Goal: Task Accomplishment & Management: Manage account settings

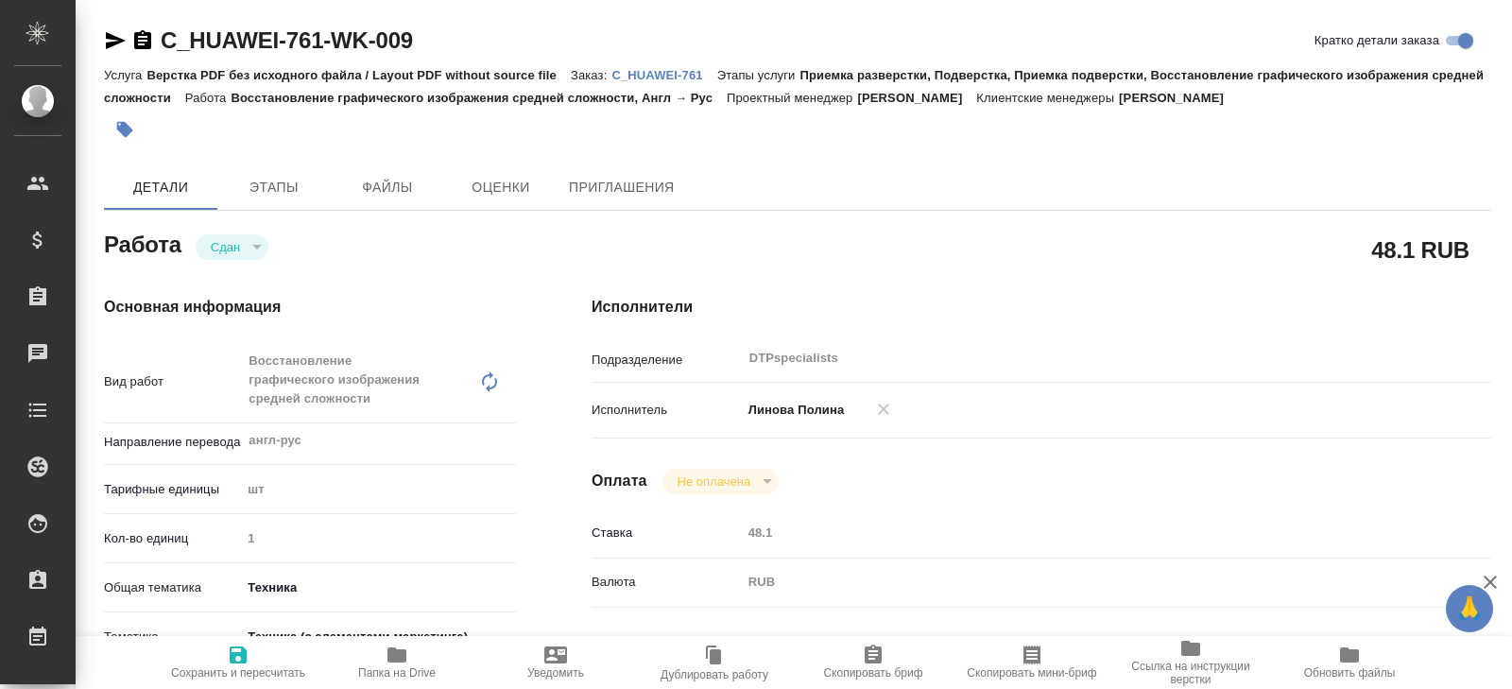
type textarea "x"
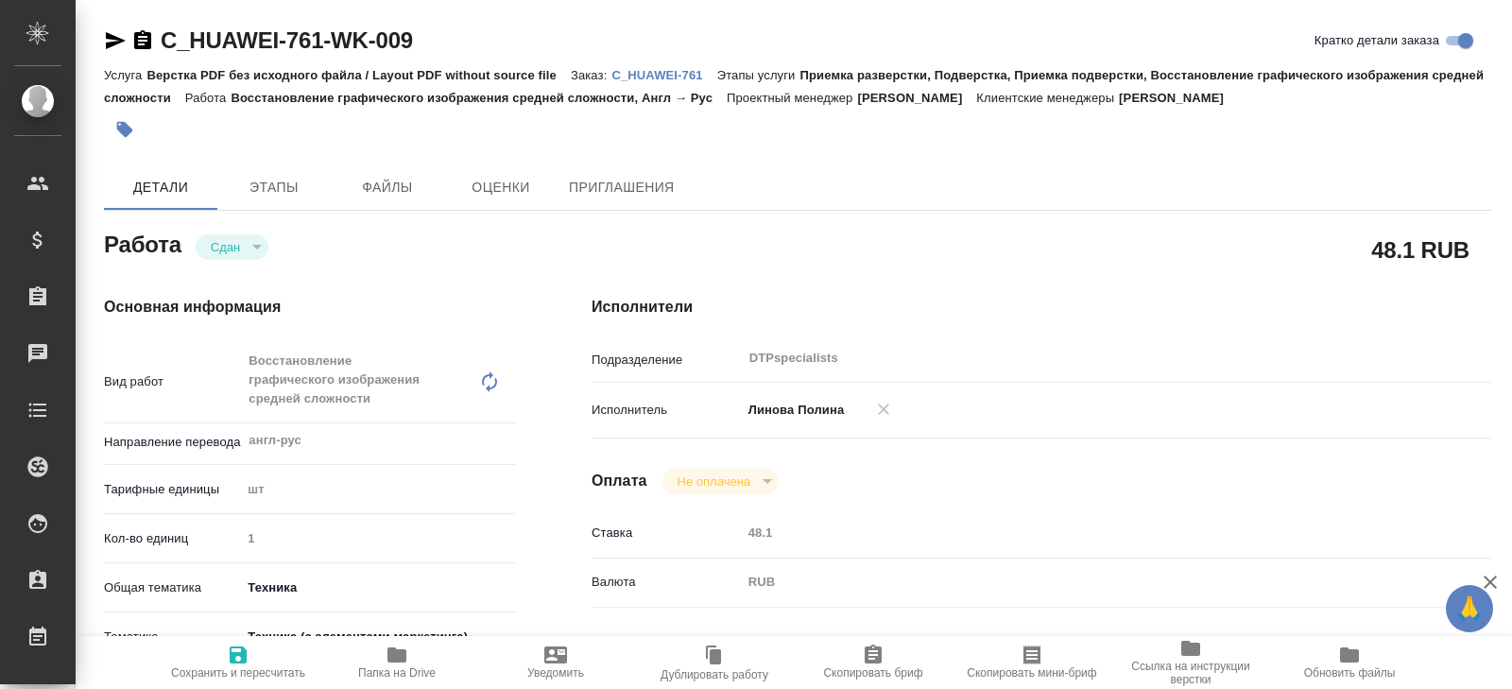
type textarea "x"
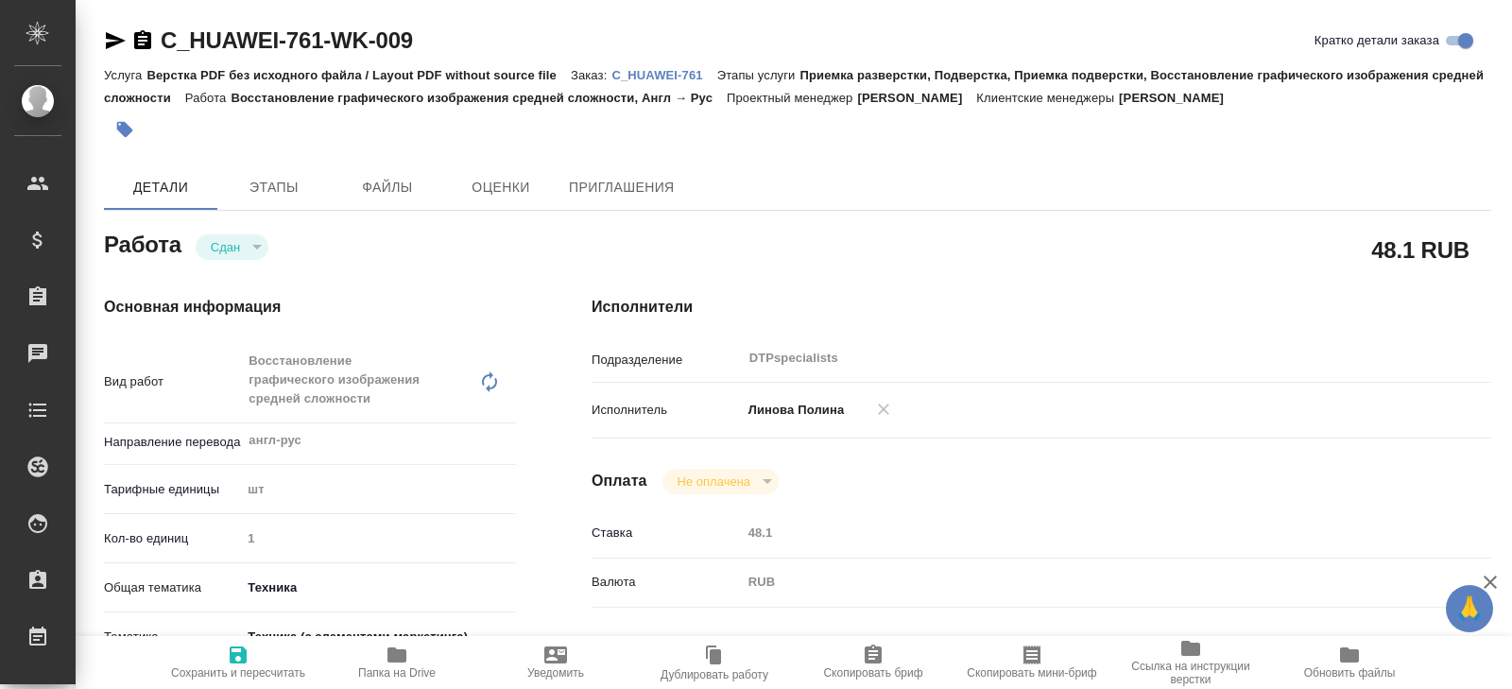
type textarea "x"
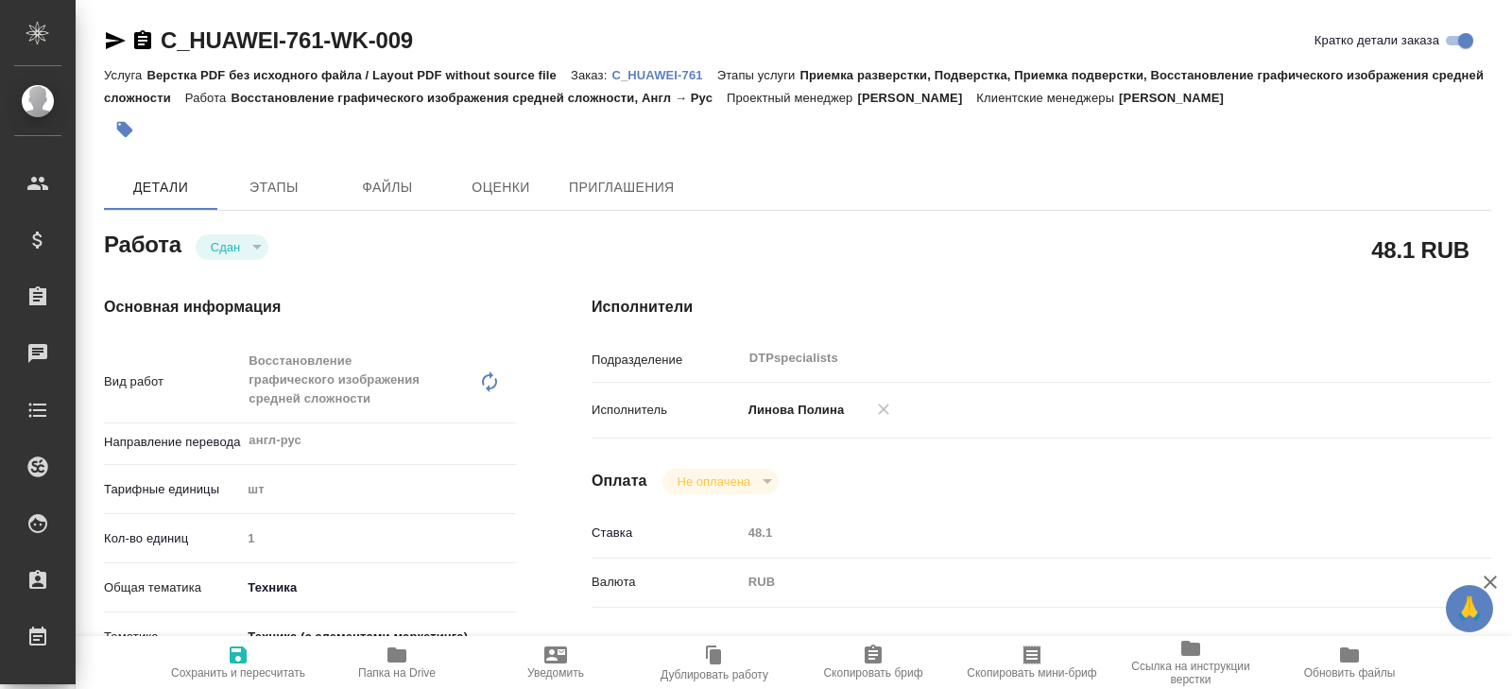
type textarea "x"
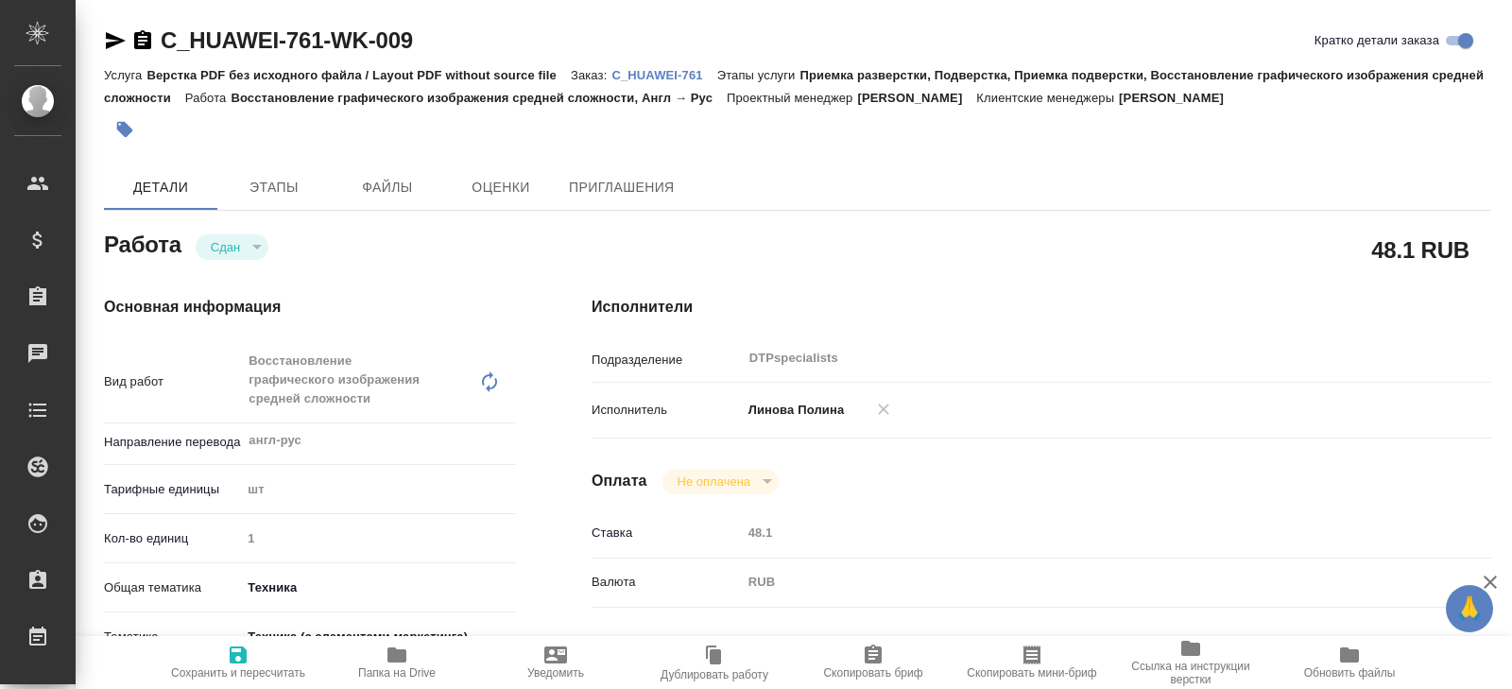
type textarea "x"
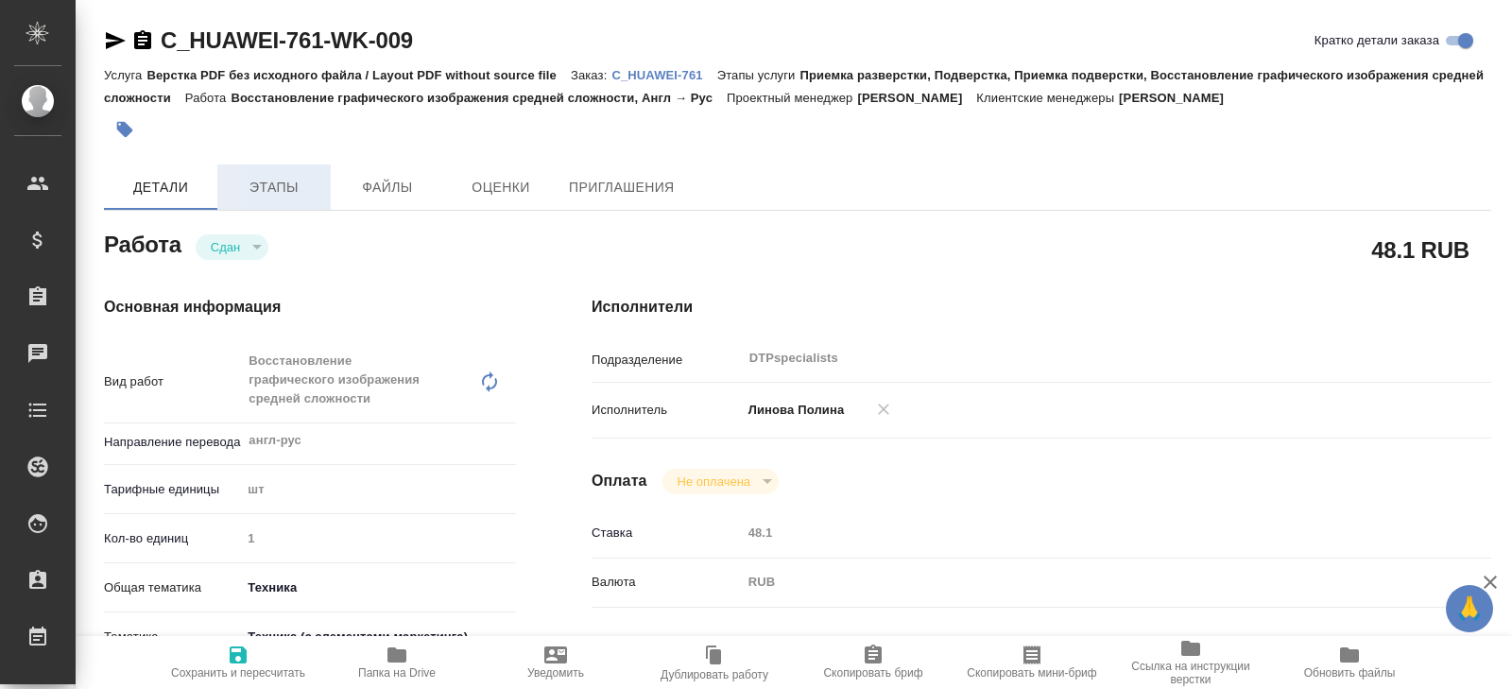
type textarea "x"
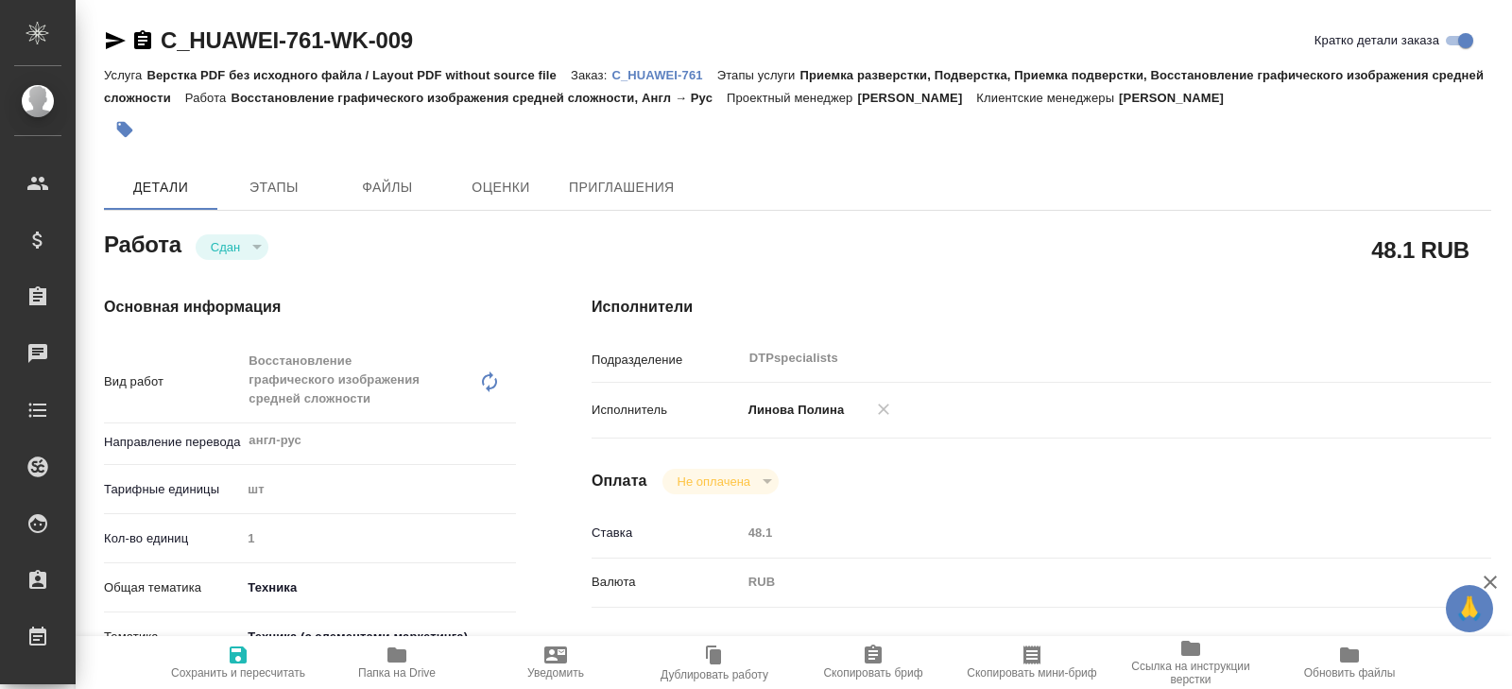
type textarea "x"
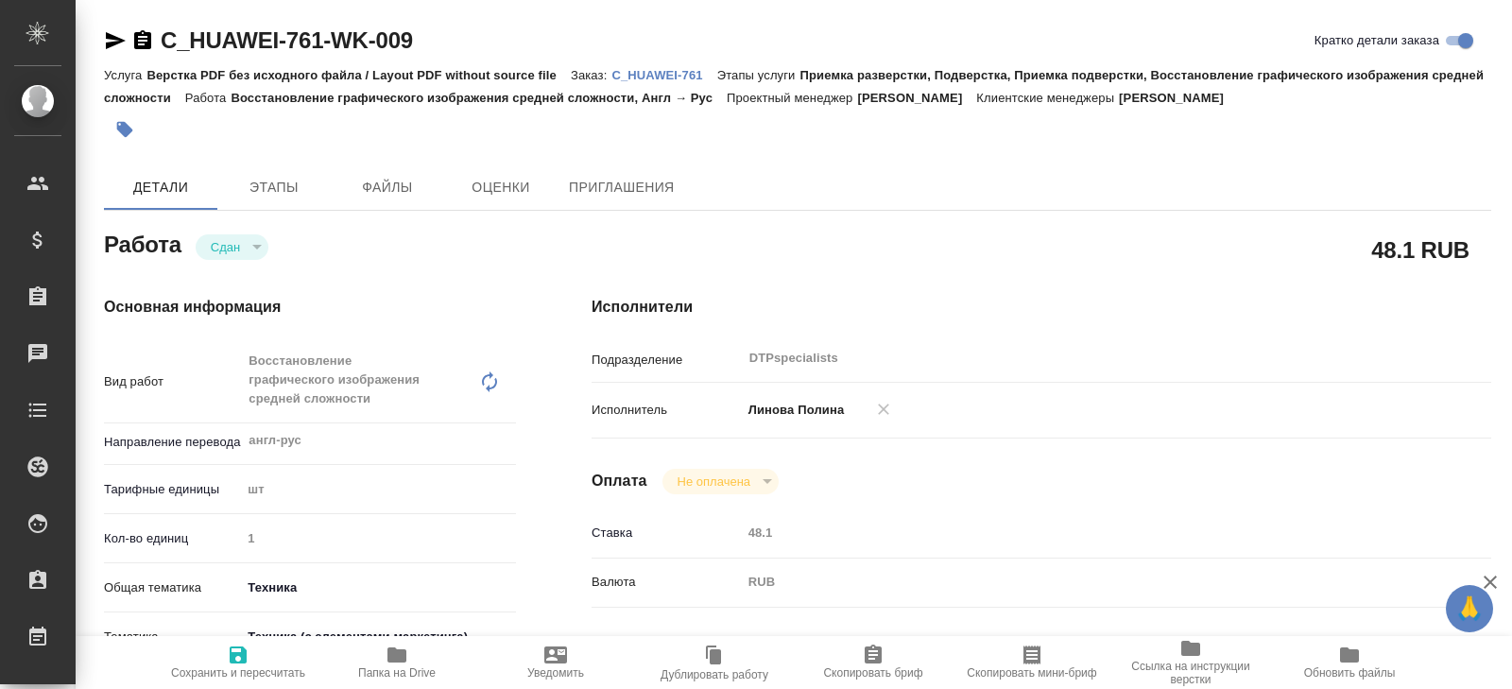
click at [653, 70] on p "C_HUAWEI-761" at bounding box center [664, 75] width 105 height 14
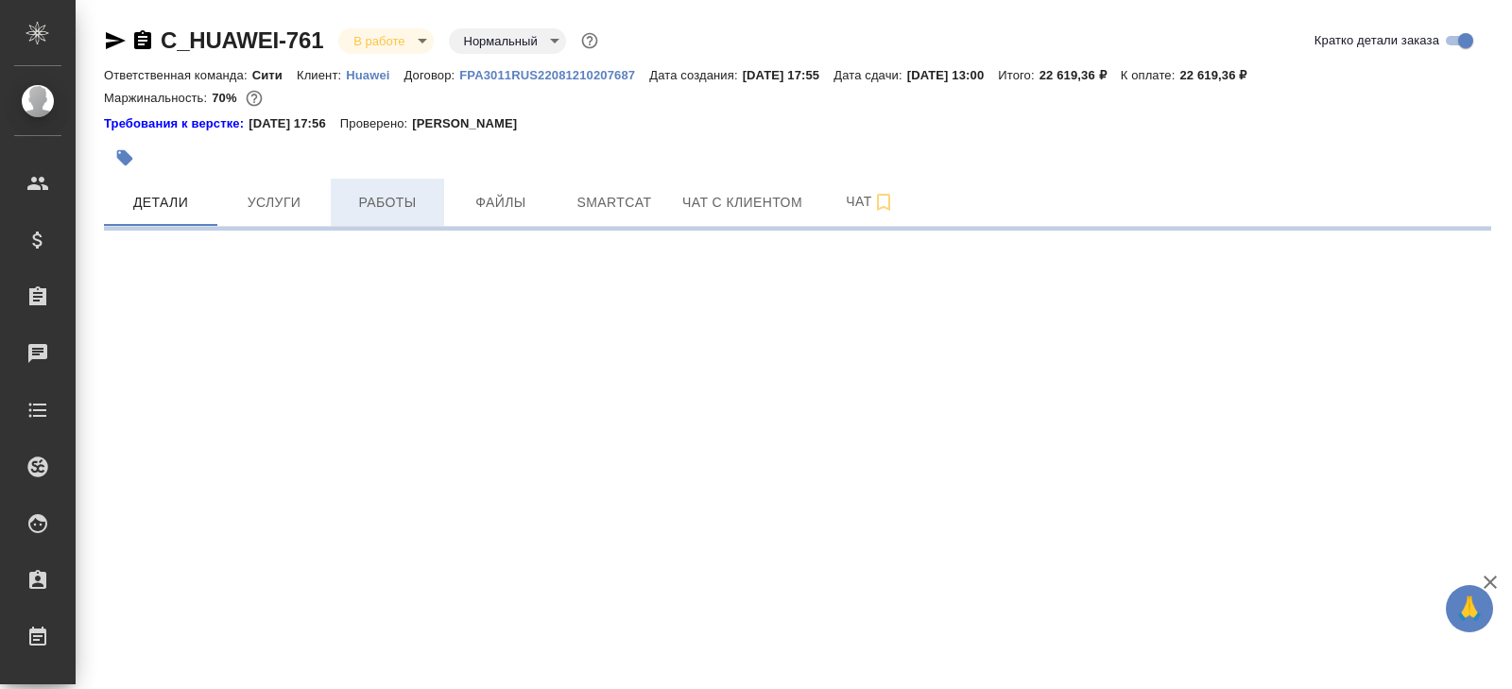
select select "RU"
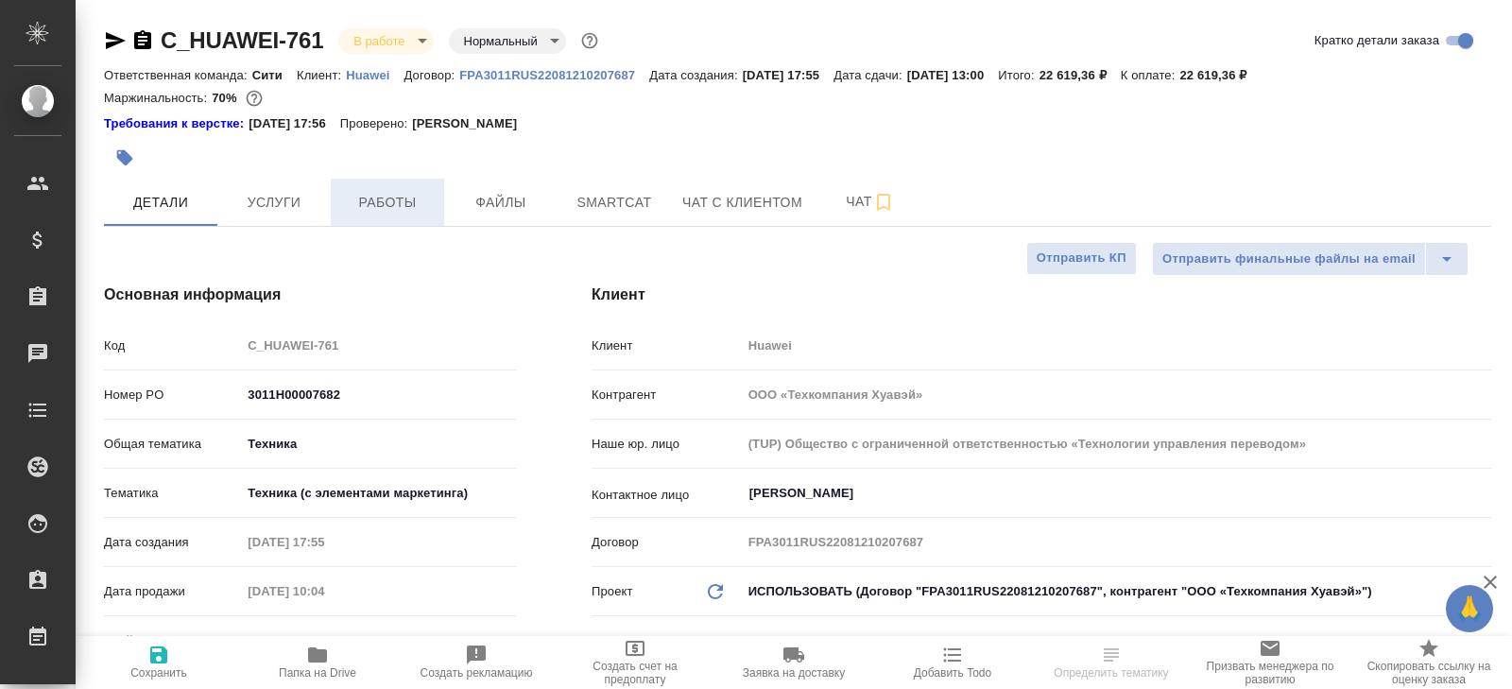
type textarea "x"
click at [424, 203] on span "Работы" at bounding box center [387, 203] width 91 height 24
type textarea "x"
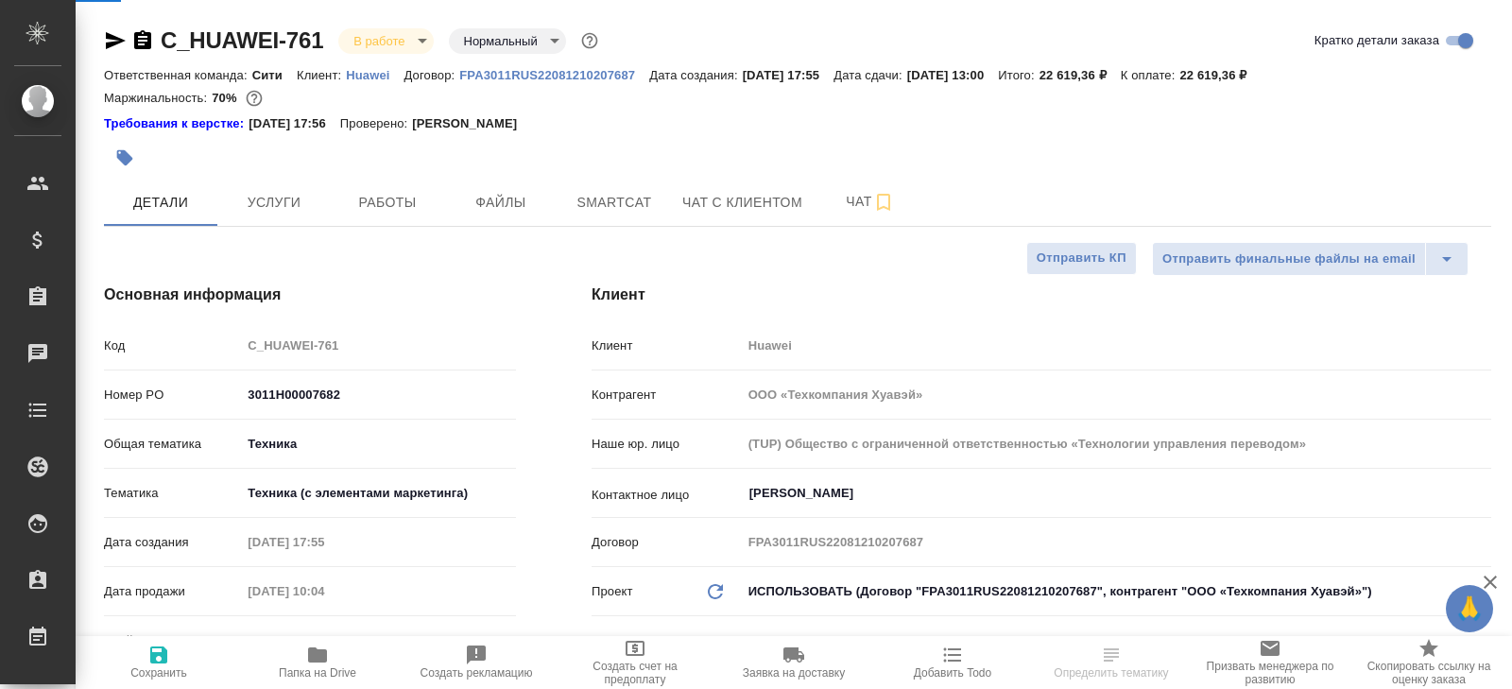
type textarea "x"
type input "[PERSON_NAME]"
type input "[PERSON_NAME]pavlova"
type textarea "x"
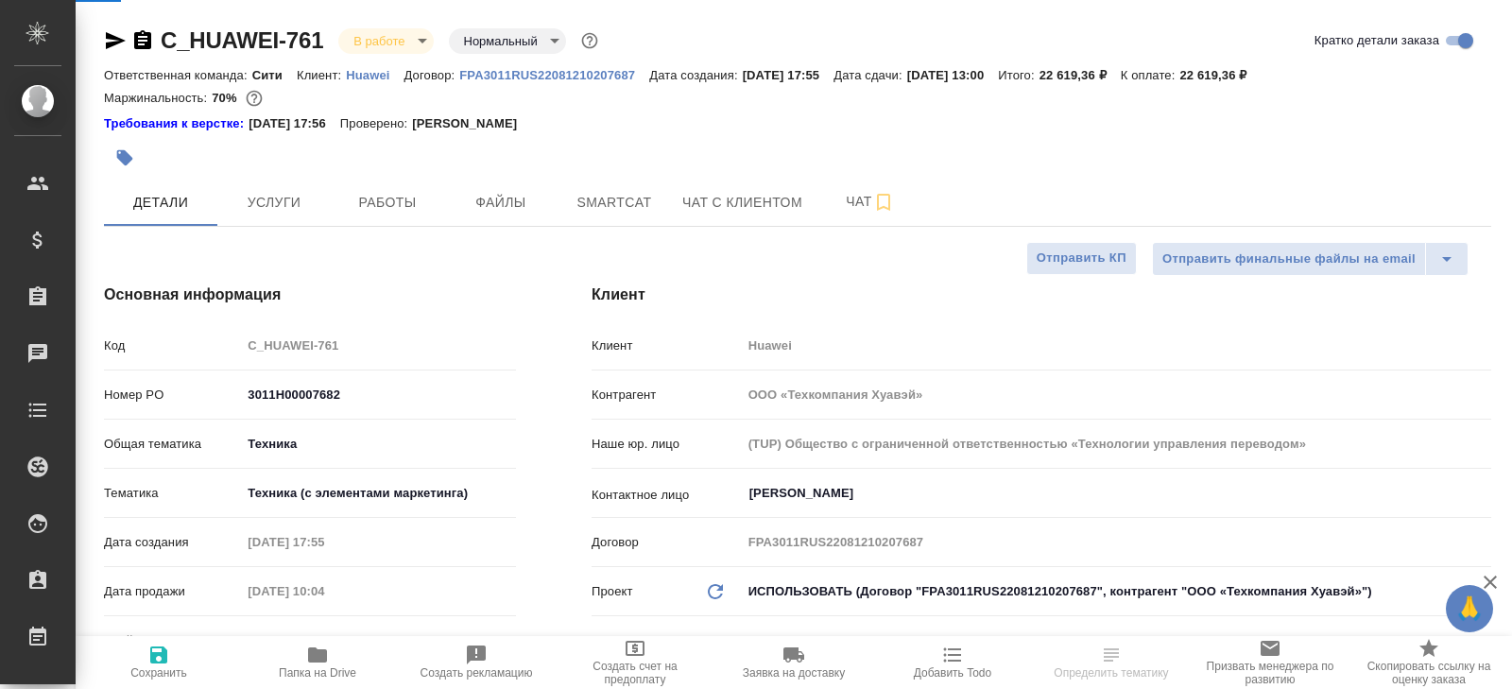
type textarea "x"
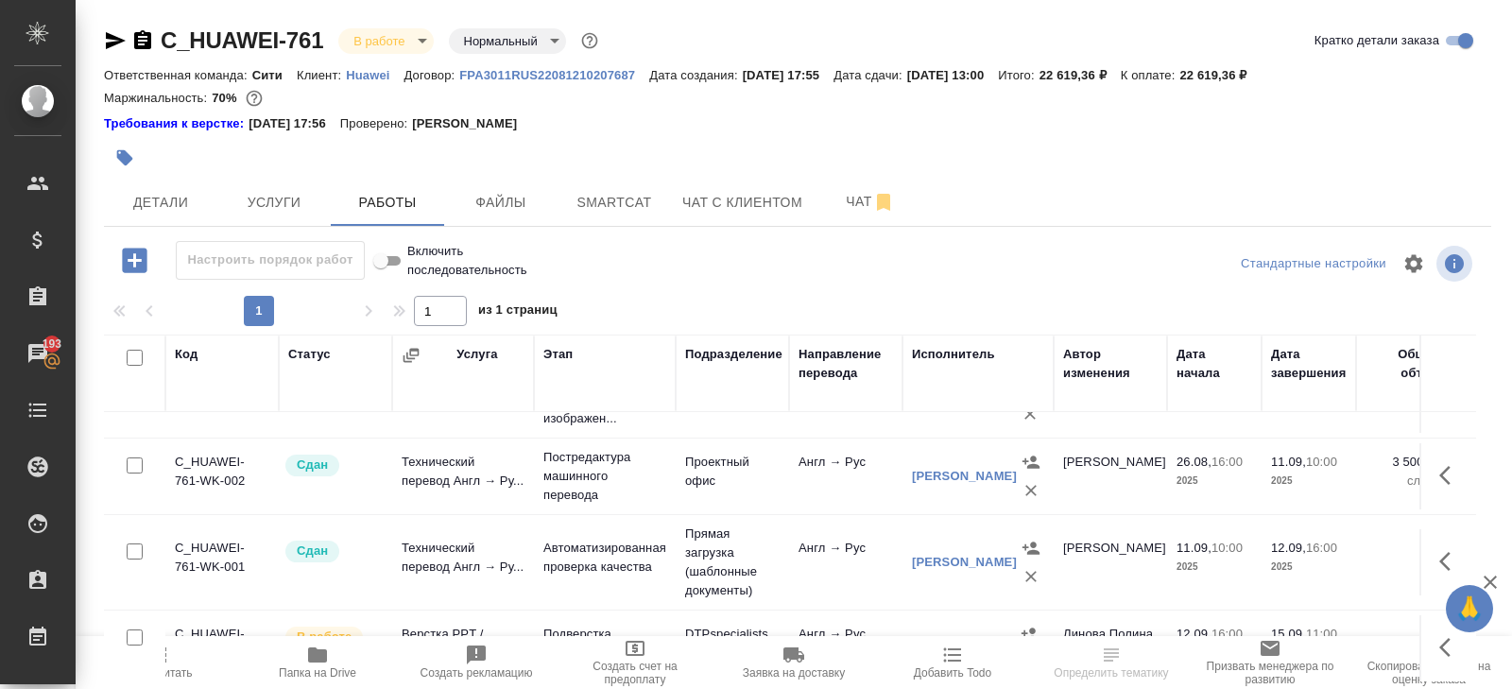
click at [105, 38] on icon "button" at bounding box center [115, 40] width 23 height 23
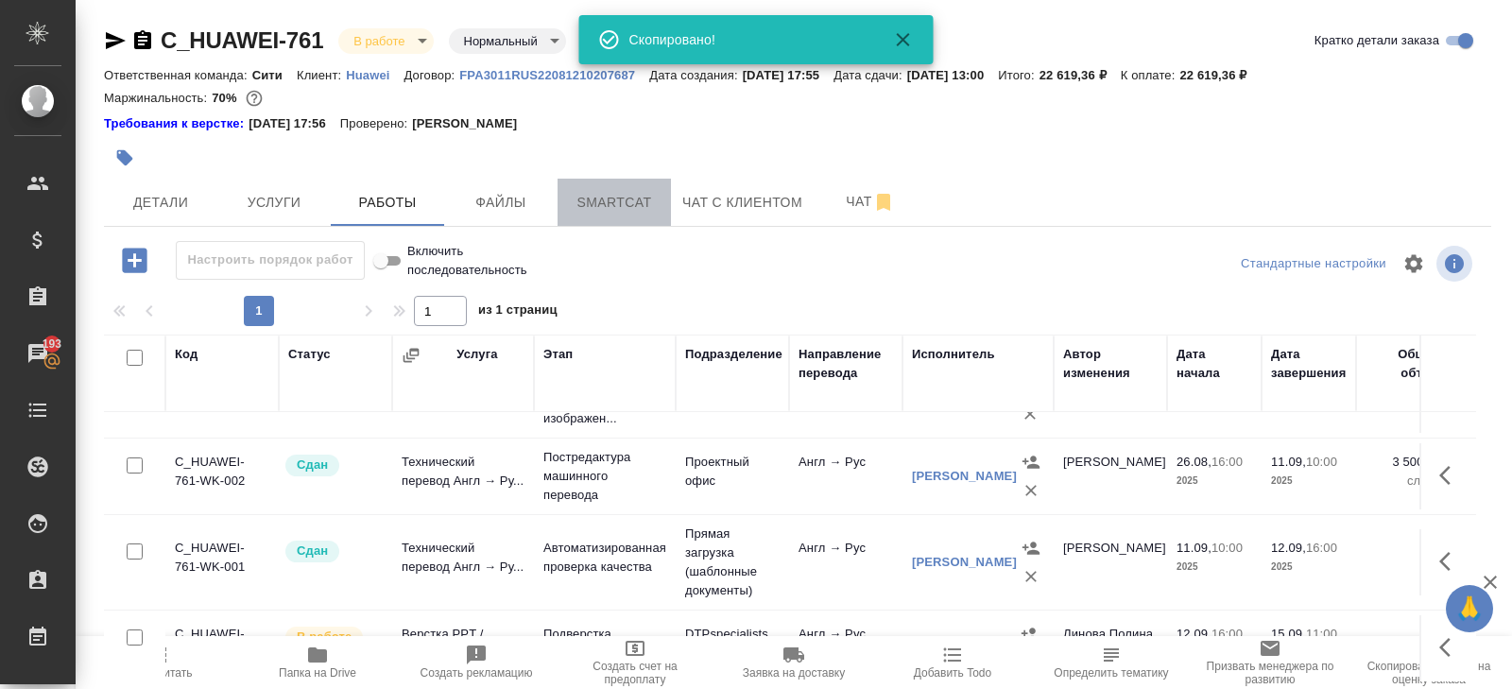
click at [563, 193] on button "Smartcat" at bounding box center [614, 202] width 113 height 47
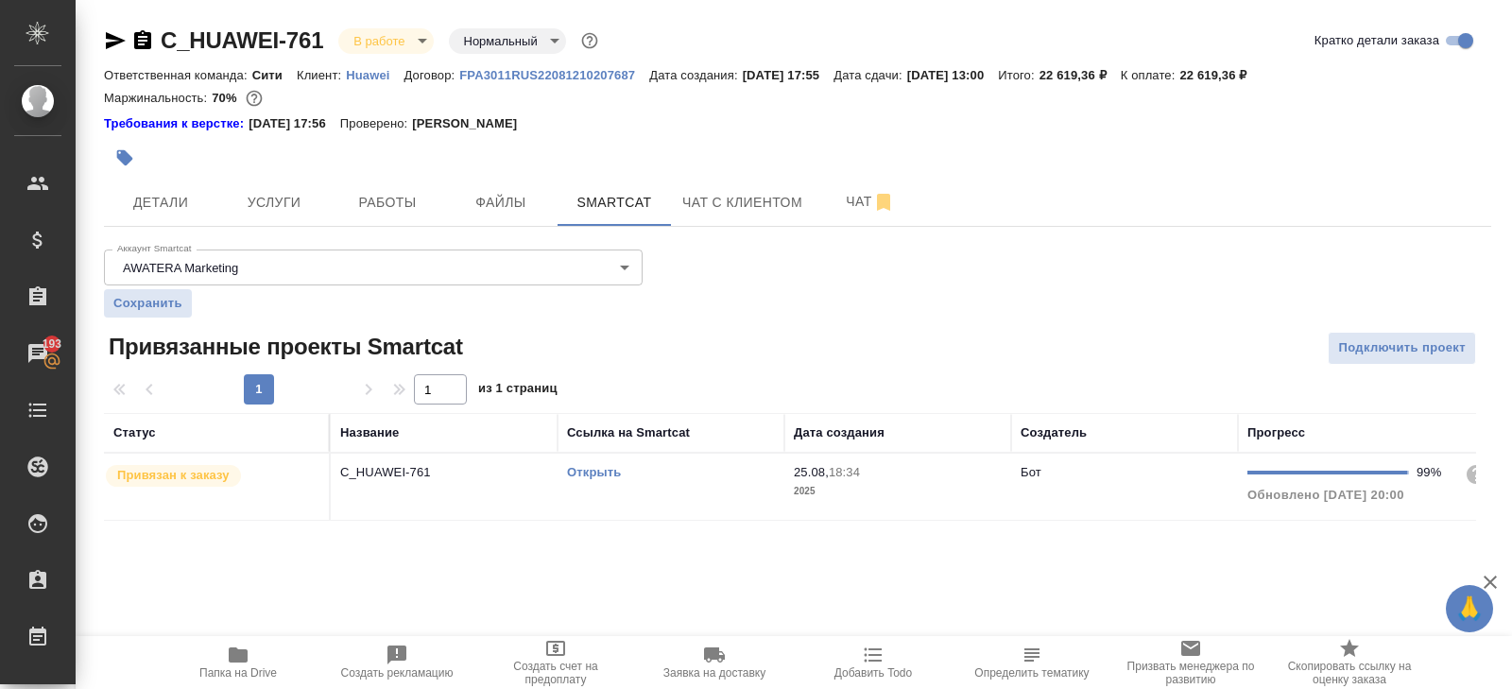
click at [585, 473] on link "Открыть" at bounding box center [594, 472] width 54 height 14
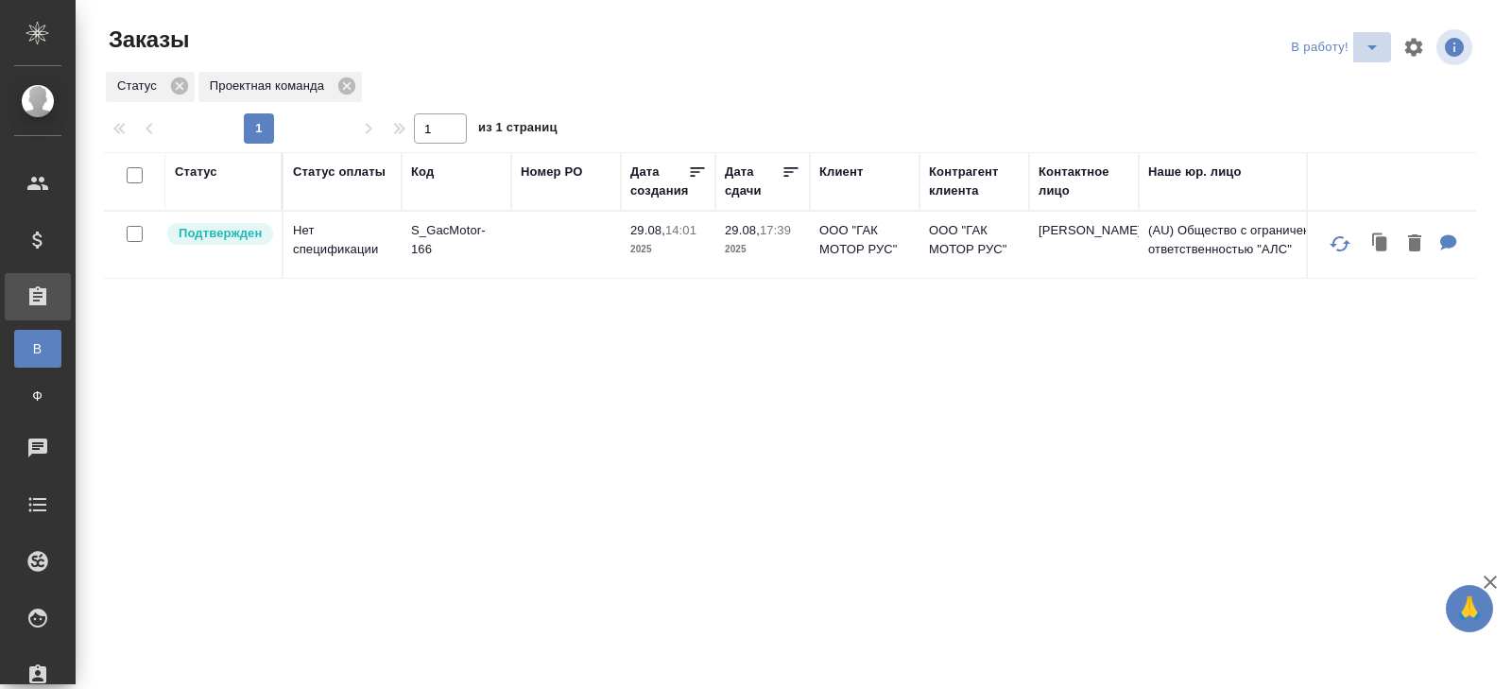
click at [1371, 52] on icon "split button" at bounding box center [1372, 47] width 23 height 23
click at [1315, 83] on li "ПМ" at bounding box center [1337, 85] width 105 height 30
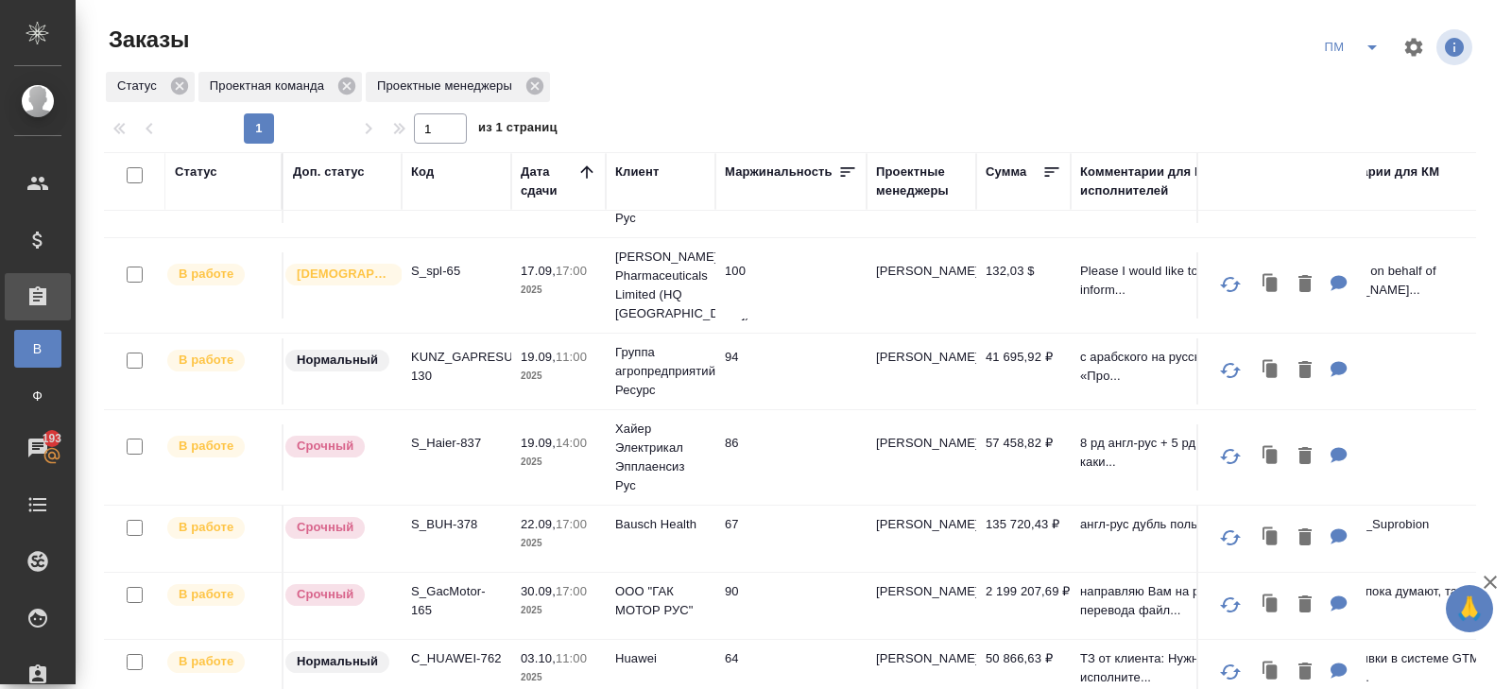
scroll to position [233, 0]
click at [436, 435] on p "S_Haier-837" at bounding box center [456, 441] width 91 height 19
click at [416, 372] on p "KUNZ_GAPRESURS-130" at bounding box center [456, 365] width 91 height 38
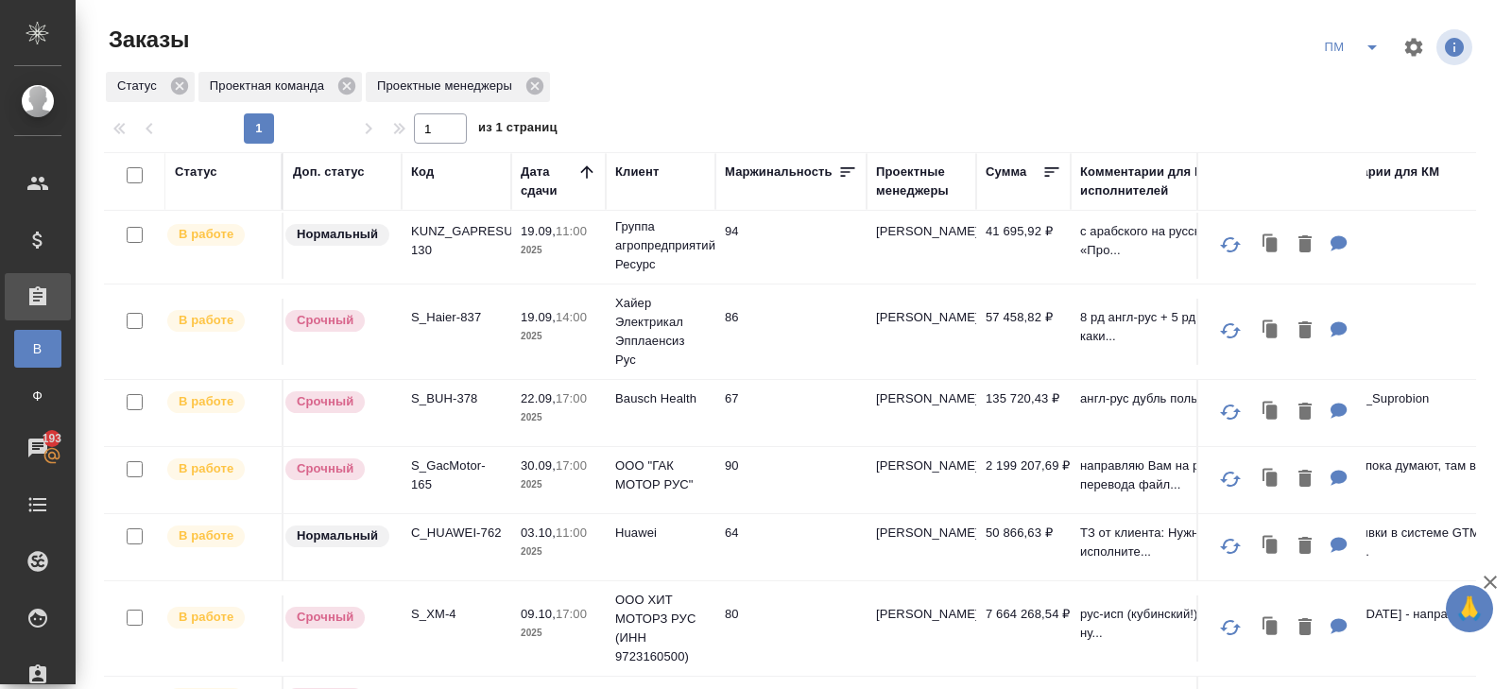
scroll to position [154, 0]
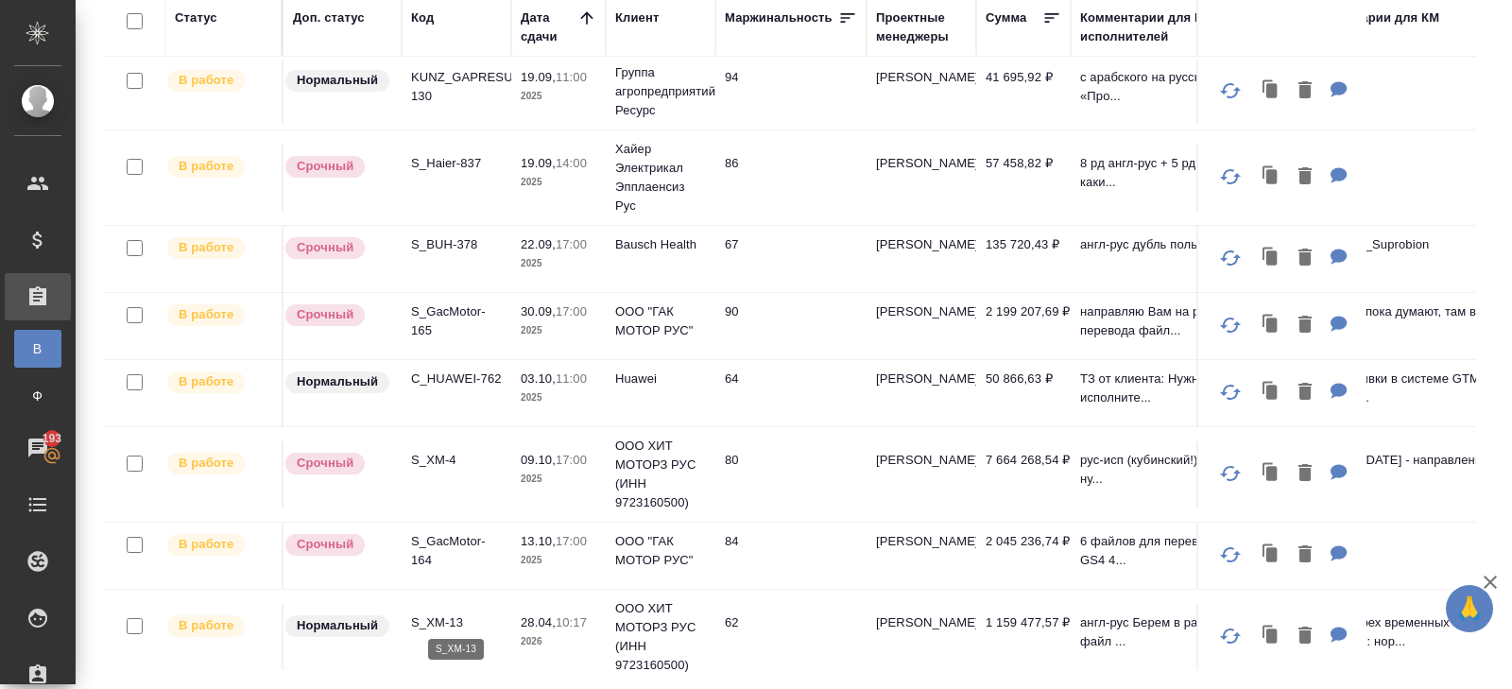
click at [427, 615] on p "S_XM-13" at bounding box center [456, 622] width 91 height 19
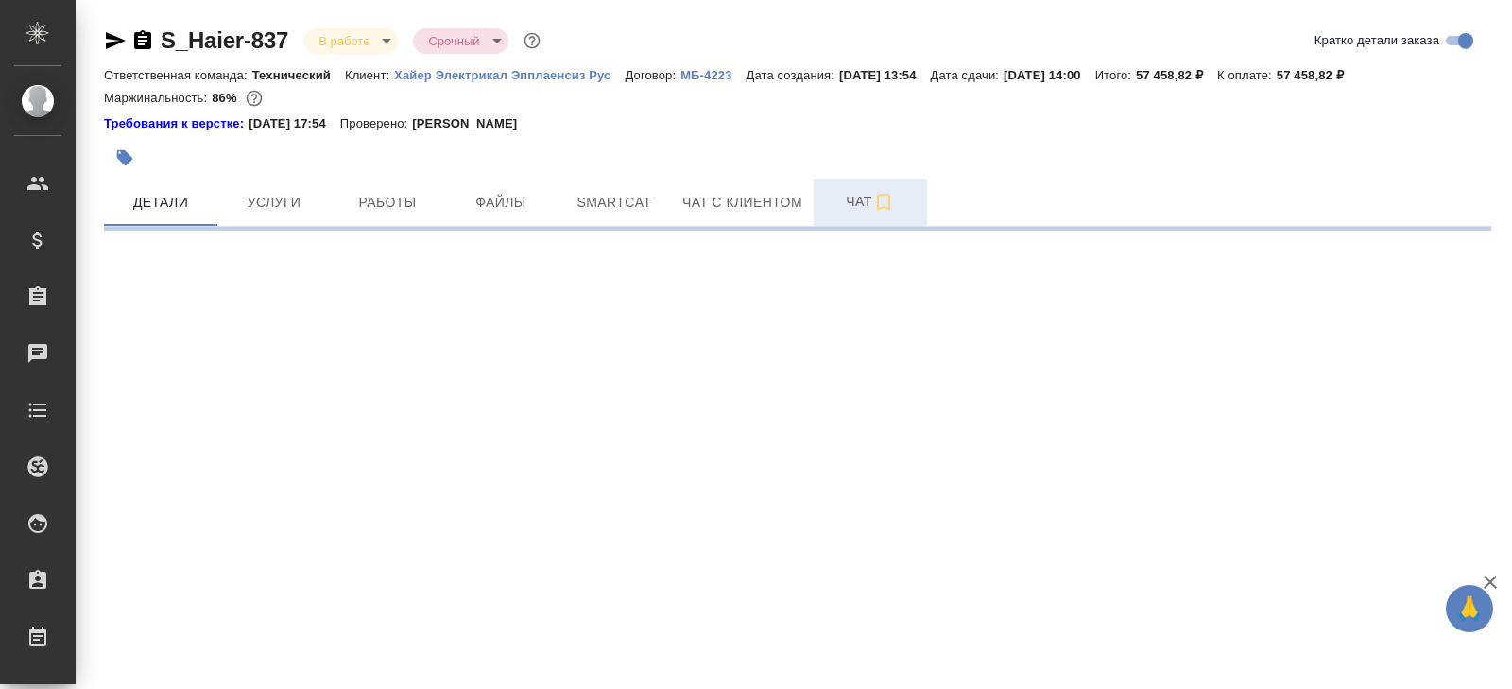
select select "RU"
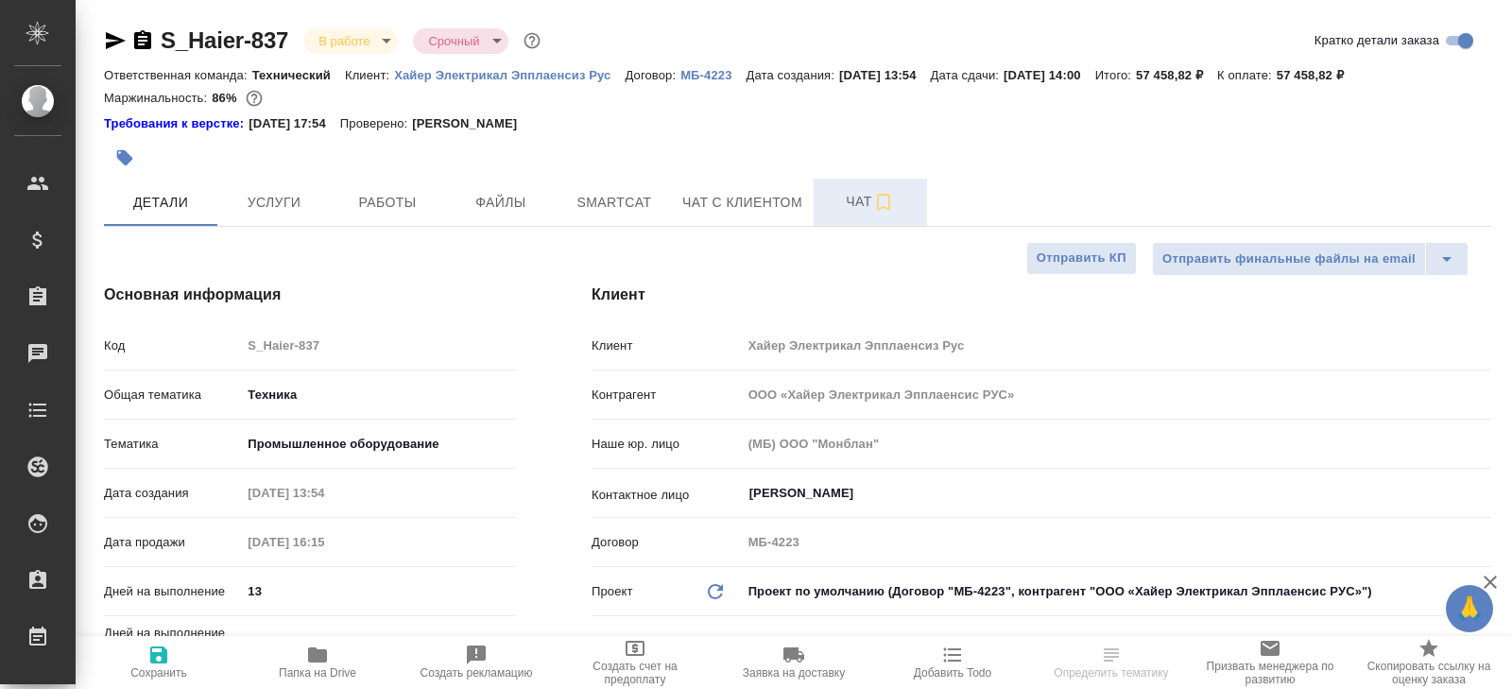
type textarea "x"
click at [842, 216] on button "Чат" at bounding box center [870, 202] width 113 height 47
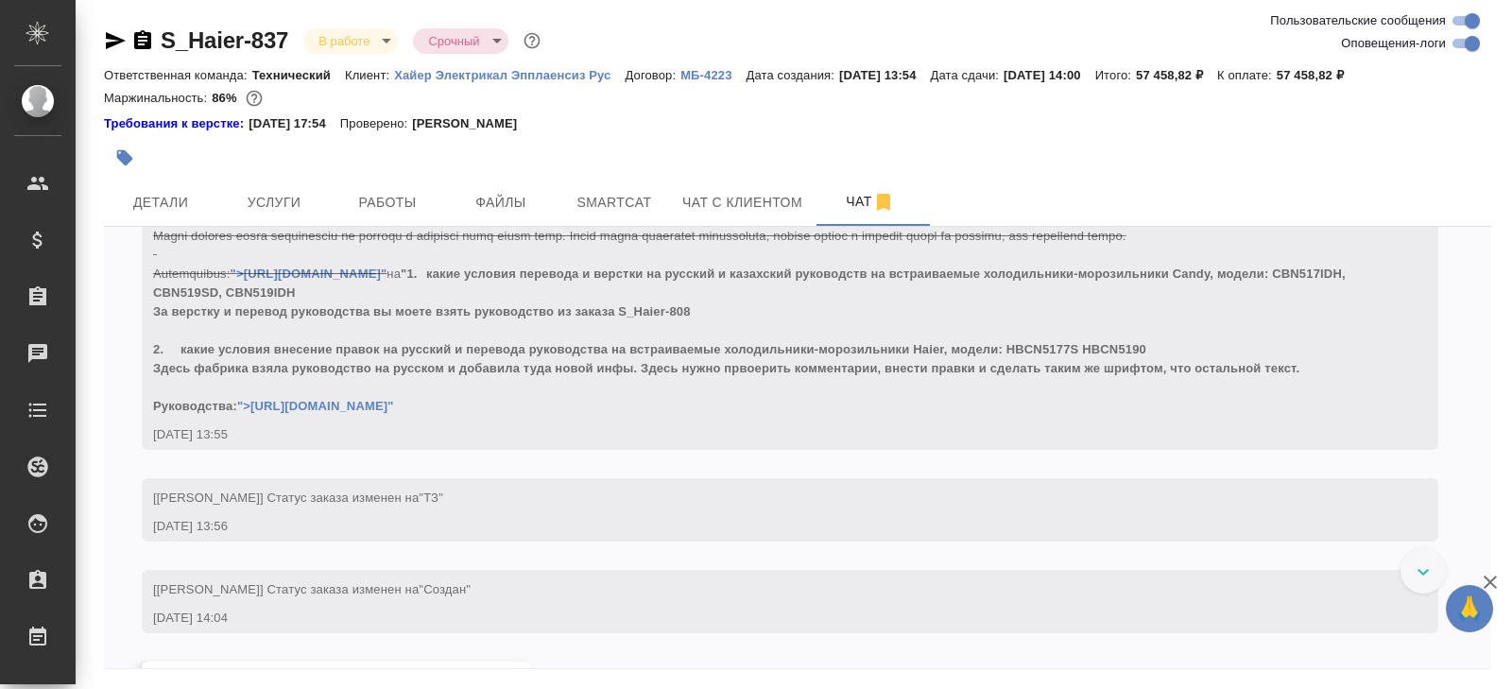
click at [1466, 45] on input "Оповещения-логи" at bounding box center [1473, 43] width 68 height 23
checkbox input "false"
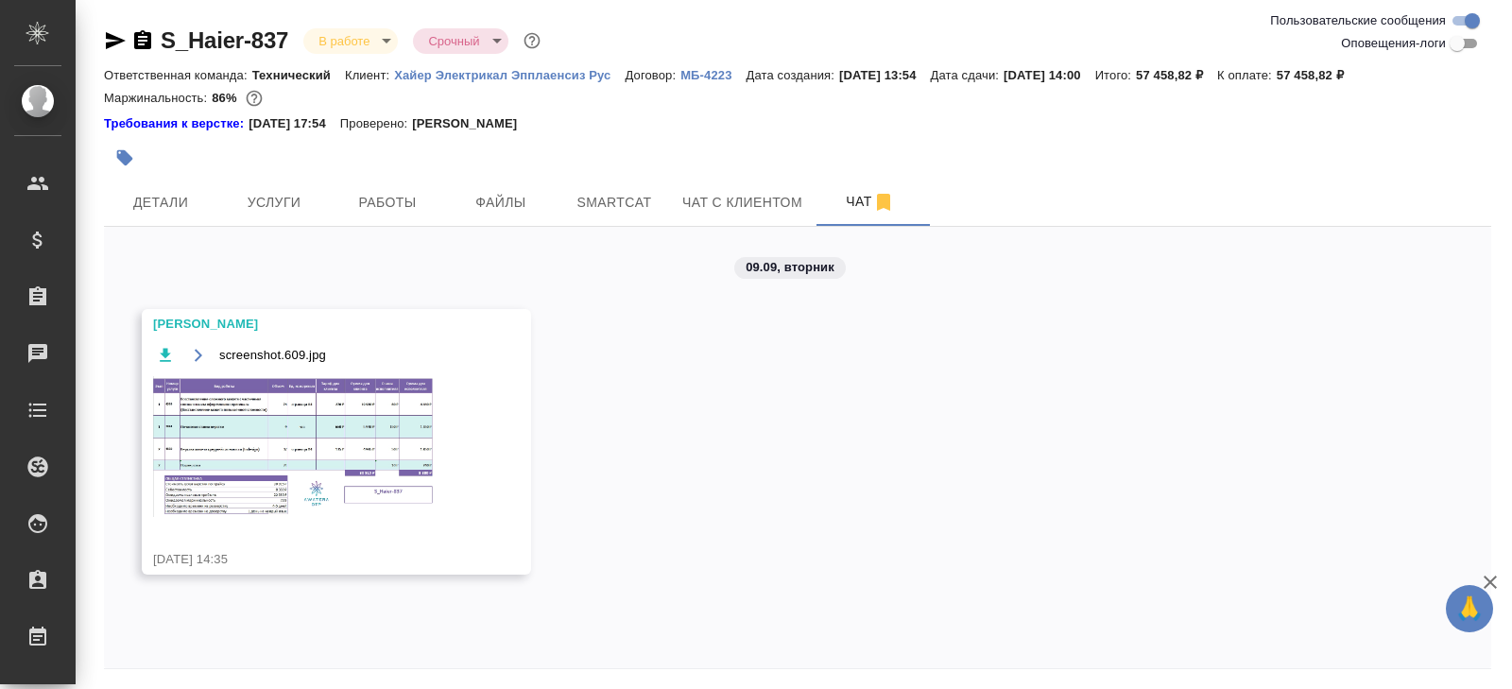
scroll to position [64, 0]
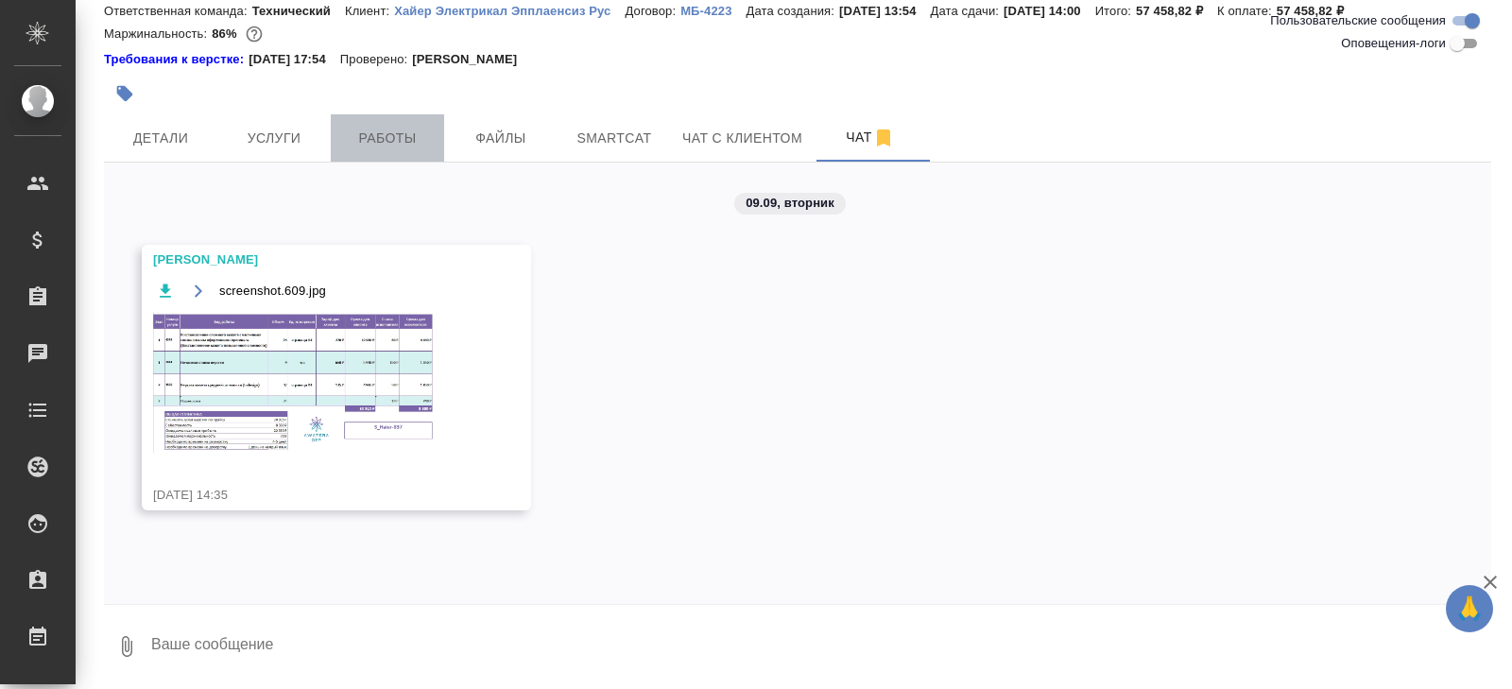
click at [387, 142] on span "Работы" at bounding box center [387, 139] width 91 height 24
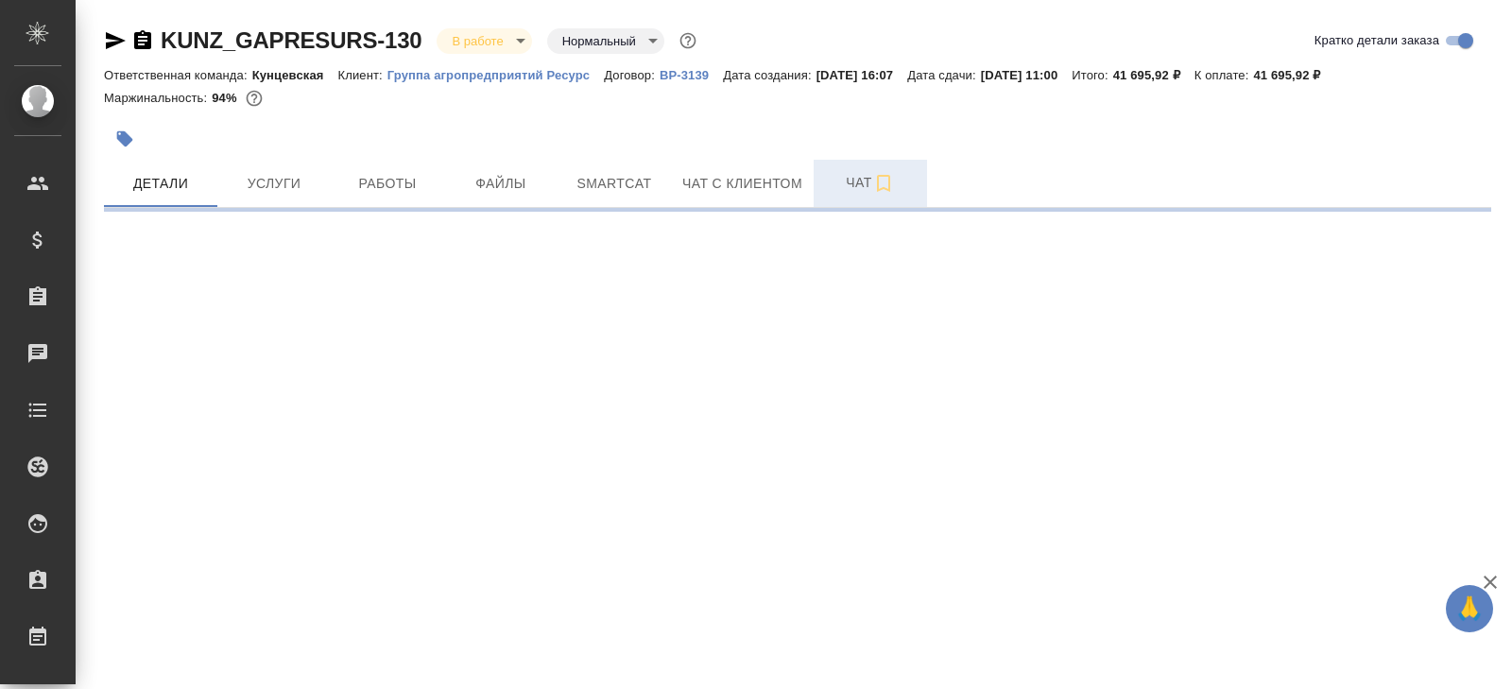
select select "RU"
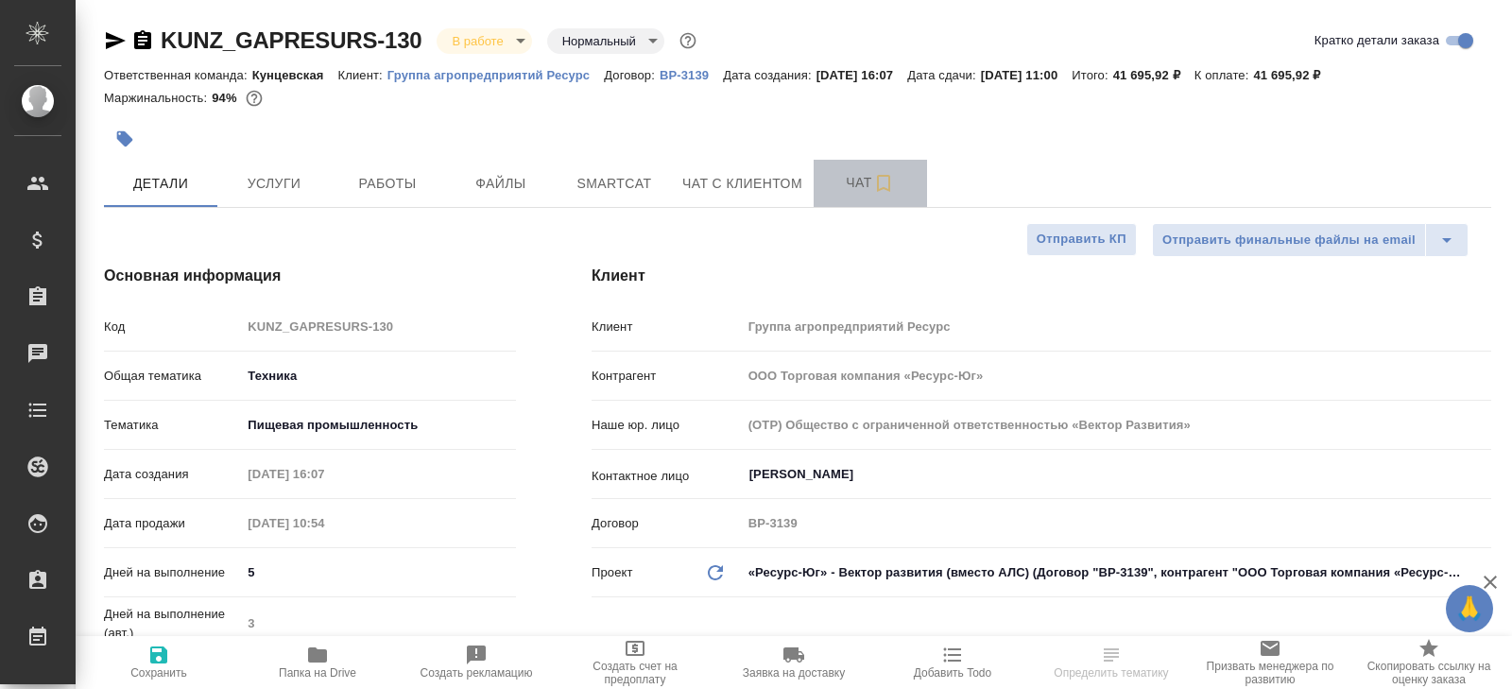
click at [888, 170] on button "Чат" at bounding box center [870, 183] width 113 height 47
type textarea "x"
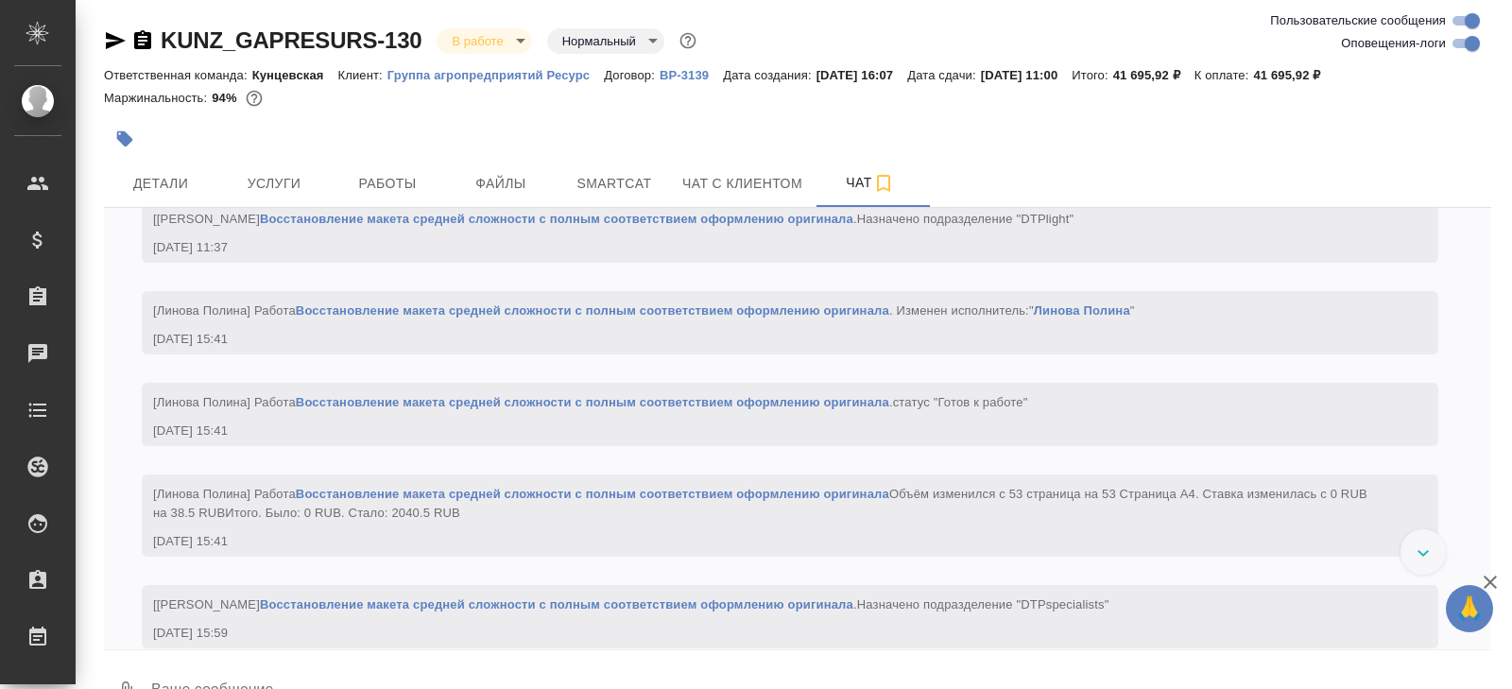
click at [1460, 42] on input "Оповещения-логи" at bounding box center [1473, 43] width 68 height 23
checkbox input "false"
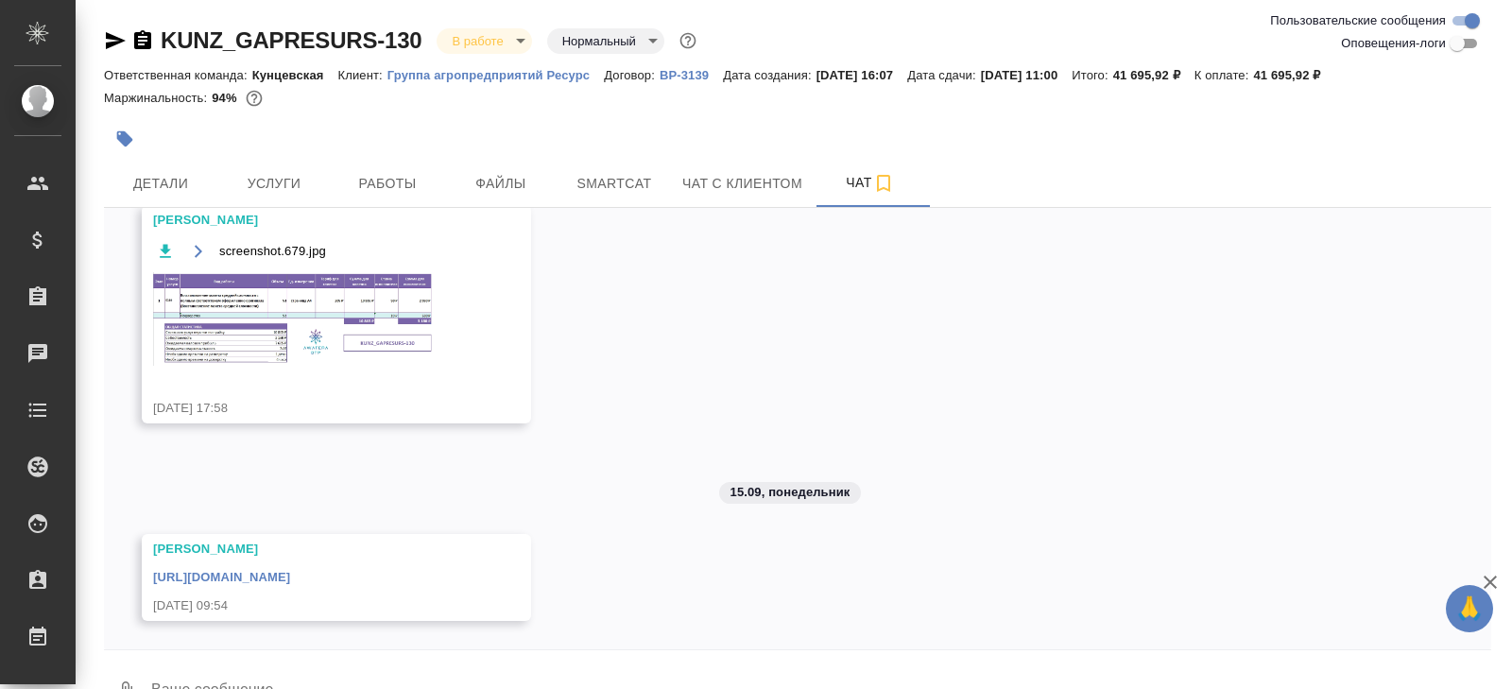
scroll to position [45, 0]
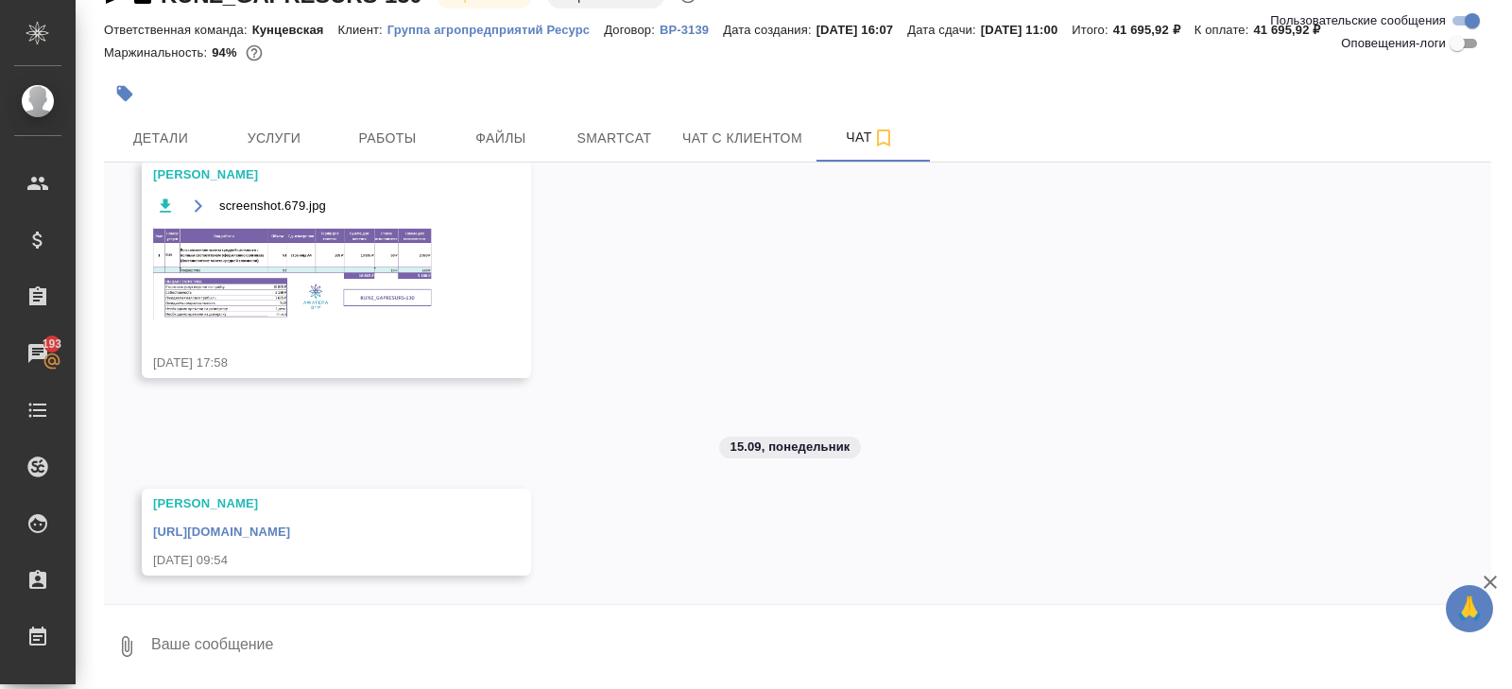
click at [290, 529] on link "[URL][DOMAIN_NAME]" at bounding box center [221, 532] width 137 height 14
click at [329, 294] on img at bounding box center [295, 274] width 284 height 94
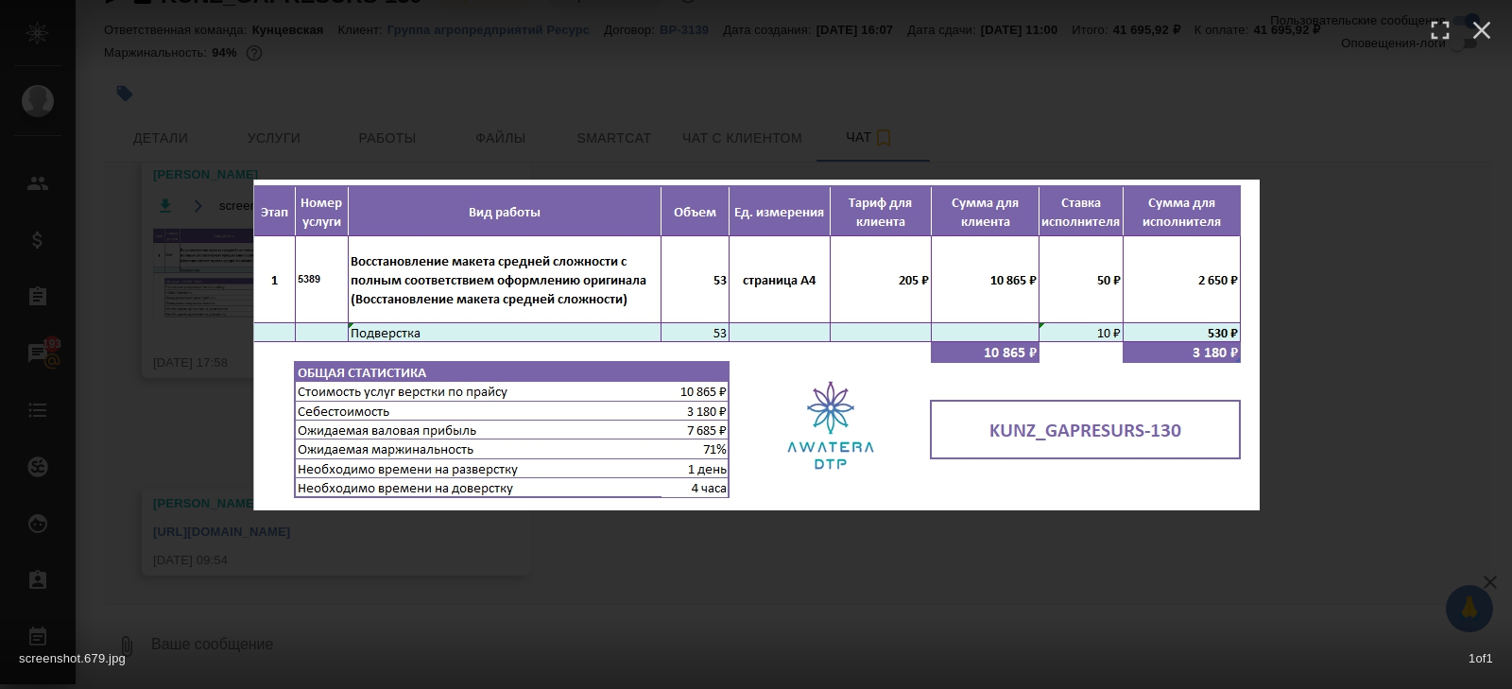
click at [181, 423] on div "screenshot.679.jpg 1 of 1" at bounding box center [756, 344] width 1512 height 689
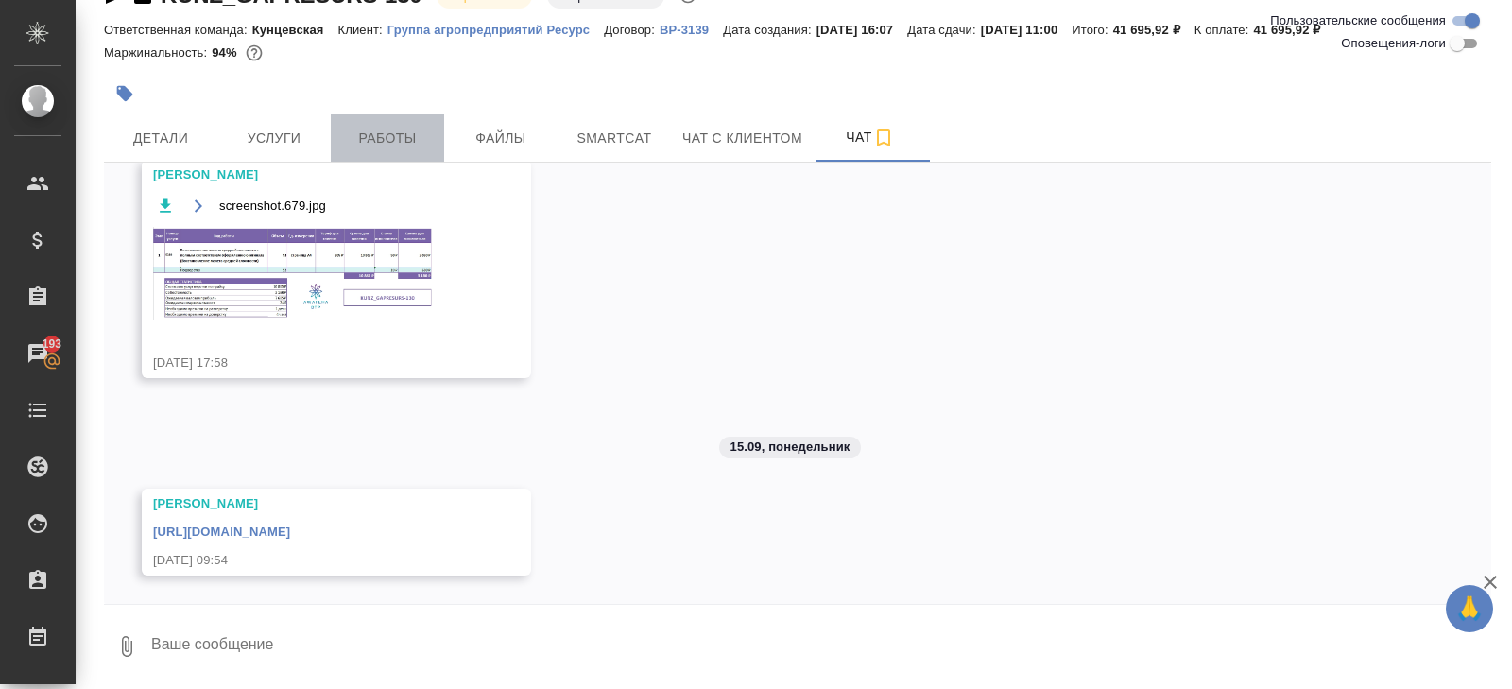
click at [379, 115] on button "Работы" at bounding box center [387, 137] width 113 height 47
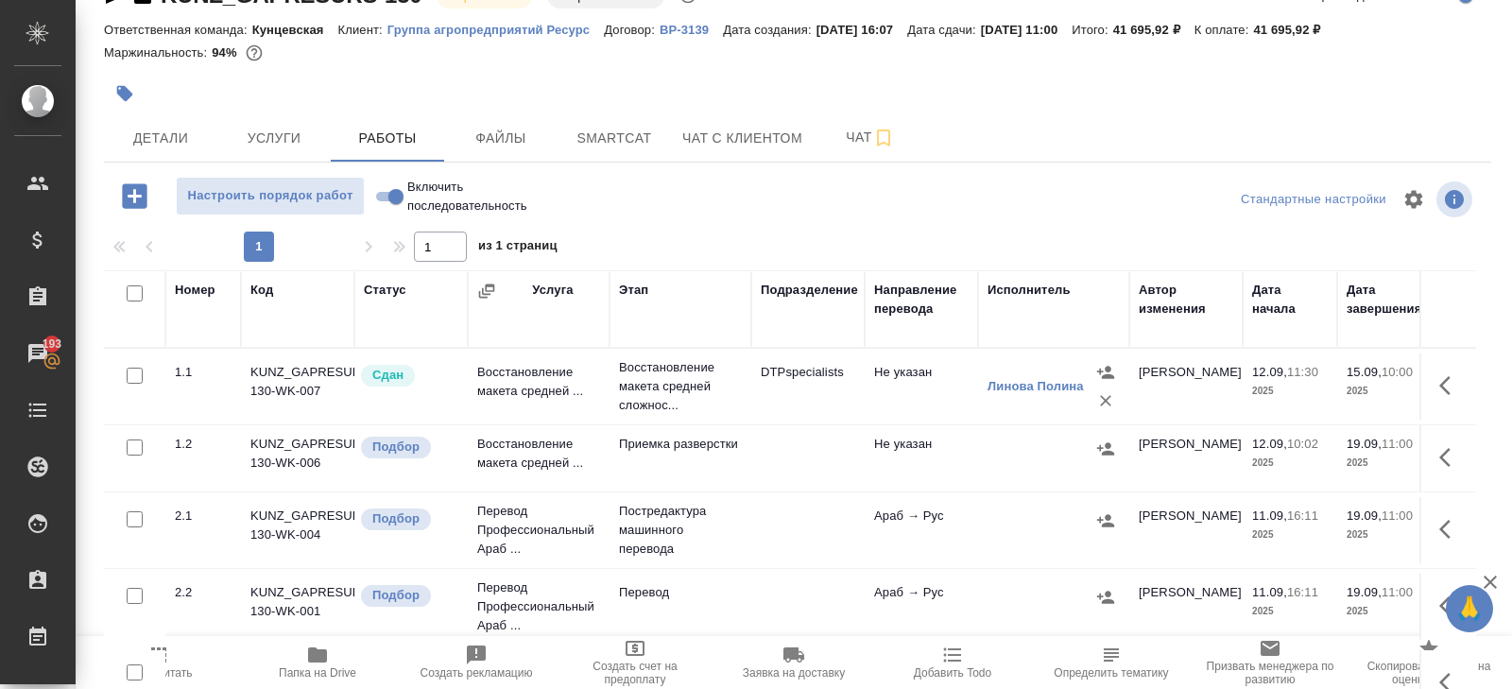
click at [131, 295] on input "checkbox" at bounding box center [135, 293] width 16 height 16
checkbox input "true"
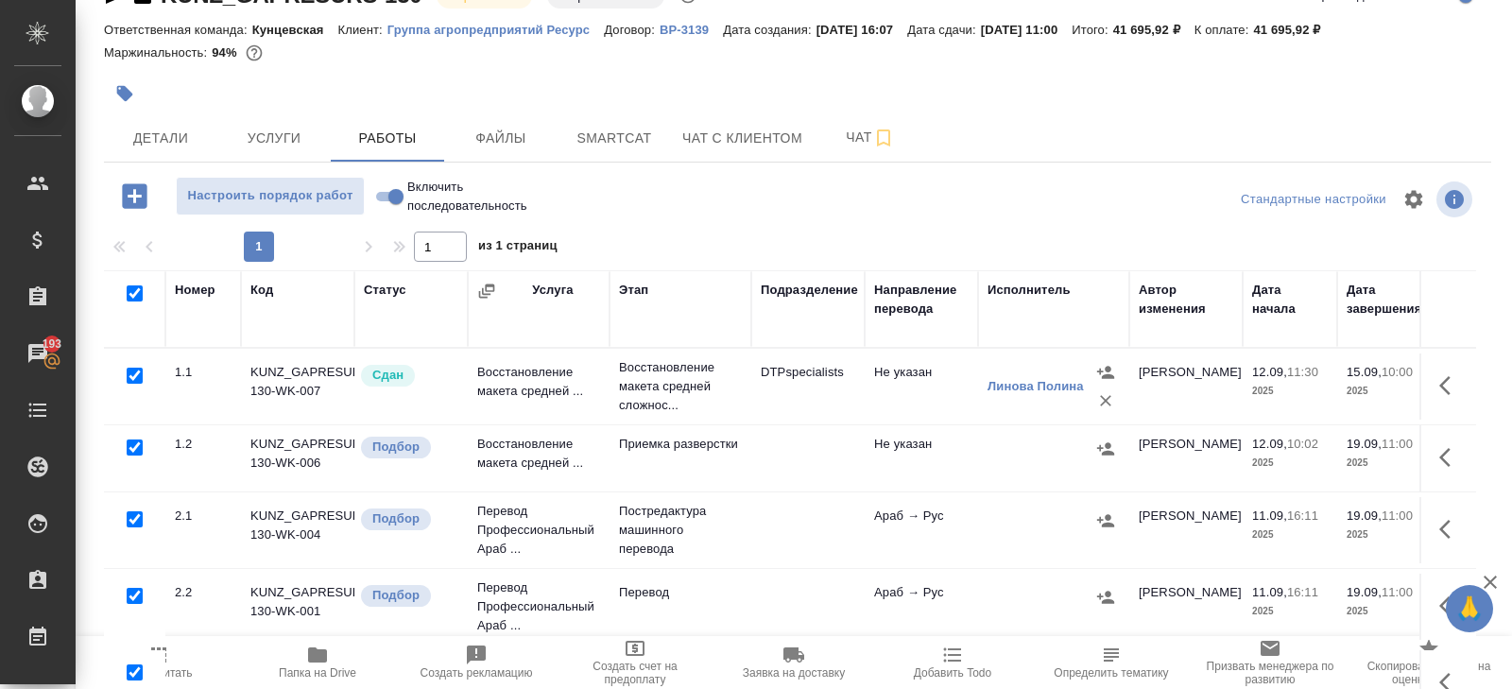
checkbox input "true"
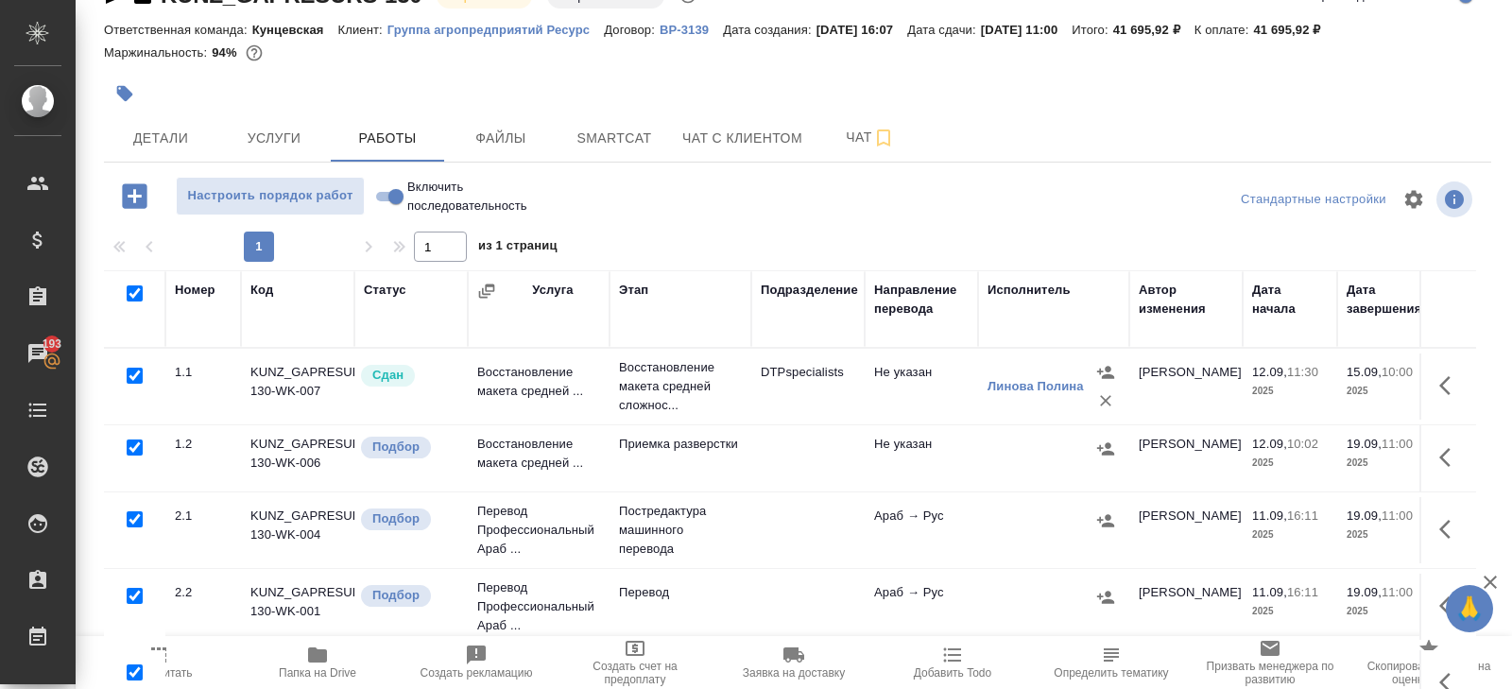
checkbox input "true"
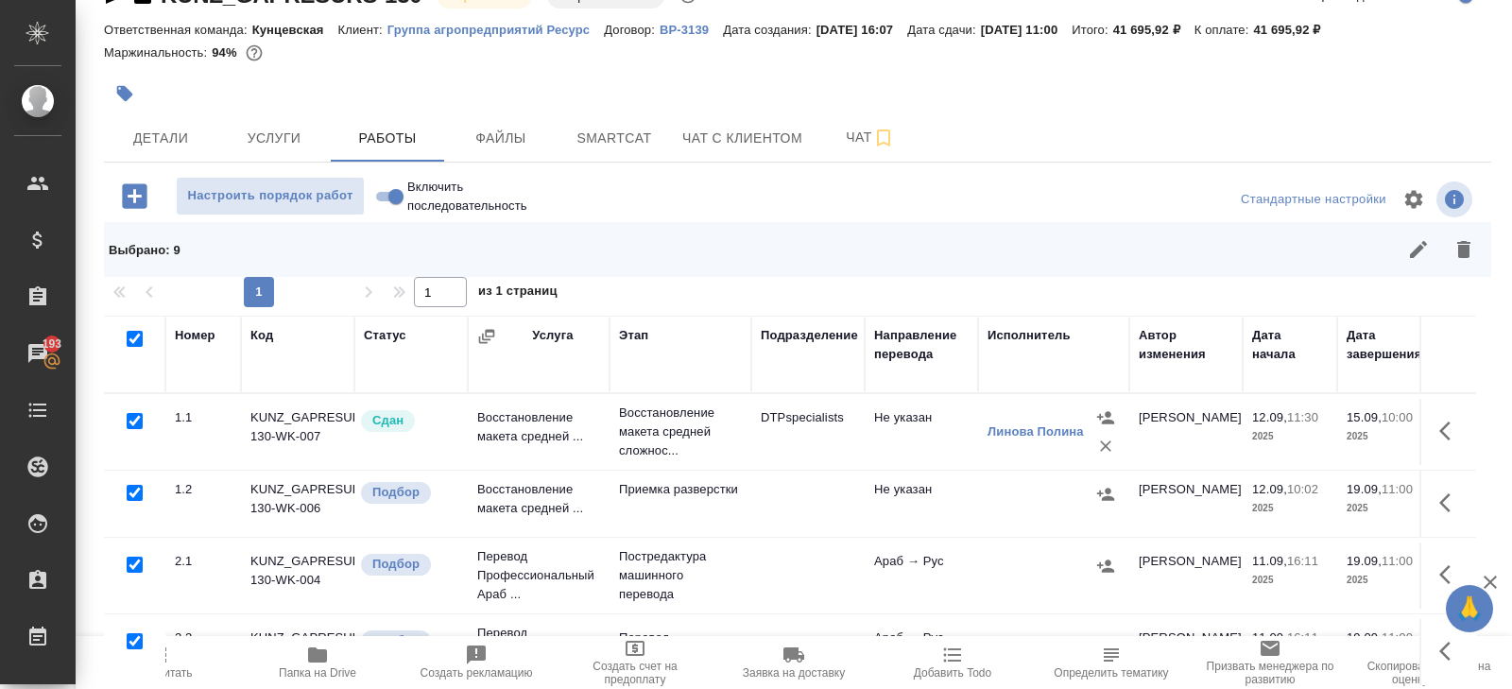
click at [133, 415] on input "checkbox" at bounding box center [135, 421] width 16 height 16
checkbox input "false"
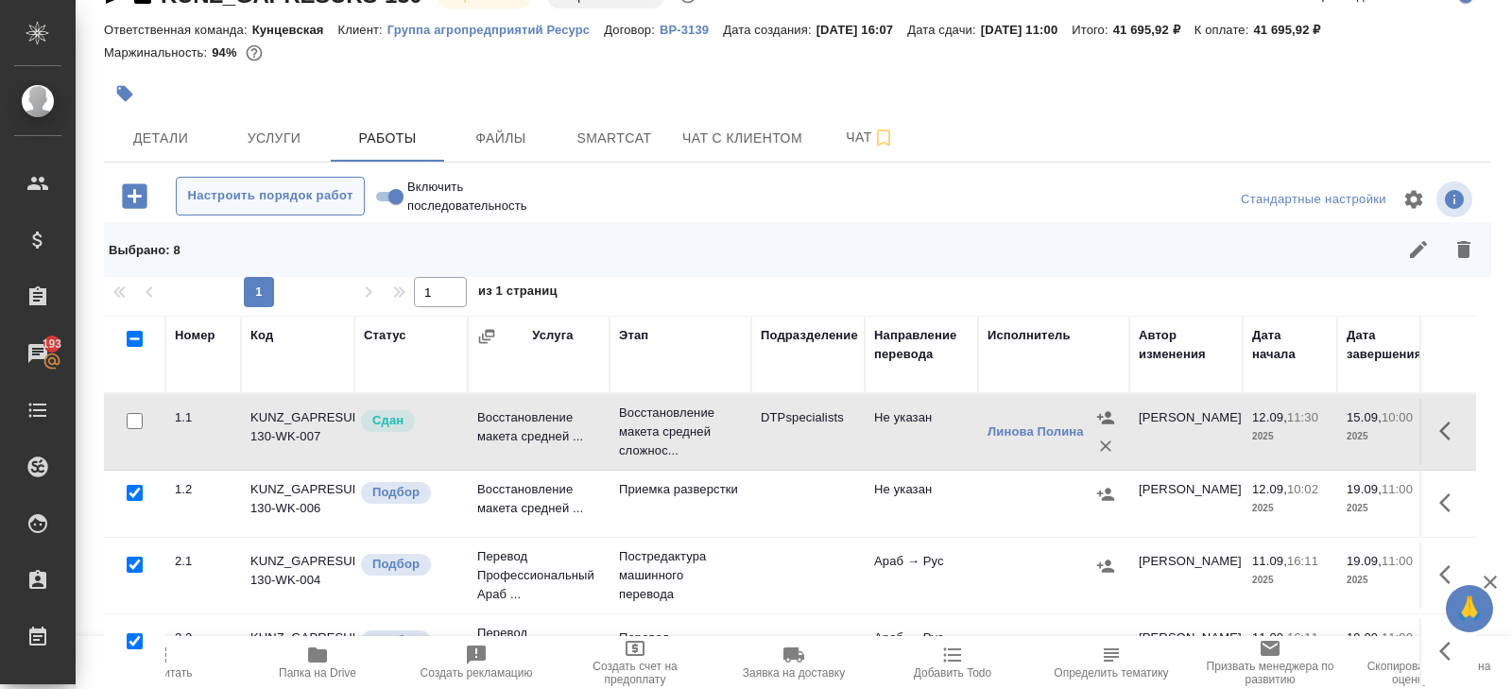
scroll to position [145, 0]
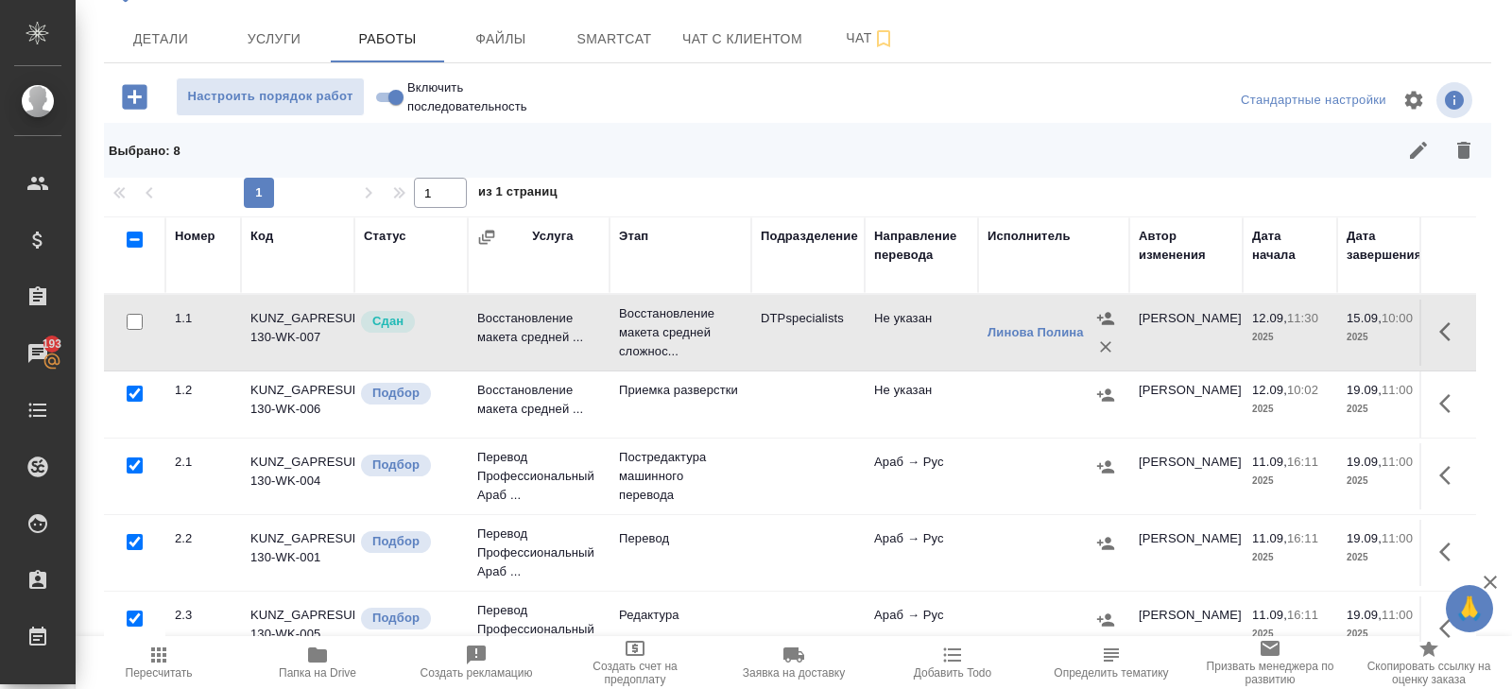
click at [136, 466] on input "checkbox" at bounding box center [135, 465] width 16 height 16
checkbox input "false"
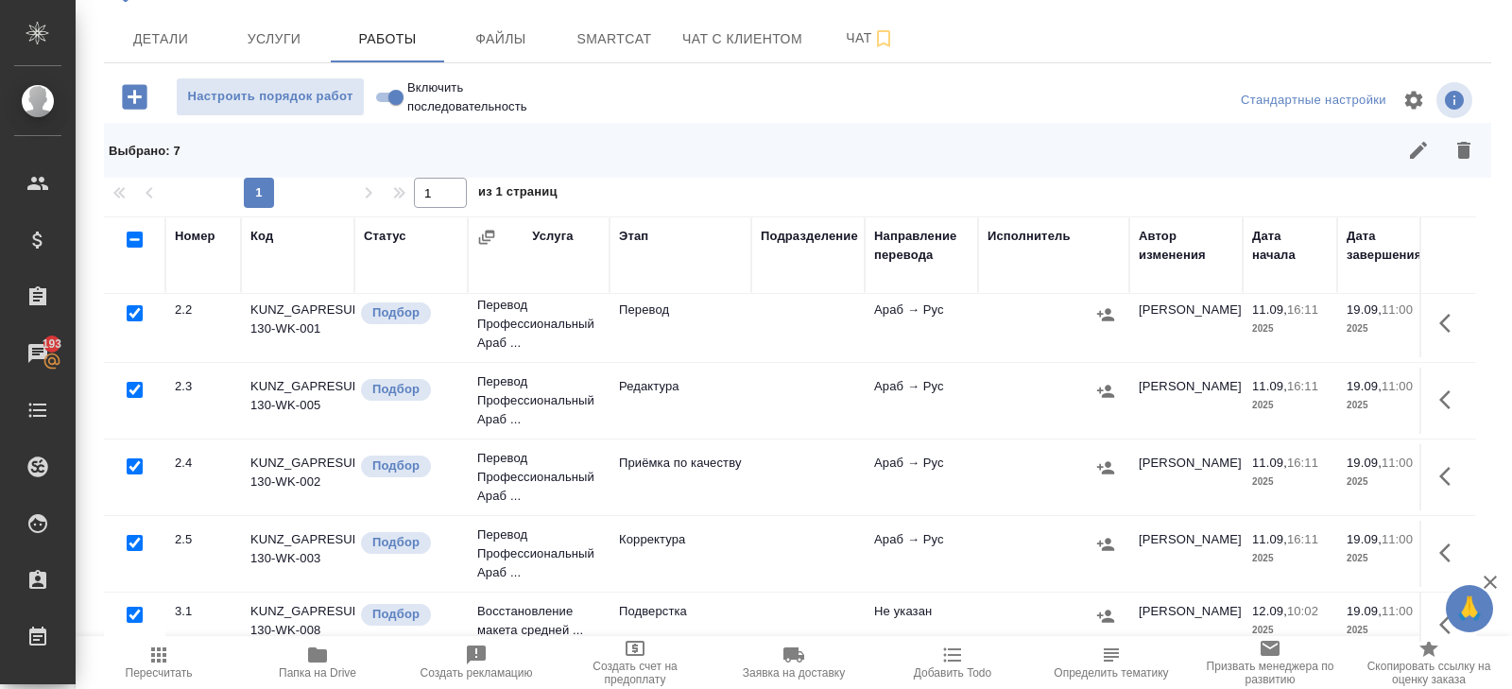
scroll to position [231, 0]
click at [134, 537] on input "checkbox" at bounding box center [135, 541] width 16 height 16
checkbox input "false"
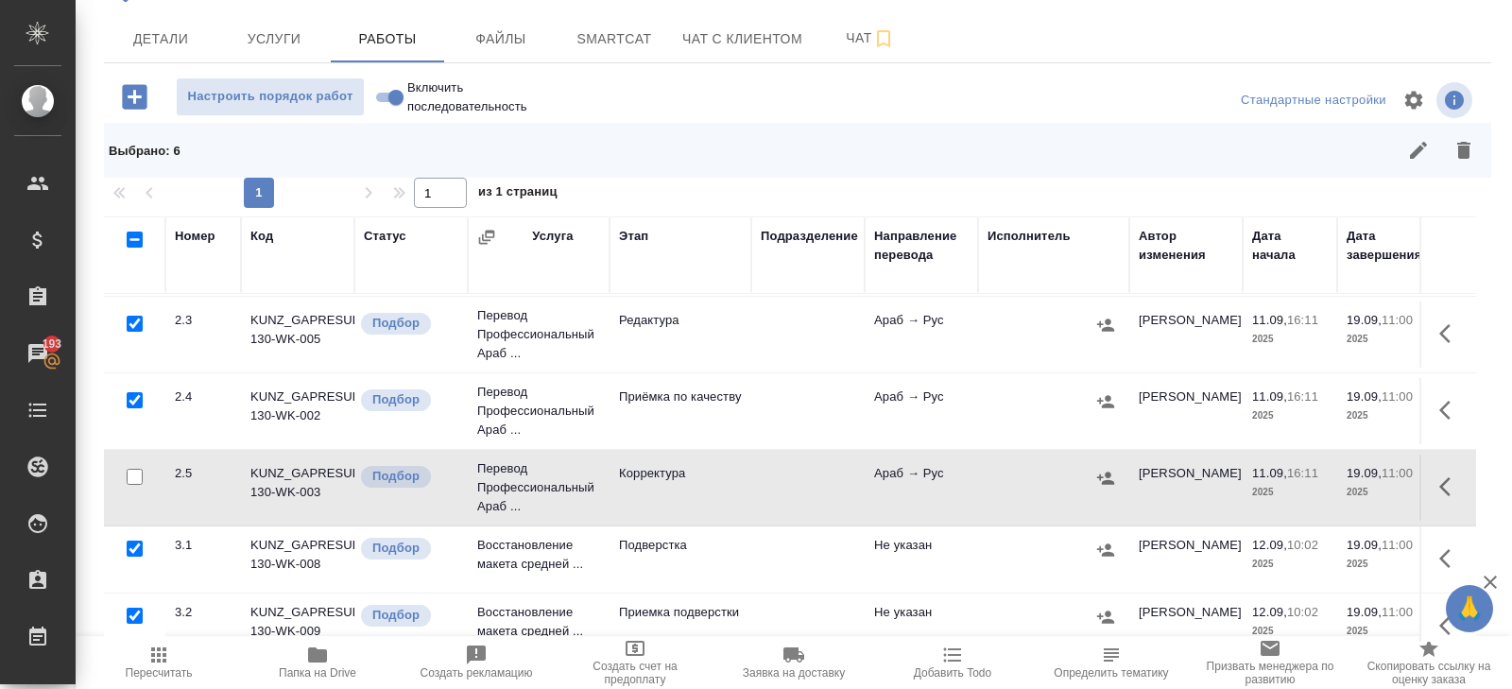
scroll to position [308, 0]
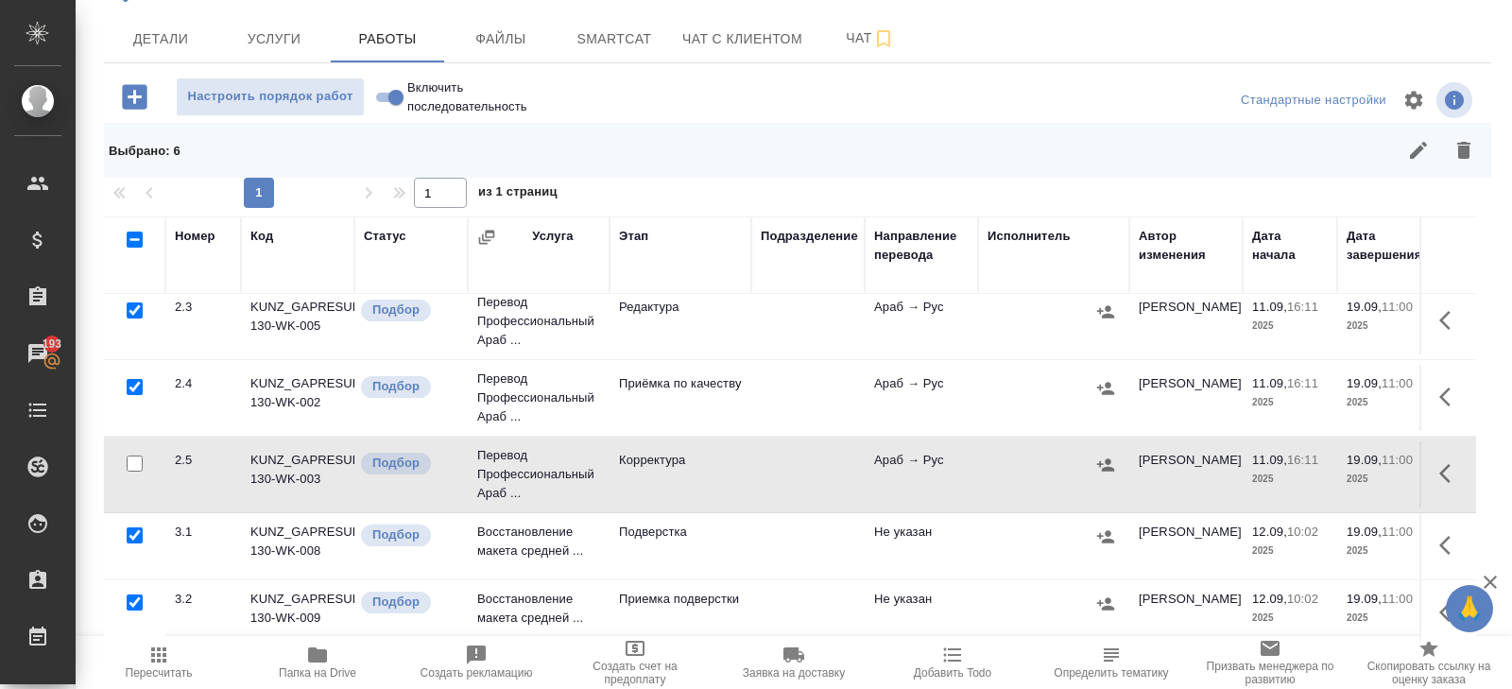
click at [134, 533] on input "checkbox" at bounding box center [135, 535] width 16 height 16
checkbox input "false"
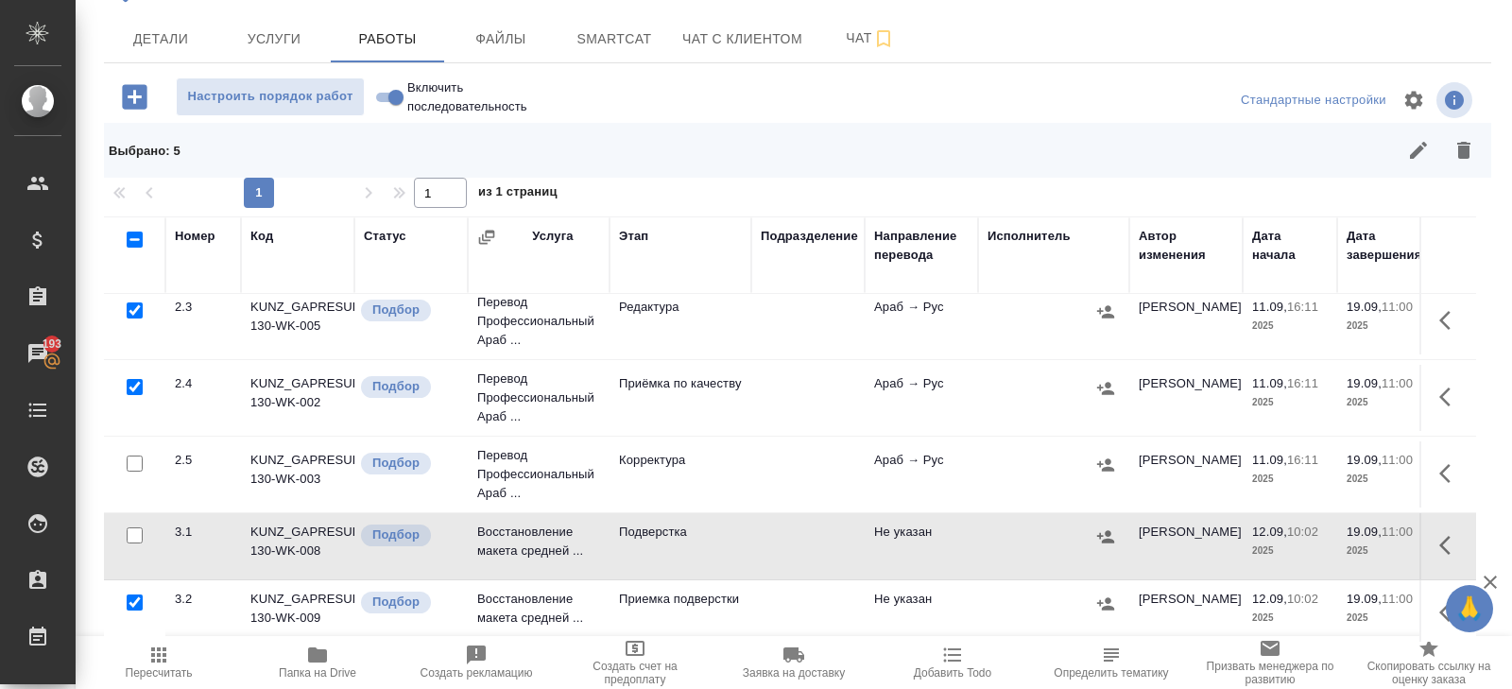
click at [1461, 152] on icon "button" at bounding box center [1464, 150] width 13 height 17
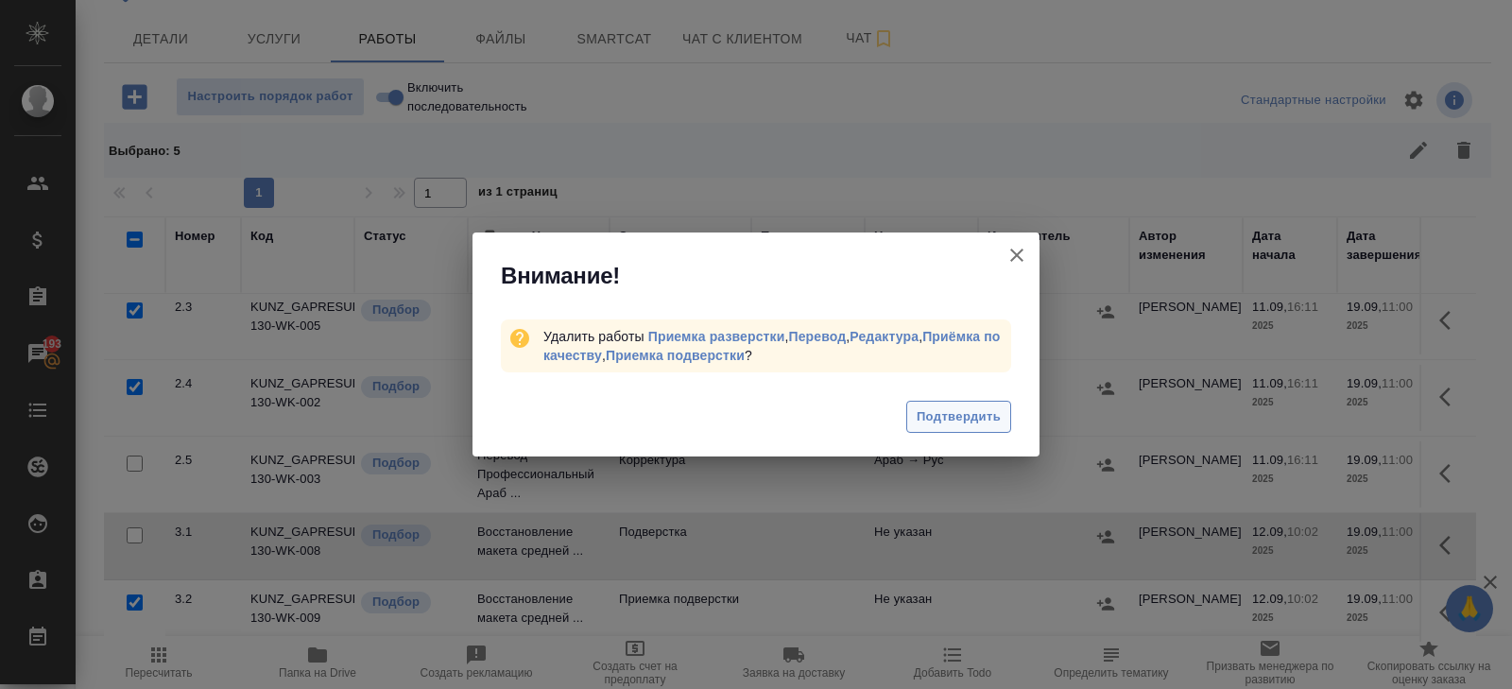
click at [936, 421] on span "Подтвердить" at bounding box center [959, 417] width 84 height 22
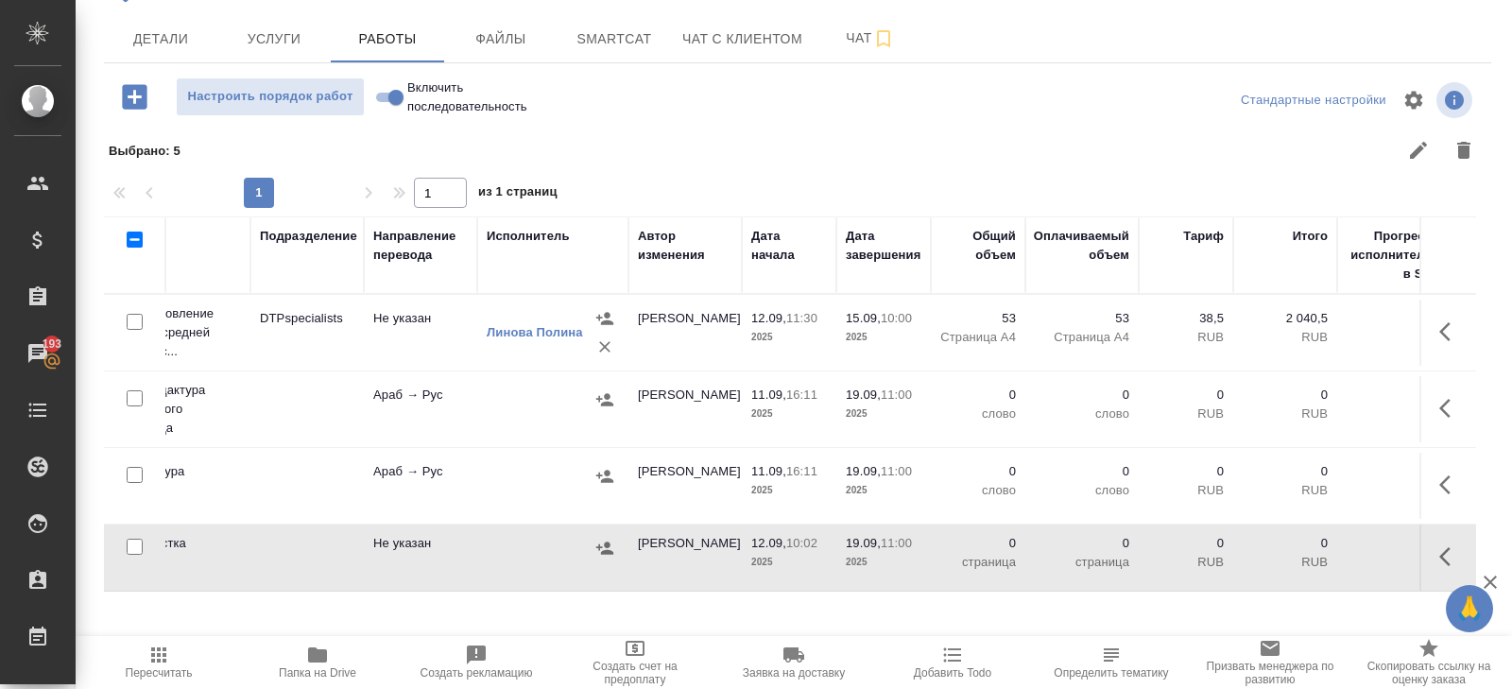
scroll to position [0, 502]
click at [1434, 550] on button "button" at bounding box center [1450, 556] width 45 height 45
click at [1311, 549] on icon "button" at bounding box center [1312, 556] width 23 height 23
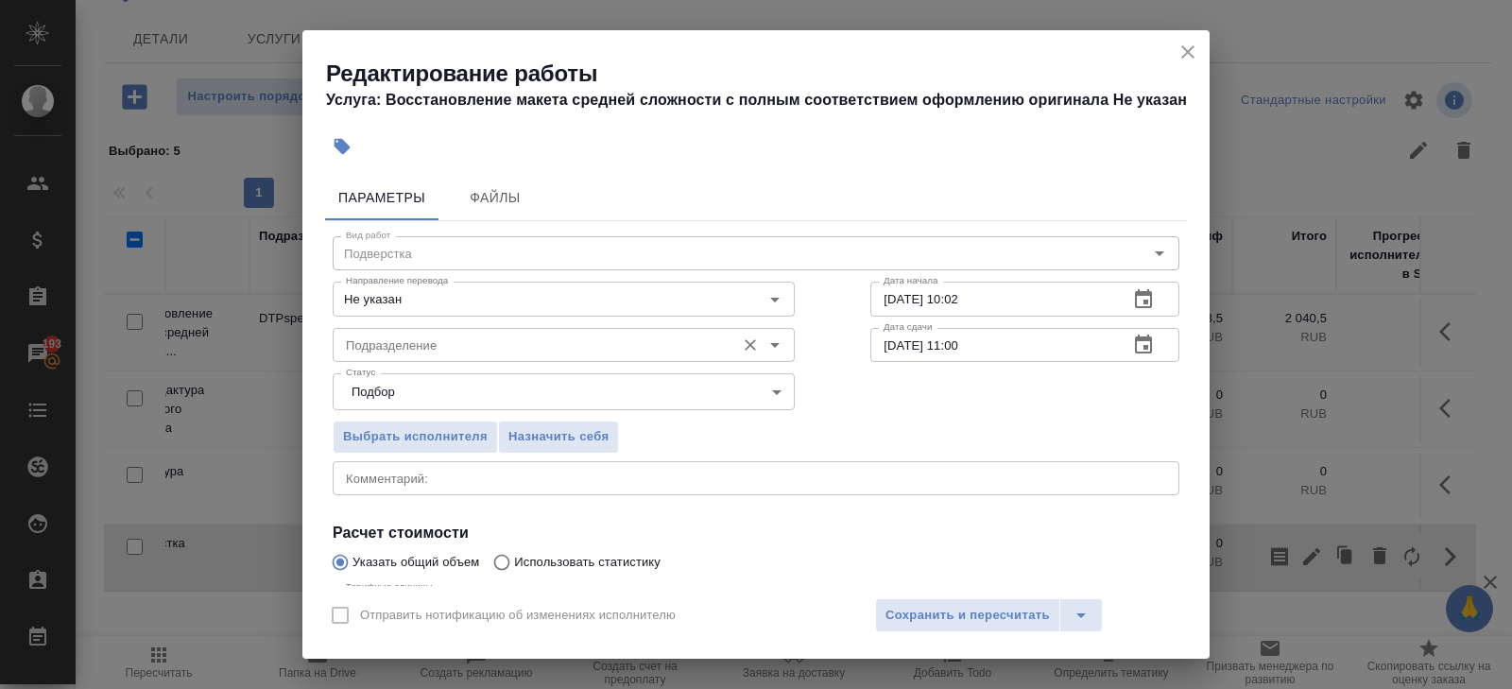
click at [446, 345] on input "Подразделение" at bounding box center [532, 345] width 388 height 23
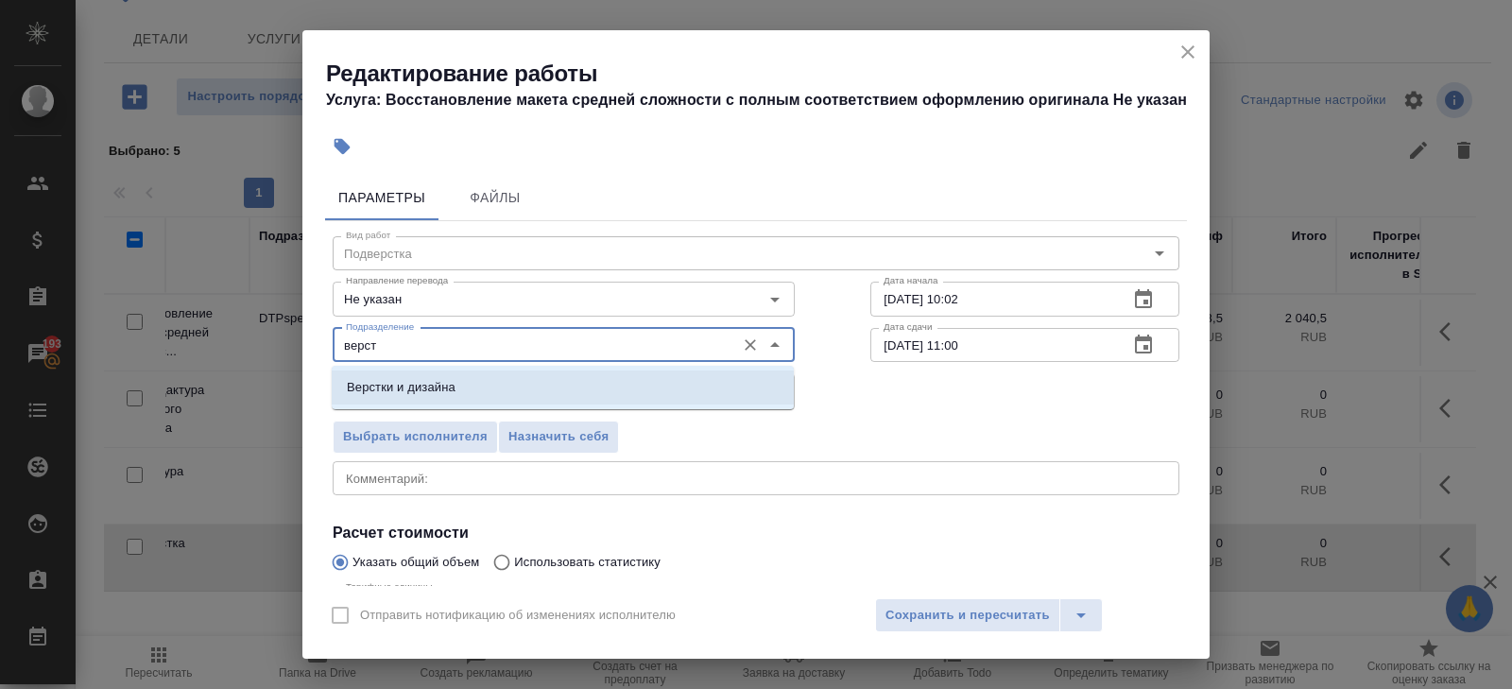
click at [400, 398] on li "Верстки и дизайна" at bounding box center [563, 388] width 462 height 34
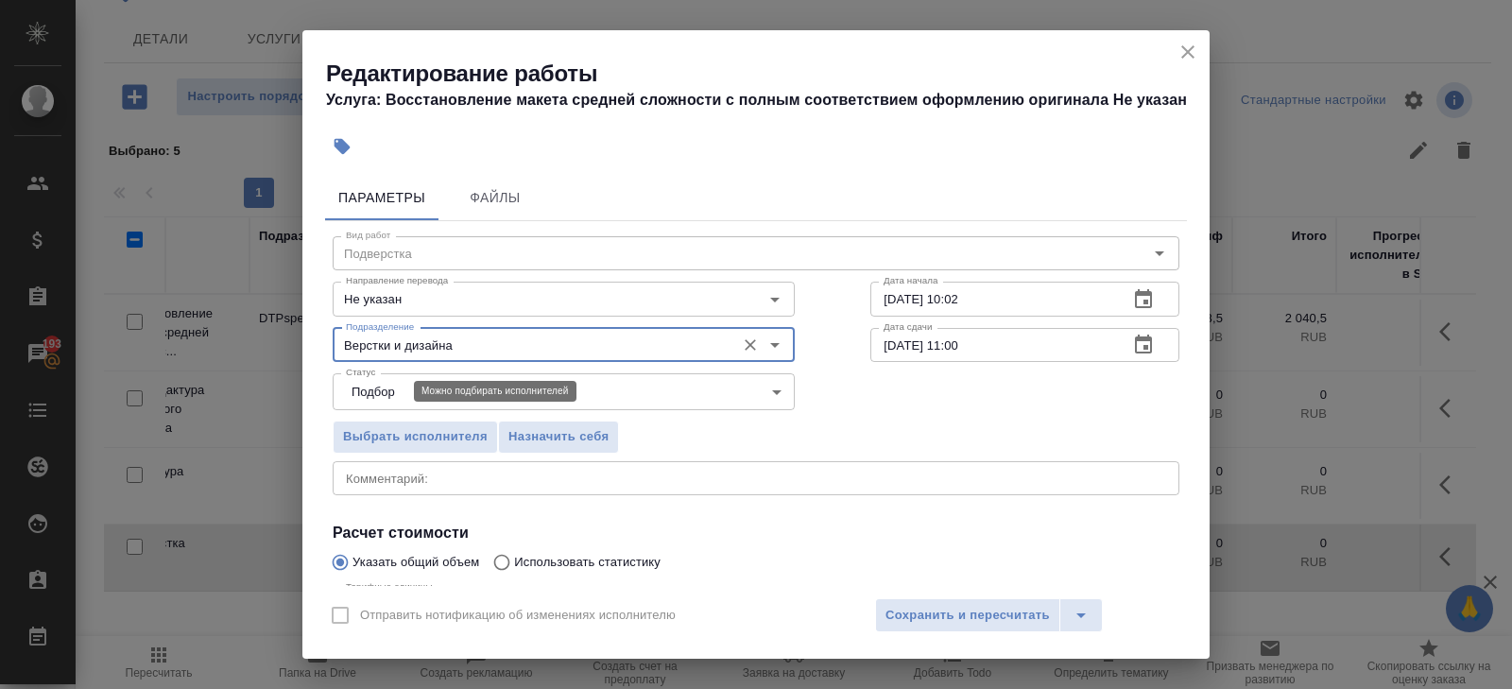
scroll to position [200, 0]
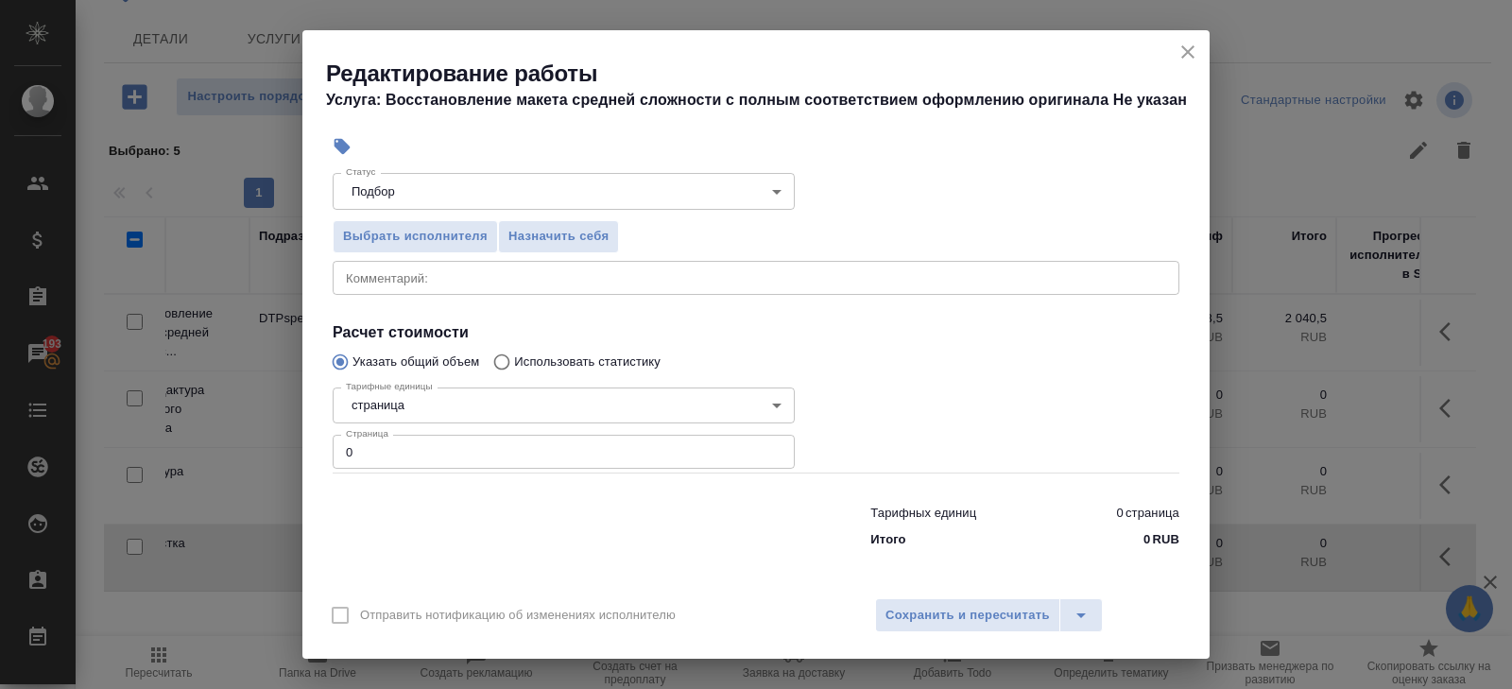
type input "Верстки и дизайна"
click at [387, 458] on input "0" at bounding box center [564, 452] width 462 height 34
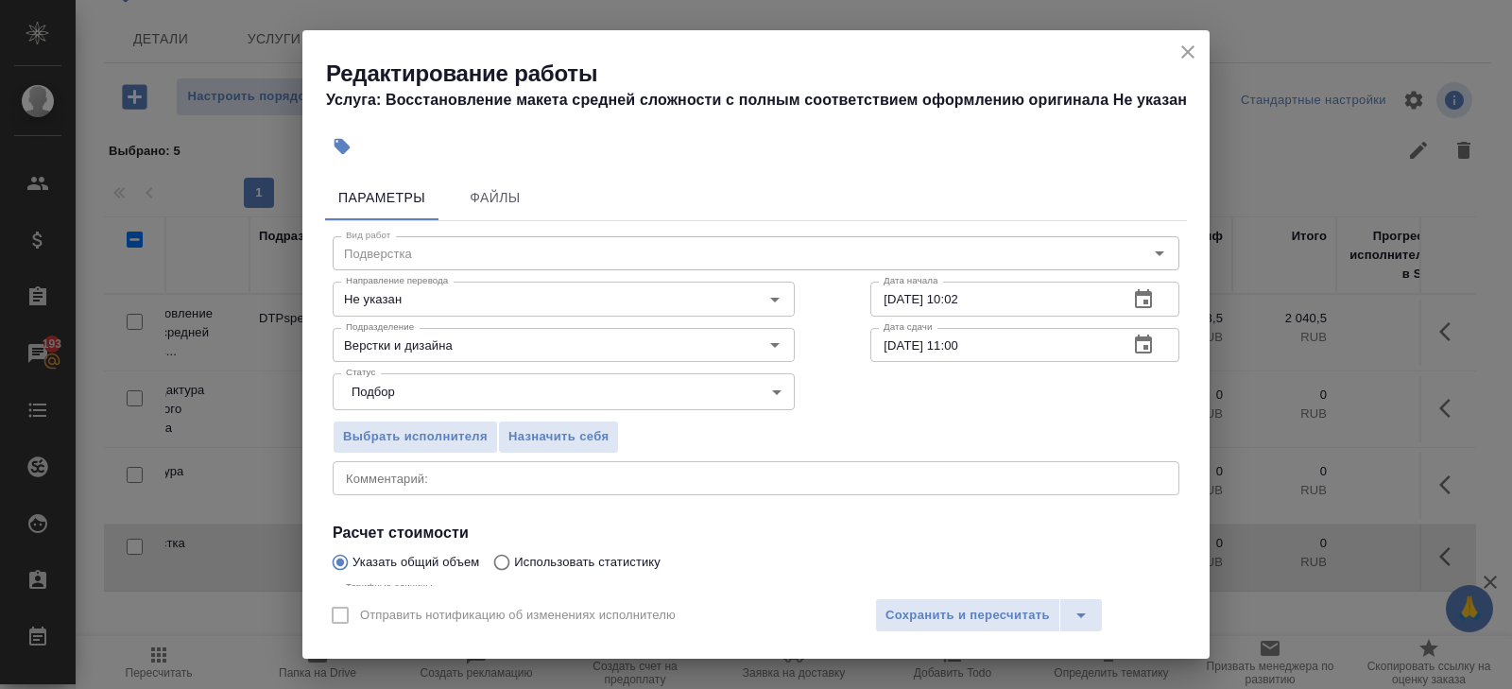
type input "53"
click at [1147, 302] on icon "button" at bounding box center [1143, 298] width 17 height 19
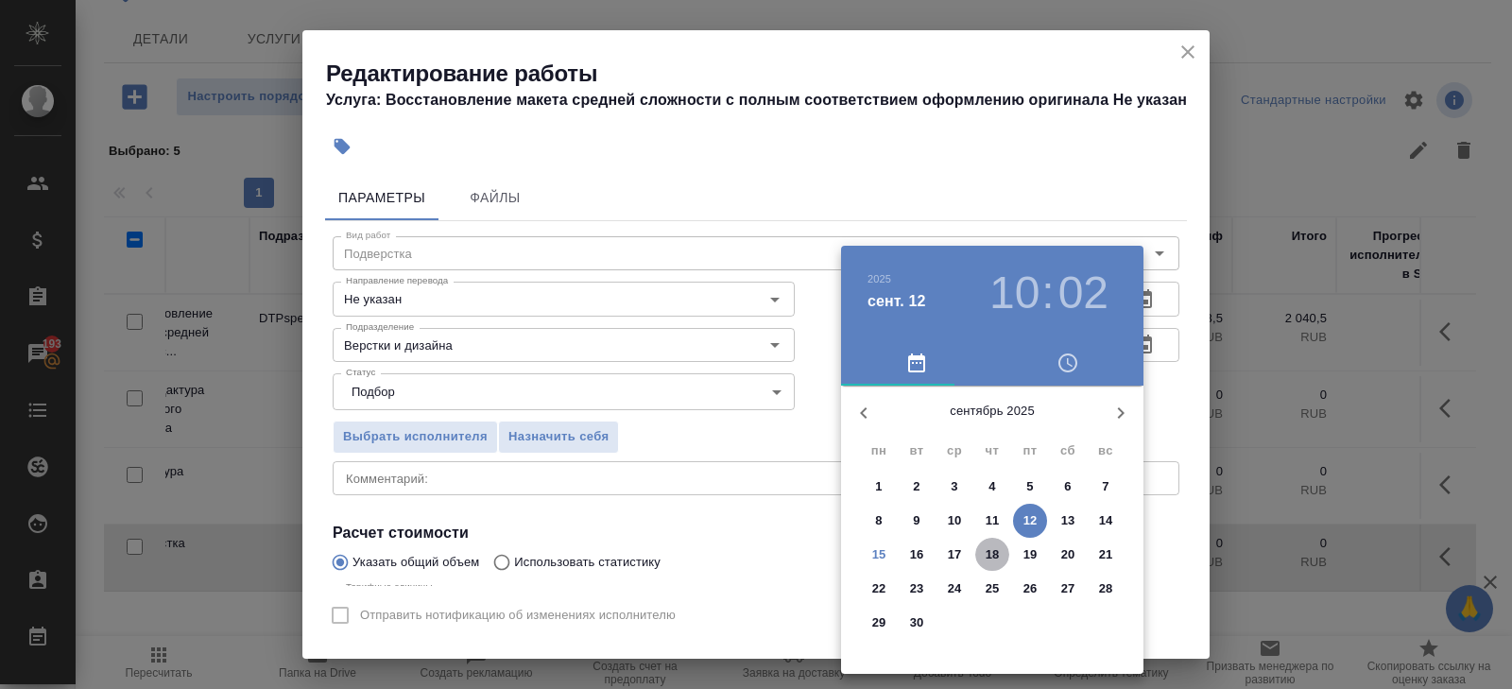
click at [991, 554] on p "18" at bounding box center [993, 554] width 14 height 19
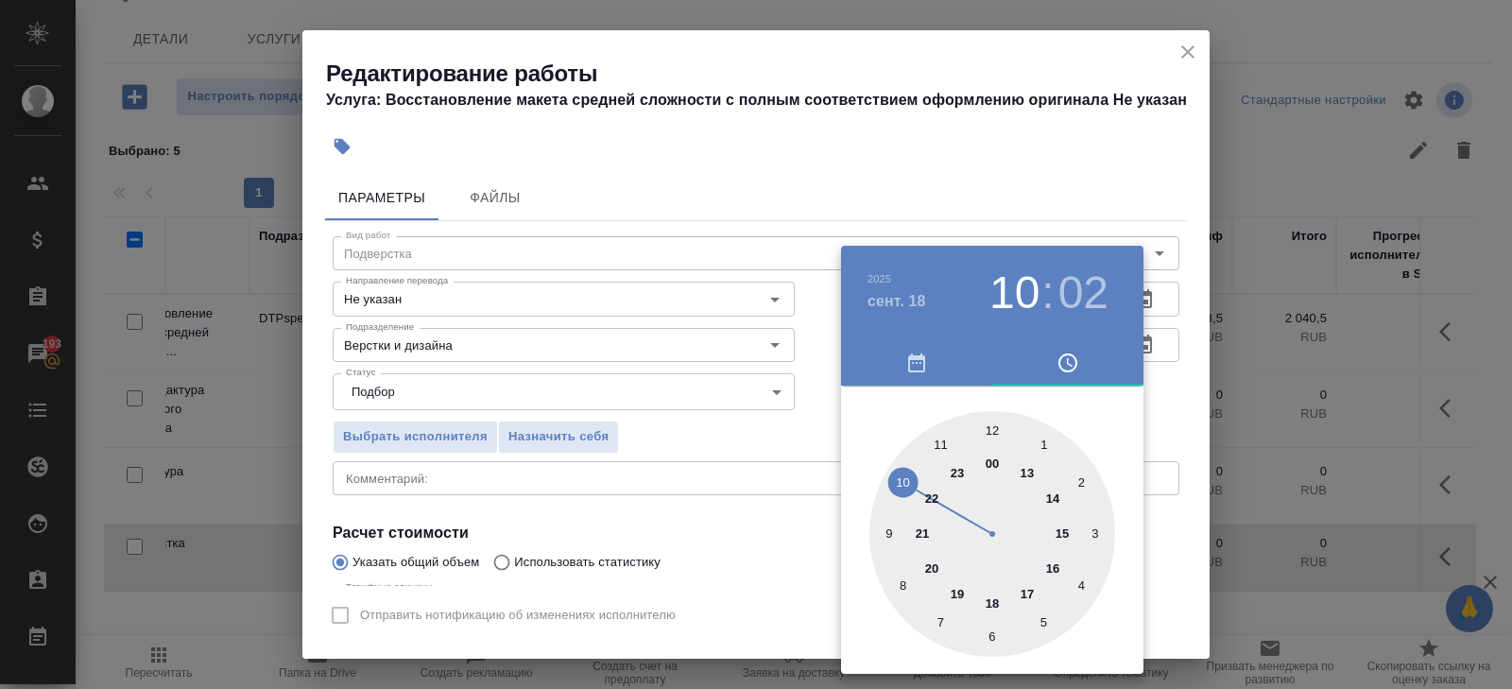
click at [1052, 562] on div at bounding box center [993, 534] width 246 height 246
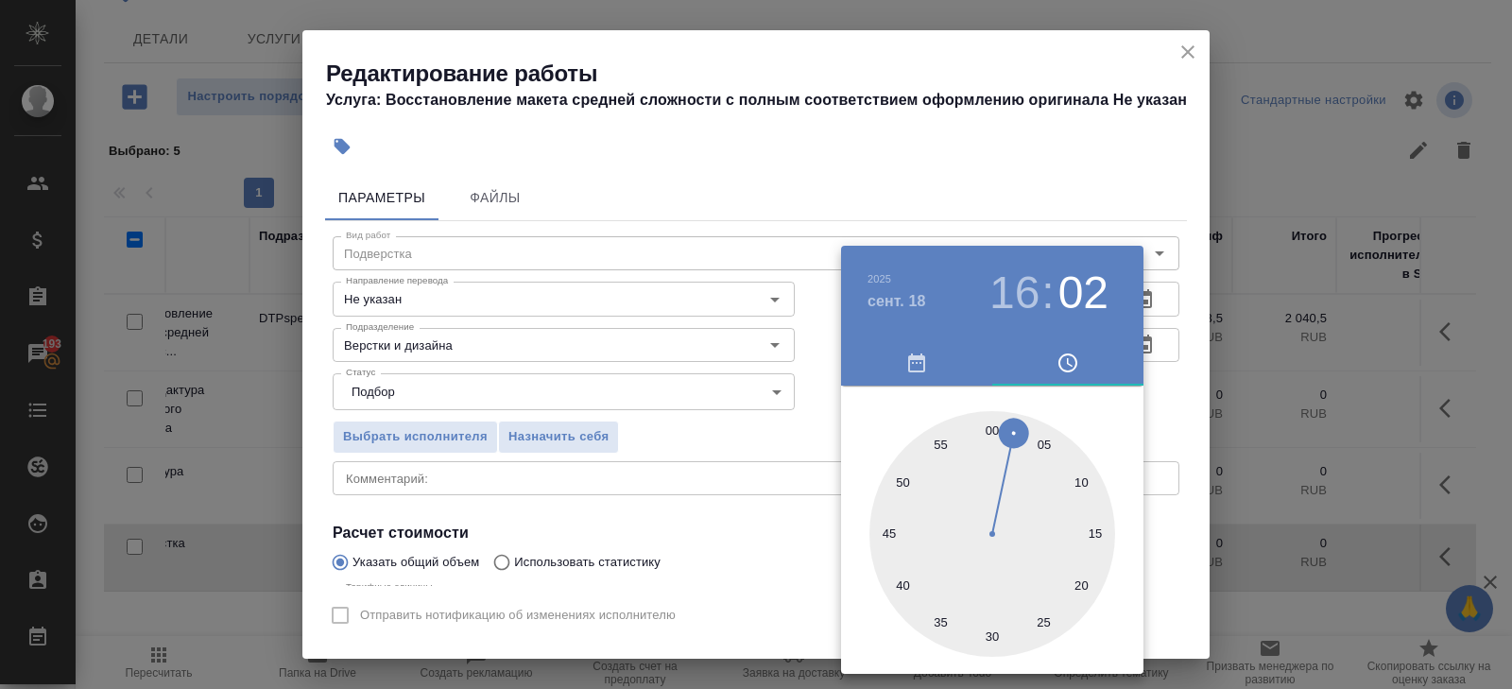
type input "18.09.2025 16:00"
click at [997, 431] on div at bounding box center [993, 534] width 246 height 246
click at [673, 524] on div at bounding box center [756, 344] width 1512 height 689
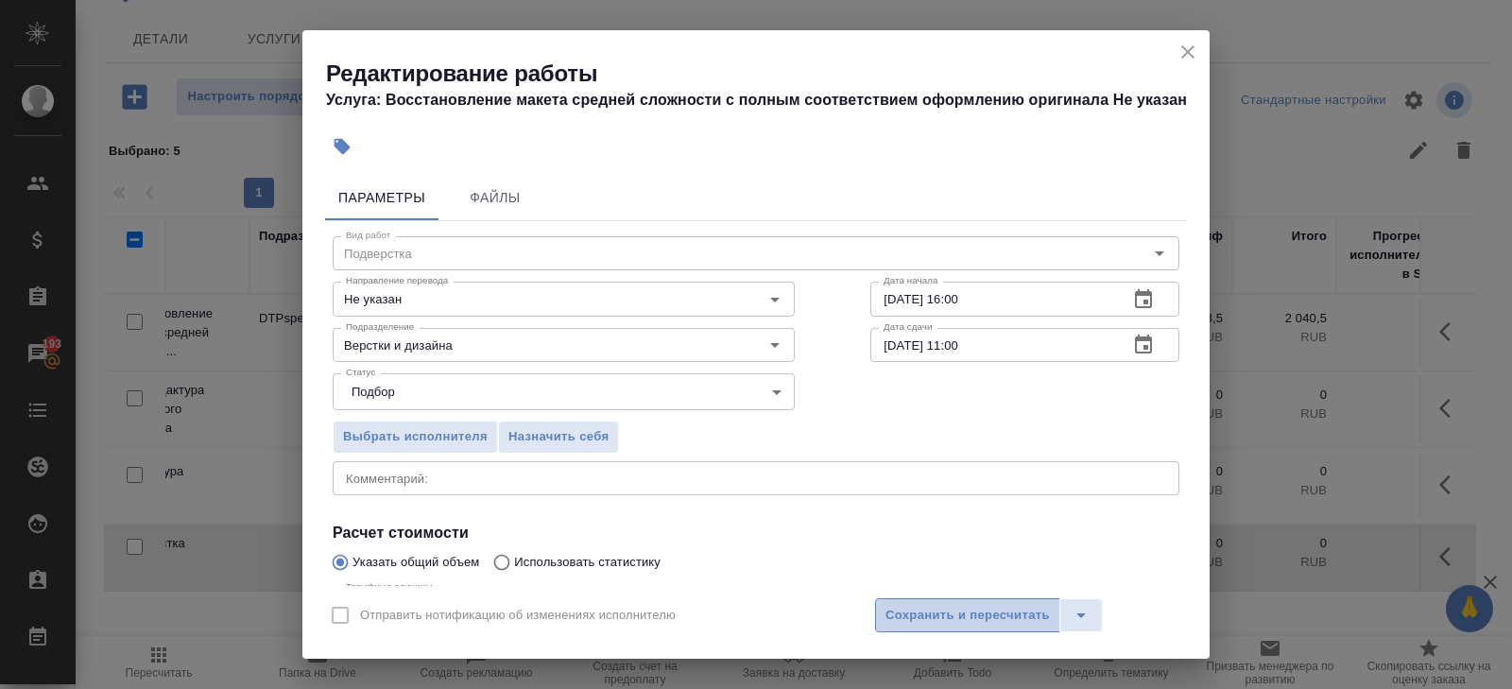
click at [902, 616] on span "Сохранить и пересчитать" at bounding box center [968, 616] width 164 height 22
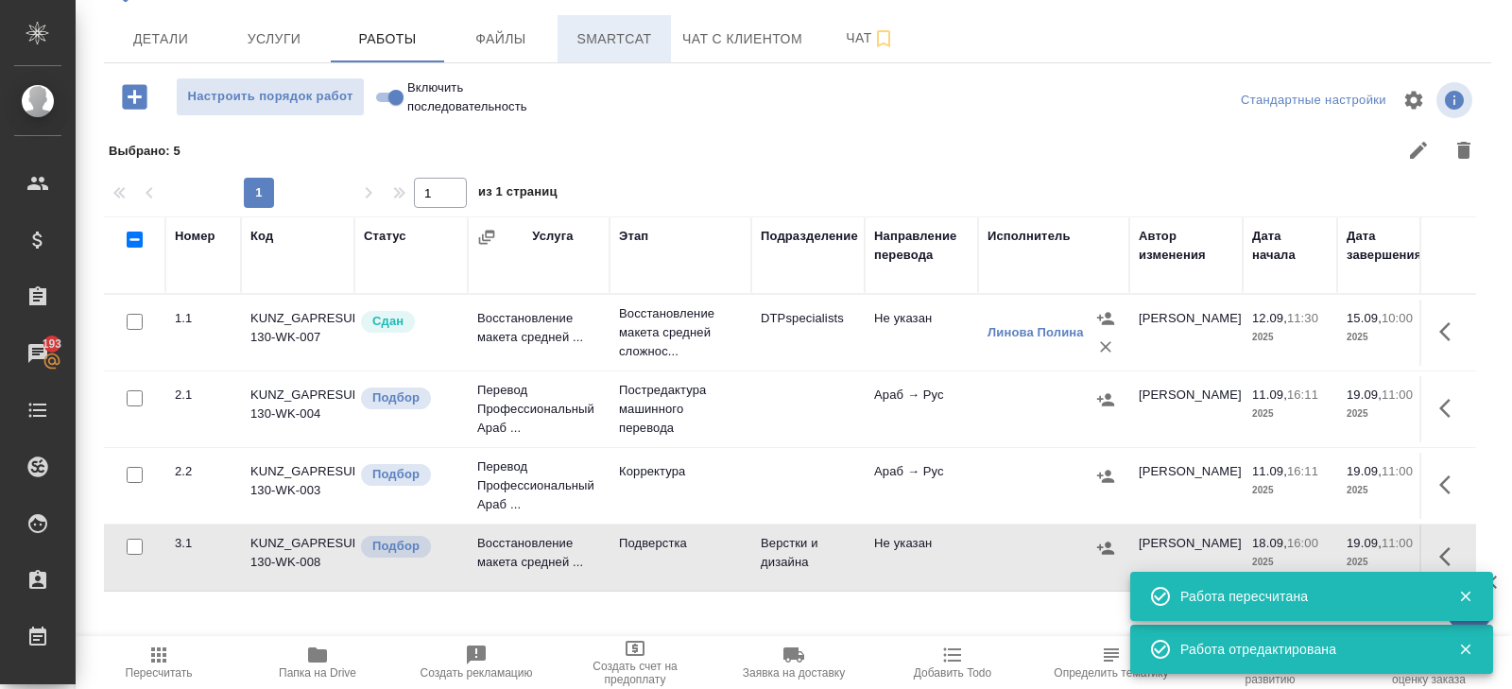
click at [595, 49] on button "Smartcat" at bounding box center [614, 38] width 113 height 47
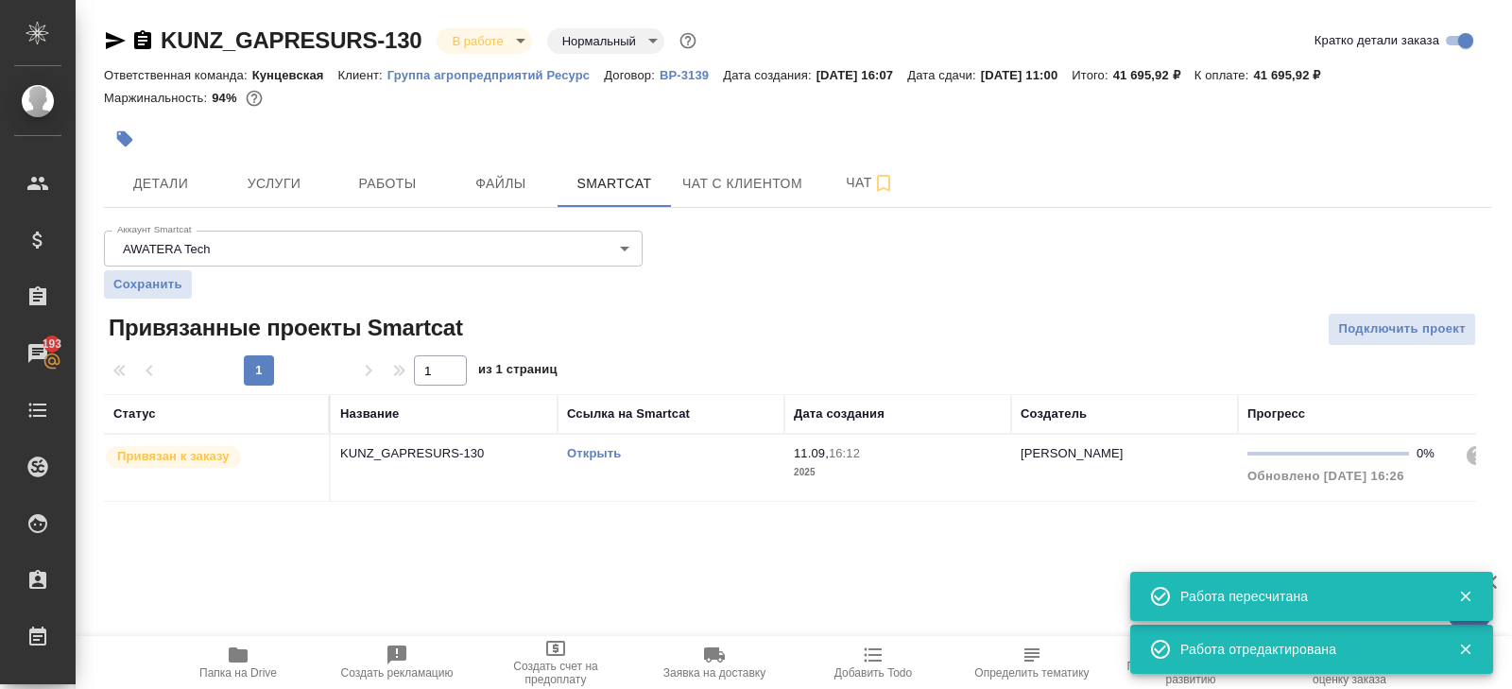
click at [585, 452] on link "Открыть" at bounding box center [594, 453] width 54 height 14
click at [697, 487] on td "Открыть" at bounding box center [671, 468] width 227 height 66
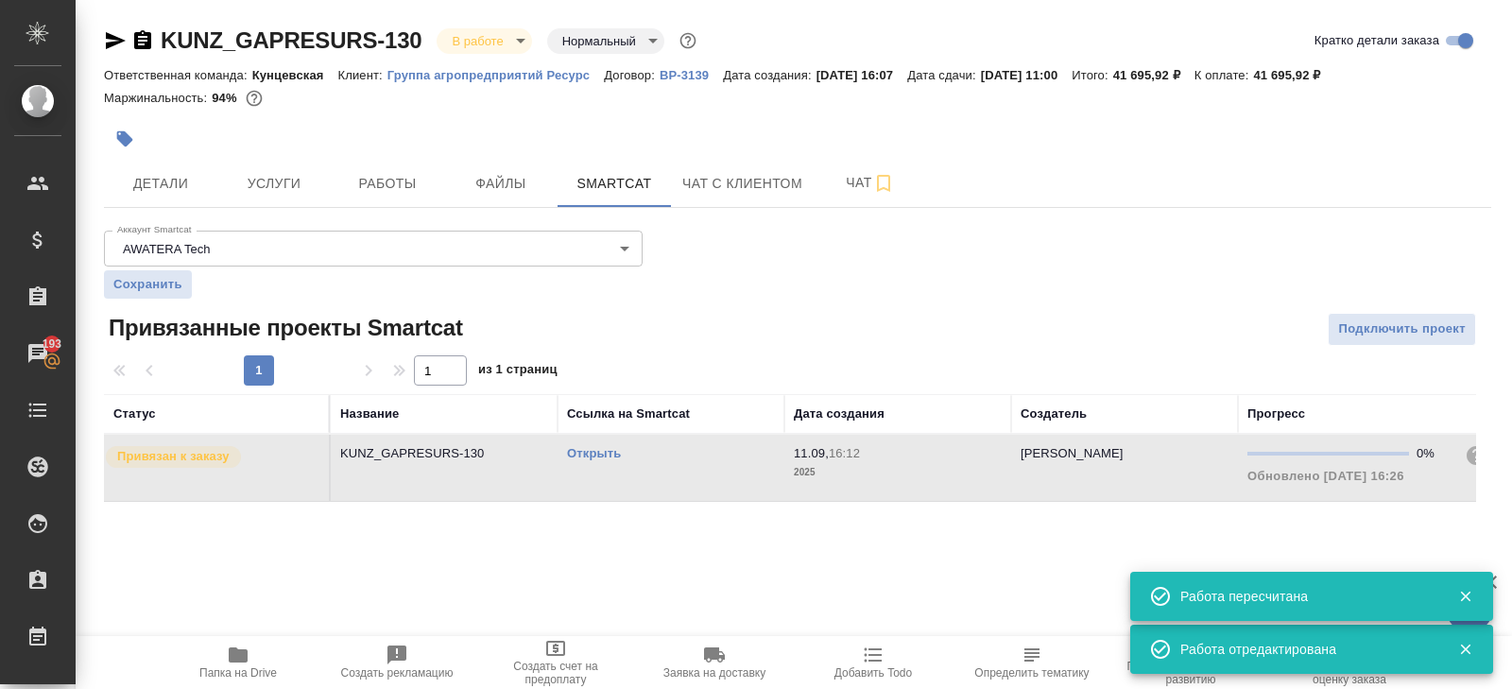
click at [697, 487] on td "Открыть" at bounding box center [671, 468] width 227 height 66
click at [361, 226] on div "Аккаунт Smartcat AWATERA Tech 5ee7315ce042774c5440625b Аккаунт Smartcat Сохрани…" at bounding box center [373, 261] width 539 height 76
click at [363, 190] on span "Работы" at bounding box center [387, 184] width 91 height 24
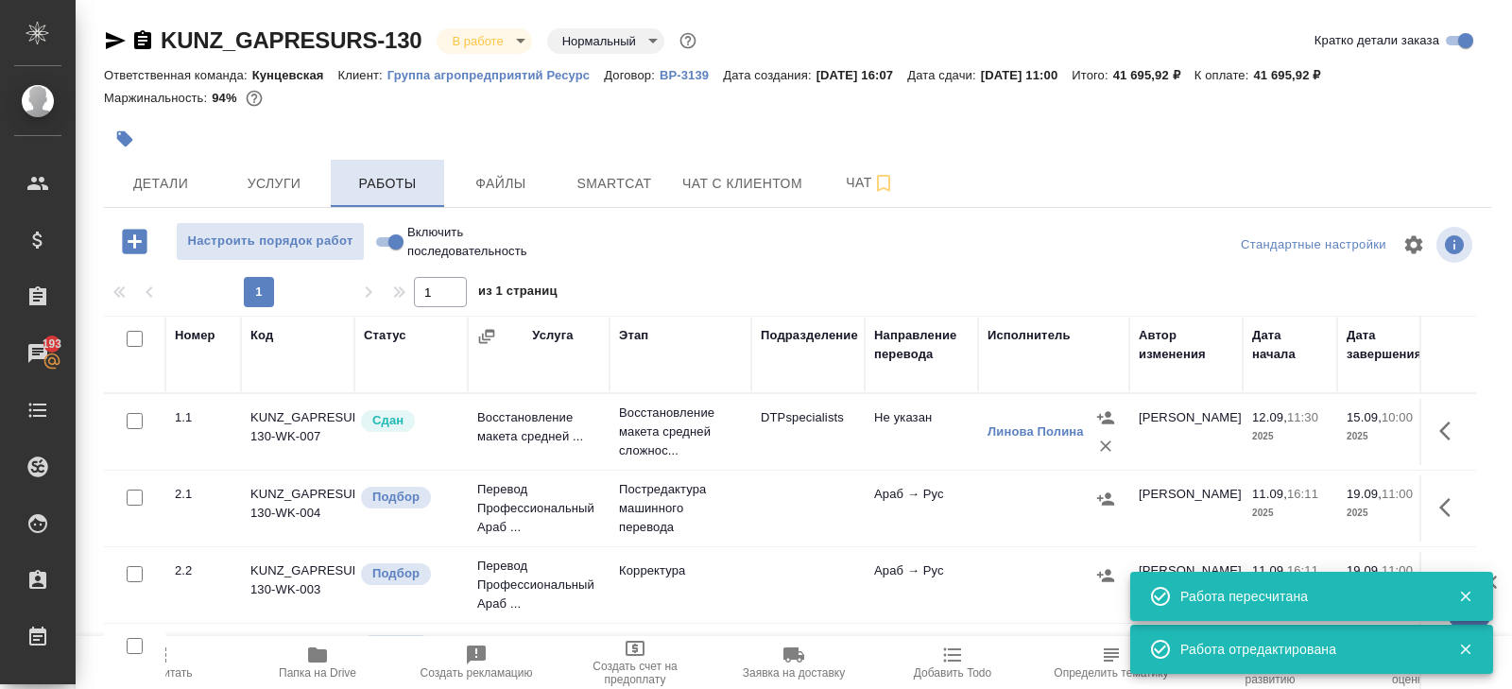
scroll to position [100, 0]
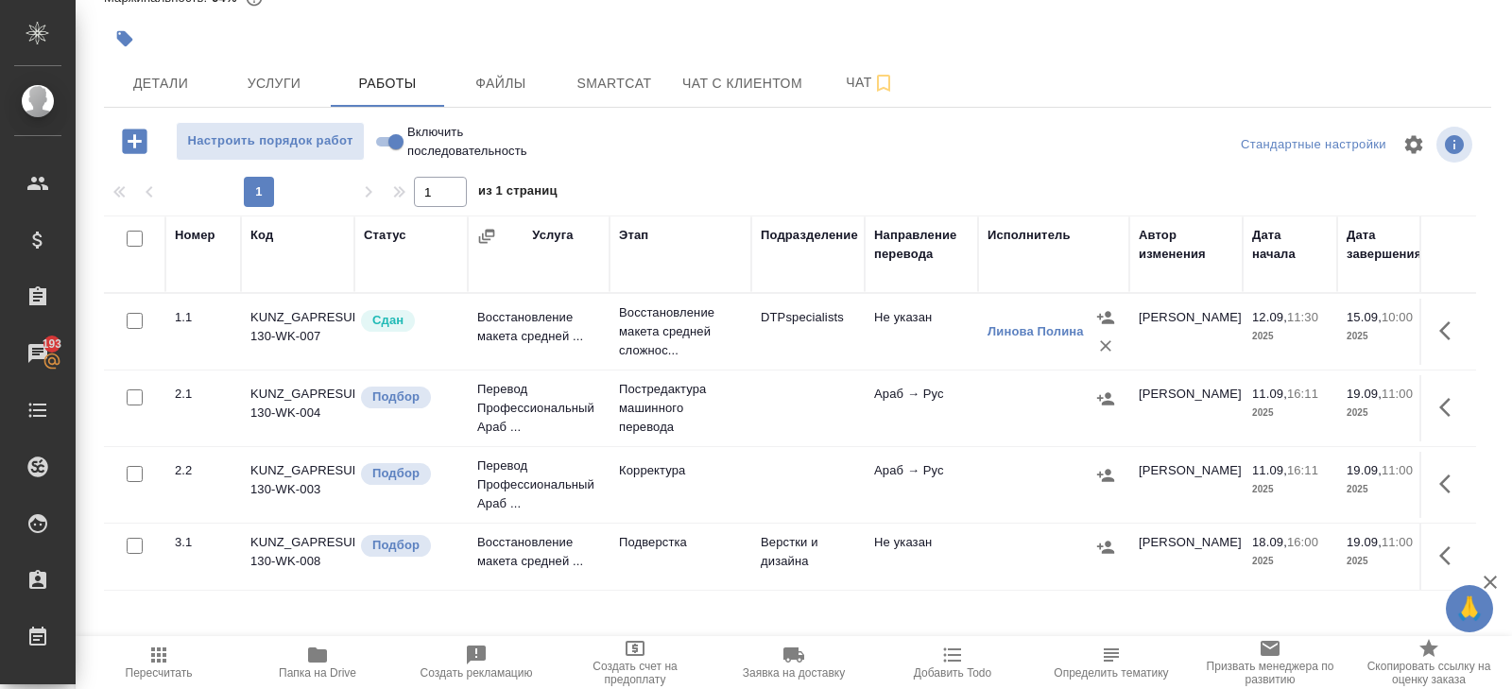
click at [1439, 409] on button "button" at bounding box center [1450, 407] width 45 height 45
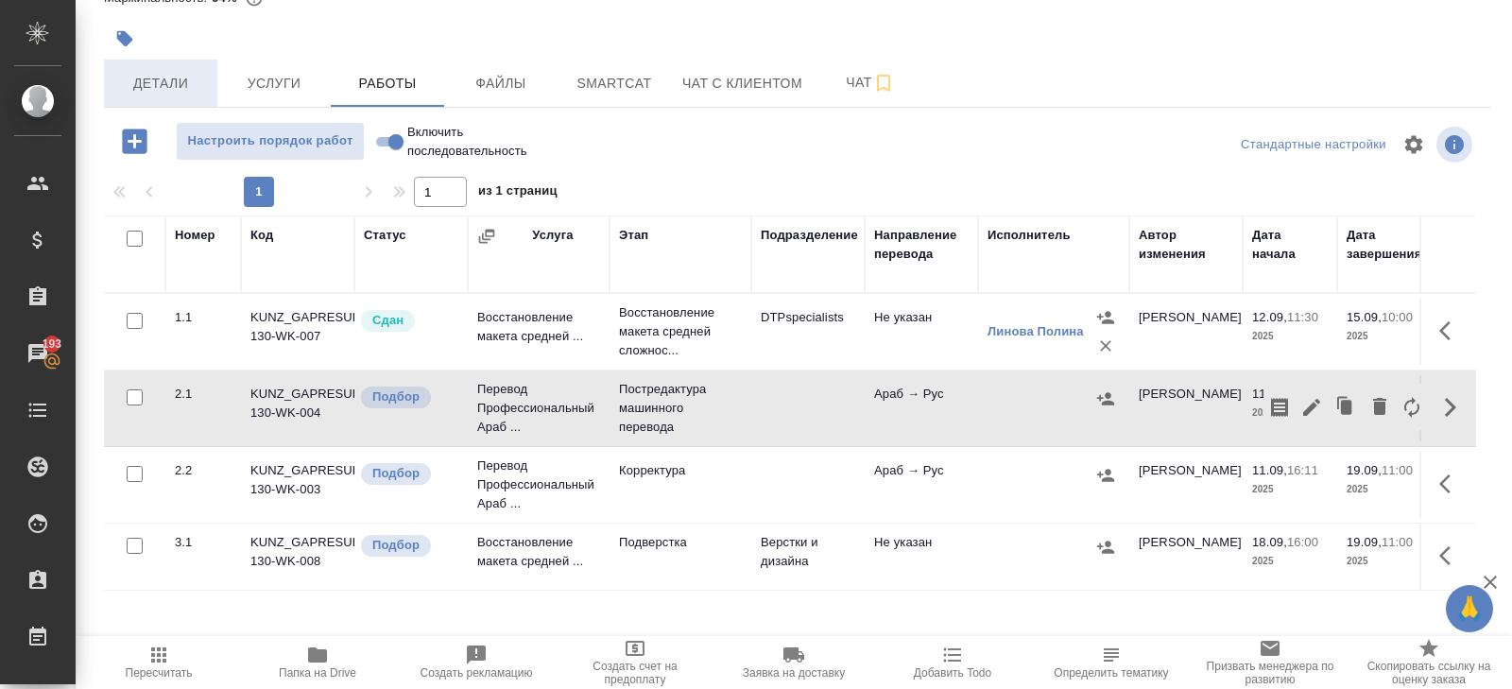
click at [190, 76] on span "Детали" at bounding box center [160, 84] width 91 height 24
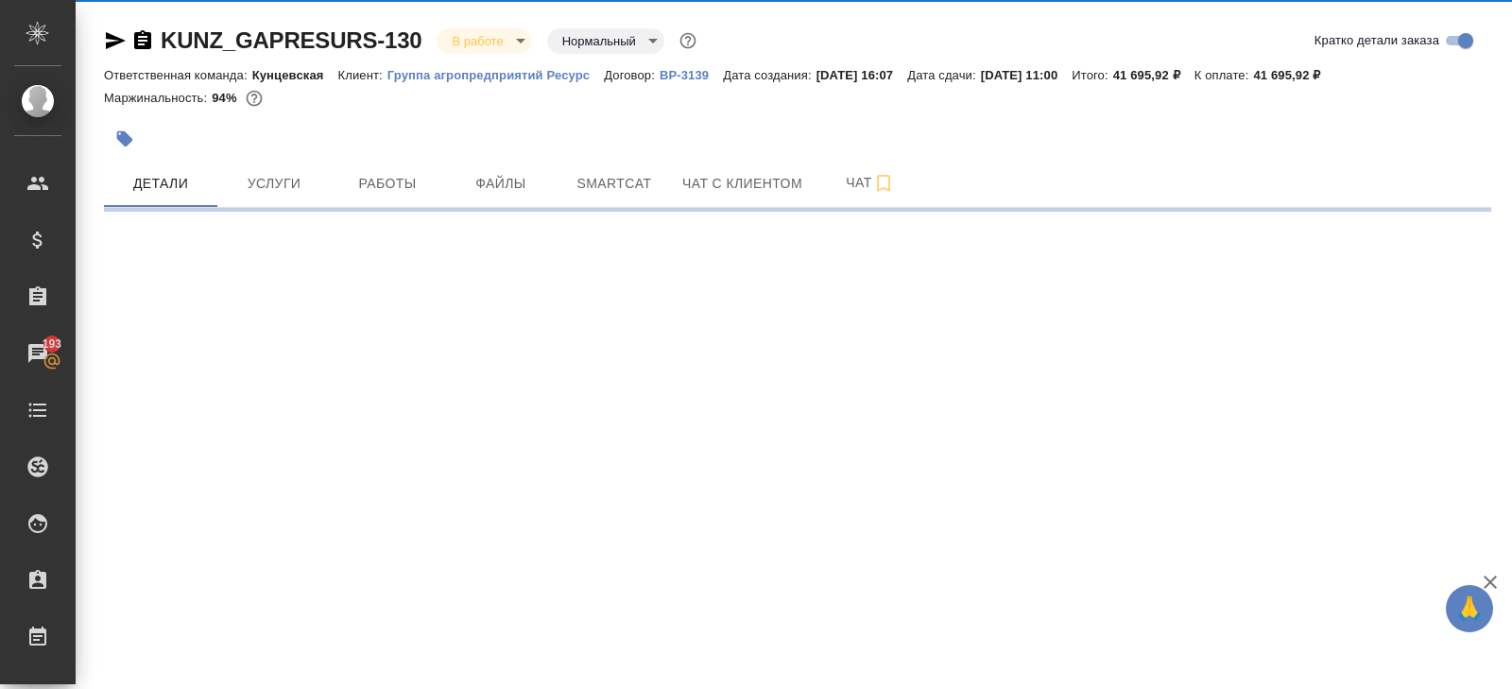
select select "RU"
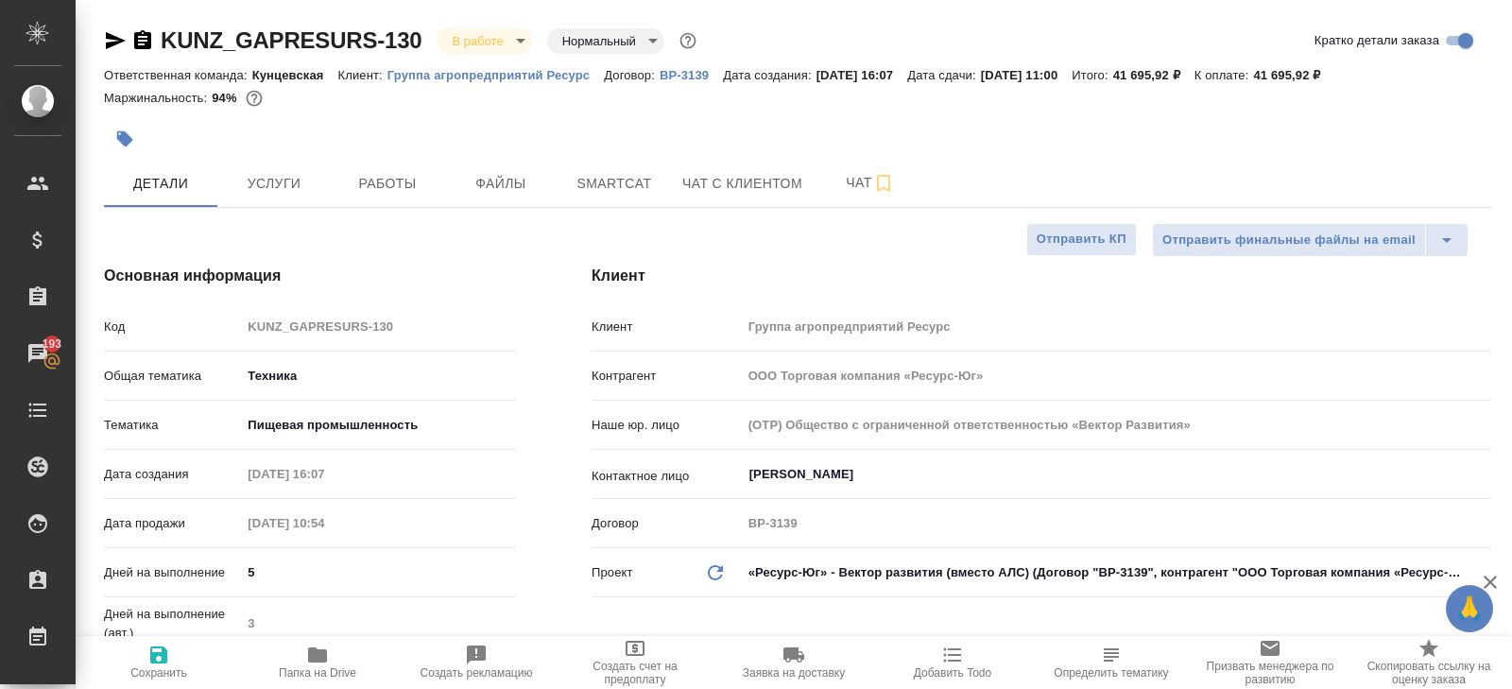
type textarea "x"
click at [291, 195] on button "Услуги" at bounding box center [273, 183] width 113 height 47
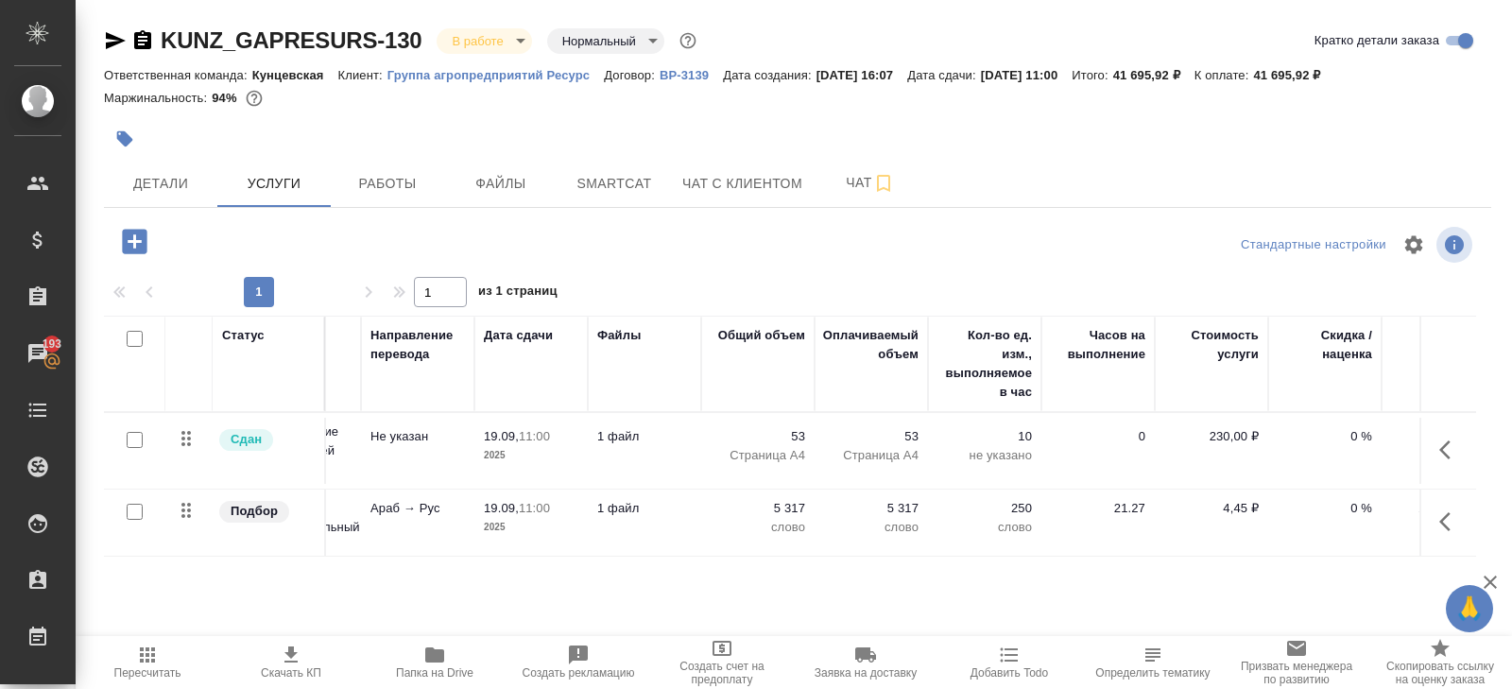
scroll to position [0, 408]
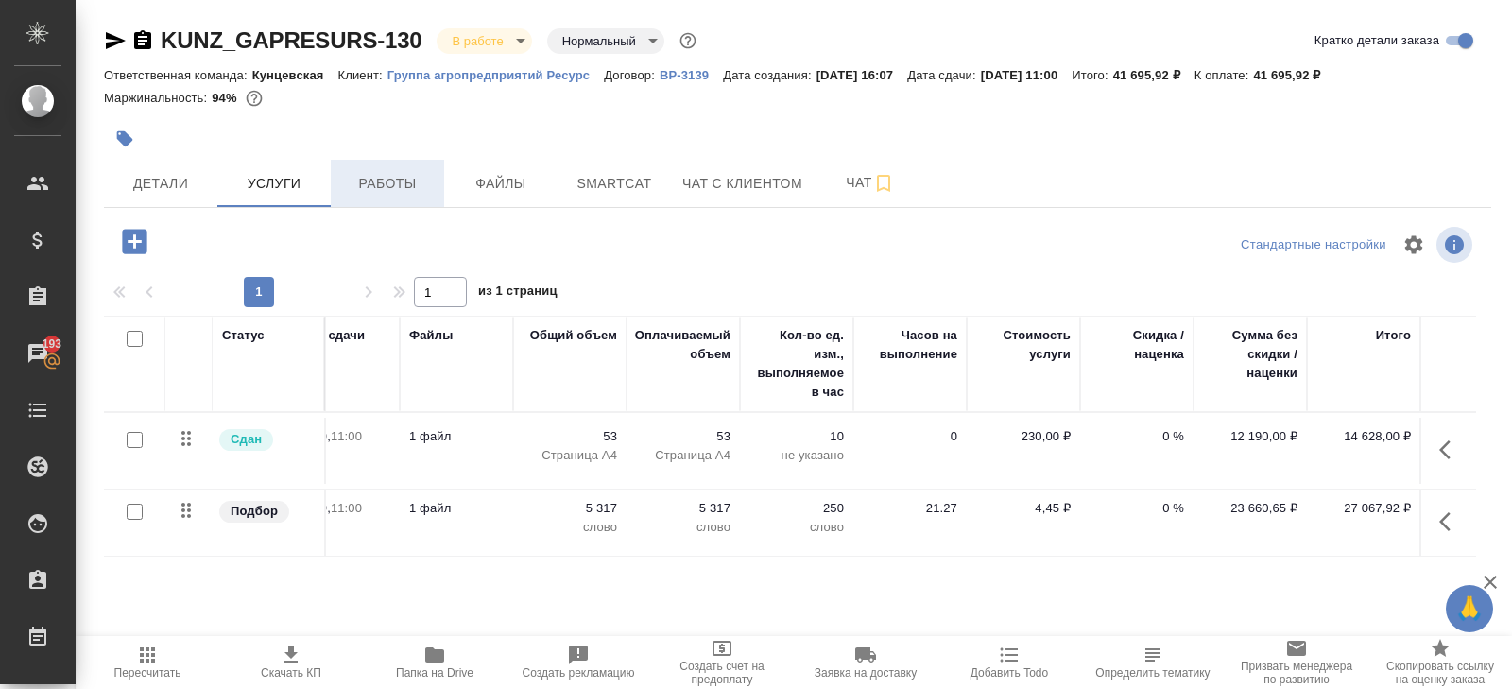
click at [405, 165] on button "Работы" at bounding box center [387, 183] width 113 height 47
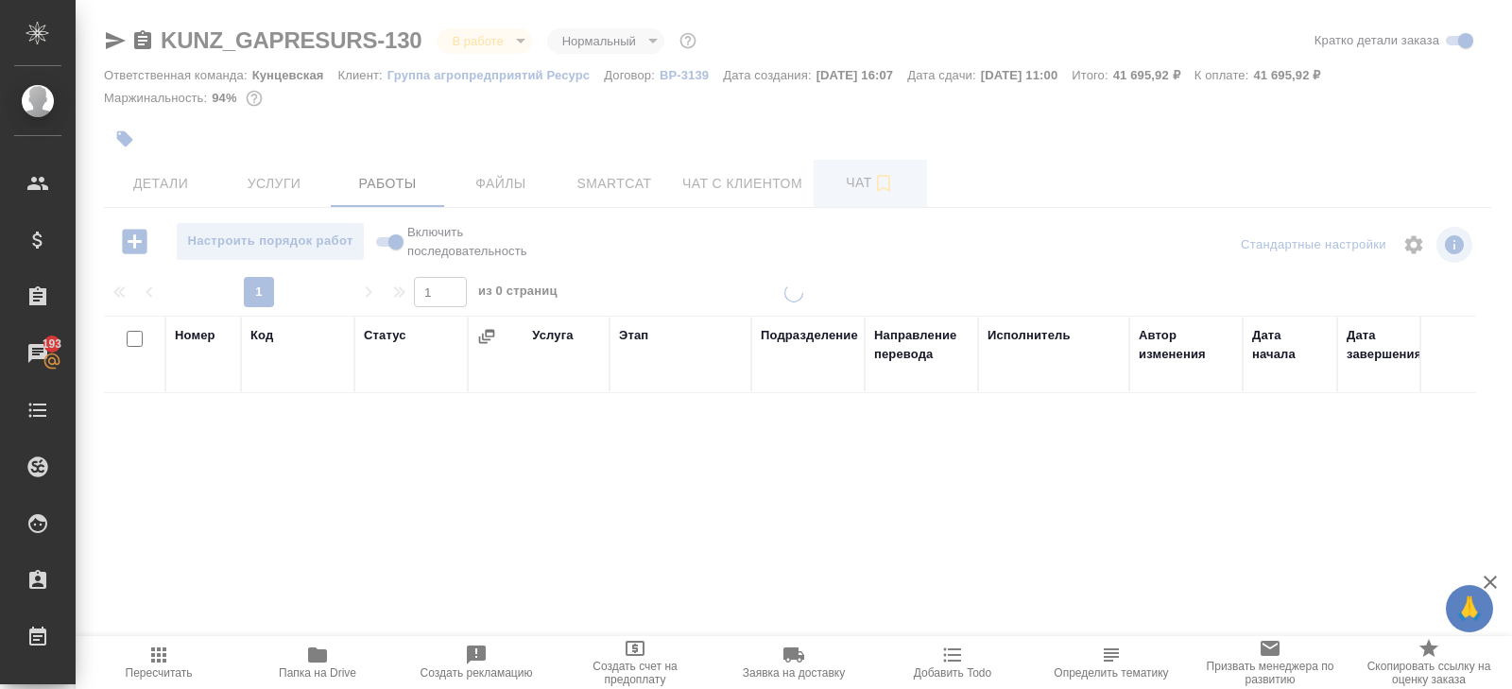
scroll to position [100, 0]
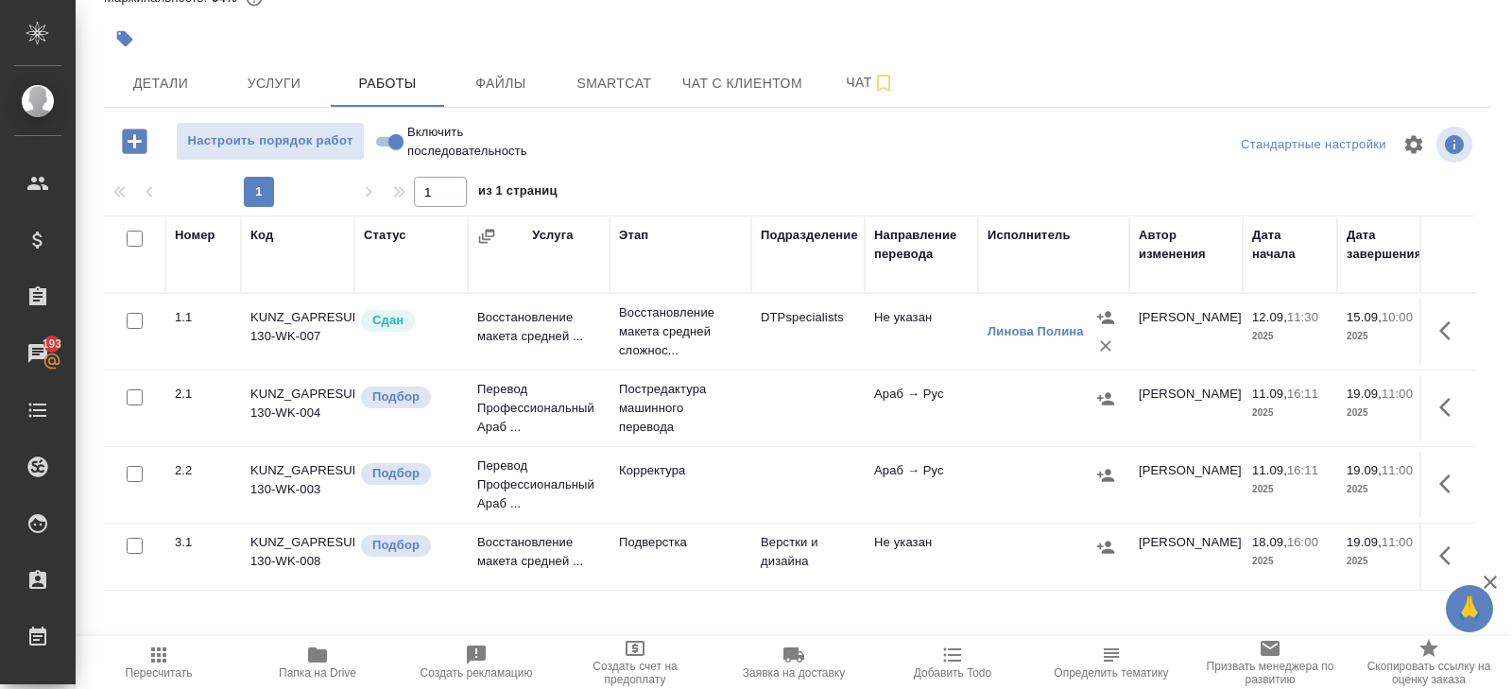
click at [1445, 414] on icon "button" at bounding box center [1451, 407] width 23 height 23
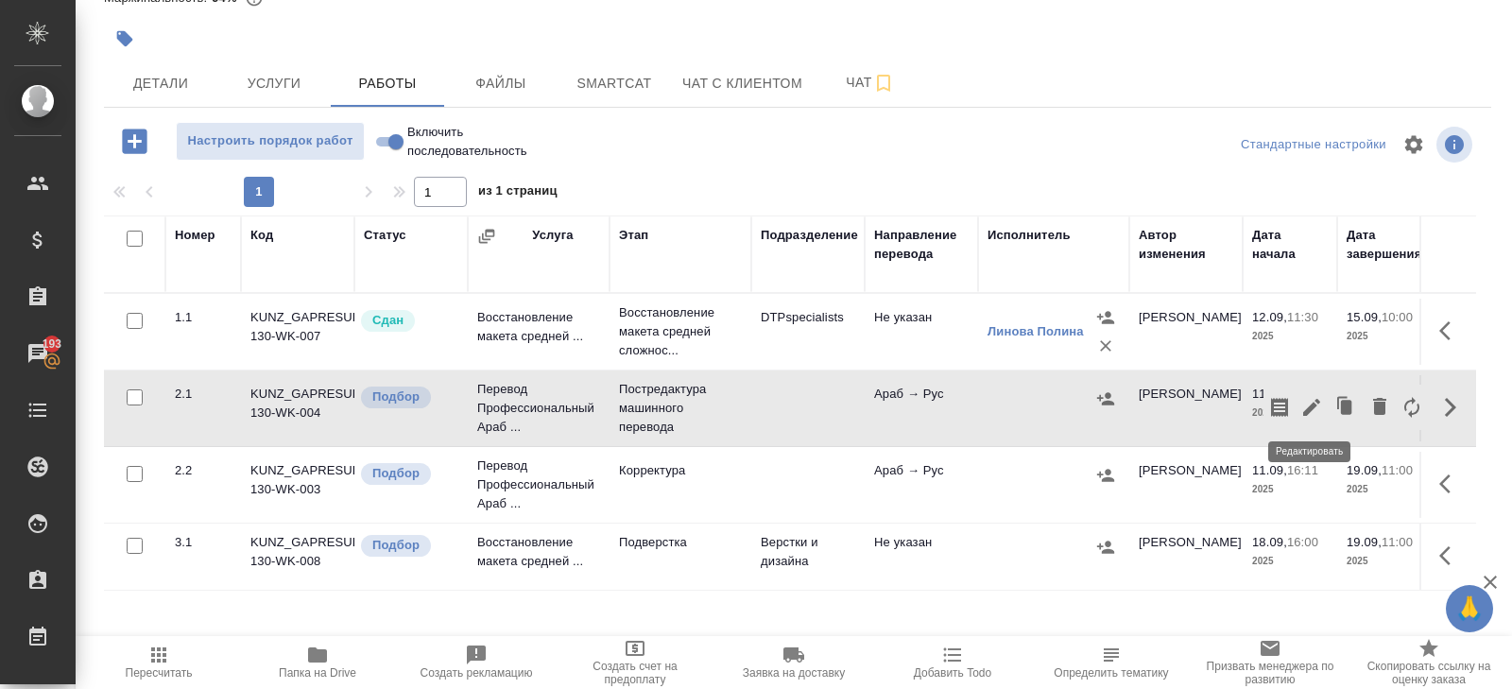
click at [1307, 405] on icon "button" at bounding box center [1312, 407] width 23 height 23
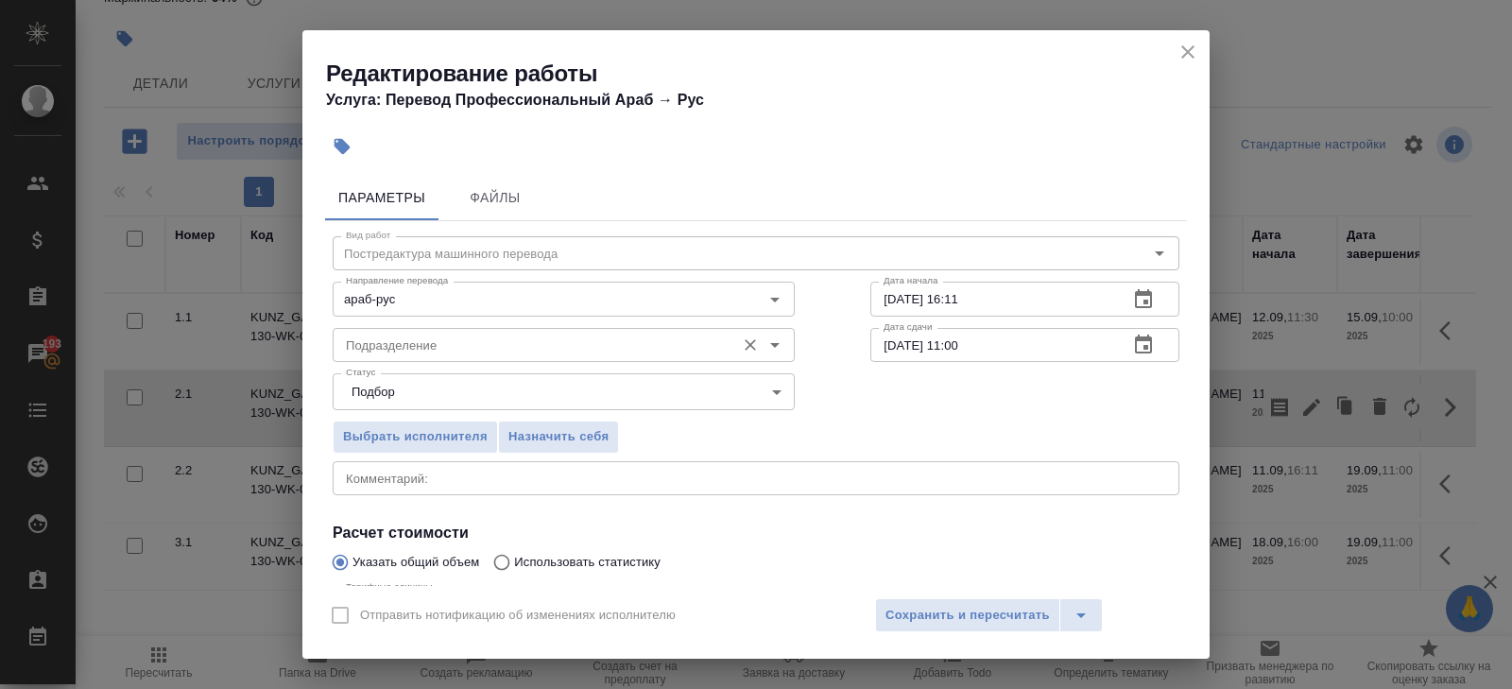
click at [451, 347] on input "Подразделение" at bounding box center [532, 345] width 388 height 23
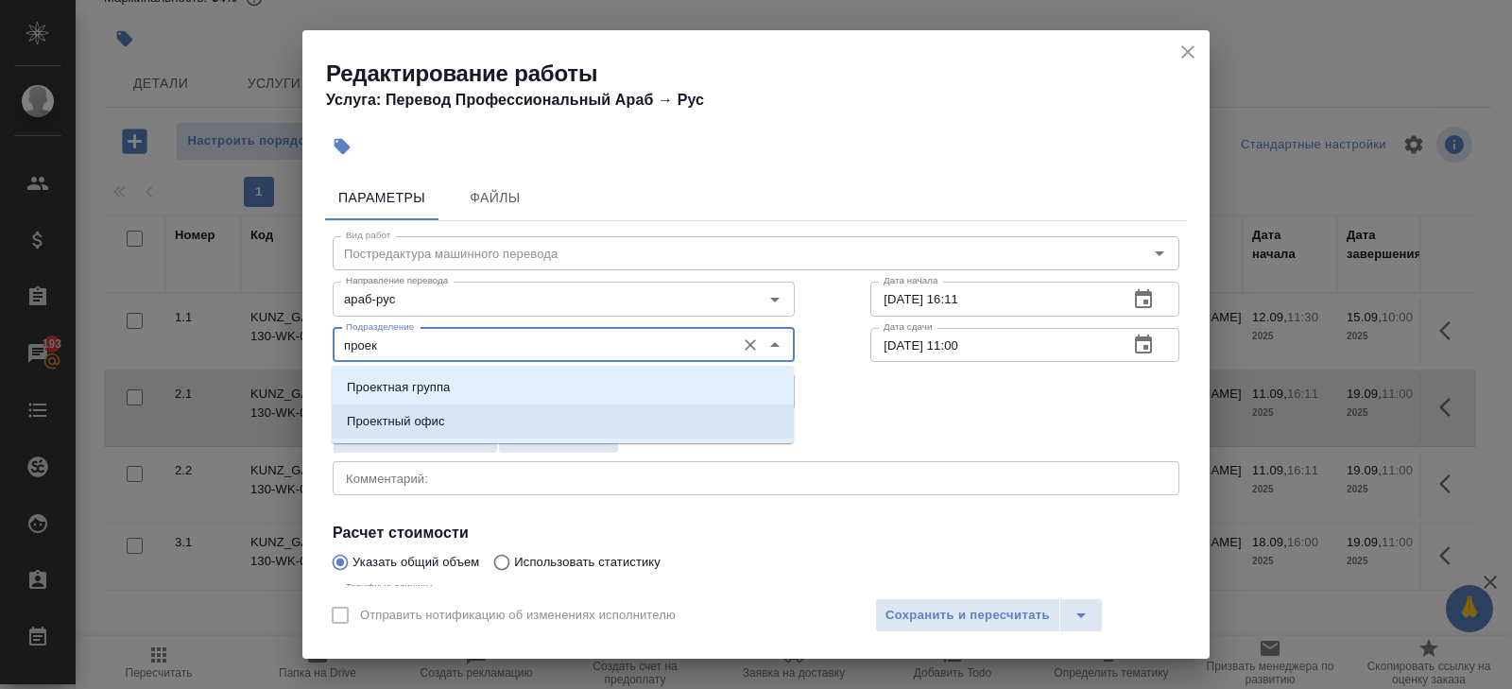
click at [390, 426] on p "Проектный офис" at bounding box center [396, 421] width 98 height 19
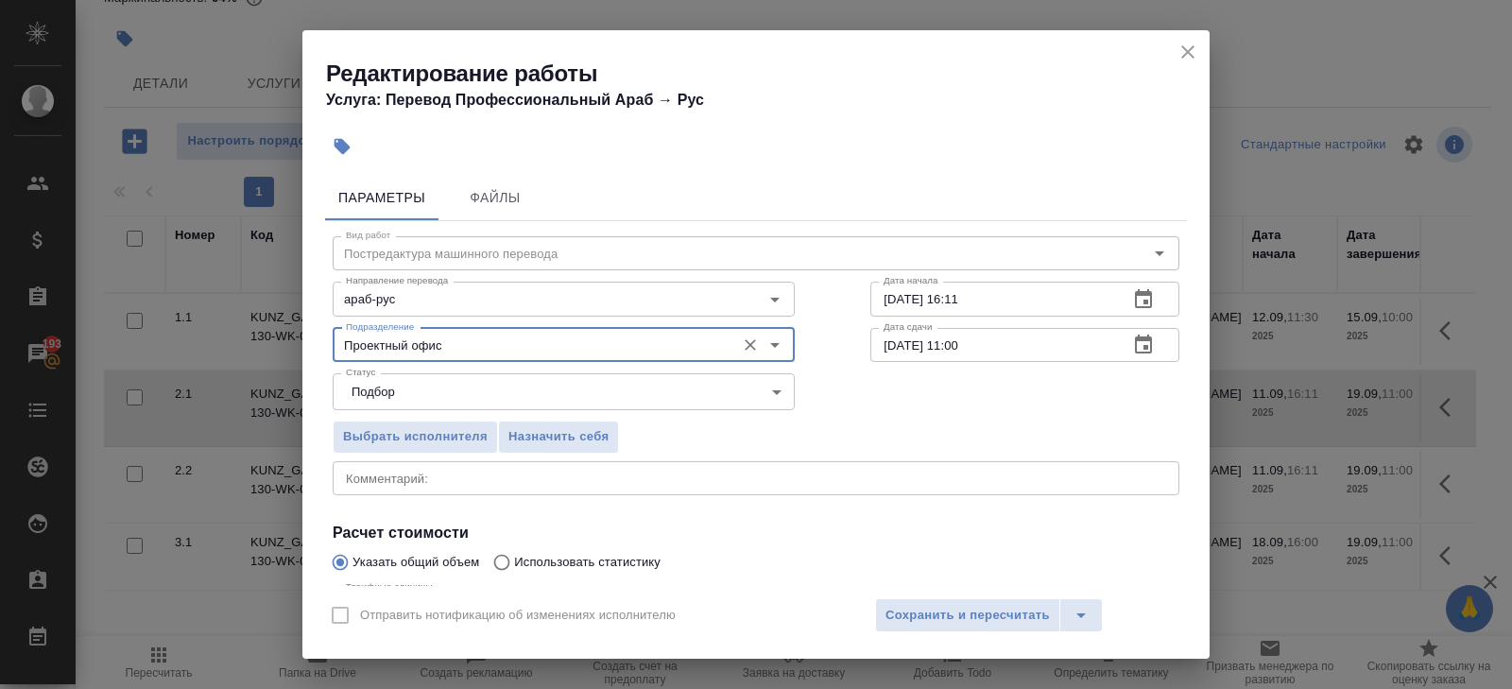
scroll to position [200, 0]
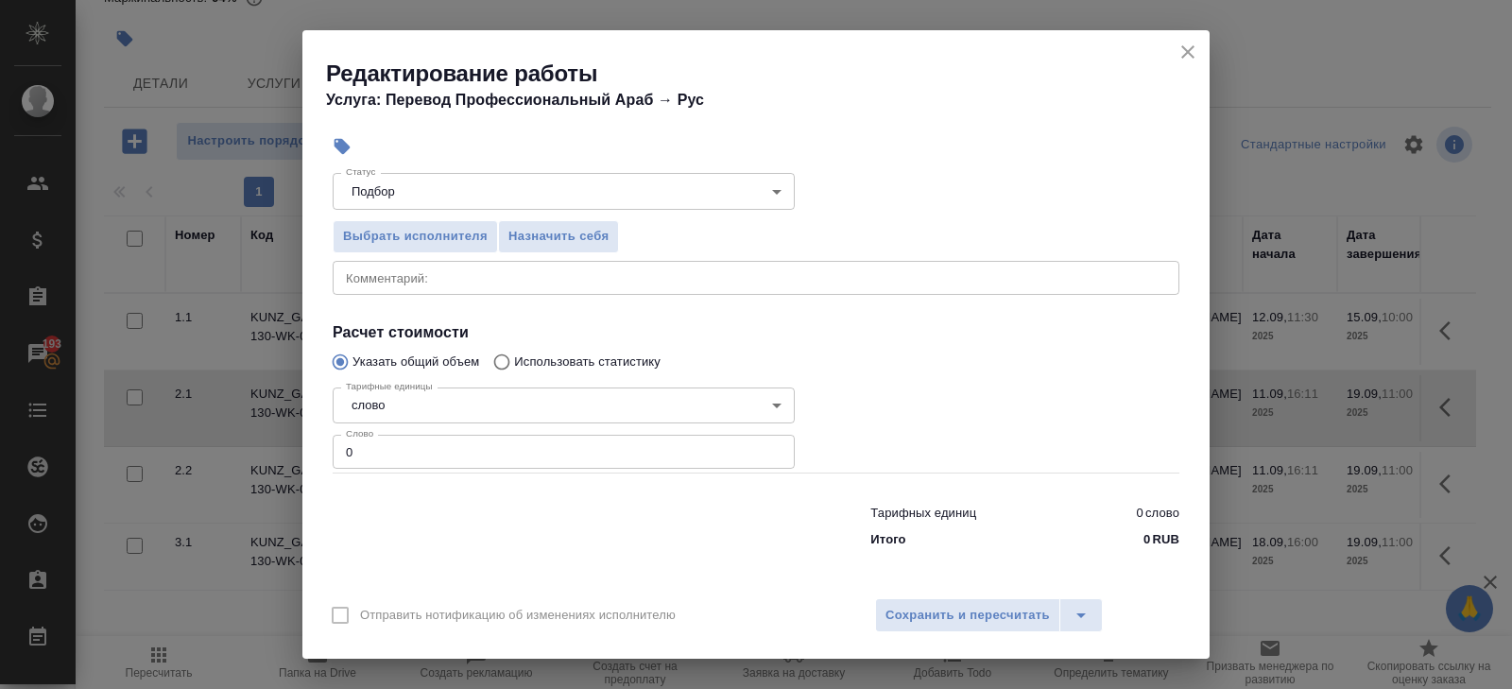
type input "Проектный офис"
drag, startPoint x: 378, startPoint y: 450, endPoint x: 136, endPoint y: 449, distance: 242.0
click at [136, 449] on div "Редактирование работы Услуга: Перевод Профессиональный Араб → Рус Параметры Фай…" at bounding box center [756, 344] width 1512 height 689
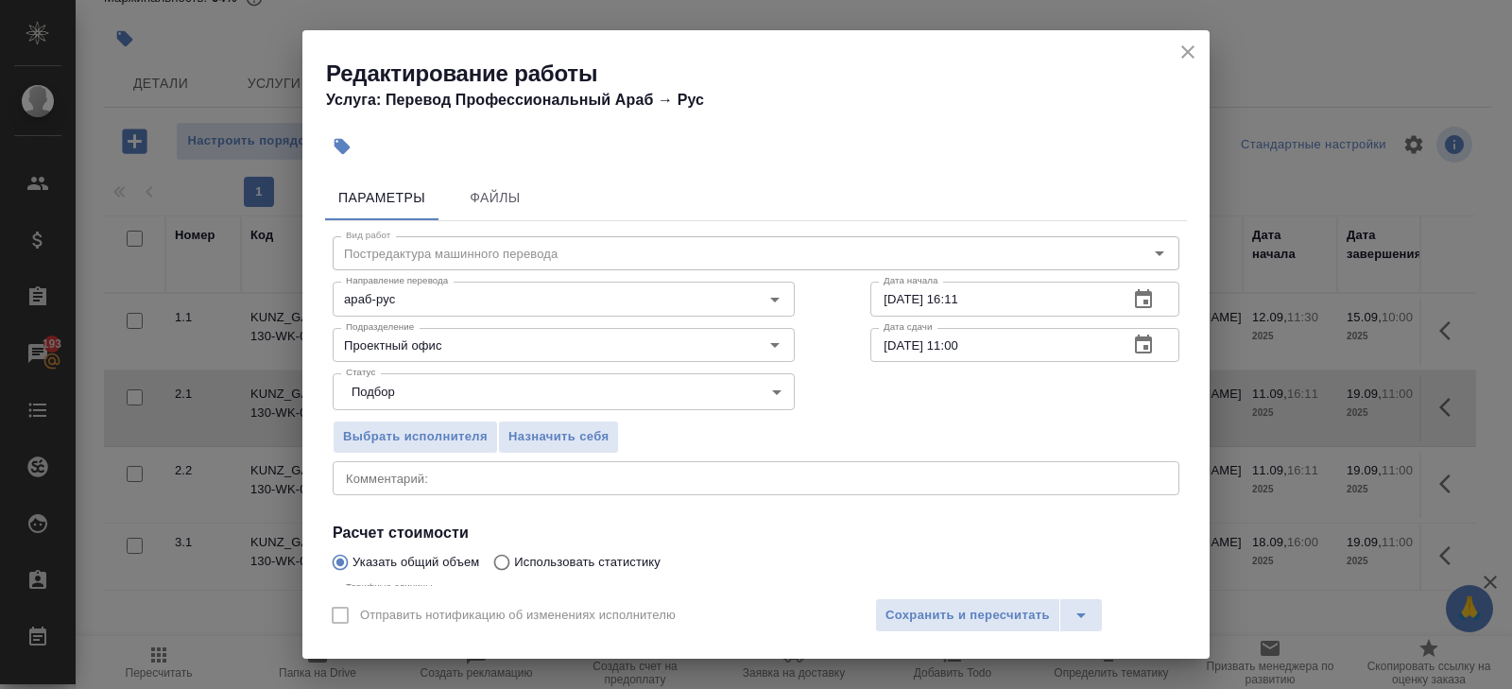
type input "4158"
click at [1147, 292] on icon "button" at bounding box center [1143, 298] width 17 height 19
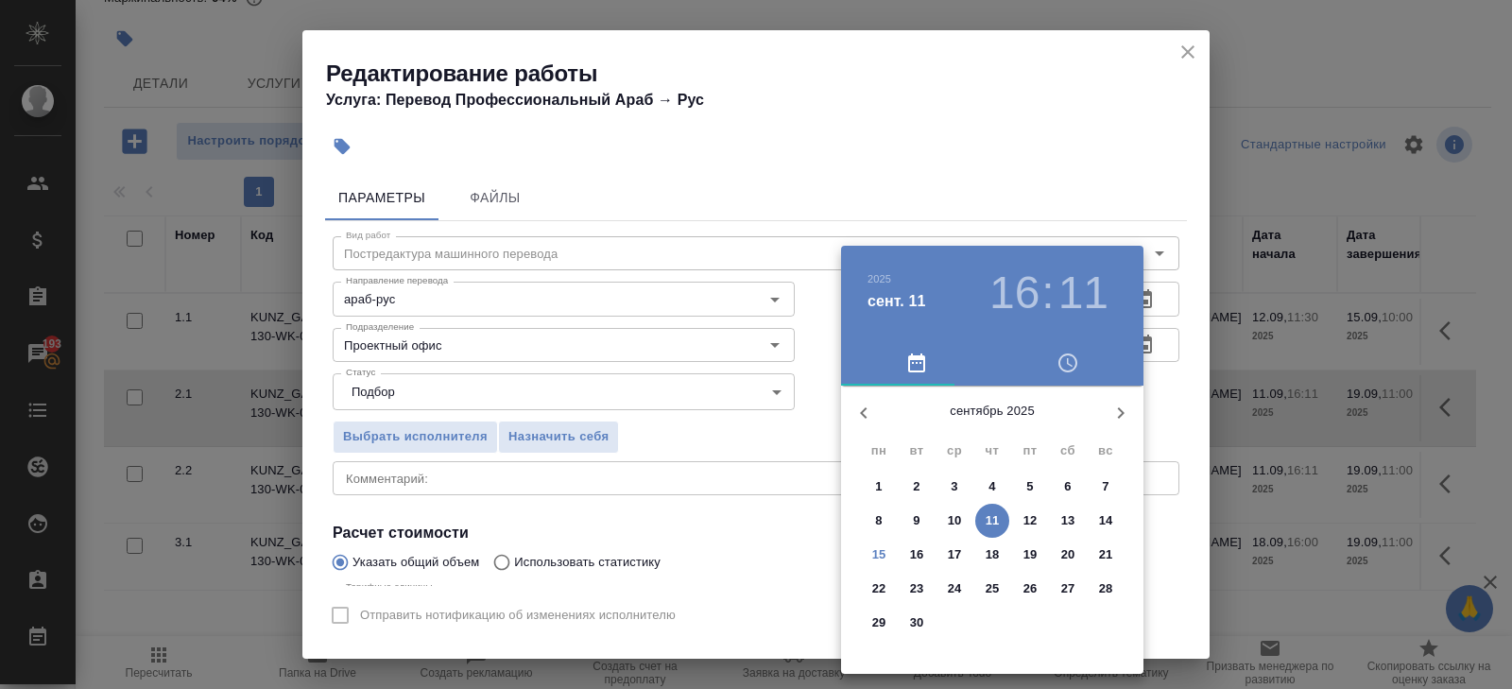
click at [882, 553] on p "15" at bounding box center [879, 554] width 14 height 19
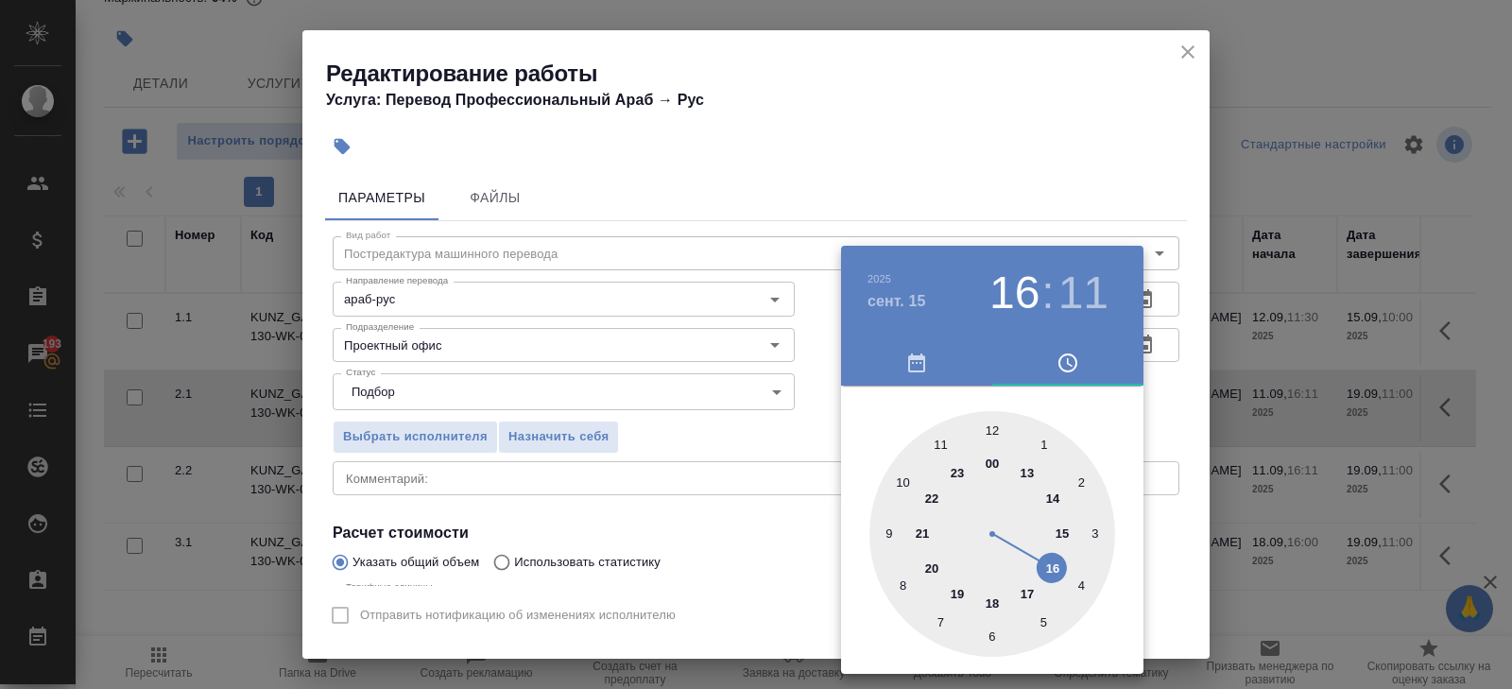
click at [903, 484] on div at bounding box center [993, 534] width 246 height 246
type input "15.09.2025 10:00"
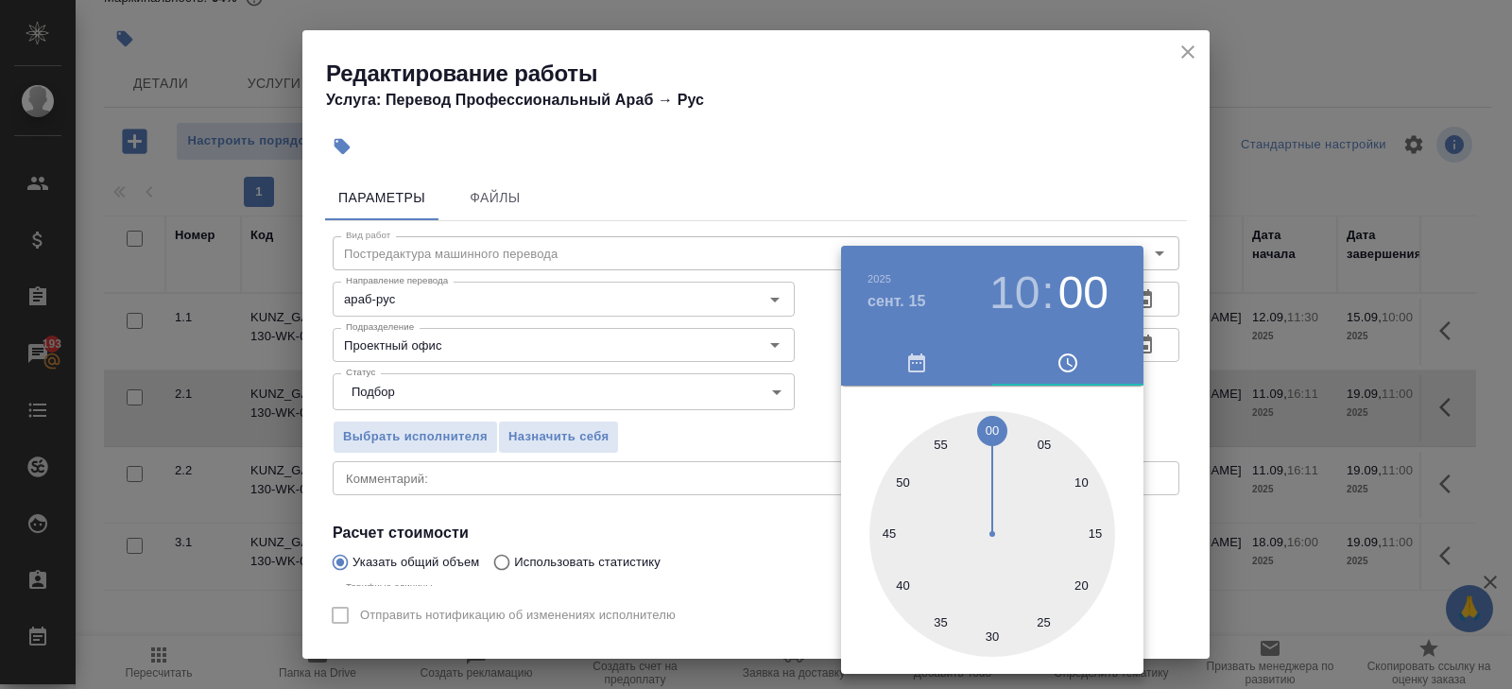
click at [991, 425] on div at bounding box center [993, 534] width 246 height 246
click at [1198, 360] on div at bounding box center [756, 344] width 1512 height 689
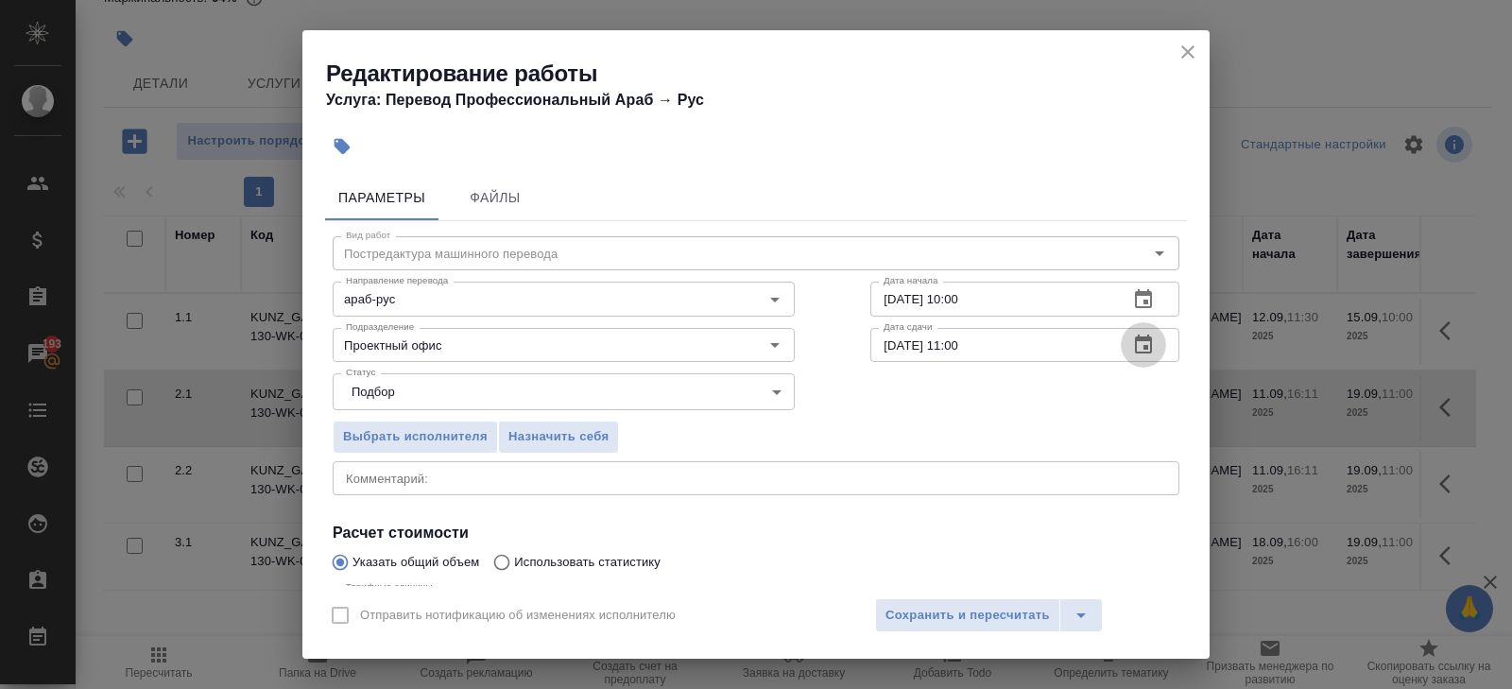
click at [1149, 340] on icon "button" at bounding box center [1143, 344] width 17 height 19
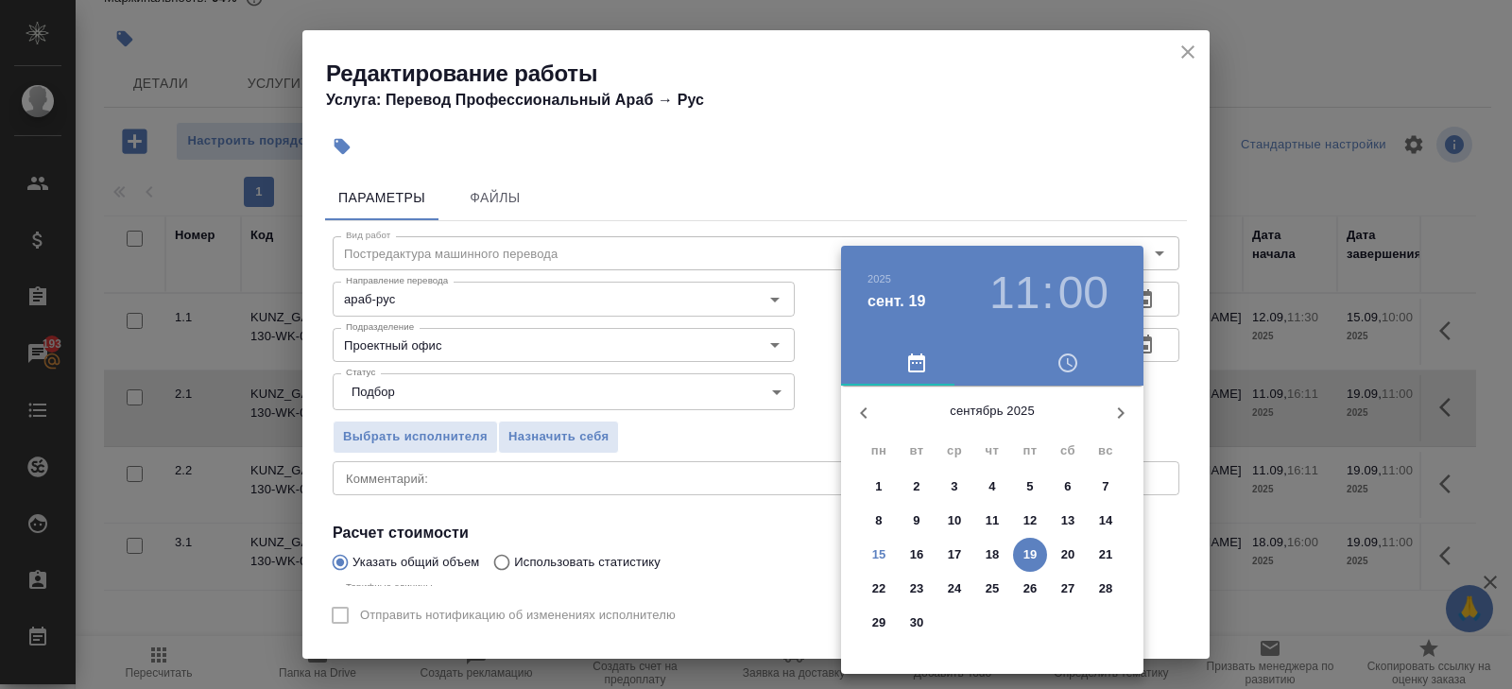
click at [952, 551] on p "17" at bounding box center [955, 554] width 14 height 19
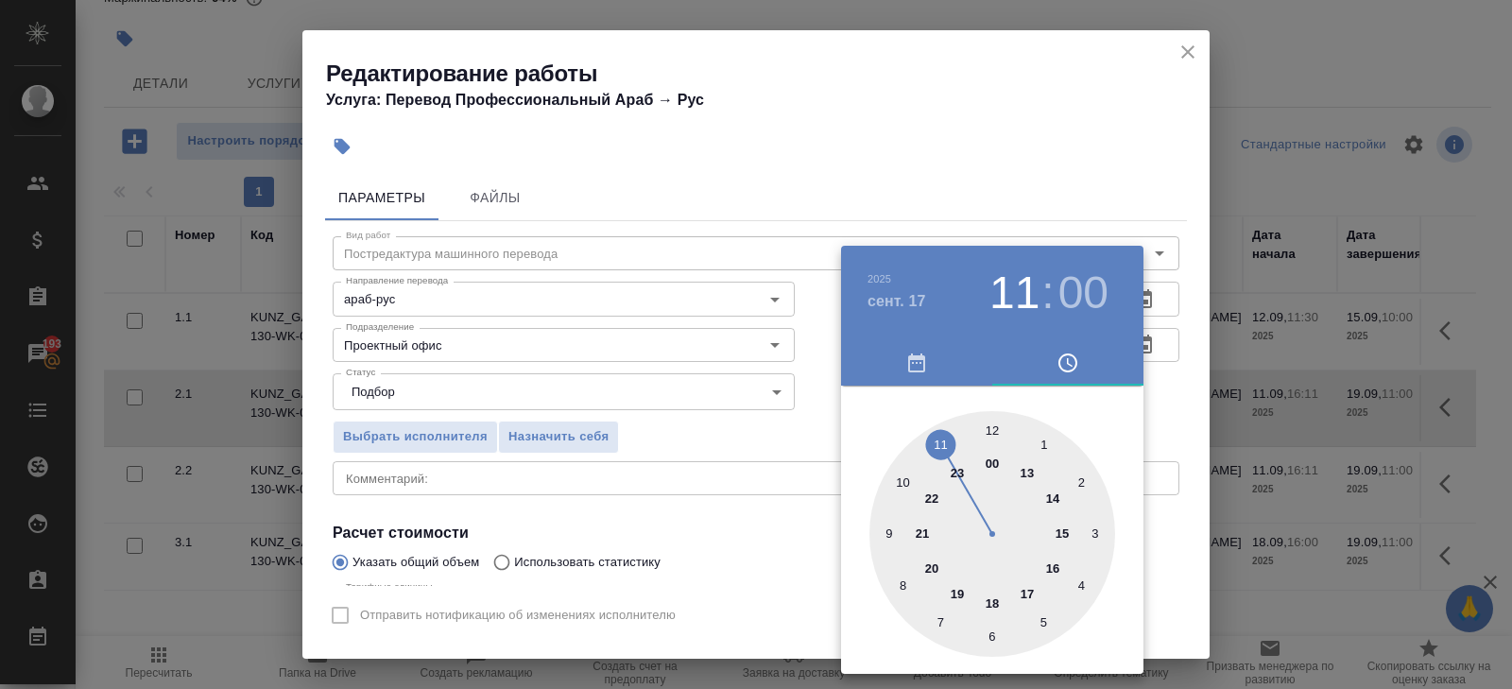
type input "17.09.2025 16:00"
click at [1055, 563] on div at bounding box center [993, 534] width 246 height 246
click at [742, 566] on div at bounding box center [756, 344] width 1512 height 689
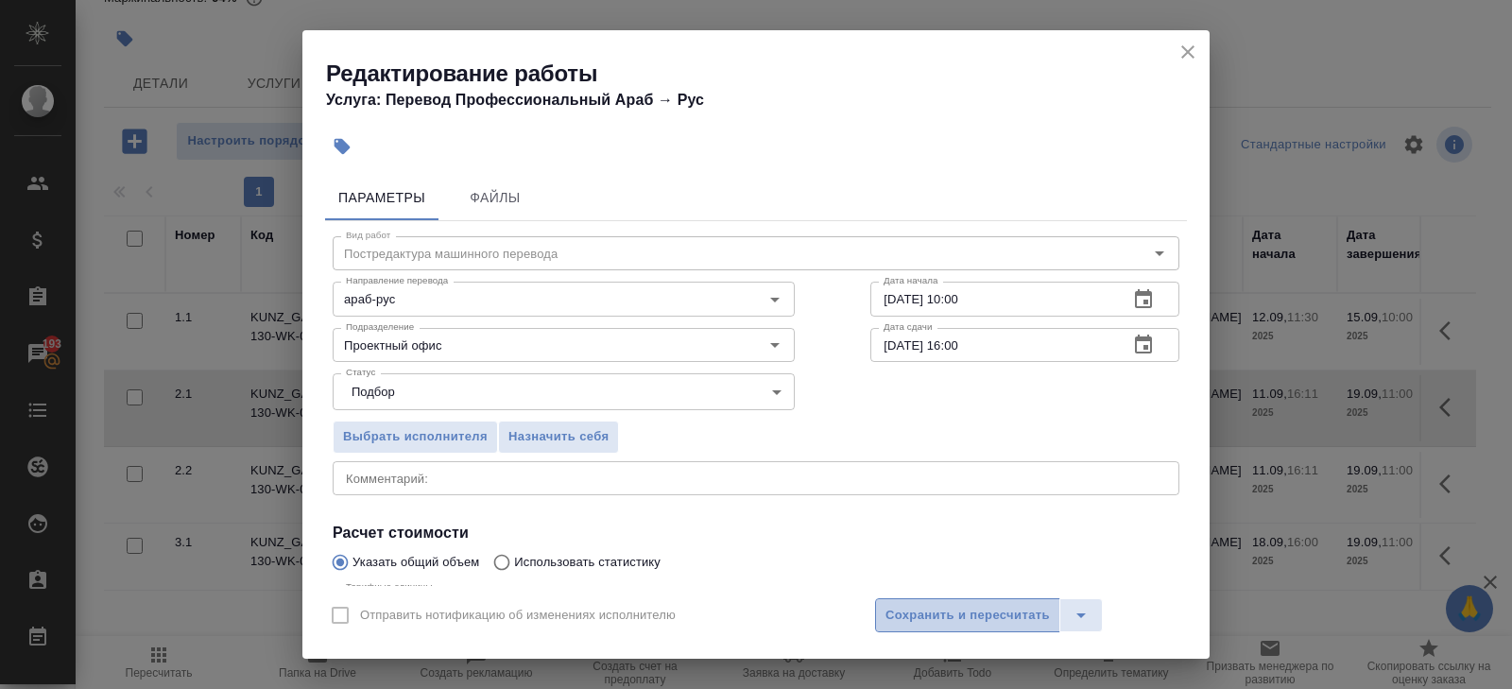
click at [964, 612] on span "Сохранить и пересчитать" at bounding box center [968, 616] width 164 height 22
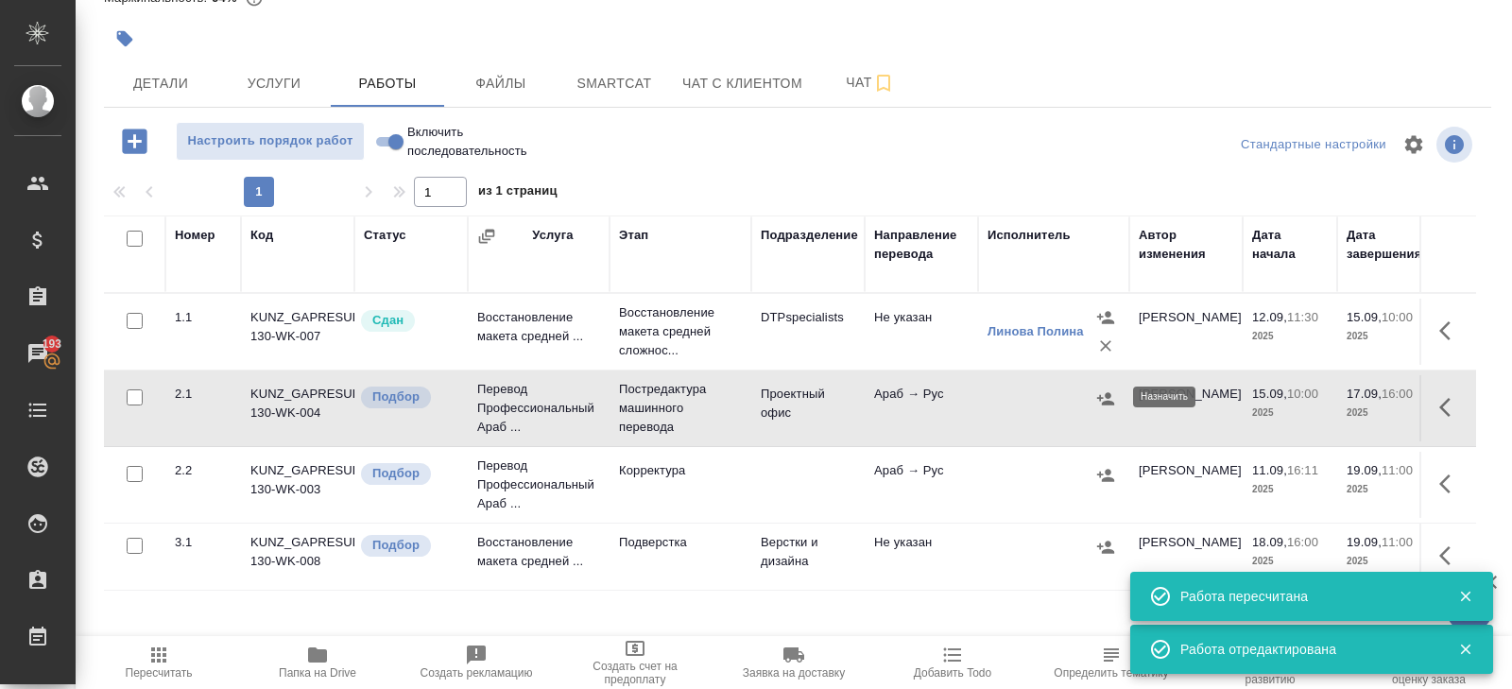
click at [1109, 392] on icon "button" at bounding box center [1105, 398] width 17 height 12
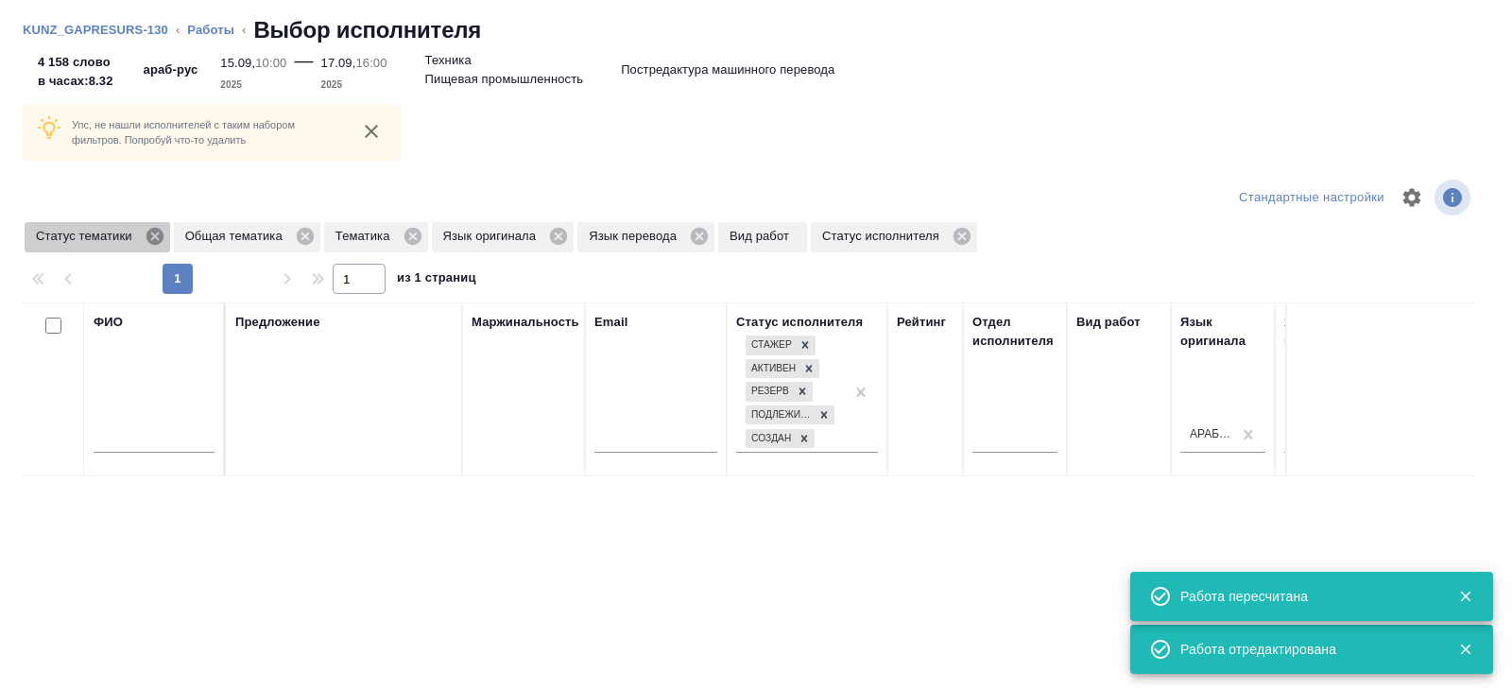
click at [159, 236] on icon at bounding box center [155, 236] width 21 height 21
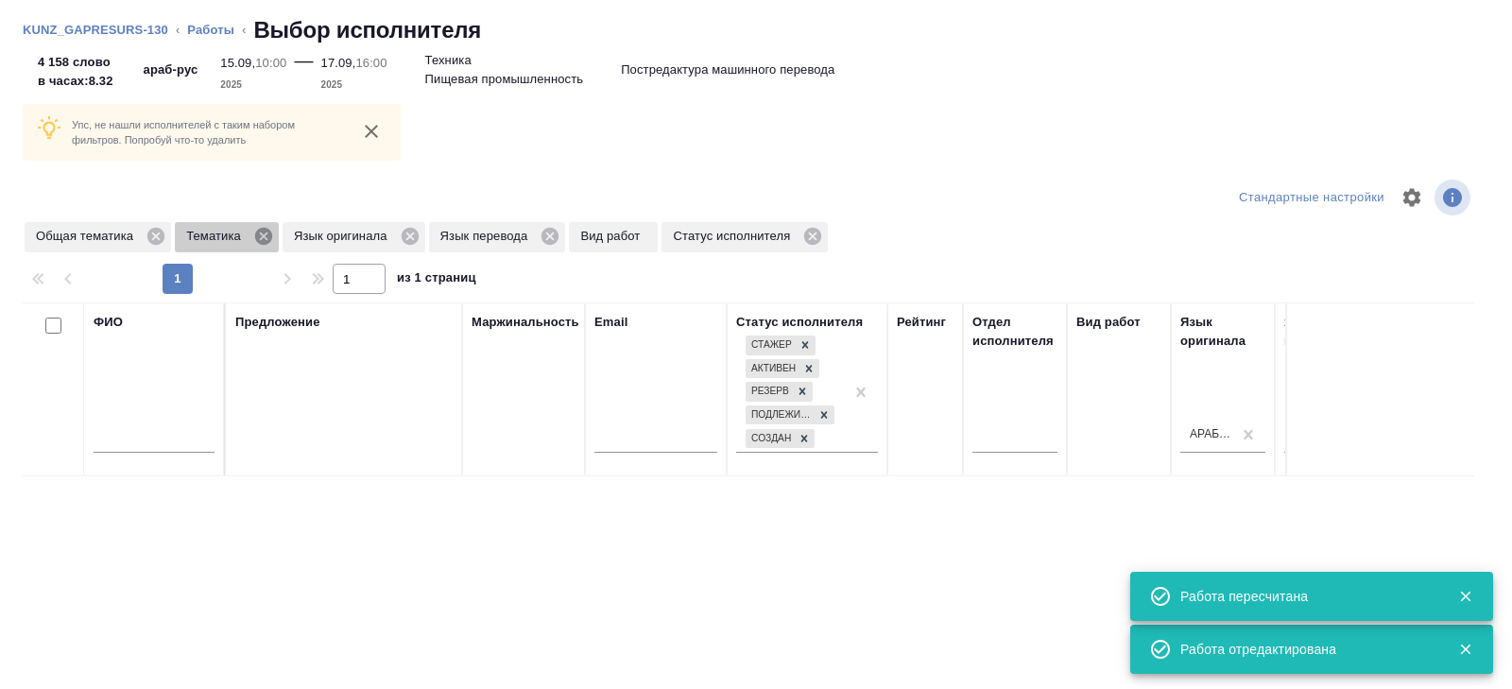
click at [267, 235] on icon at bounding box center [263, 236] width 21 height 21
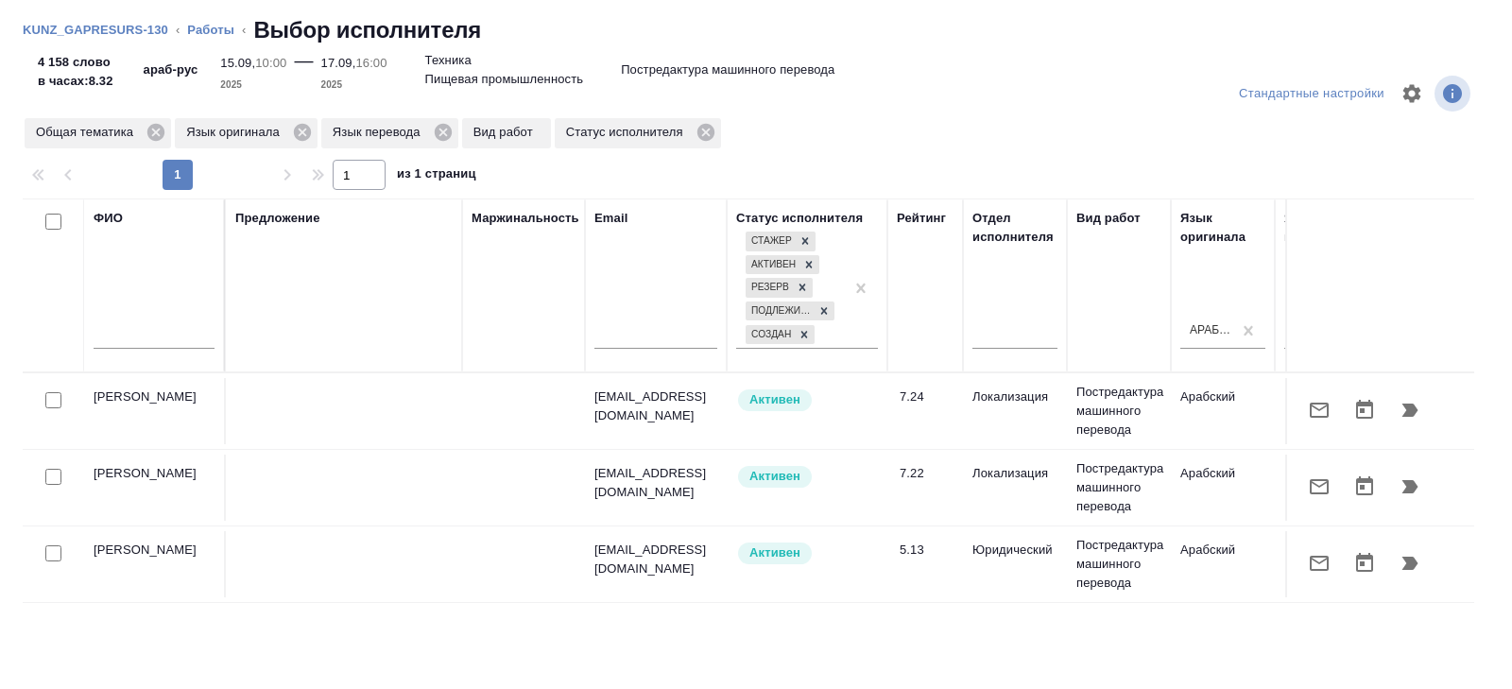
click at [1329, 415] on icon "button" at bounding box center [1319, 410] width 23 height 23
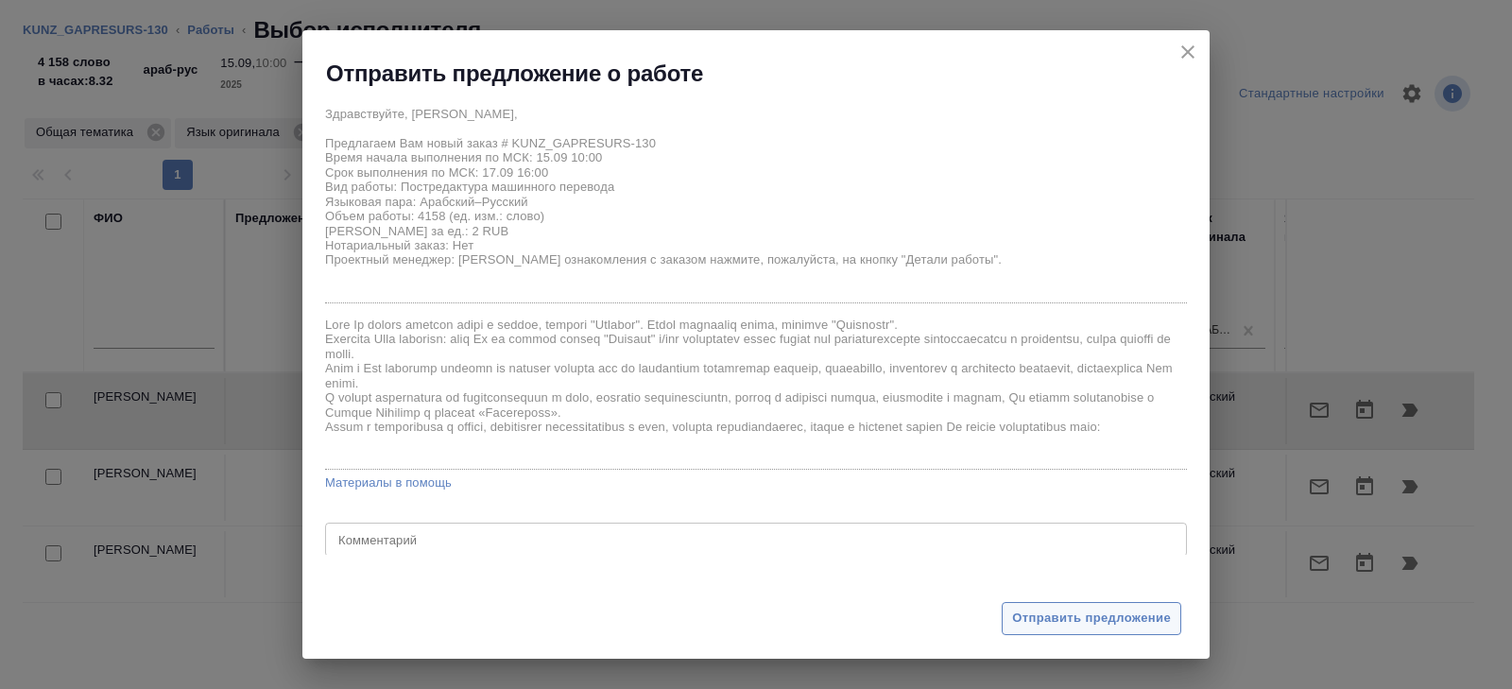
click at [1038, 615] on span "Отправить предложение" at bounding box center [1091, 619] width 159 height 22
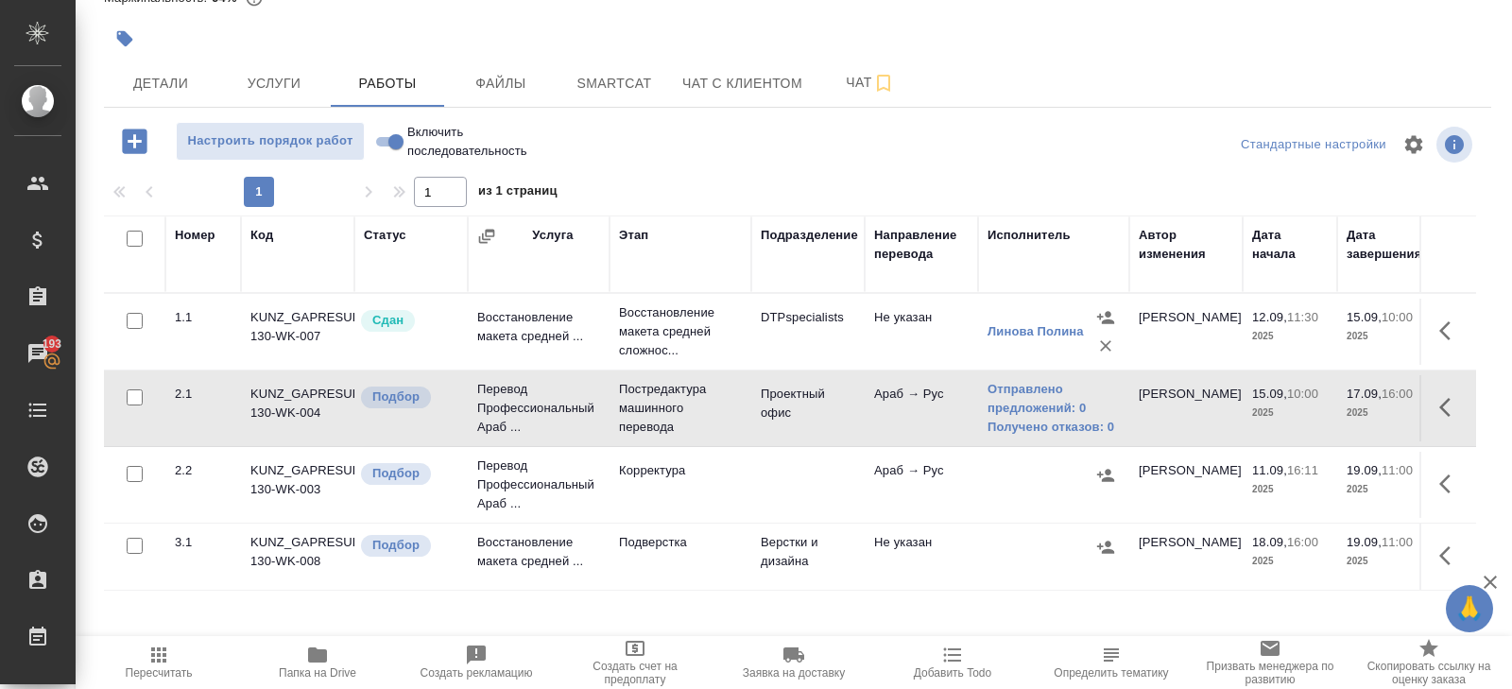
click at [135, 656] on span "Пересчитать" at bounding box center [159, 662] width 136 height 36
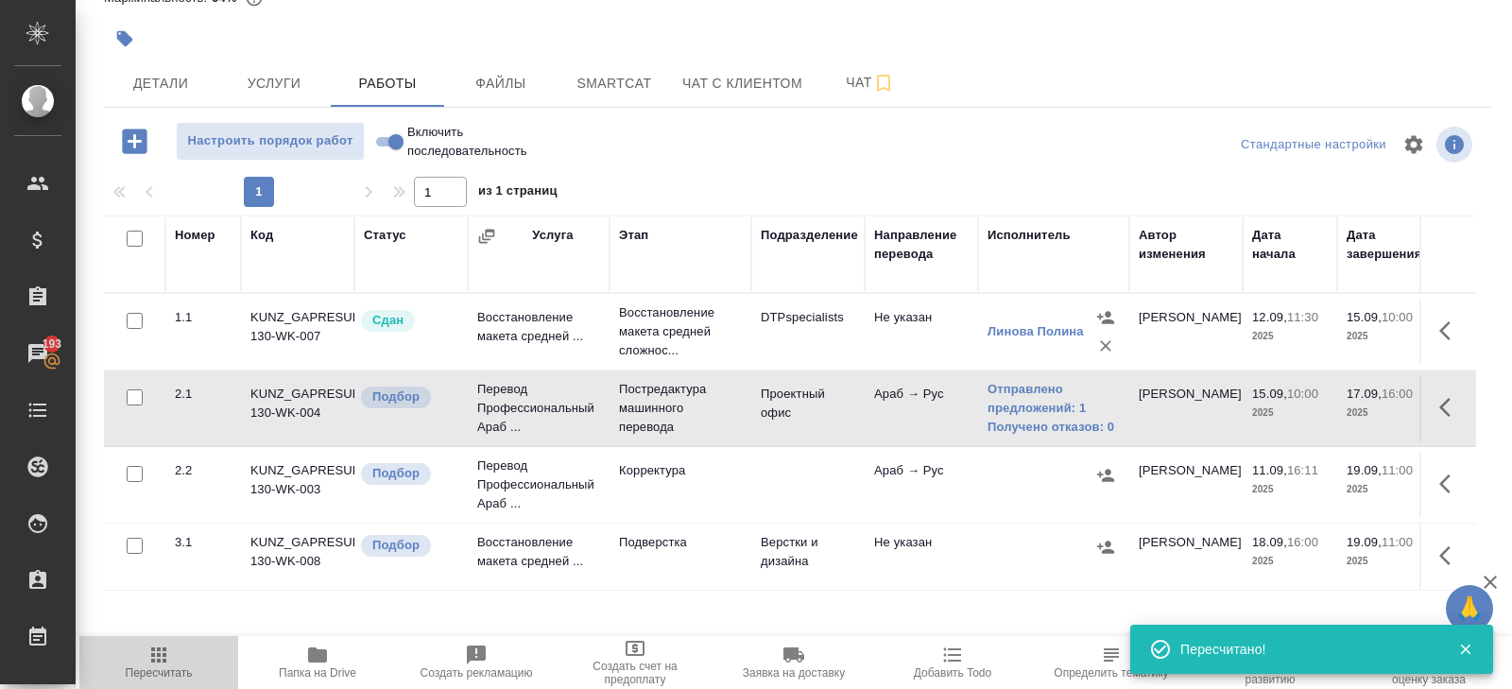
click at [193, 652] on span "Пересчитать" at bounding box center [159, 662] width 136 height 36
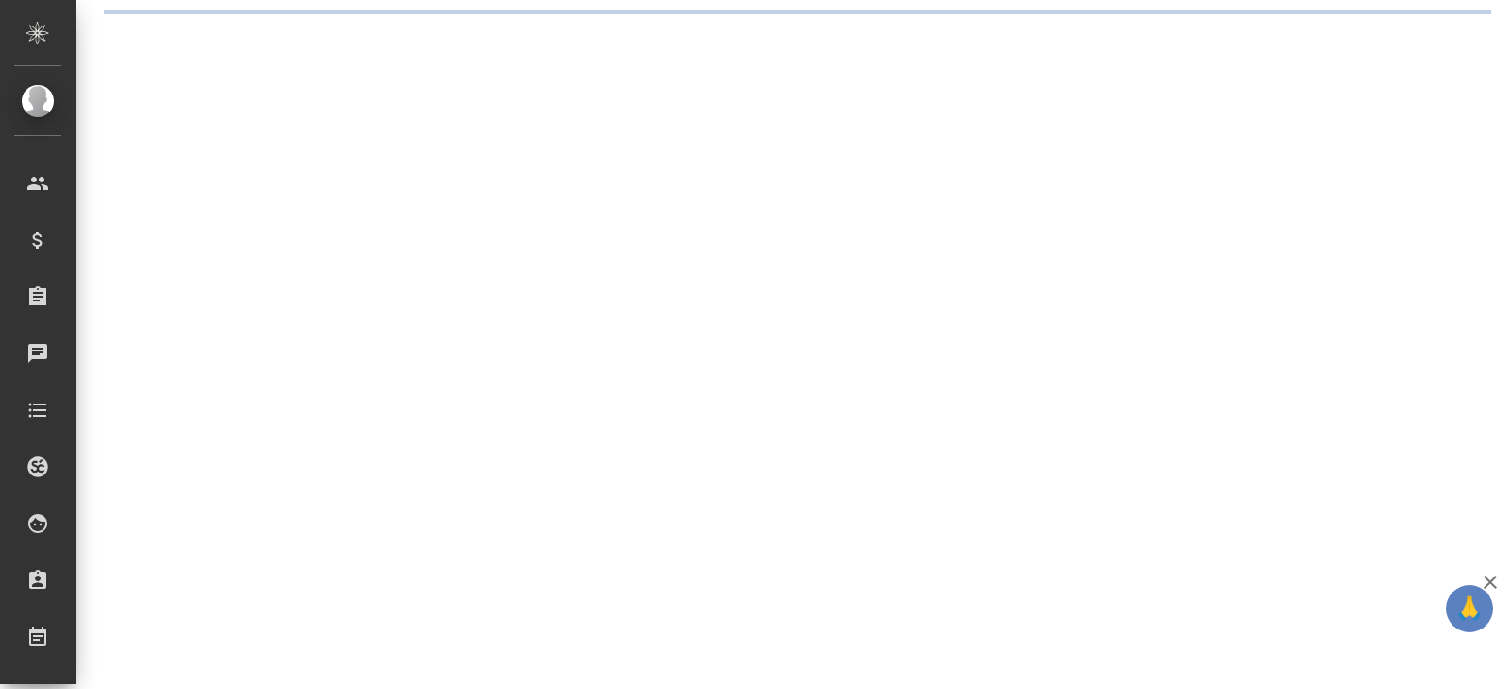
select select "RU"
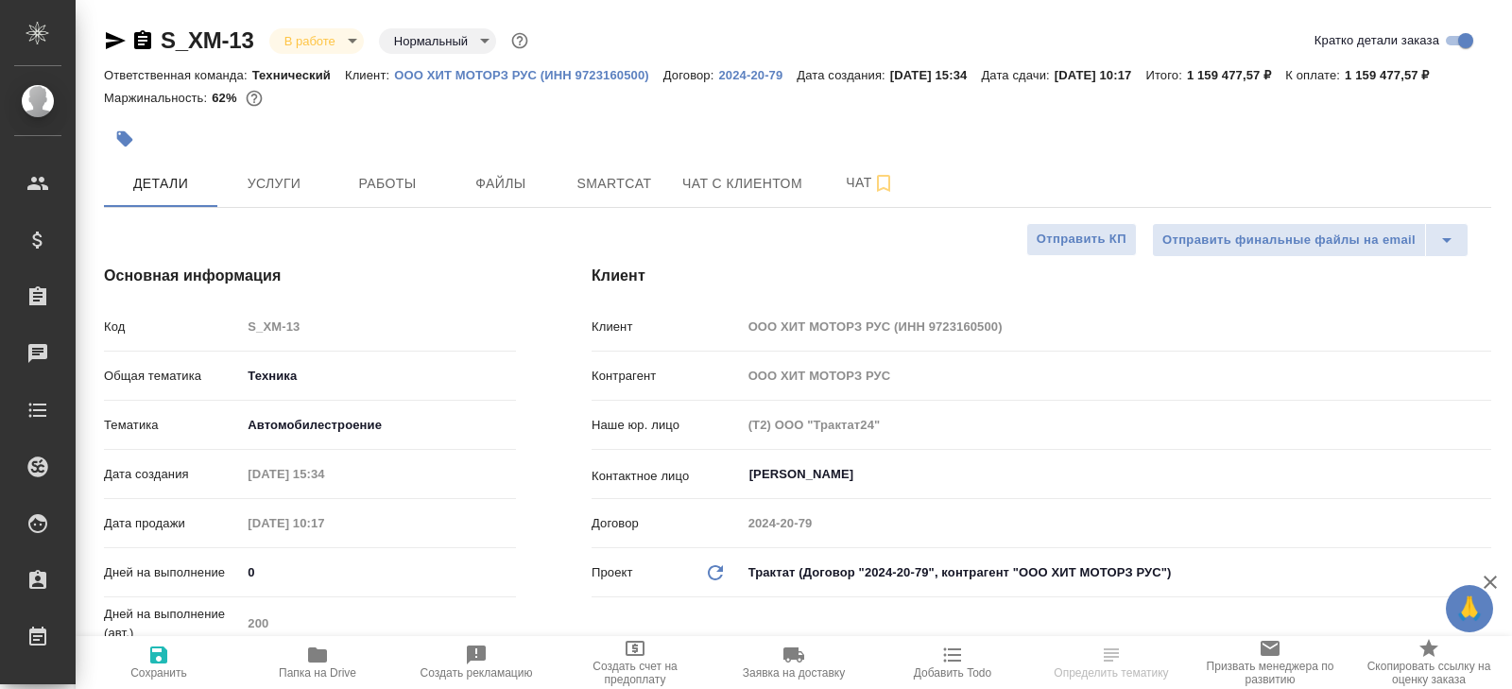
type textarea "x"
click at [618, 192] on button "Smartcat" at bounding box center [614, 183] width 113 height 47
type textarea "x"
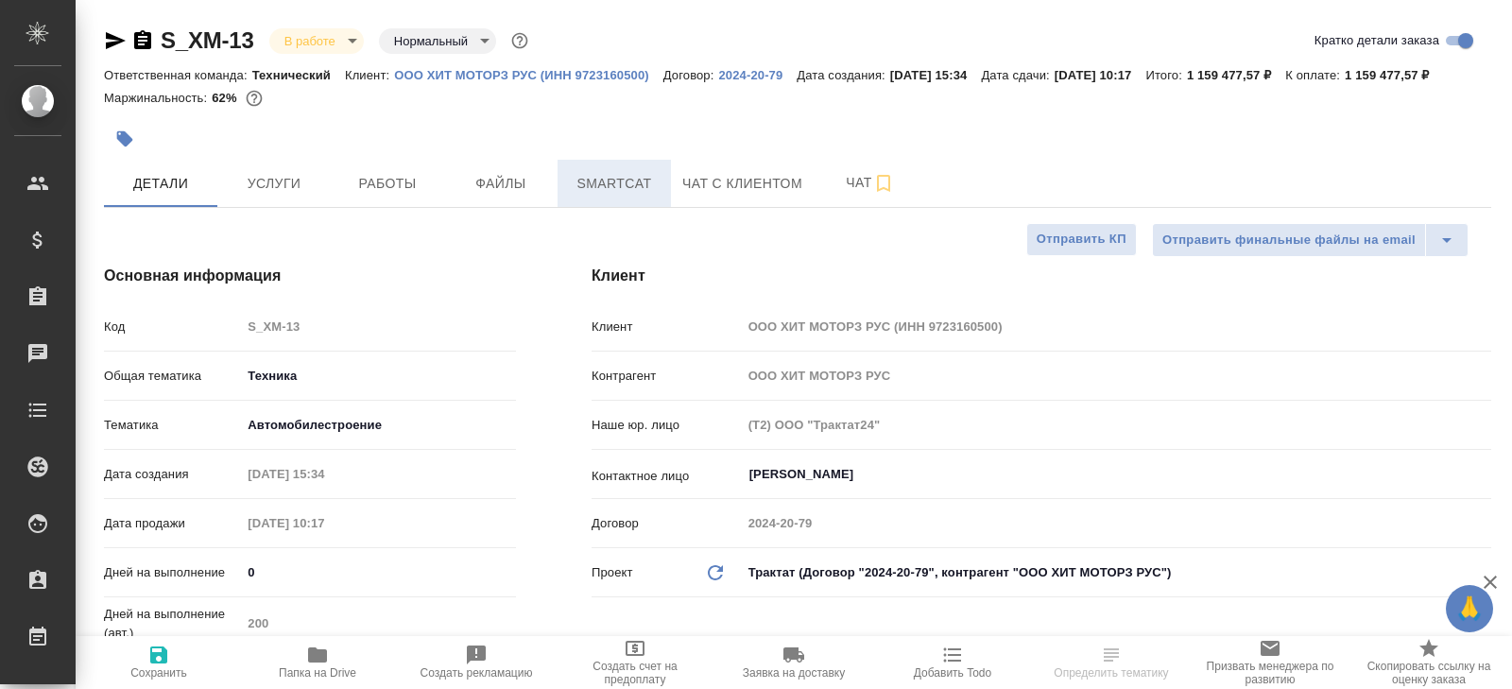
type textarea "x"
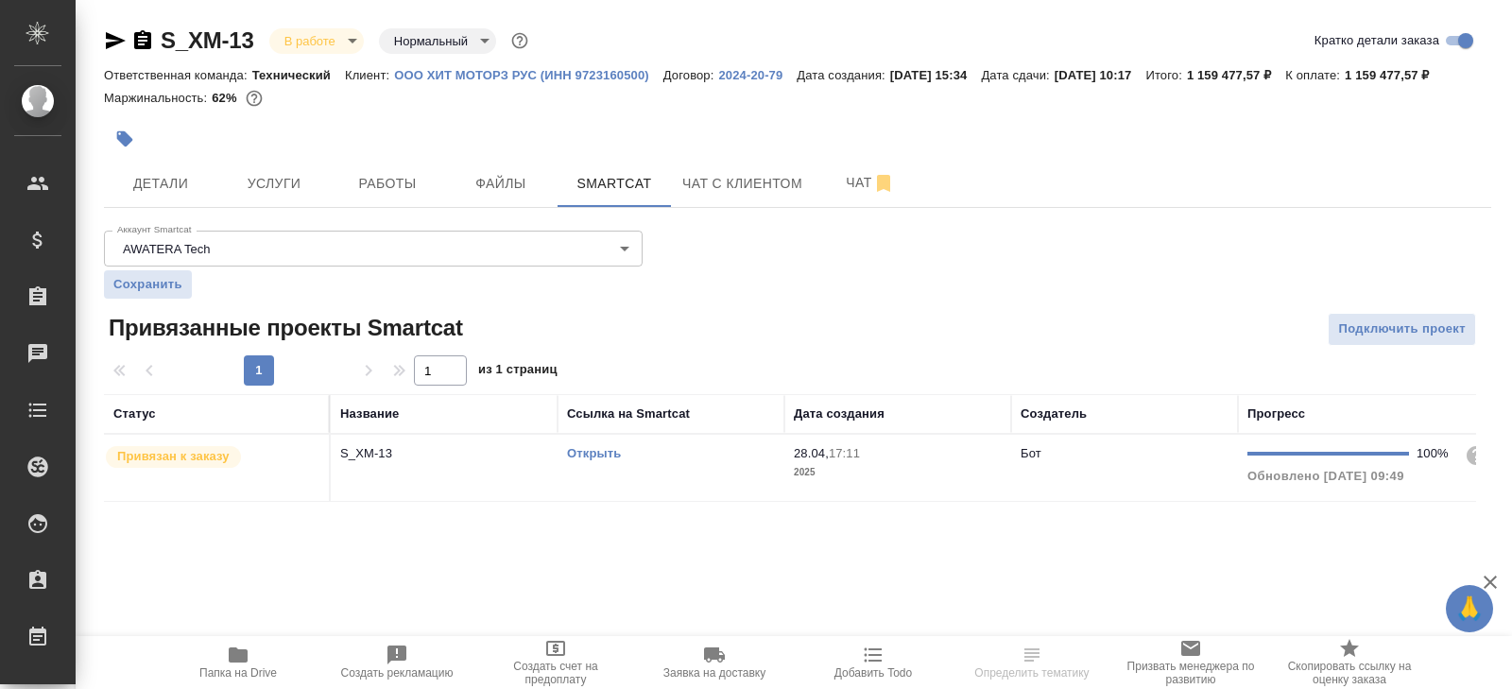
click at [588, 460] on link "Открыть" at bounding box center [594, 453] width 54 height 14
click at [241, 642] on button "Папка на Drive" at bounding box center [238, 662] width 159 height 53
click at [395, 207] on button "Работы" at bounding box center [387, 183] width 113 height 47
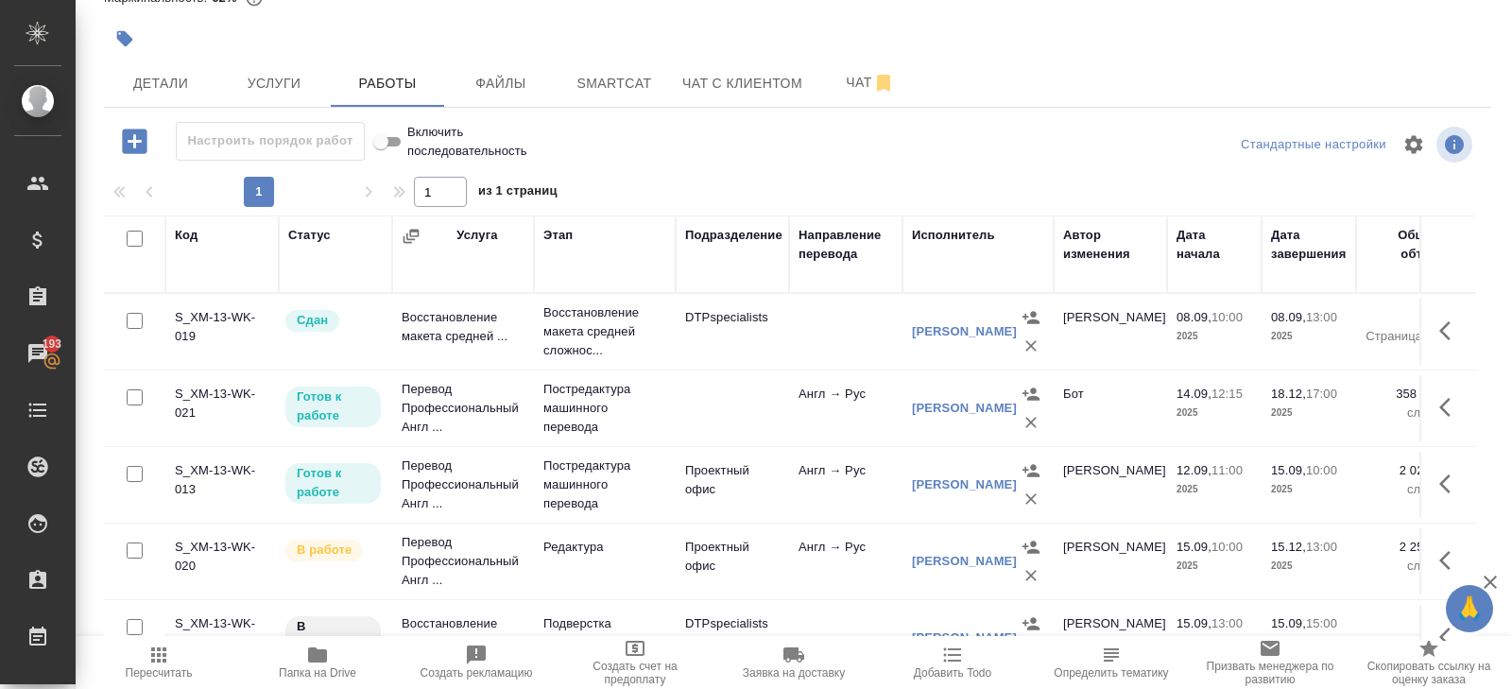
scroll to position [32, 0]
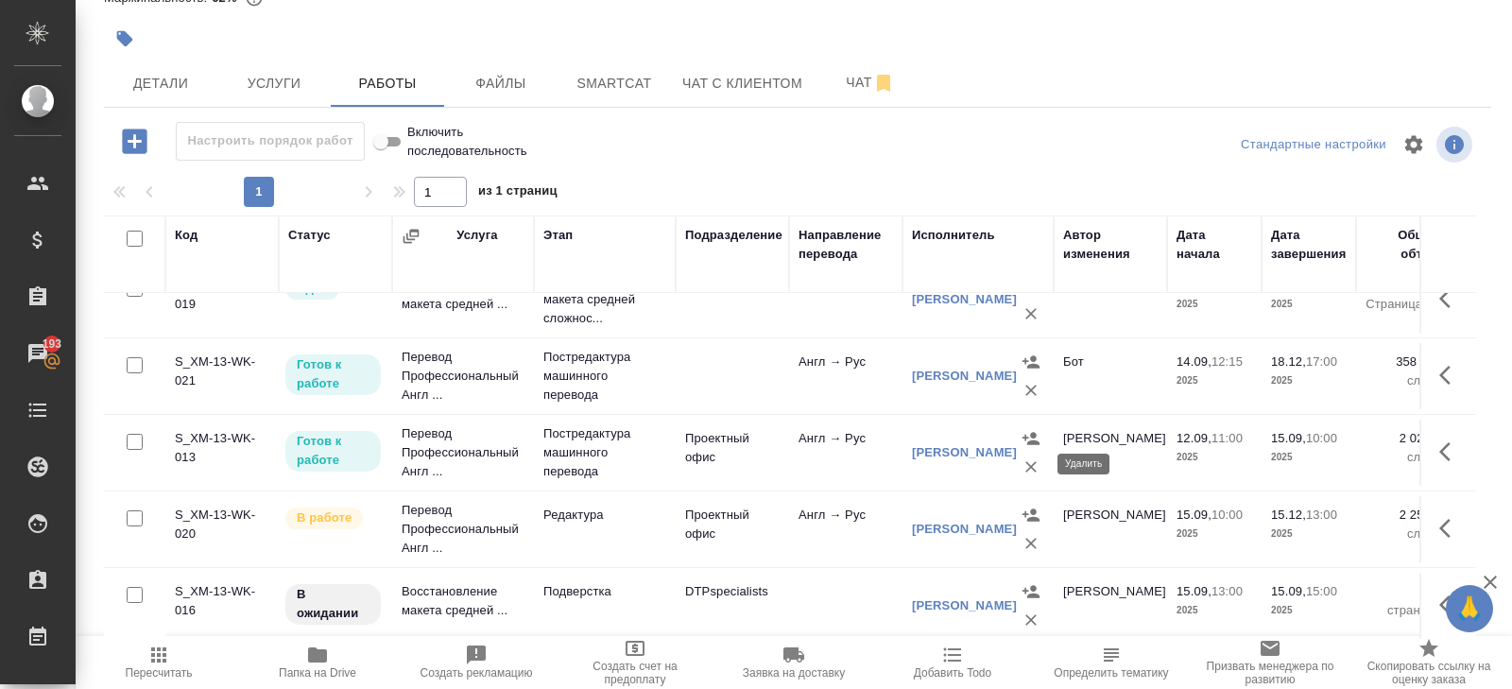
click at [1033, 465] on icon "button" at bounding box center [1031, 466] width 19 height 19
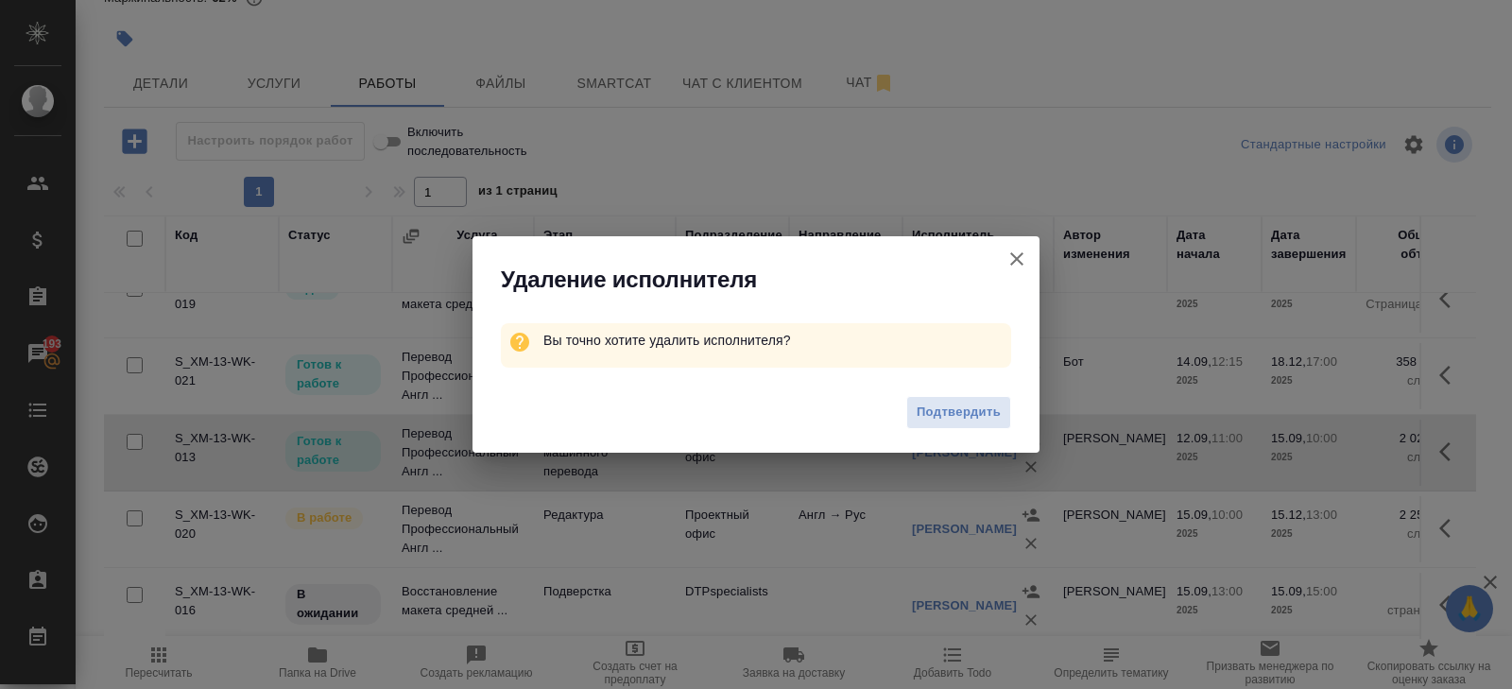
drag, startPoint x: 1002, startPoint y: 411, endPoint x: 1060, endPoint y: 411, distance: 57.7
click at [1001, 411] on button "Подтвердить" at bounding box center [958, 412] width 105 height 33
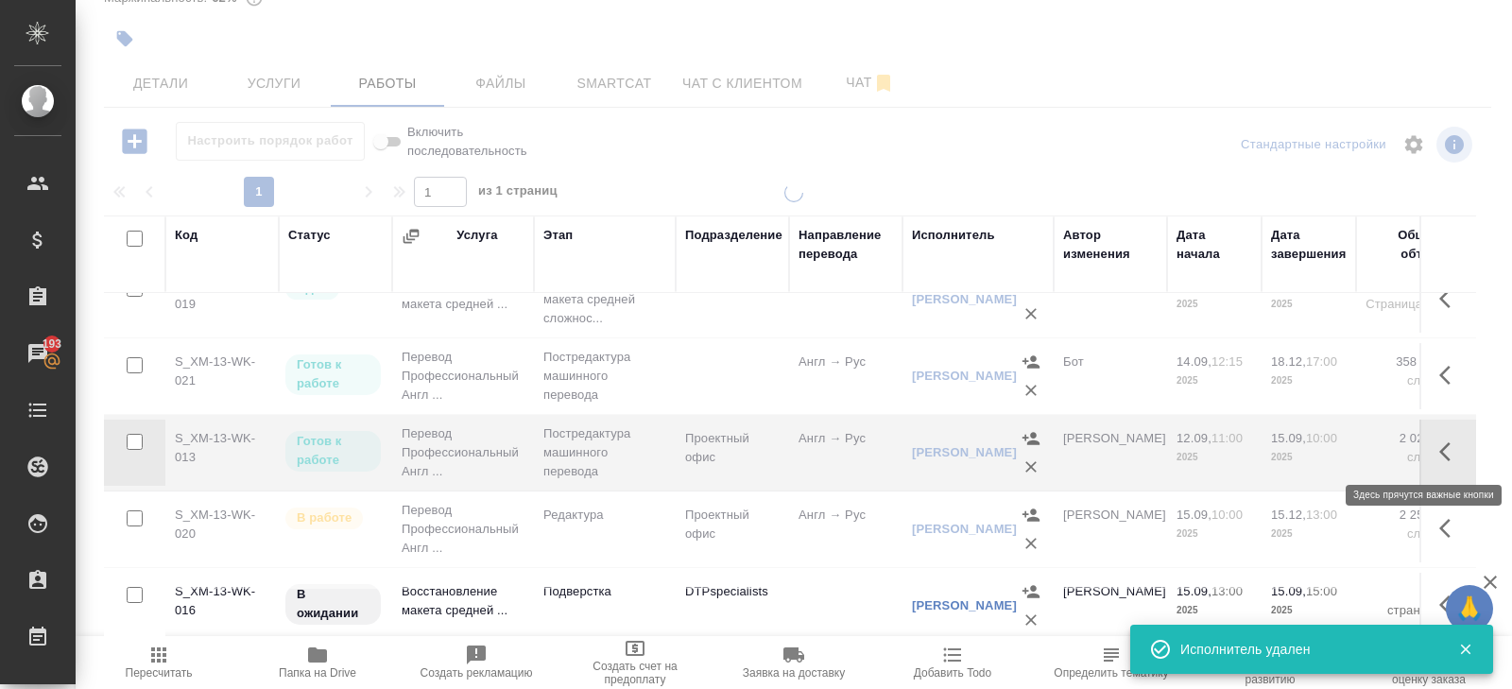
click at [1450, 444] on icon "button" at bounding box center [1451, 451] width 23 height 23
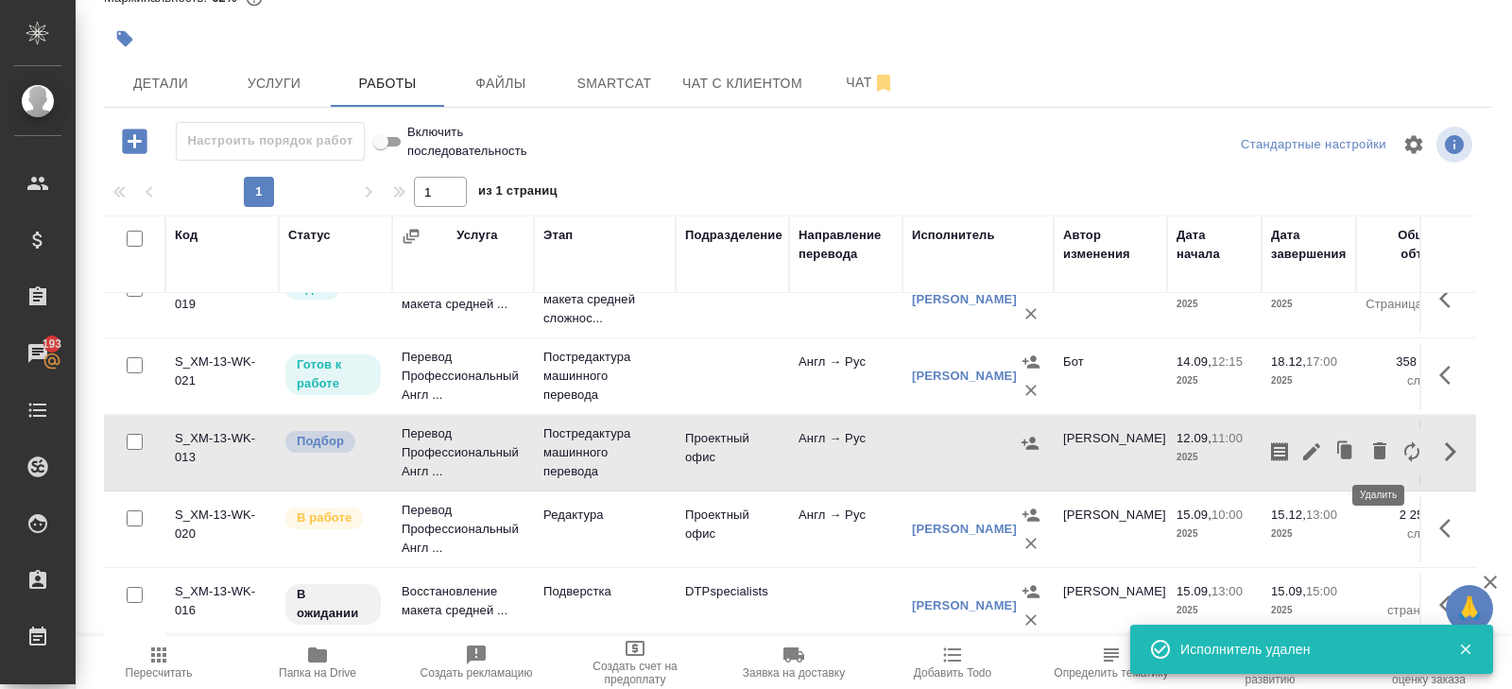
click at [1378, 444] on icon "button" at bounding box center [1379, 450] width 13 height 17
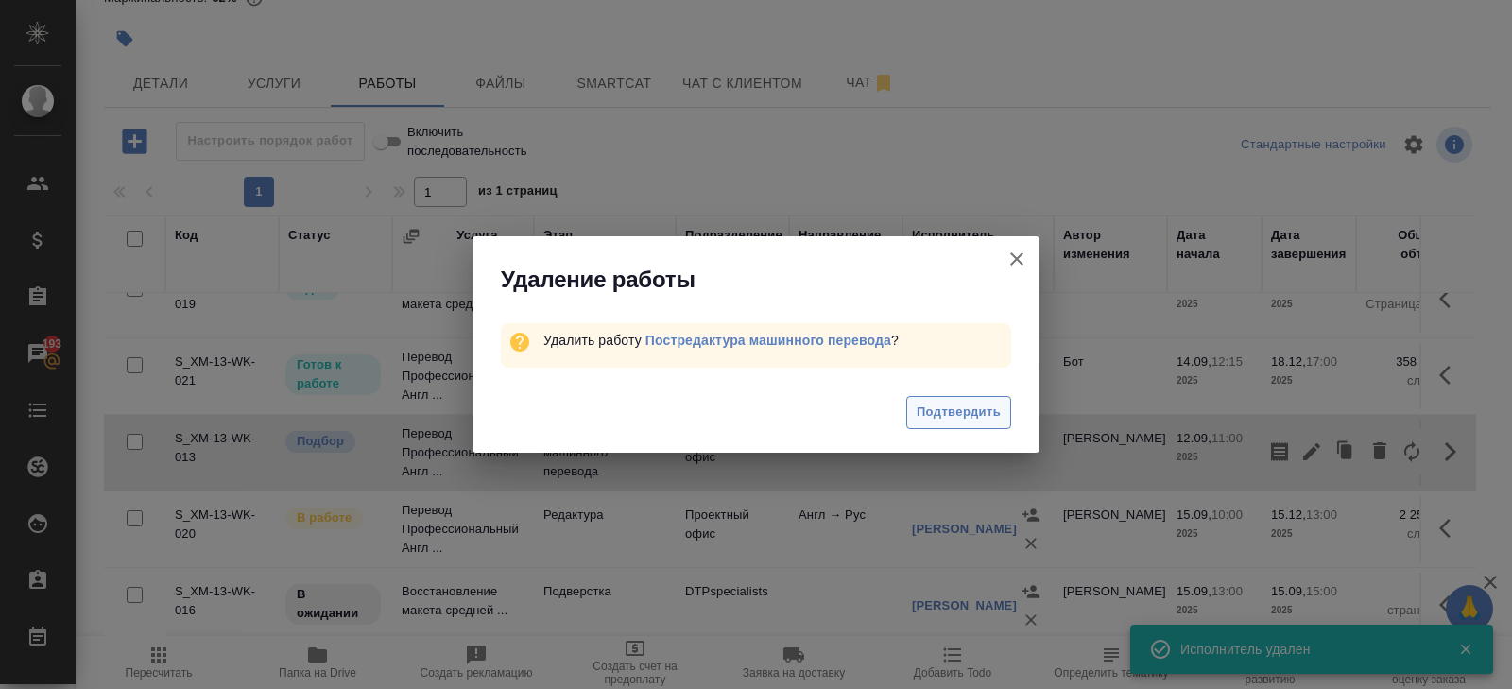
click at [989, 412] on span "Подтвердить" at bounding box center [959, 413] width 84 height 22
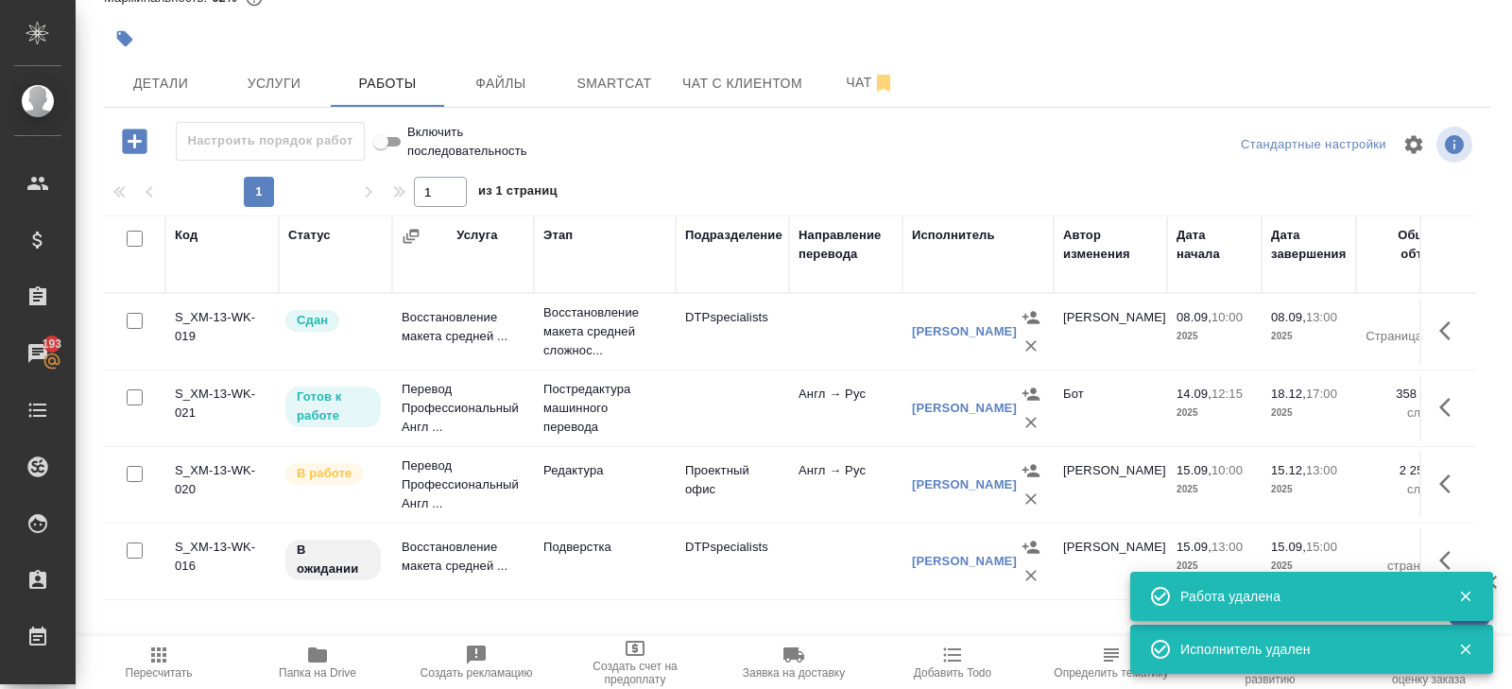
scroll to position [0, 0]
click at [597, 86] on span "Smartcat" at bounding box center [614, 84] width 91 height 24
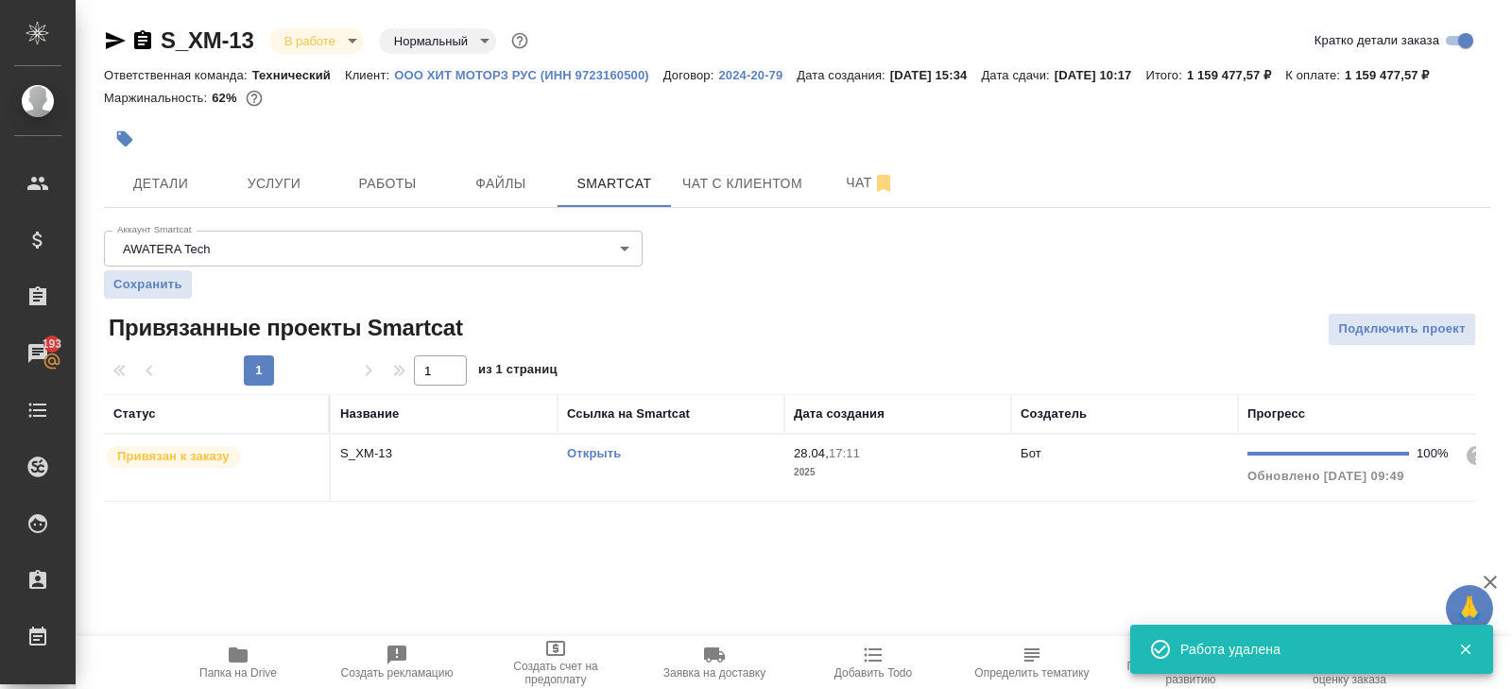
click at [714, 460] on td "Открыть" at bounding box center [671, 468] width 227 height 66
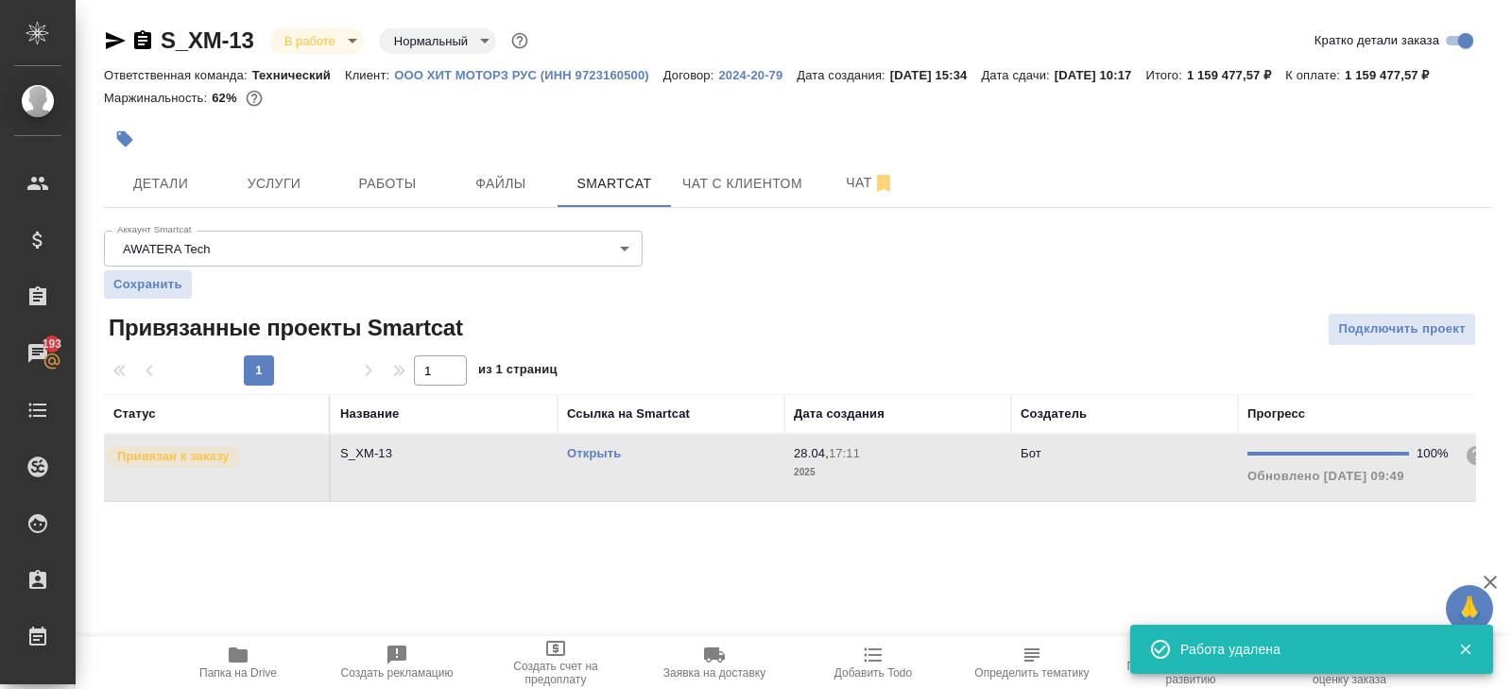
click at [714, 460] on td "Открыть" at bounding box center [671, 468] width 227 height 66
click at [377, 182] on button "Работы" at bounding box center [387, 183] width 113 height 47
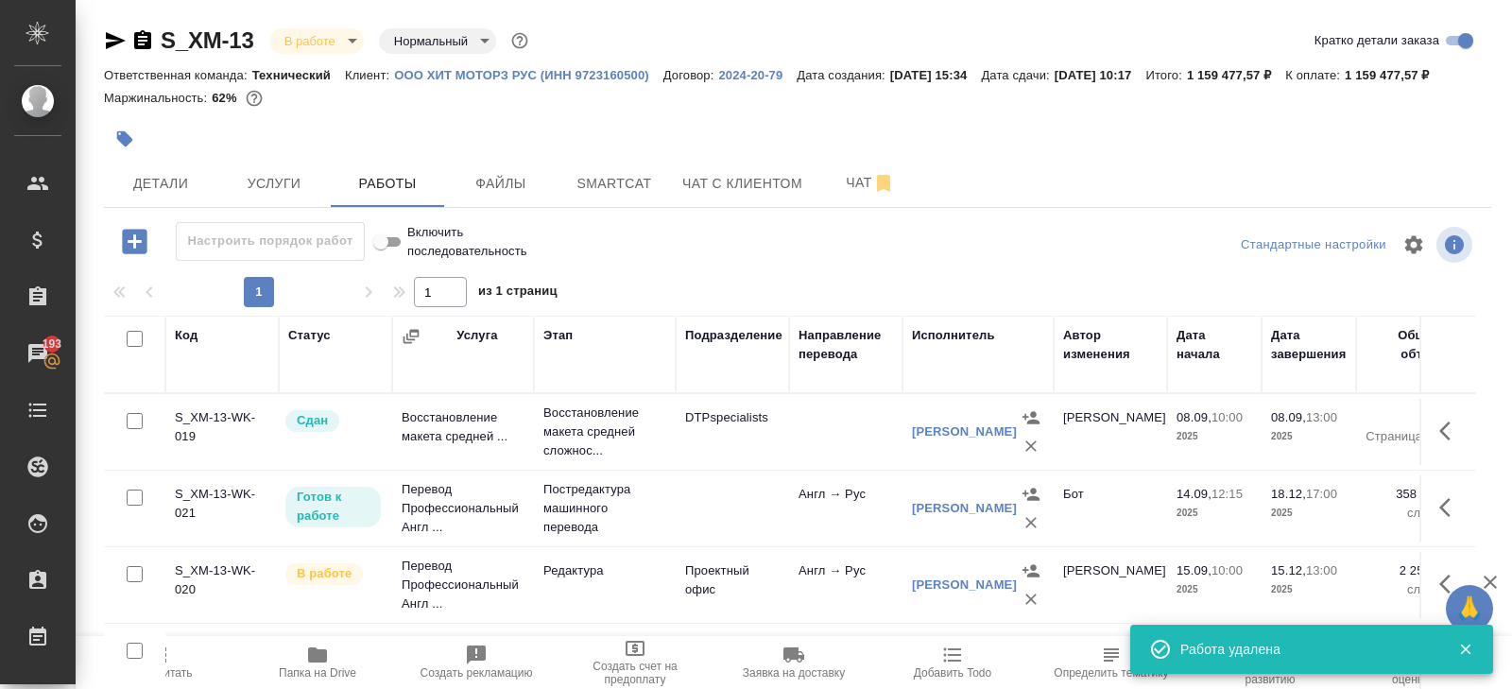
scroll to position [123, 0]
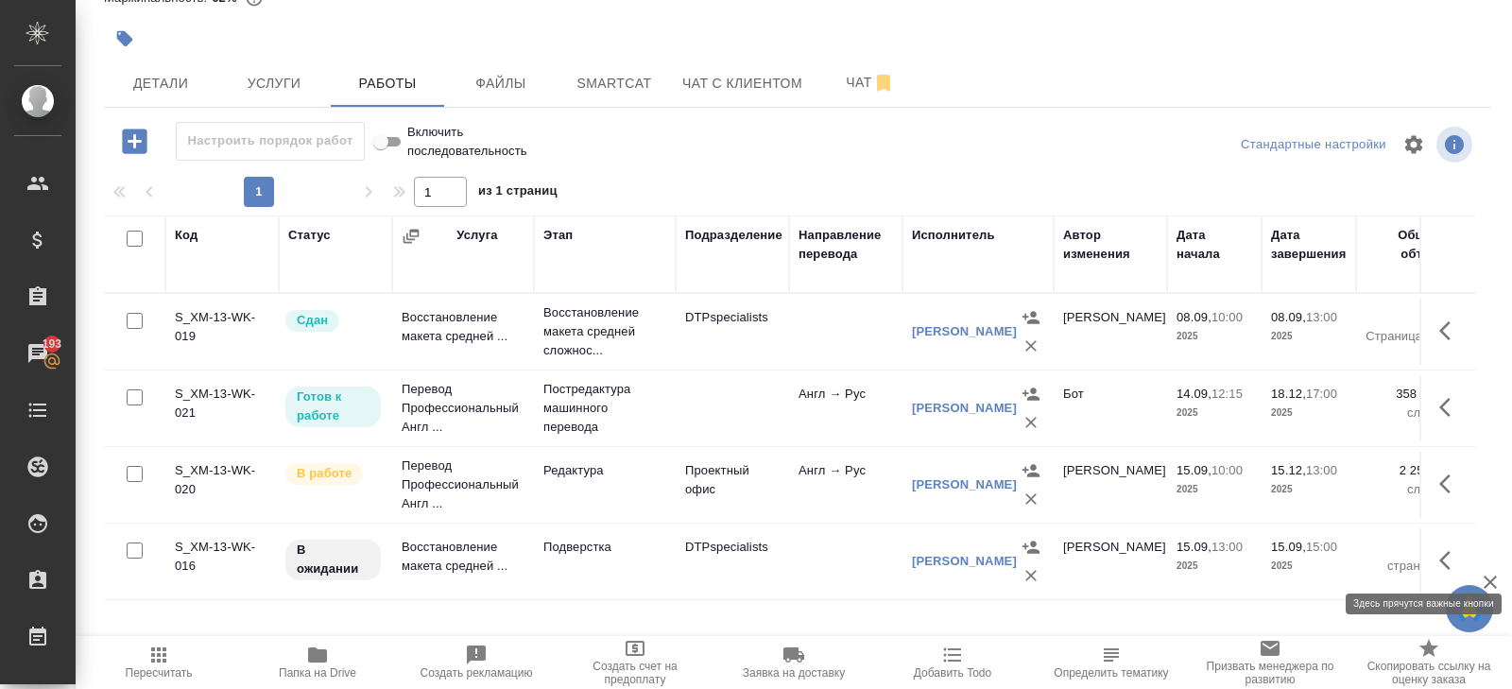
click at [1449, 555] on icon "button" at bounding box center [1451, 560] width 23 height 23
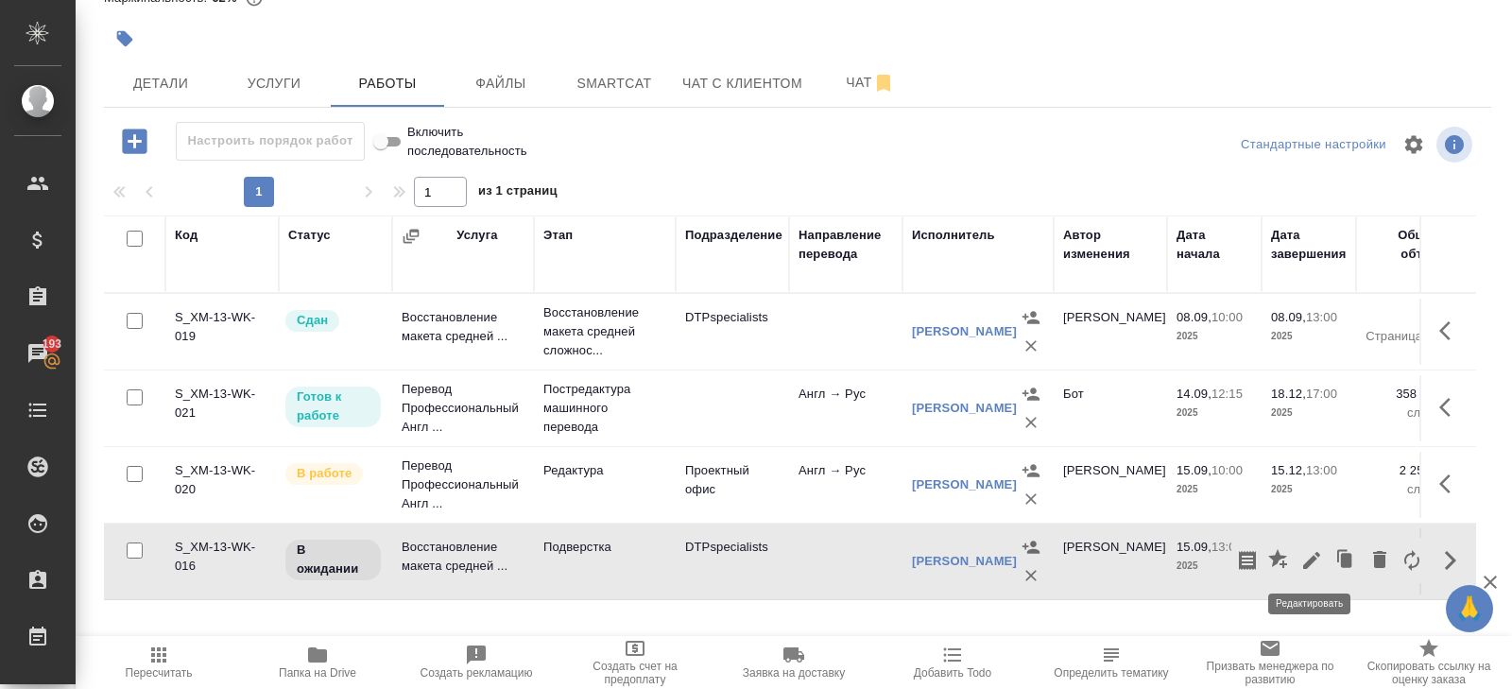
click at [1314, 566] on icon "button" at bounding box center [1312, 560] width 23 height 23
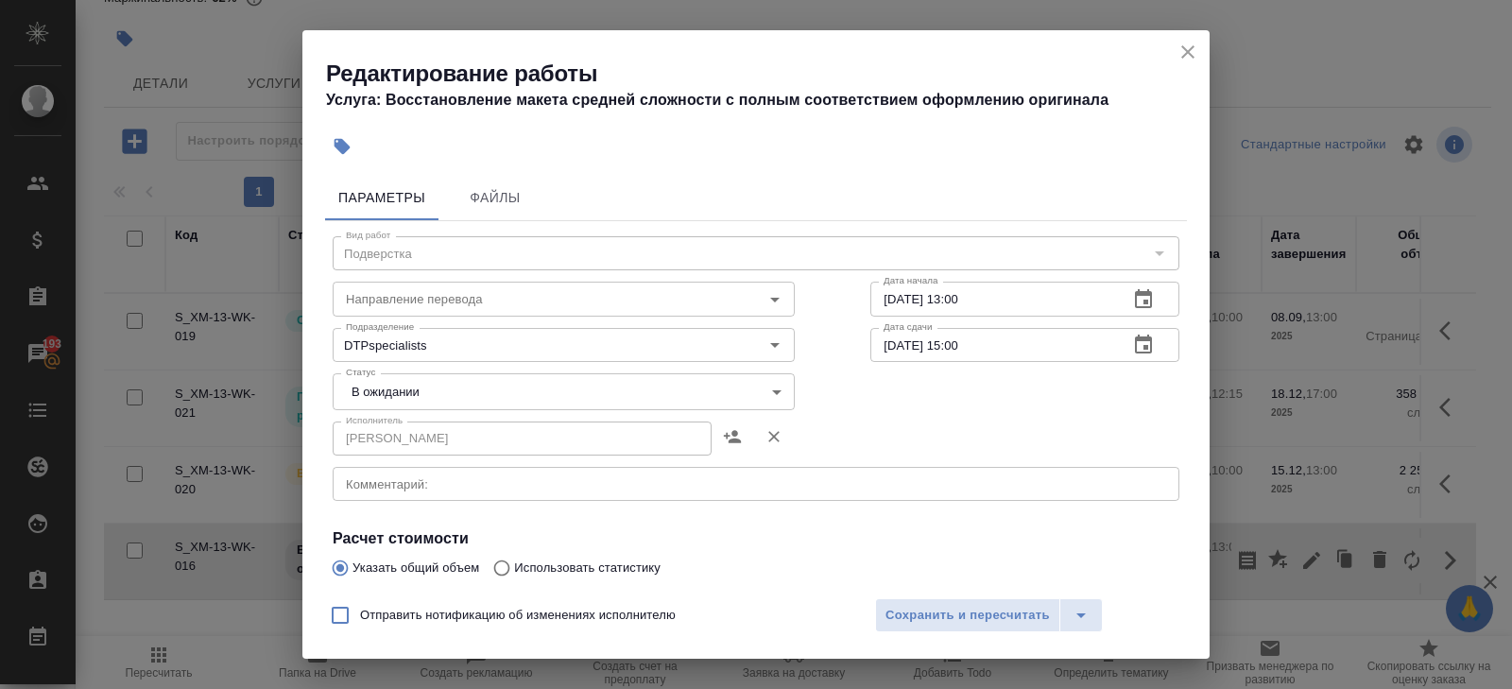
click at [414, 484] on textarea at bounding box center [756, 484] width 820 height 14
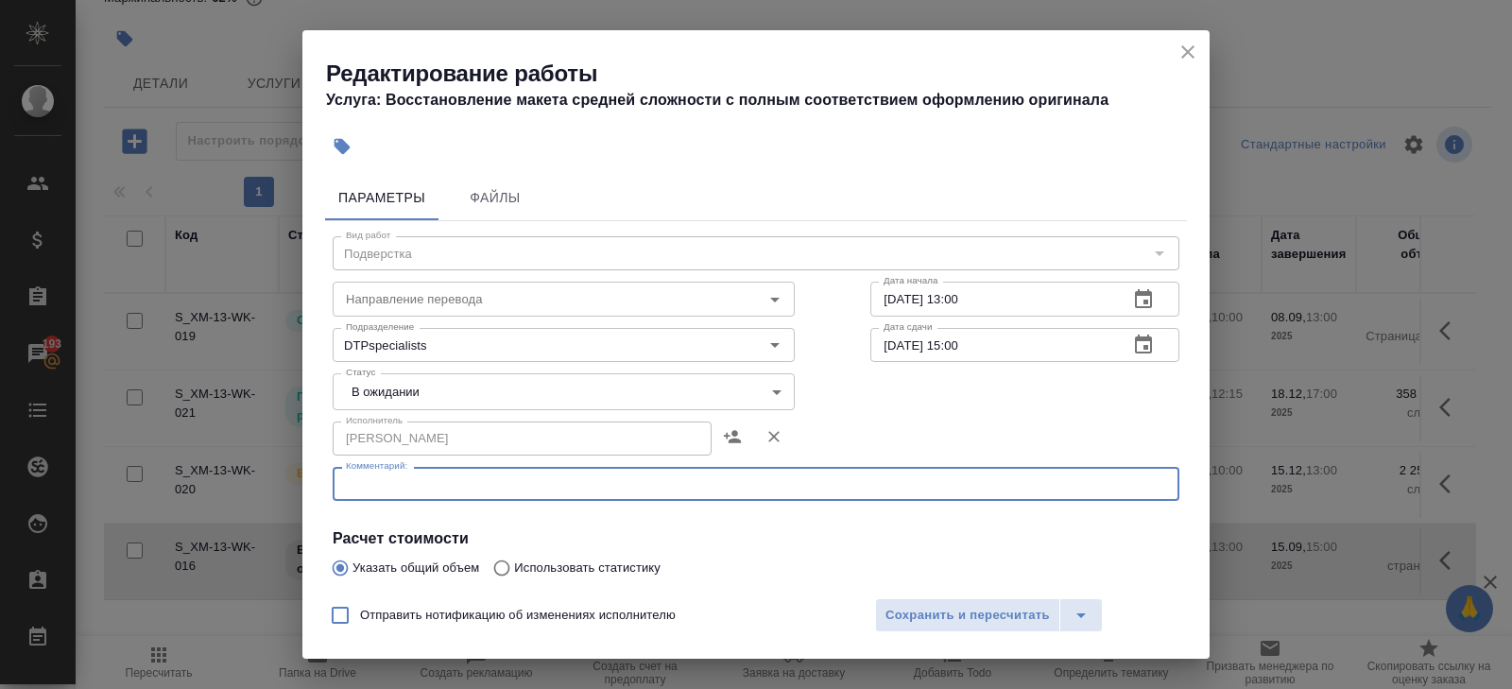
paste textarea "https://drive.awatera.com/s/wzf4sPfJS7gDeZL"
type textarea "https://drive.awatera.com/s/wzf4sPfJS7gDeZL"
click at [384, 399] on body "🙏 .cls-1 fill:#fff; AWATERA Belyakova Yulia Клиенты Спецификации Заказы 193 Чат…" at bounding box center [756, 344] width 1512 height 689
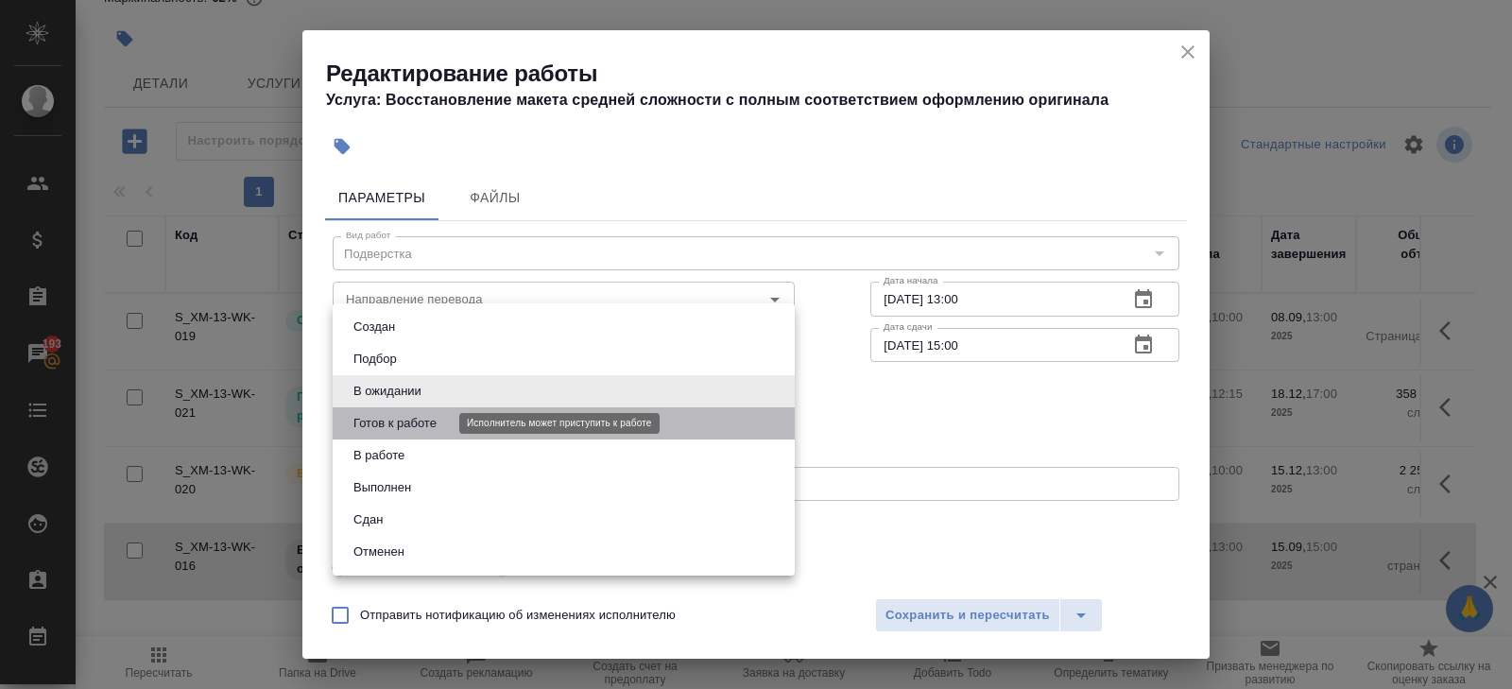
click at [384, 422] on button "Готов к работе" at bounding box center [395, 423] width 95 height 21
type input "readyForWork"
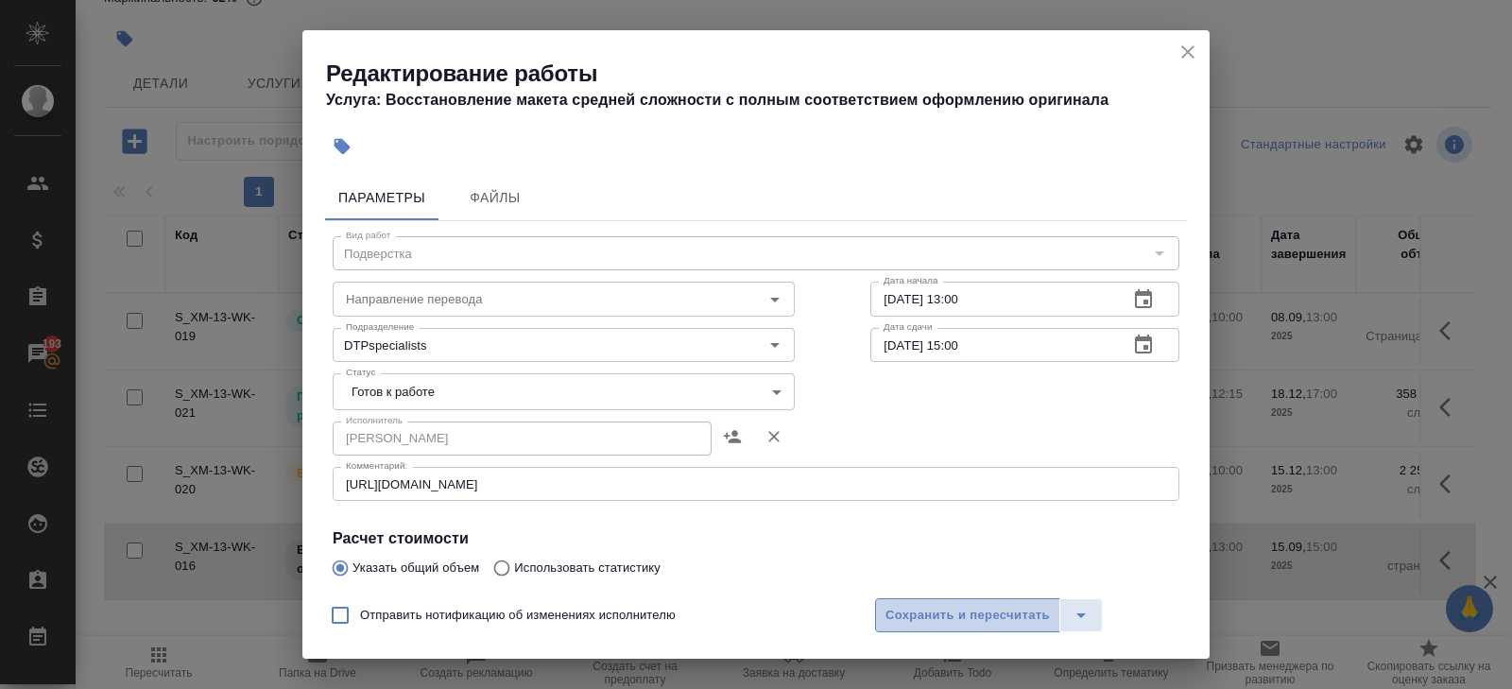
click at [901, 605] on span "Сохранить и пересчитать" at bounding box center [968, 616] width 164 height 22
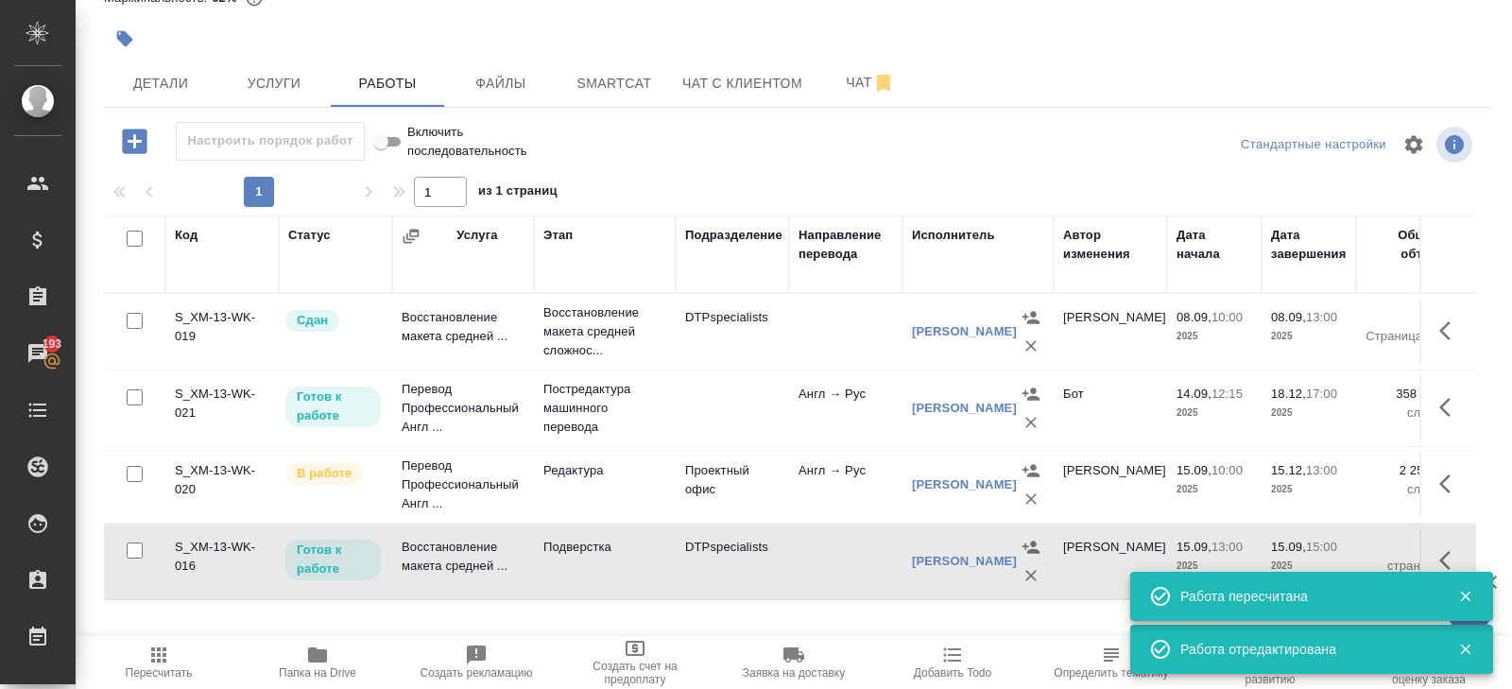
click at [133, 402] on input "checkbox" at bounding box center [135, 397] width 16 height 16
checkbox input "true"
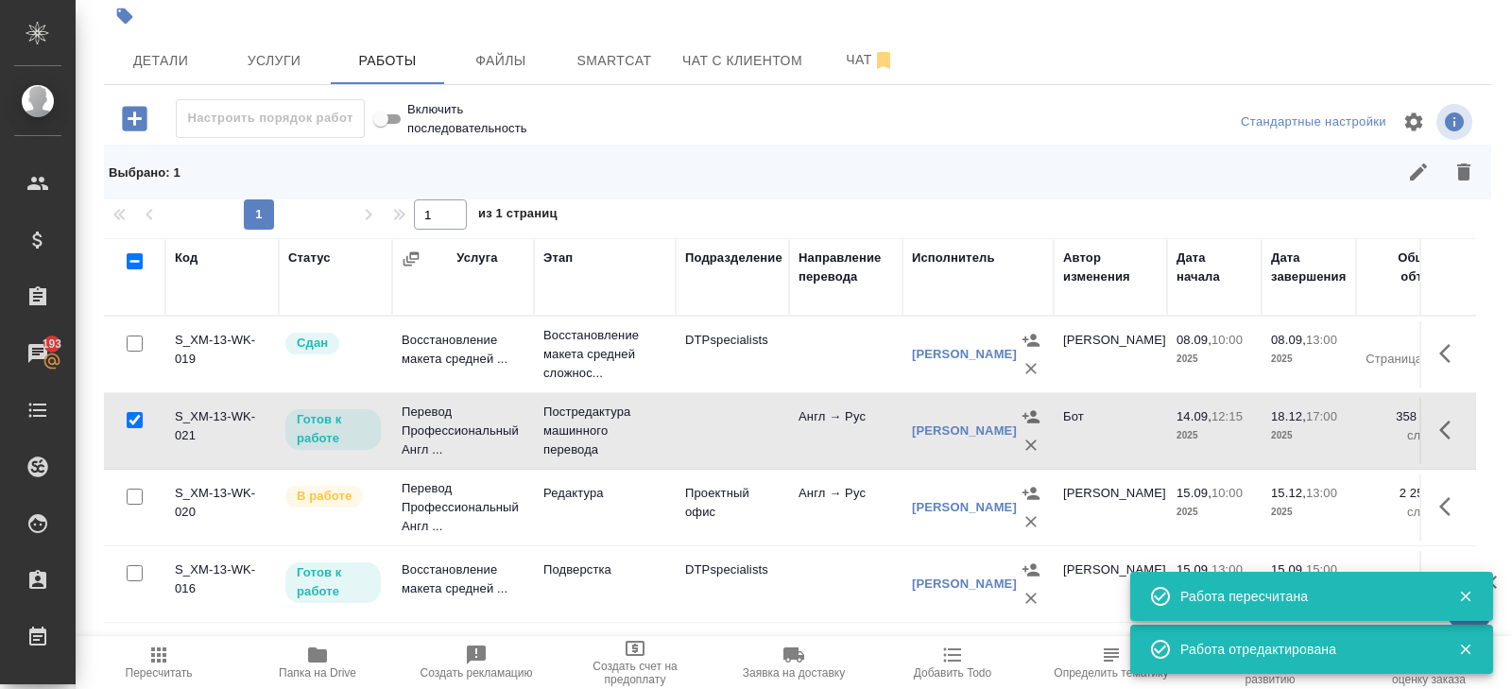
click at [134, 505] on input "checkbox" at bounding box center [135, 497] width 16 height 16
checkbox input "true"
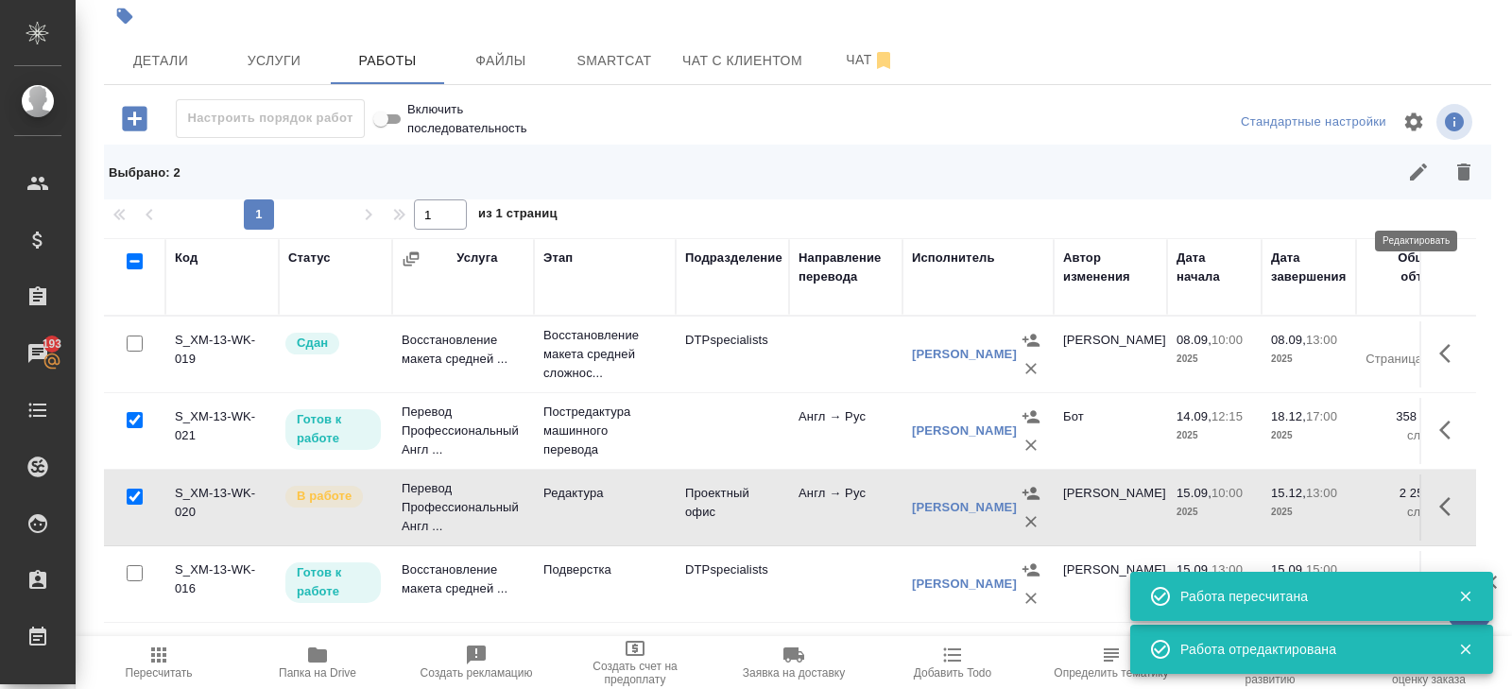
click at [1420, 181] on icon "button" at bounding box center [1418, 172] width 17 height 17
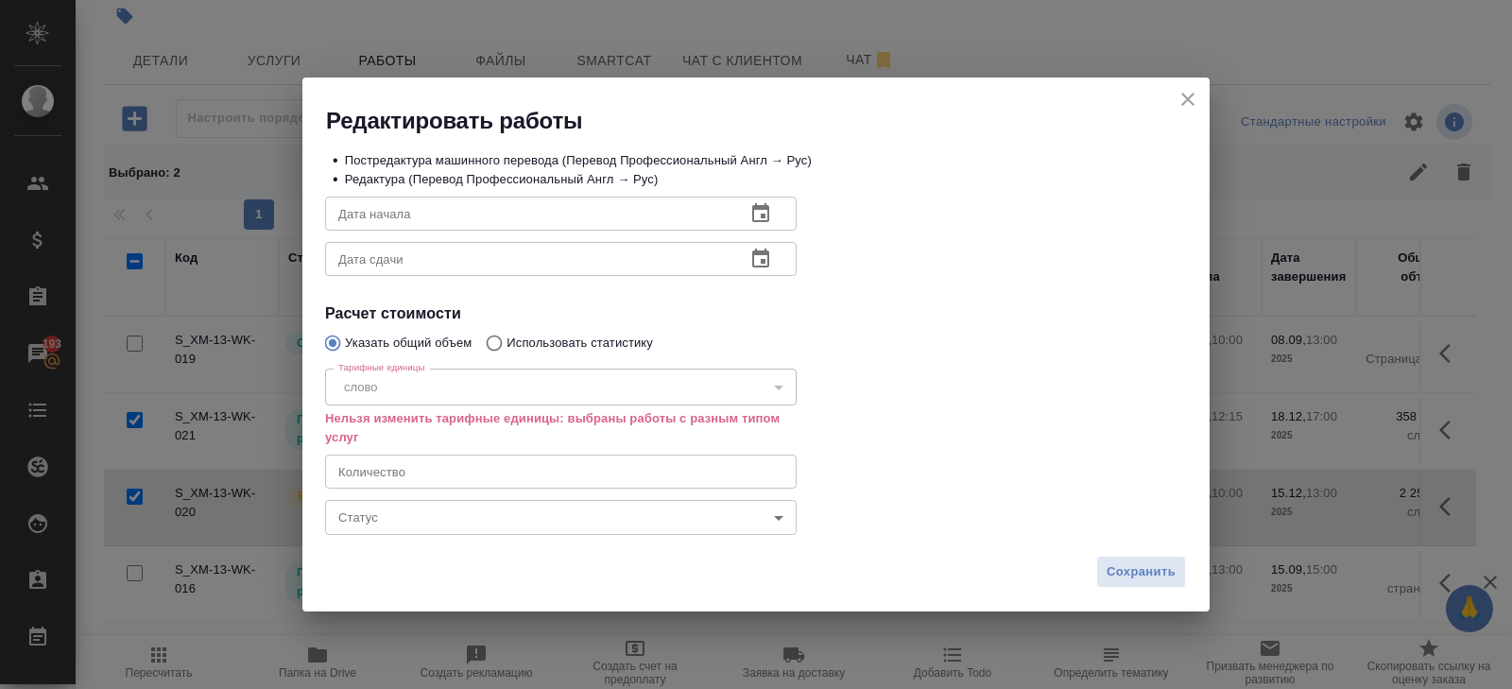
click at [355, 541] on div "• Постредактура машинного перевода (Перевод Профессиональный Англ → Рус) • Реда…" at bounding box center [755, 341] width 907 height 410
click at [355, 524] on body "🙏 .cls-1 fill:#fff; AWATERA Belyakova Yulia Клиенты Спецификации Заказы 193 Чат…" at bounding box center [756, 344] width 1512 height 689
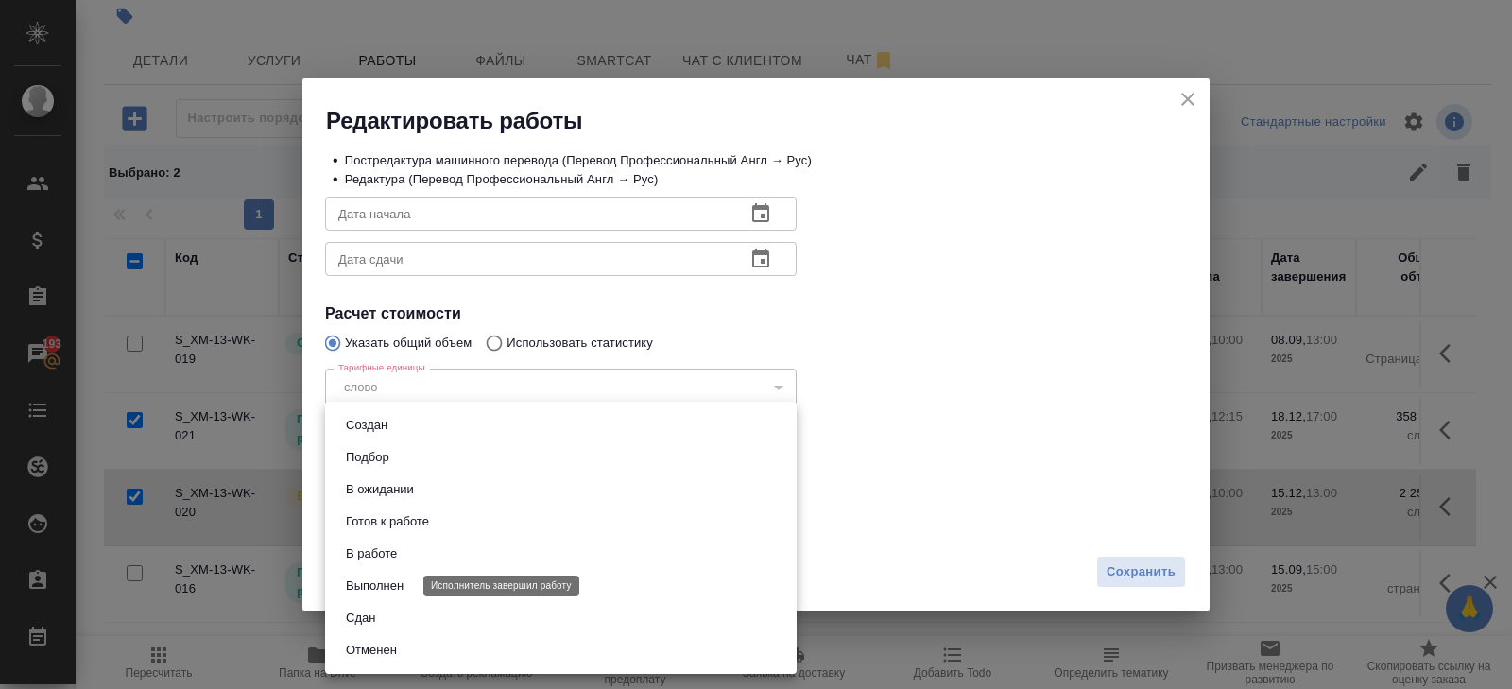
click at [382, 587] on button "Выполнен" at bounding box center [374, 586] width 69 height 21
type input "completed"
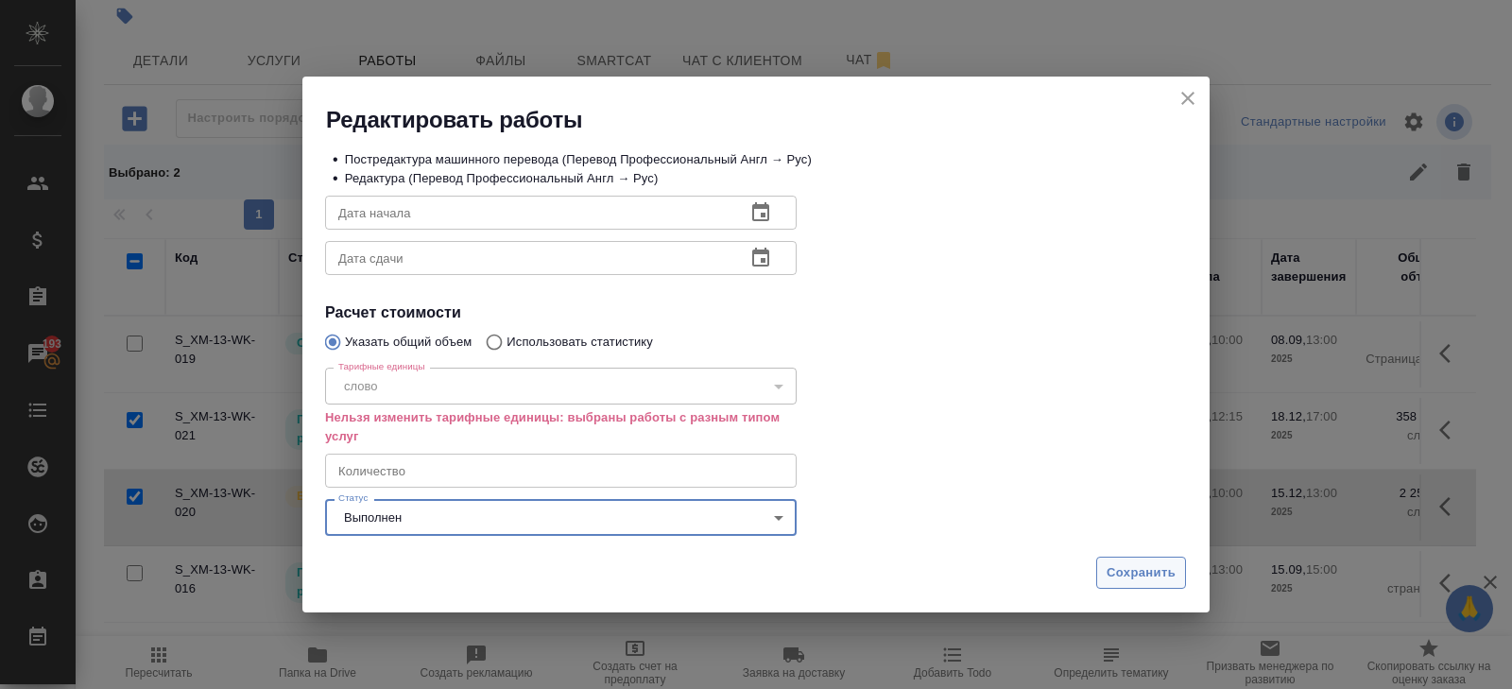
click at [1135, 564] on span "Сохранить" at bounding box center [1141, 573] width 69 height 22
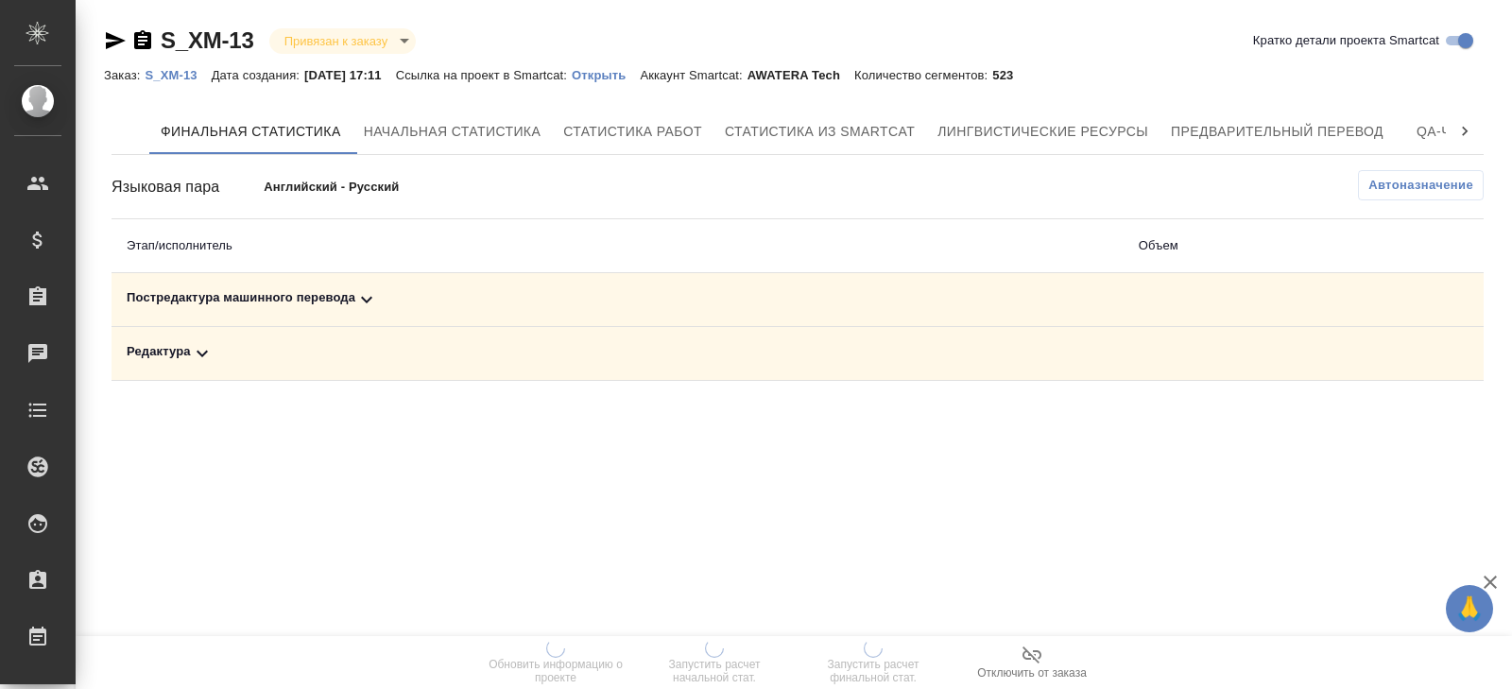
click at [1387, 187] on span "Автоназначение" at bounding box center [1421, 185] width 105 height 19
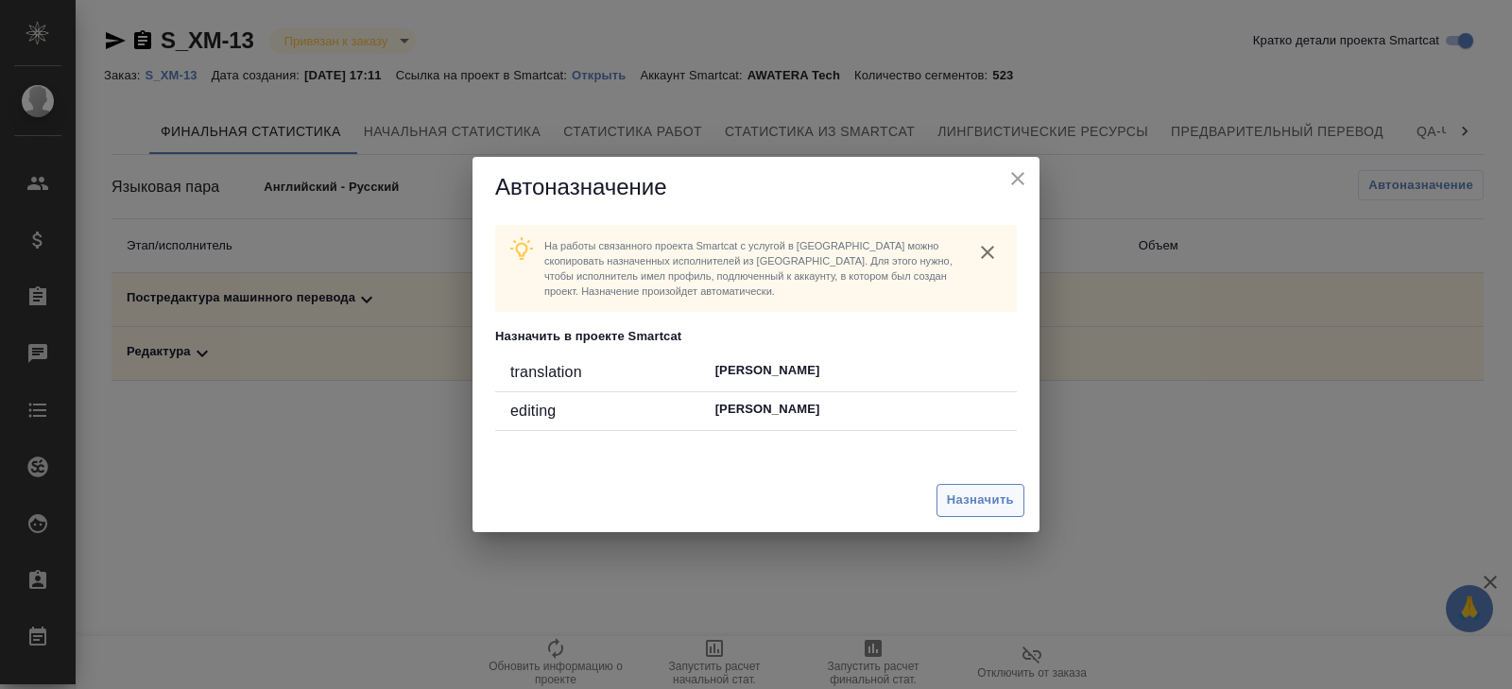
click at [993, 505] on span "Назначить" at bounding box center [980, 501] width 67 height 22
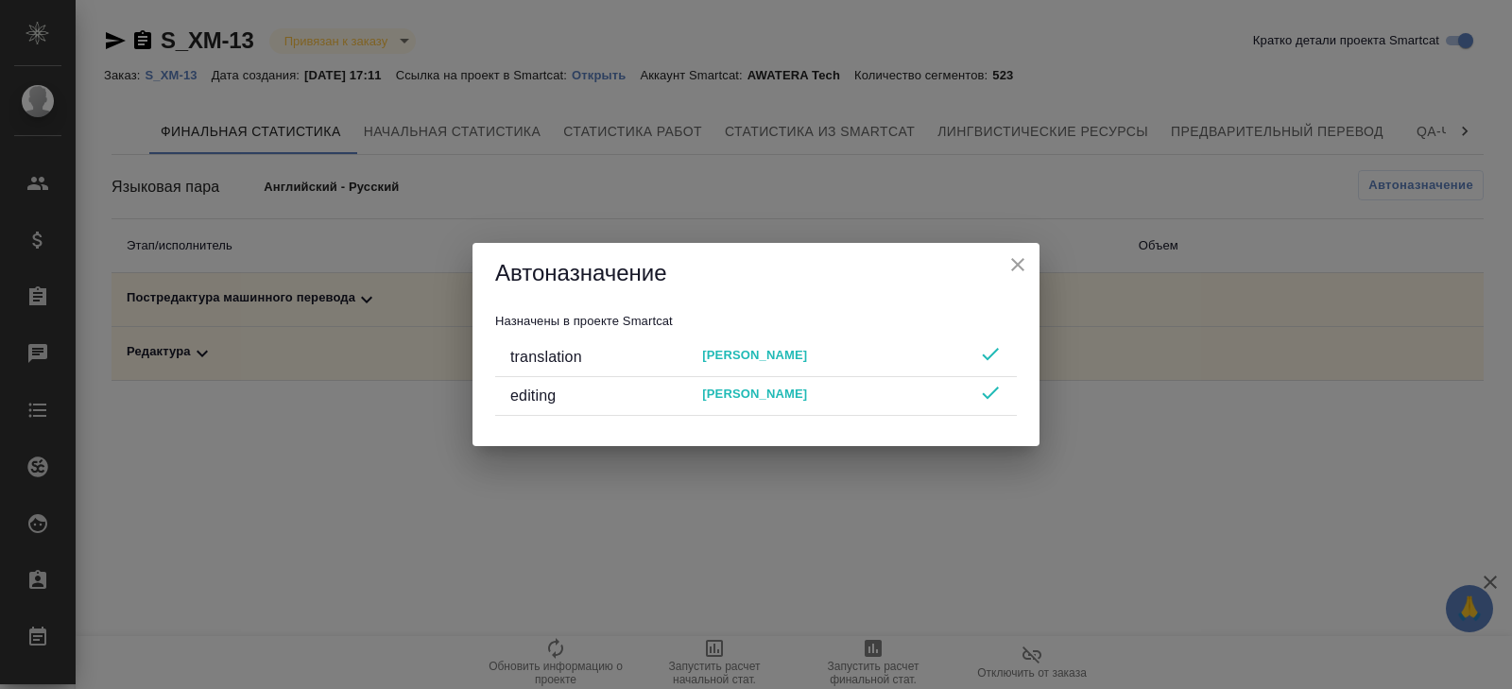
click at [894, 623] on div "Автоназначение Назначены в проекте Smartcat translation [PERSON_NAME] editing […" at bounding box center [756, 344] width 1512 height 689
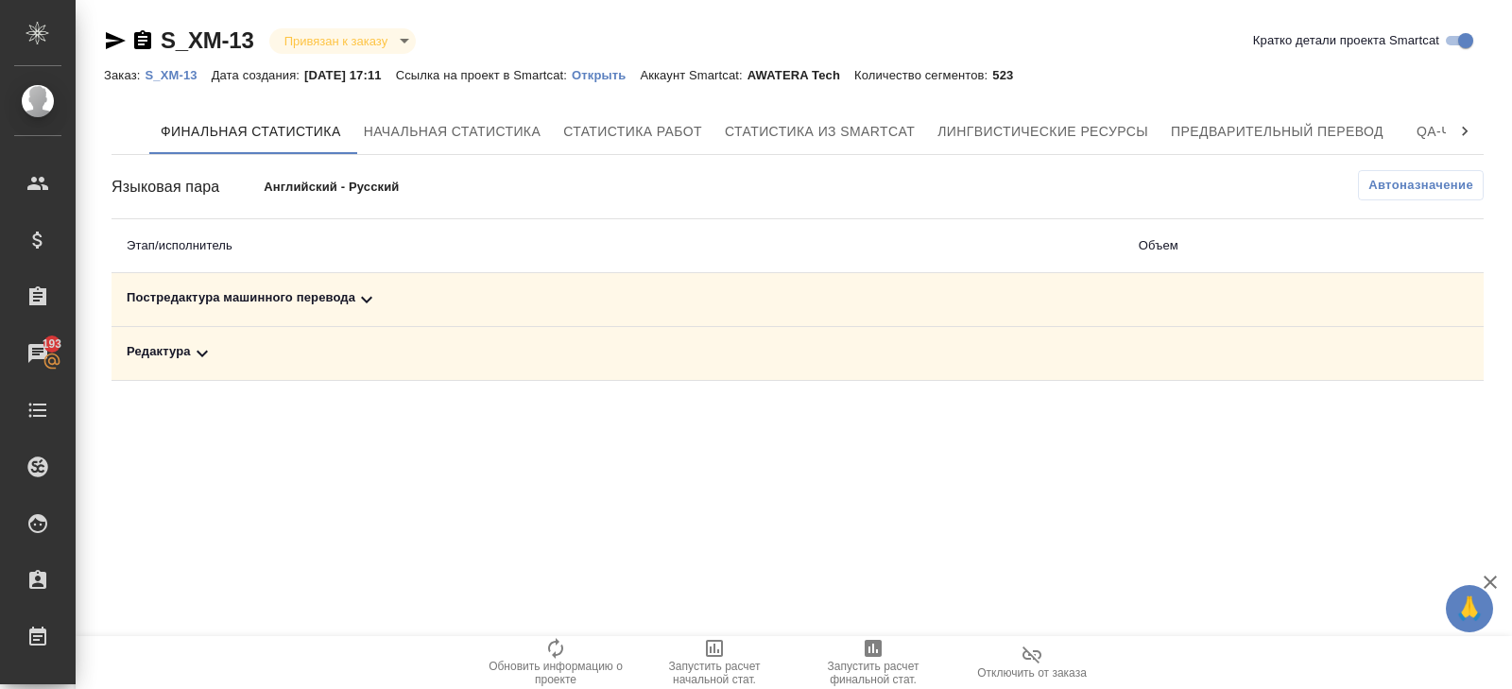
click at [857, 561] on div ".cls-1 fill:#fff; AWATERA [PERSON_NAME] Спецификации Заказы 193 Чаты Todo Проек…" at bounding box center [756, 344] width 1512 height 689
click at [860, 646] on span "Запустить расчет финальной стат." at bounding box center [873, 661] width 136 height 49
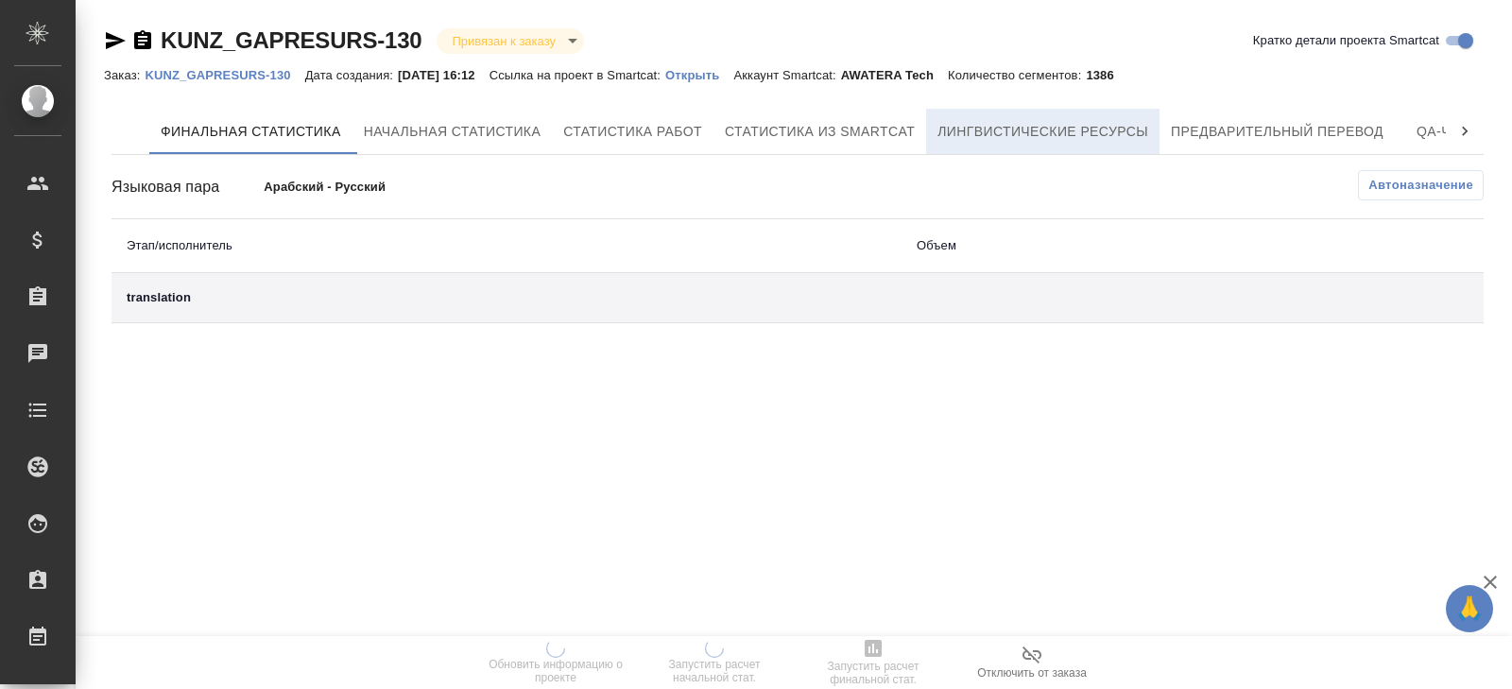
click at [1128, 126] on span "Лингвистические ресурсы" at bounding box center [1043, 132] width 211 height 24
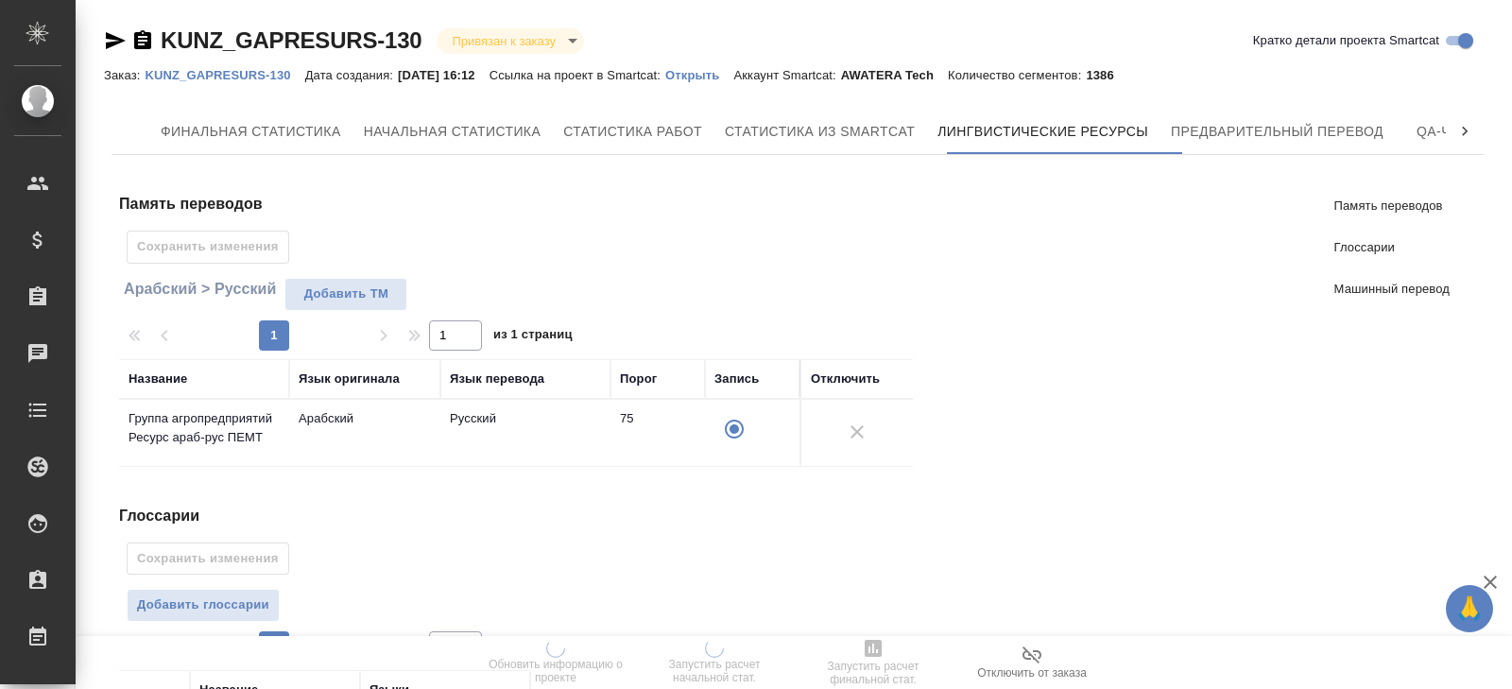
scroll to position [370, 0]
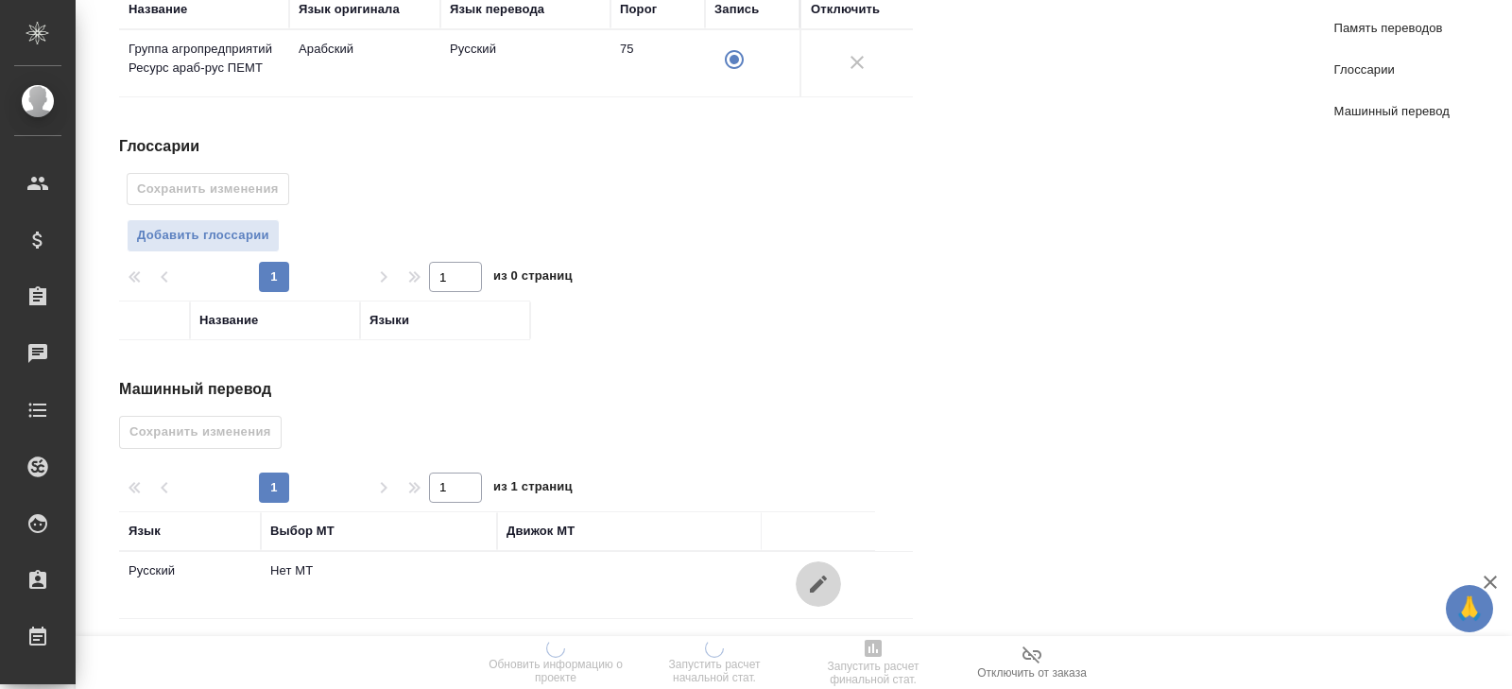
click at [819, 581] on icon "button" at bounding box center [818, 584] width 23 height 23
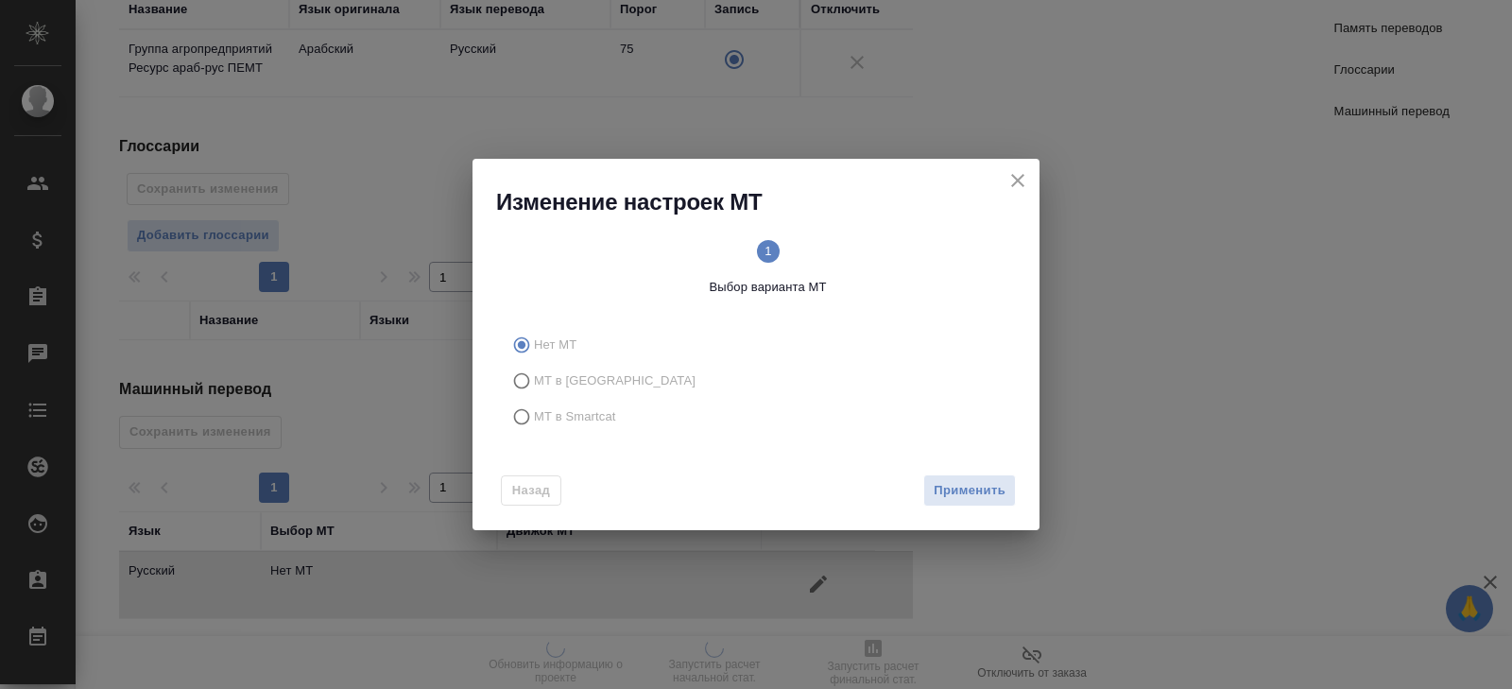
click at [547, 399] on label "МТ в Smartcat" at bounding box center [753, 417] width 498 height 36
click at [534, 399] on input "МТ в Smartcat" at bounding box center [519, 417] width 30 height 36
radio input "true"
click at [988, 489] on span "Вперед" at bounding box center [981, 491] width 47 height 22
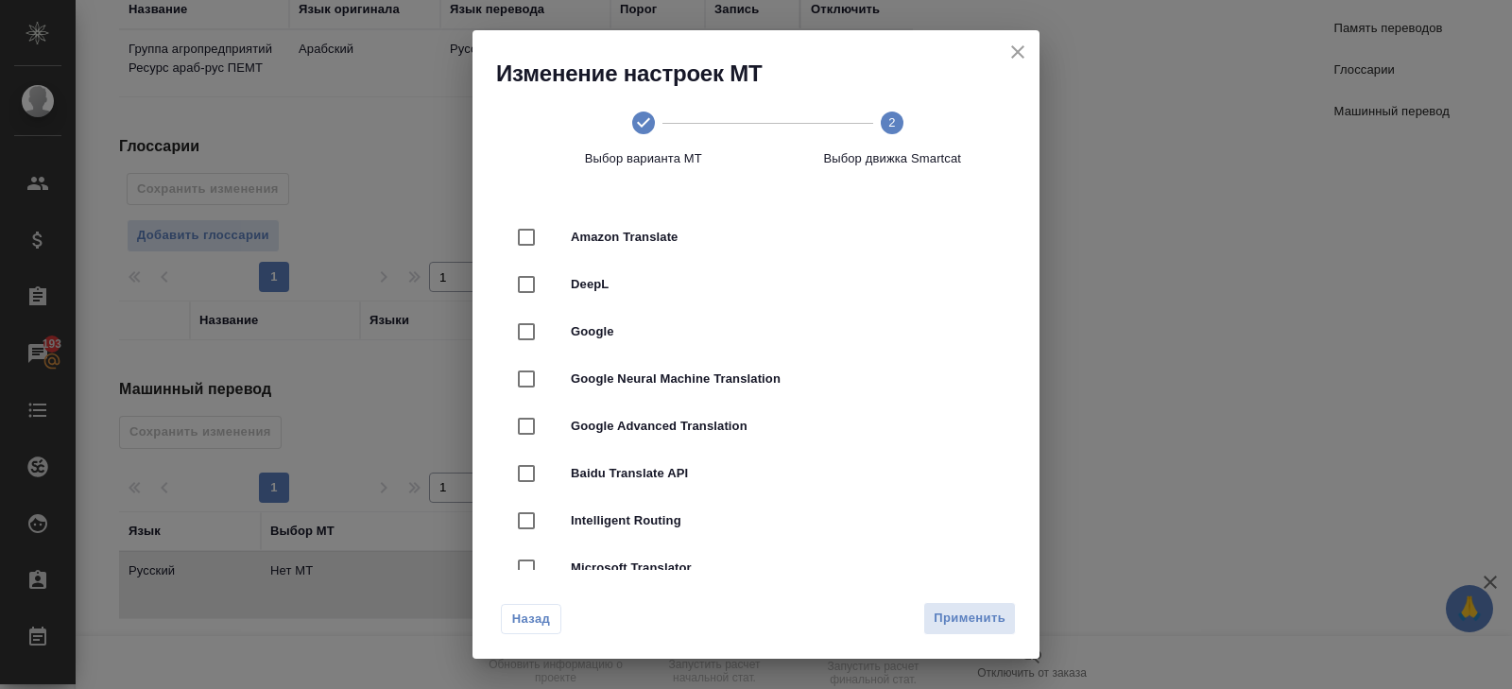
click at [732, 380] on span "Google Neural Machine Translation" at bounding box center [782, 379] width 423 height 19
checkbox input "true"
click at [952, 620] on span "Применить" at bounding box center [970, 619] width 72 height 22
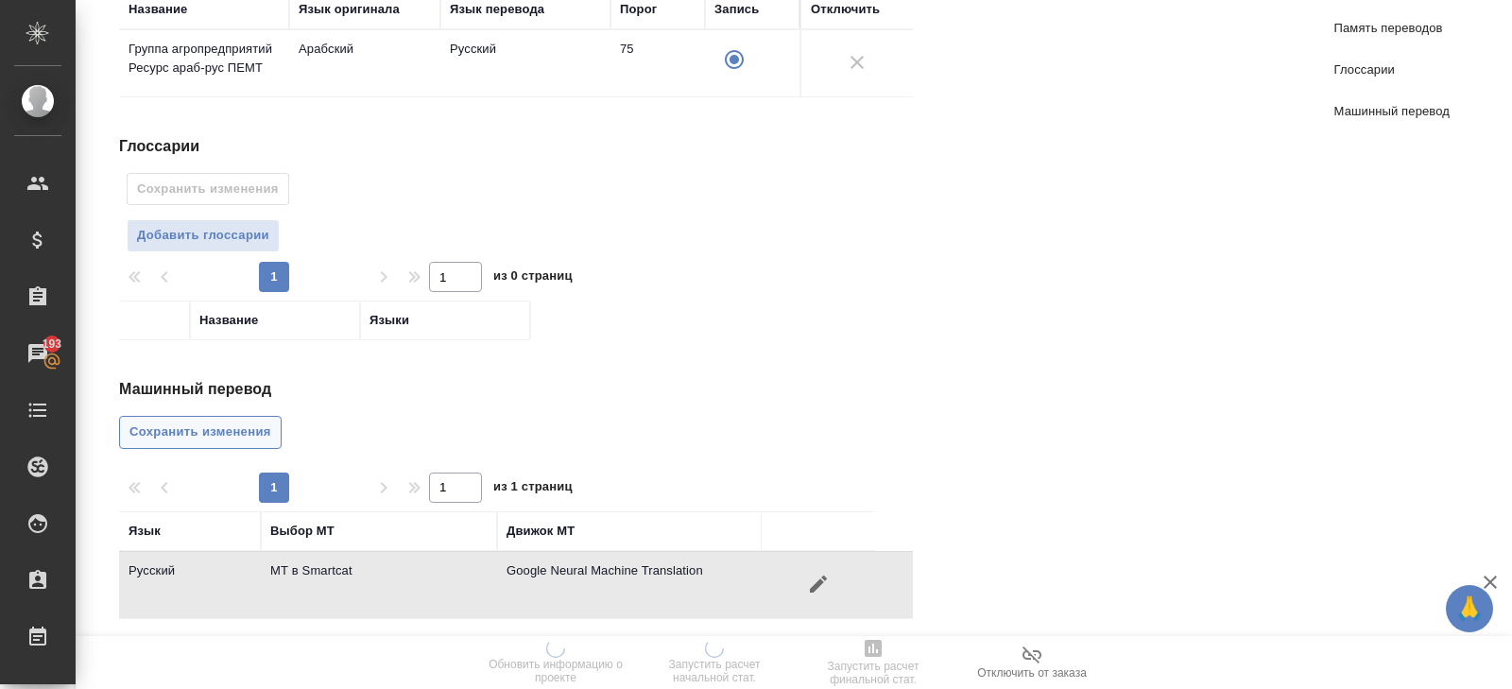
click at [260, 427] on span "Сохранить изменения" at bounding box center [200, 433] width 142 height 22
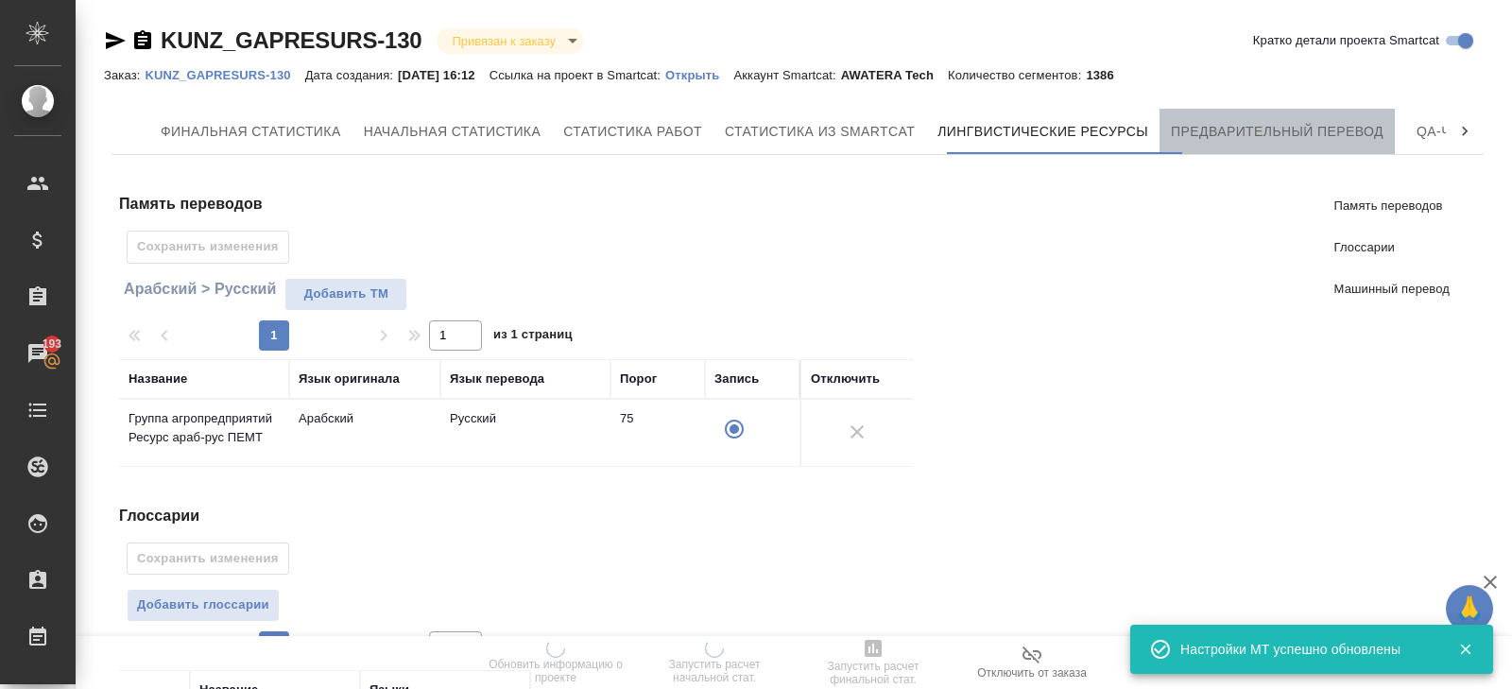
click at [1226, 142] on span "Предварительный перевод" at bounding box center [1277, 132] width 213 height 24
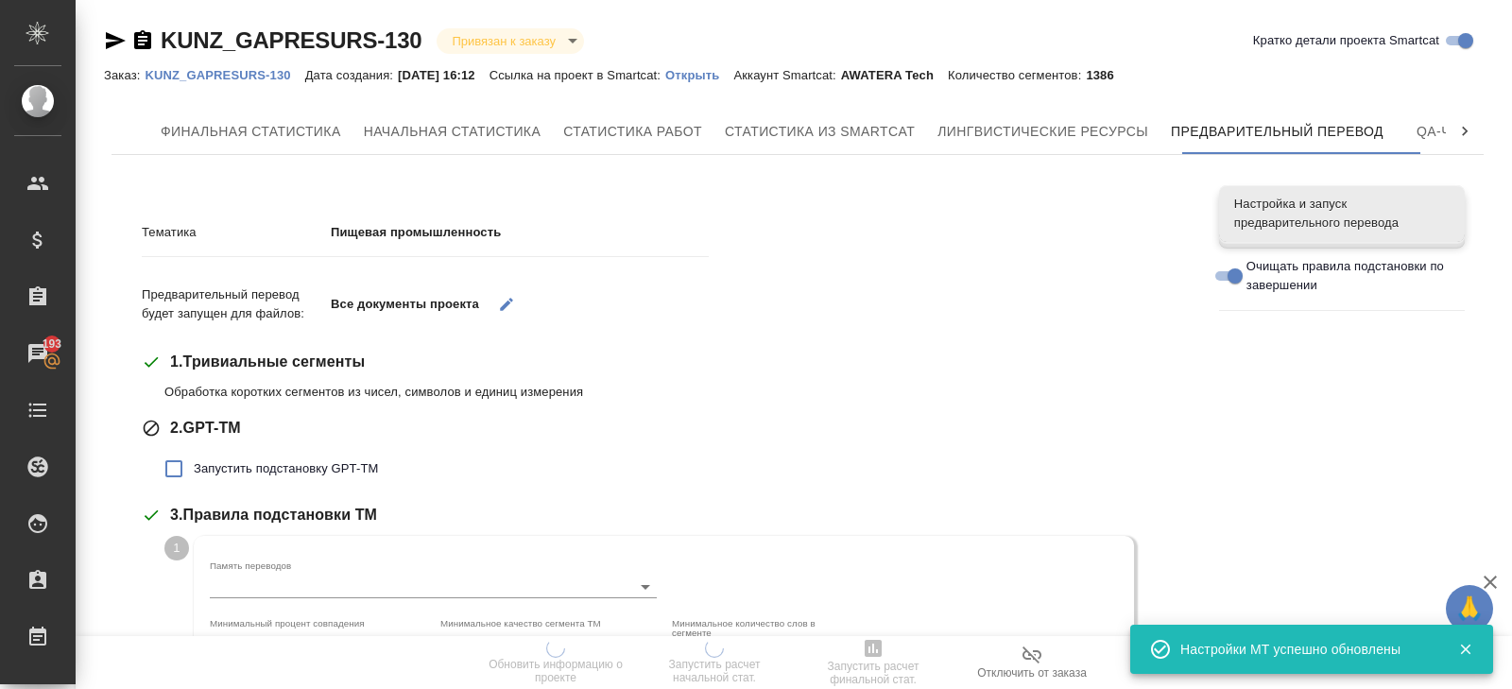
click at [197, 459] on span "Запустить подстановку GPT-TM" at bounding box center [286, 468] width 184 height 19
click at [194, 458] on input "Запустить подстановку GPT-TM" at bounding box center [174, 469] width 40 height 40
checkbox input "true"
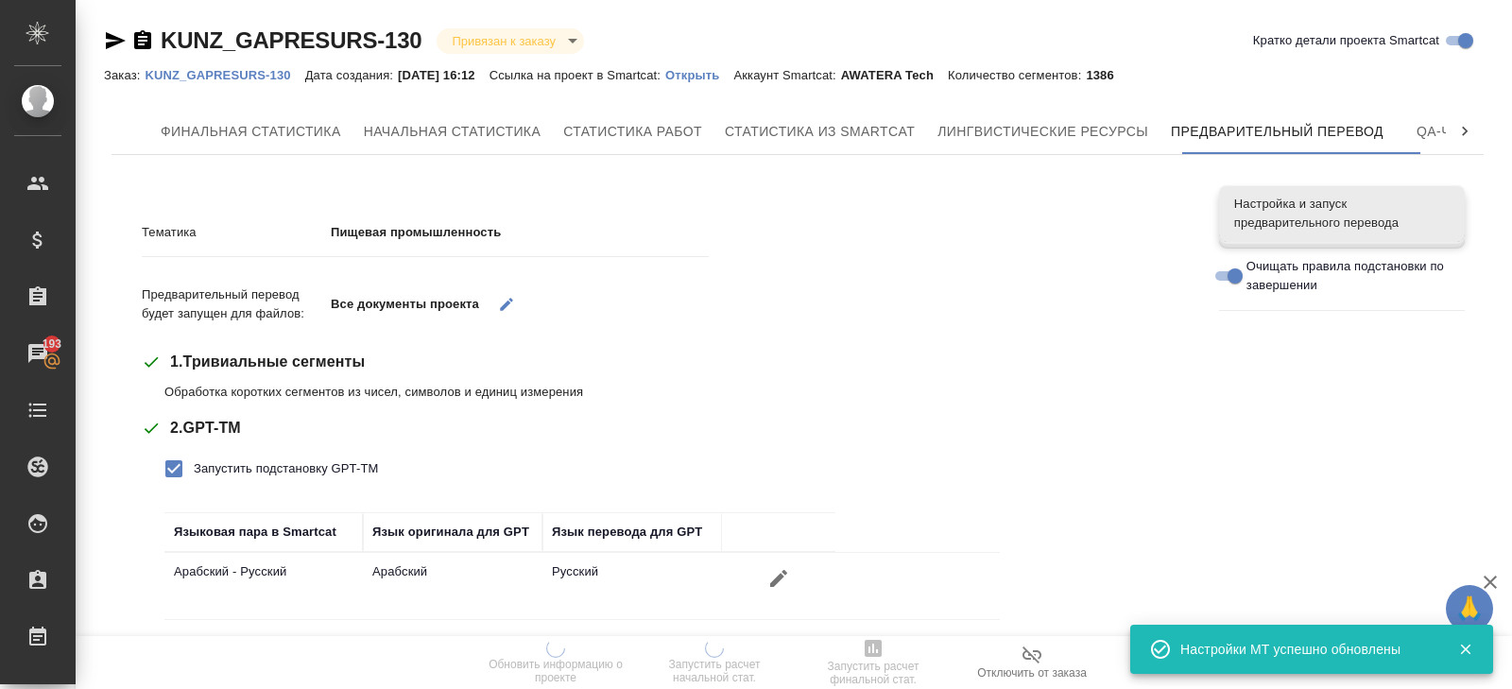
scroll to position [314, 0]
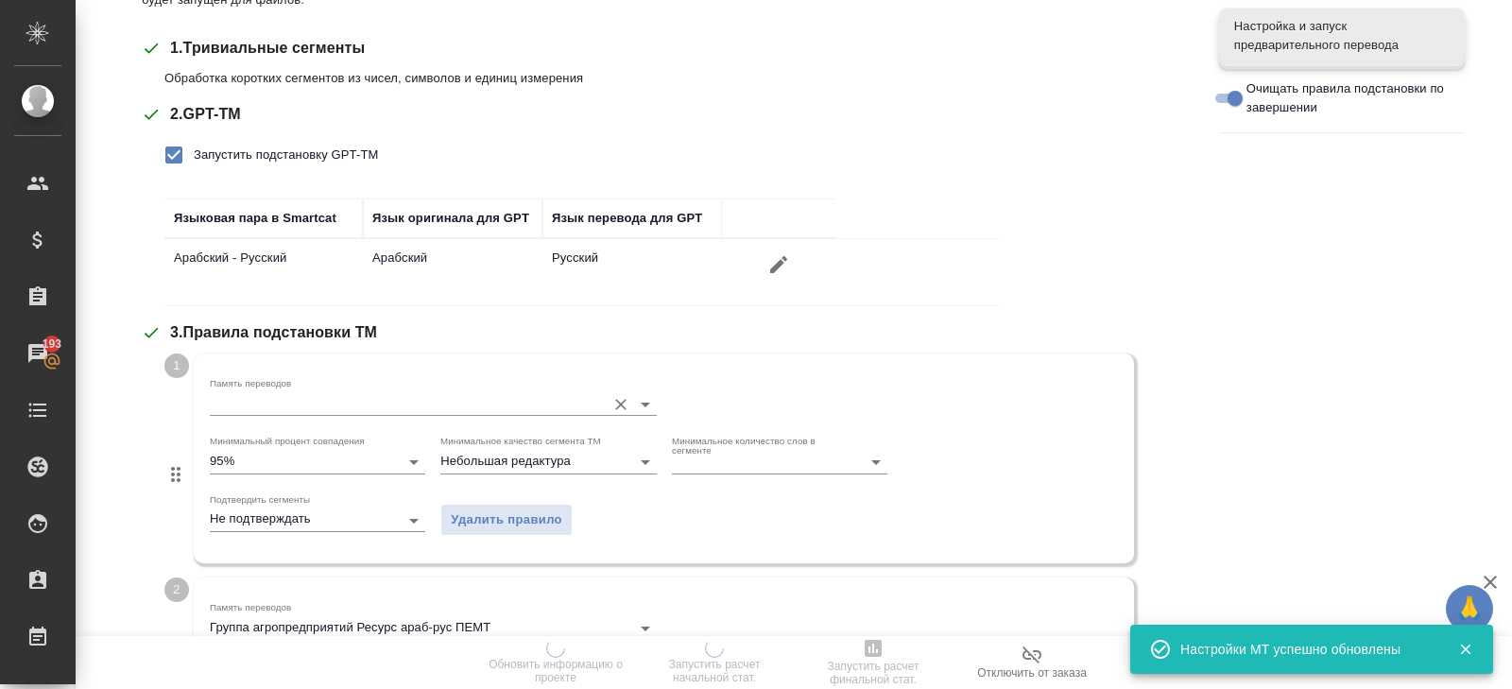
click at [233, 406] on input "Память переводов" at bounding box center [403, 403] width 387 height 23
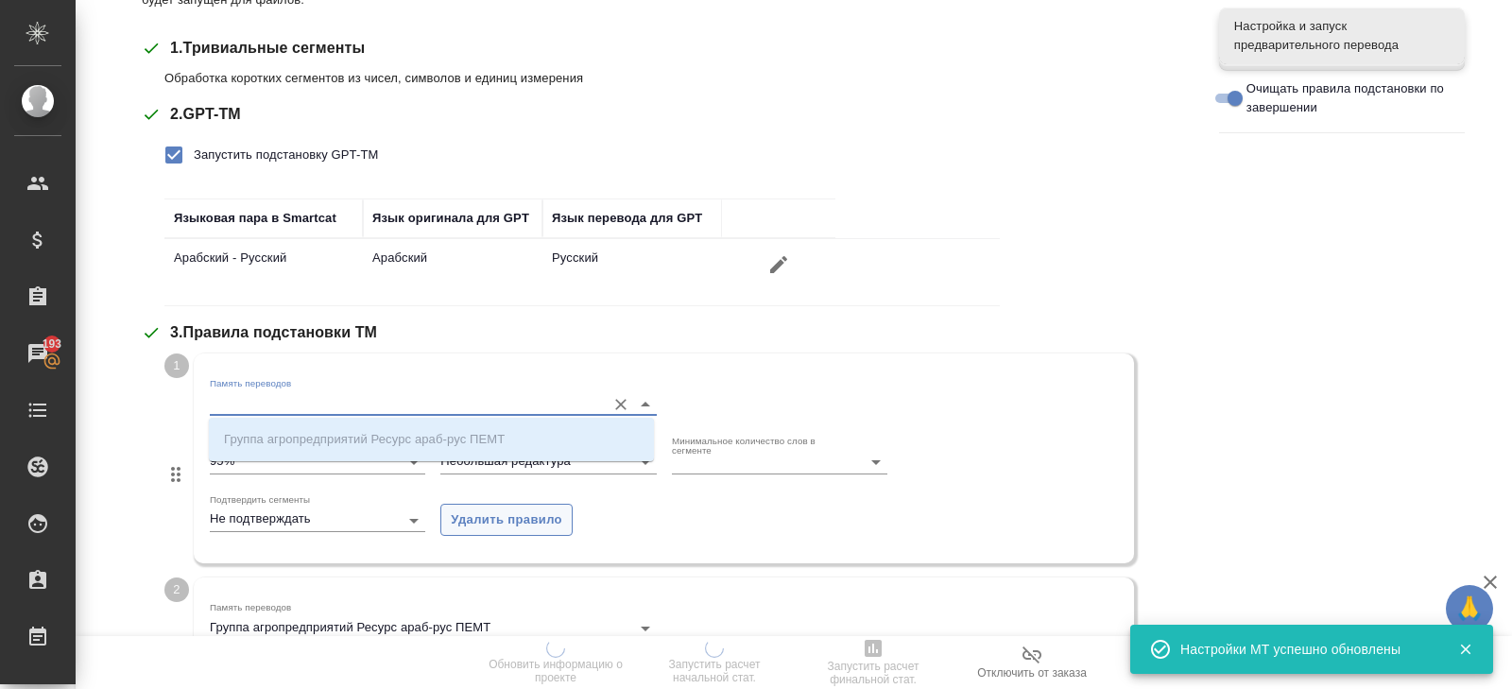
click at [465, 519] on span "Удалить правило" at bounding box center [507, 520] width 112 height 22
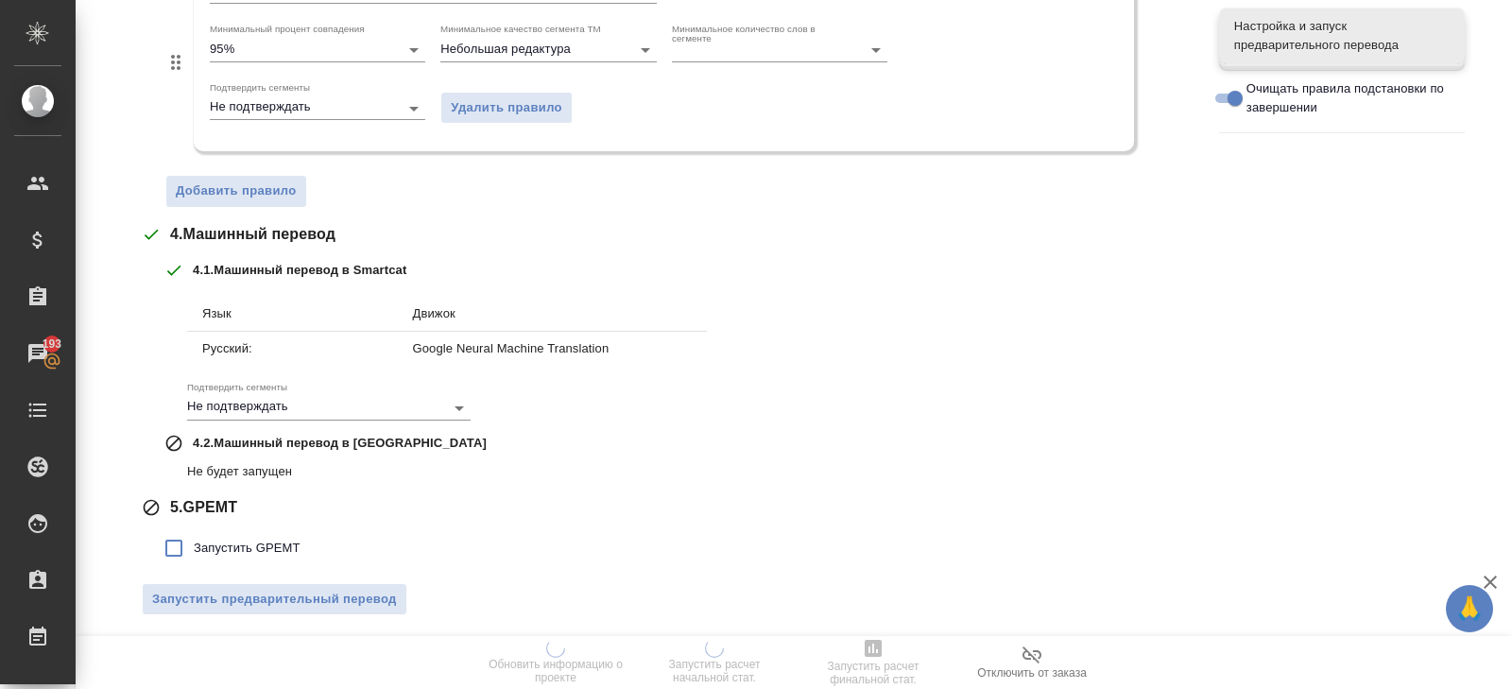
click at [215, 548] on span "Запустить GPEMT" at bounding box center [247, 548] width 107 height 19
click at [194, 548] on input "Запустить GPEMT" at bounding box center [174, 548] width 40 height 40
checkbox input "true"
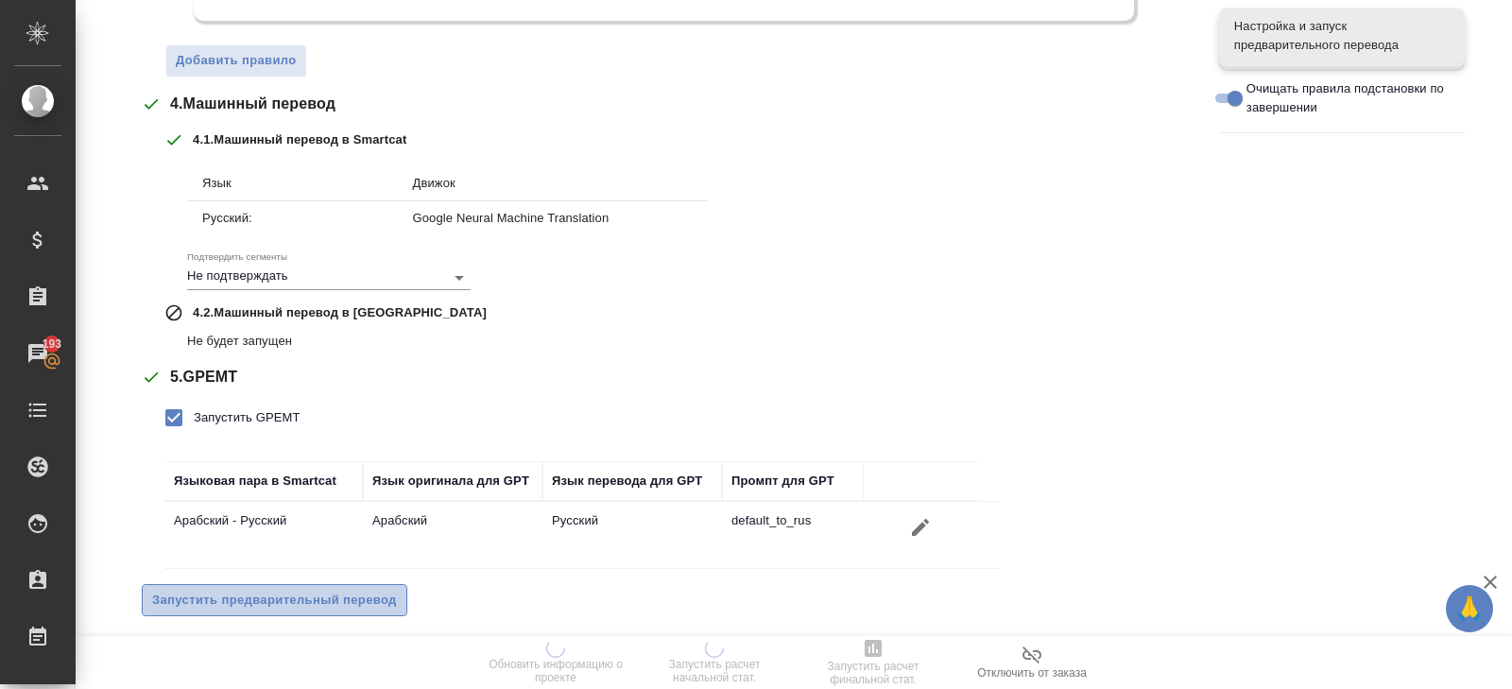
click at [238, 595] on span "Запустить предварительный перевод" at bounding box center [274, 601] width 245 height 22
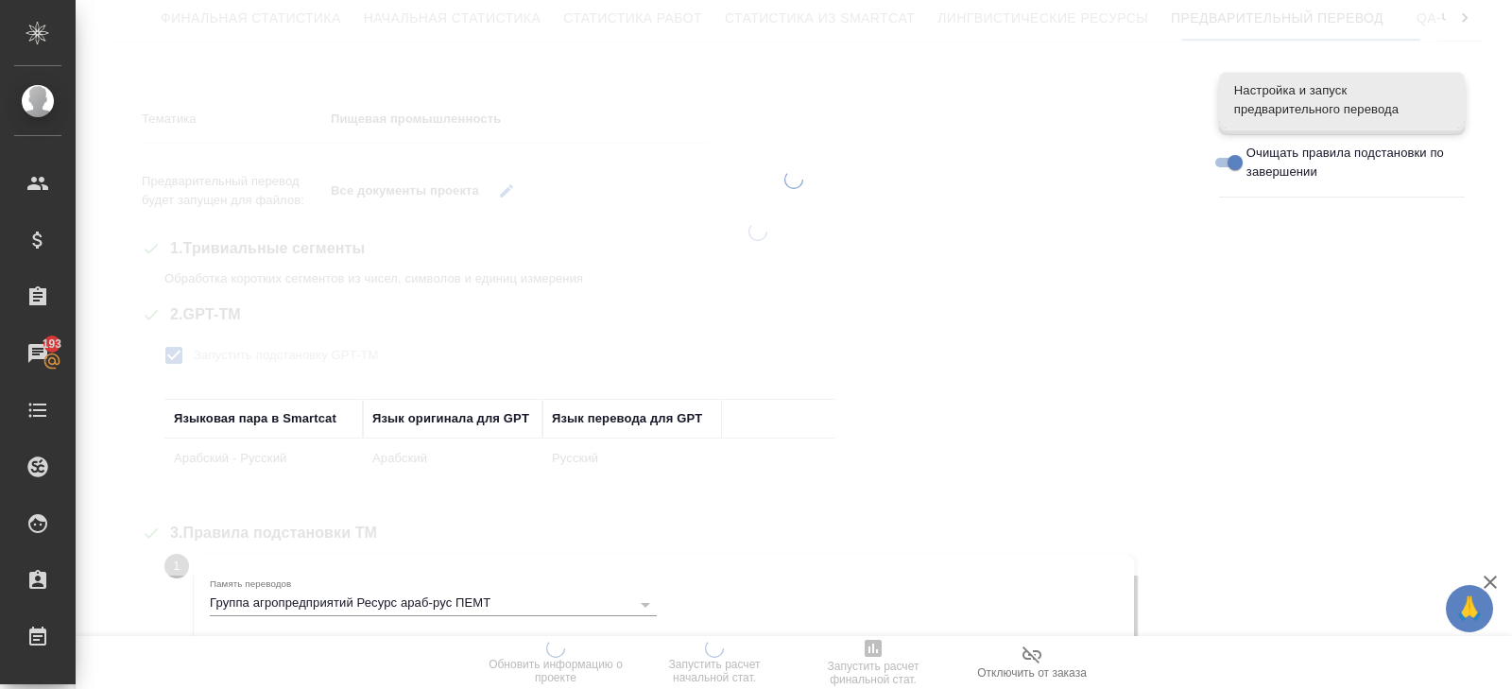
scroll to position [0, 0]
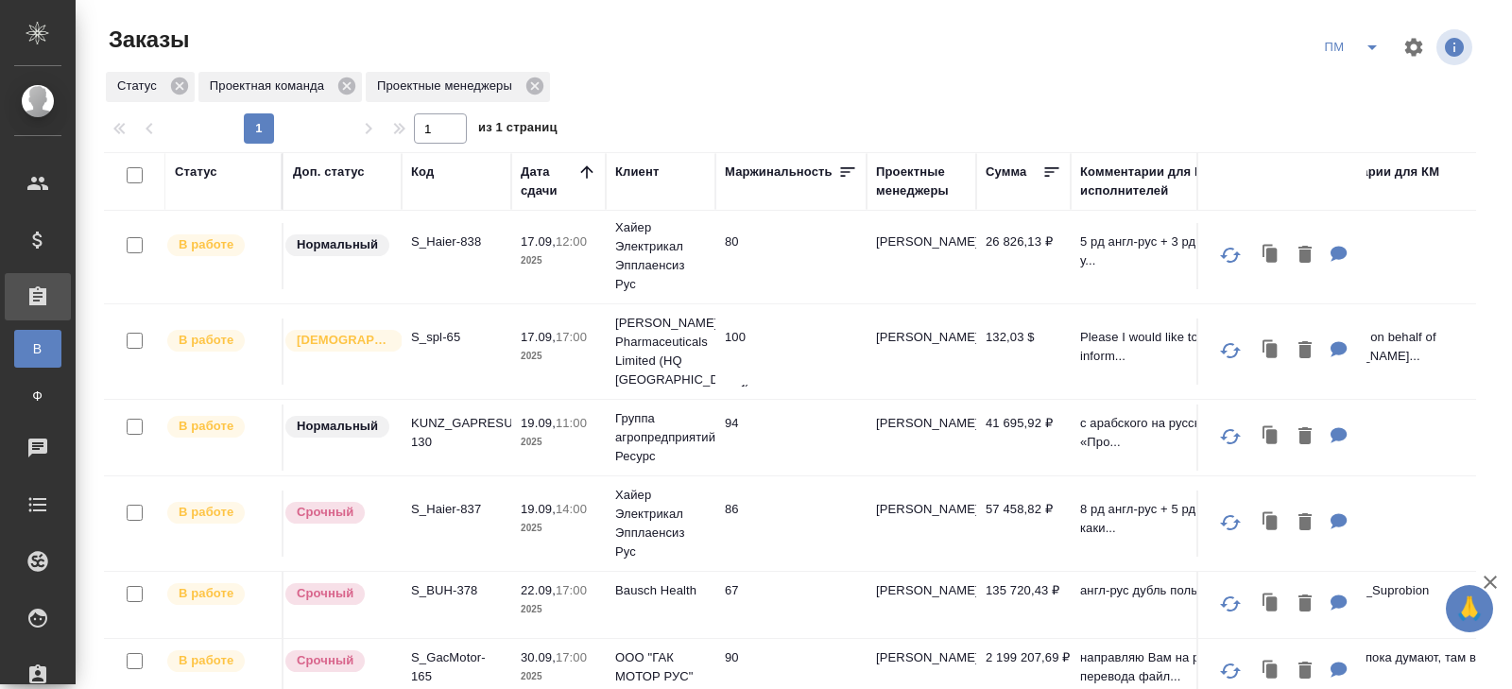
scroll to position [223, 0]
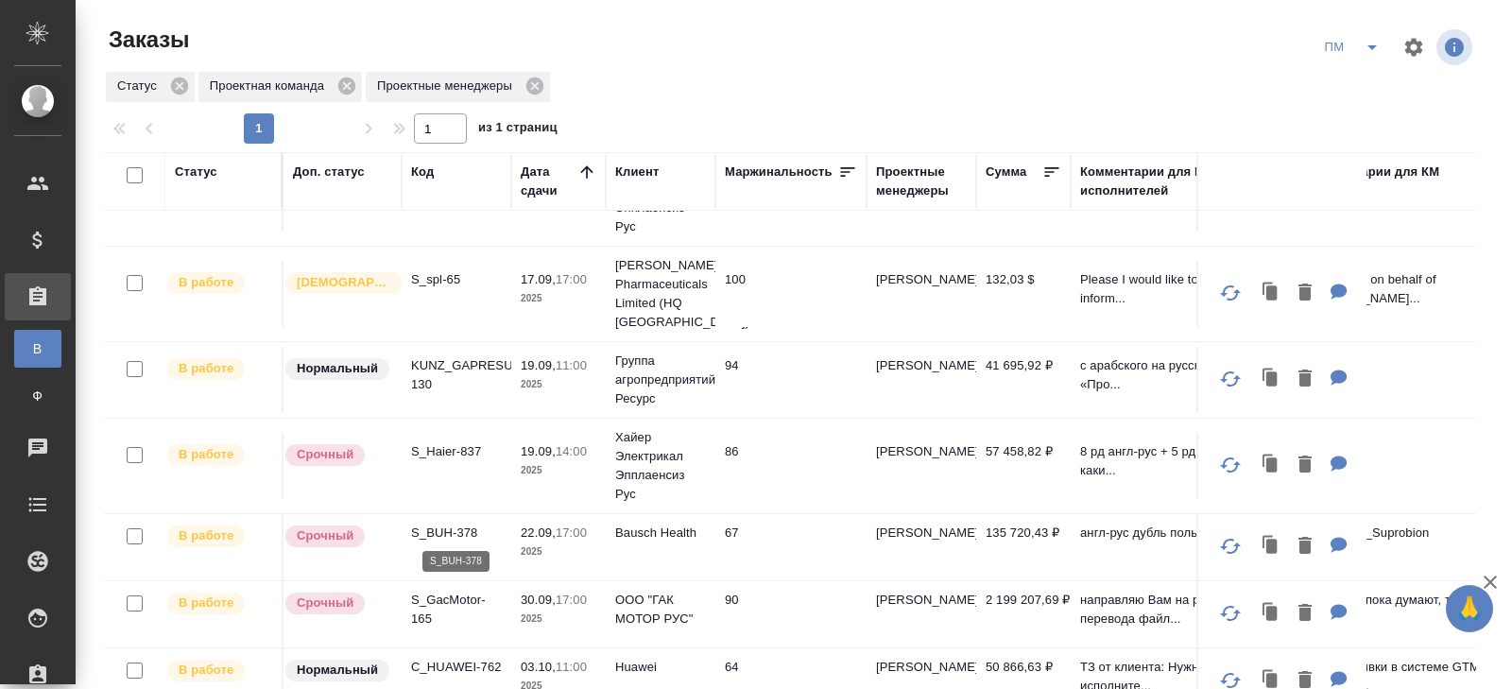
click at [436, 527] on p "S_BUH-378" at bounding box center [456, 533] width 91 height 19
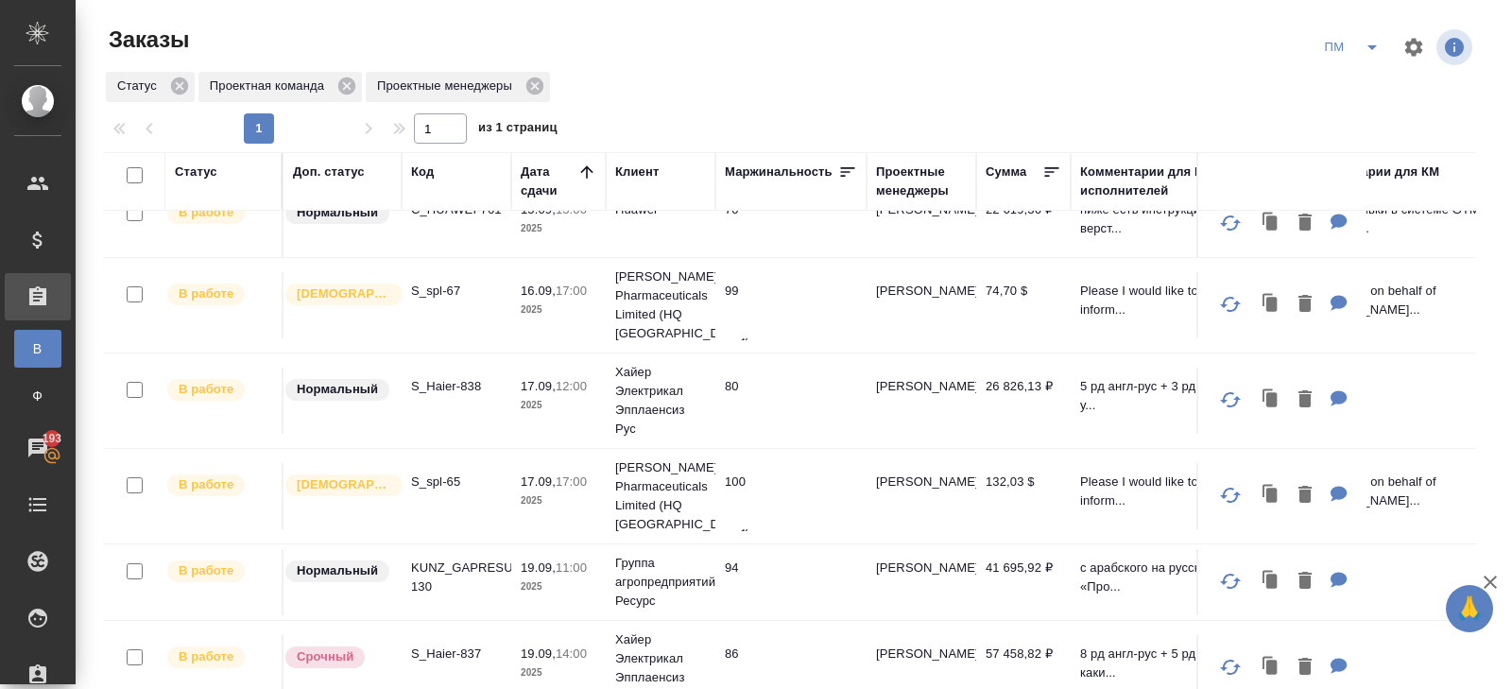
scroll to position [0, 0]
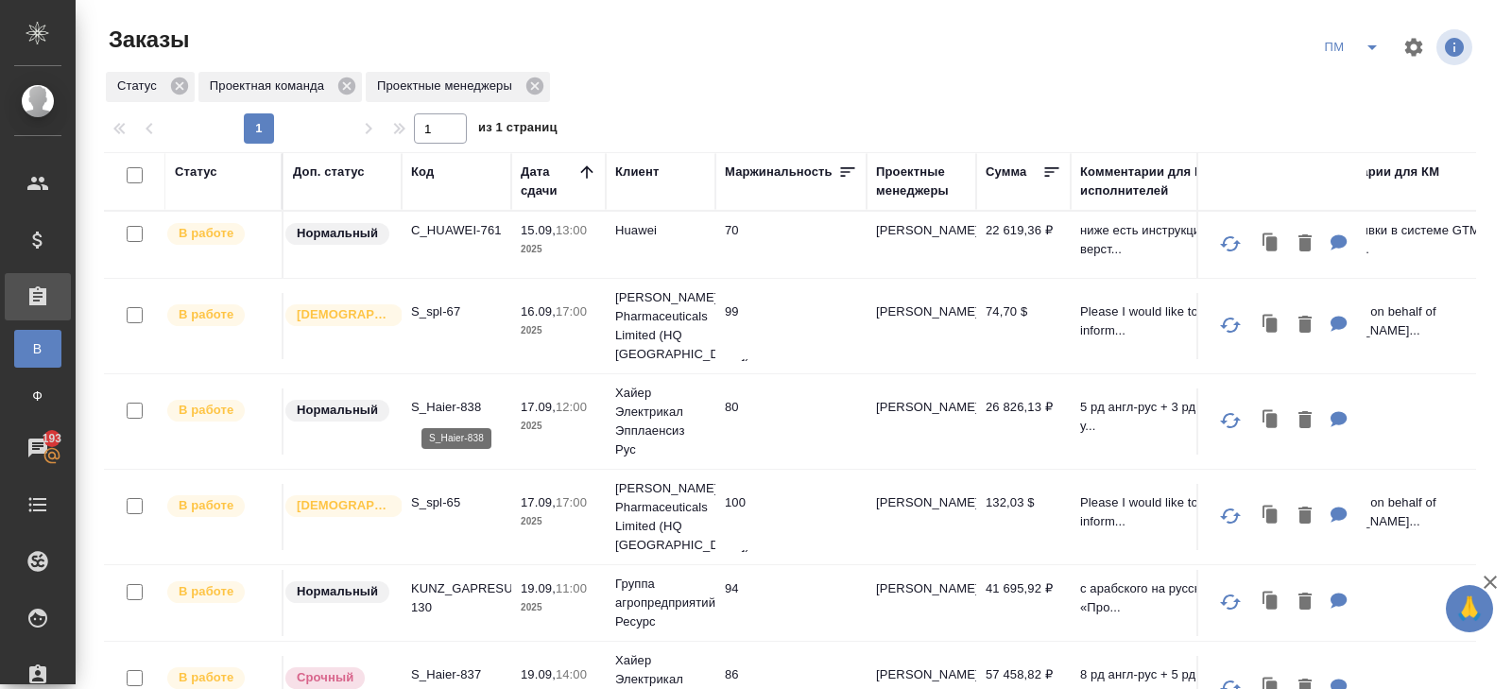
click at [438, 404] on p "S_Haier-838" at bounding box center [456, 407] width 91 height 19
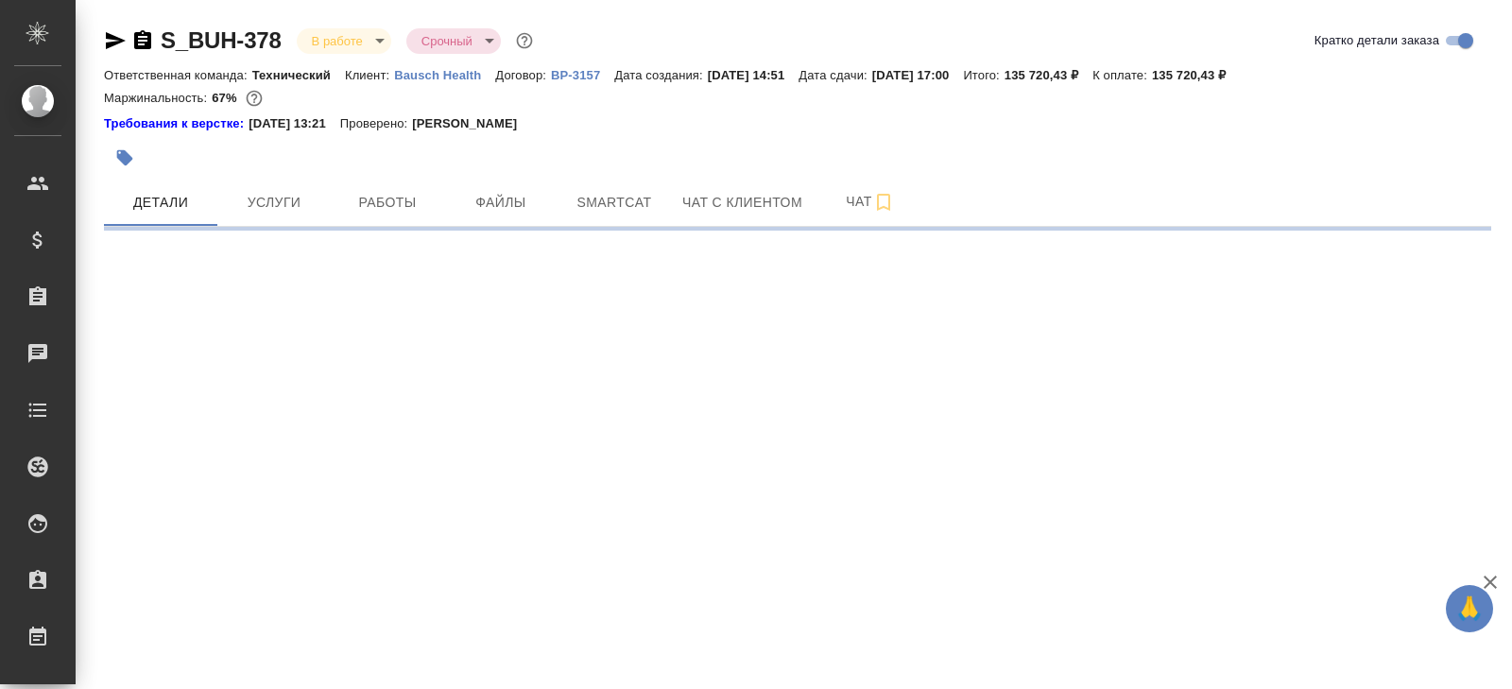
select select "RU"
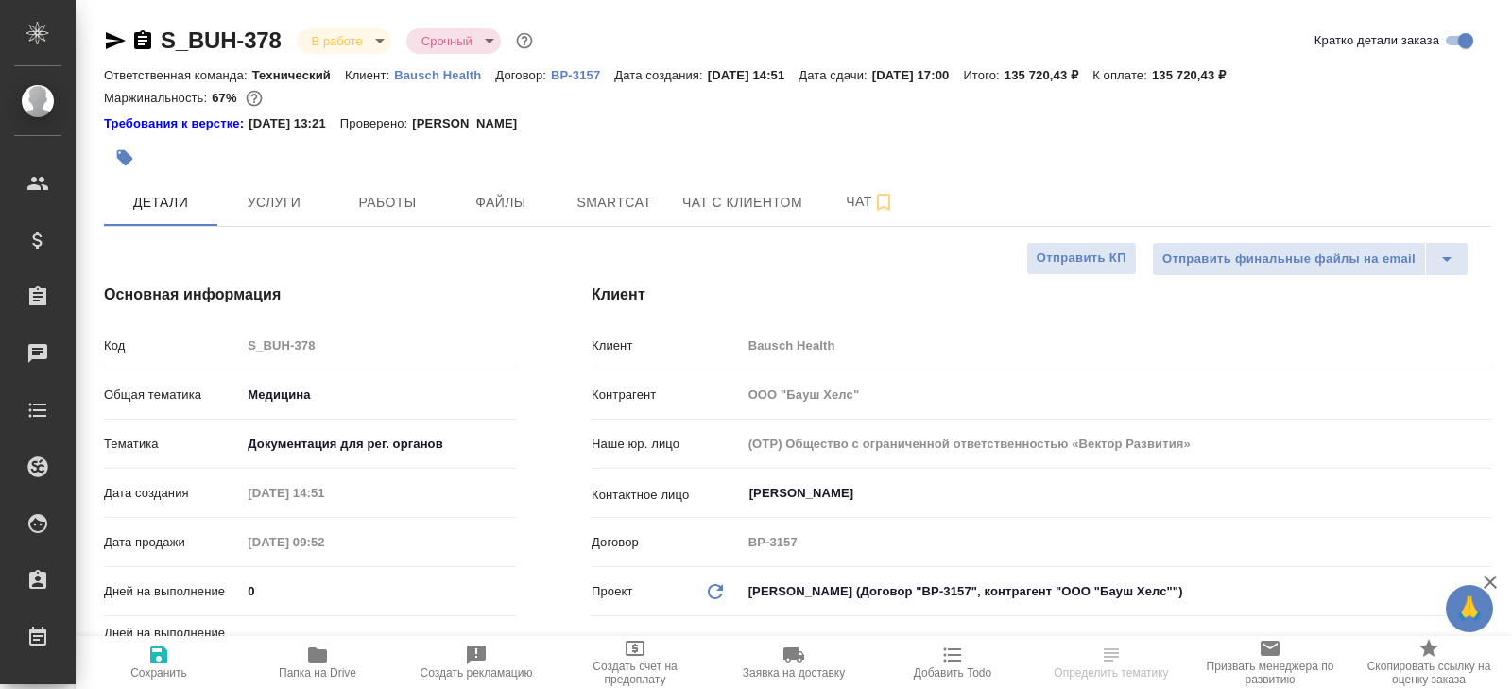
type textarea "x"
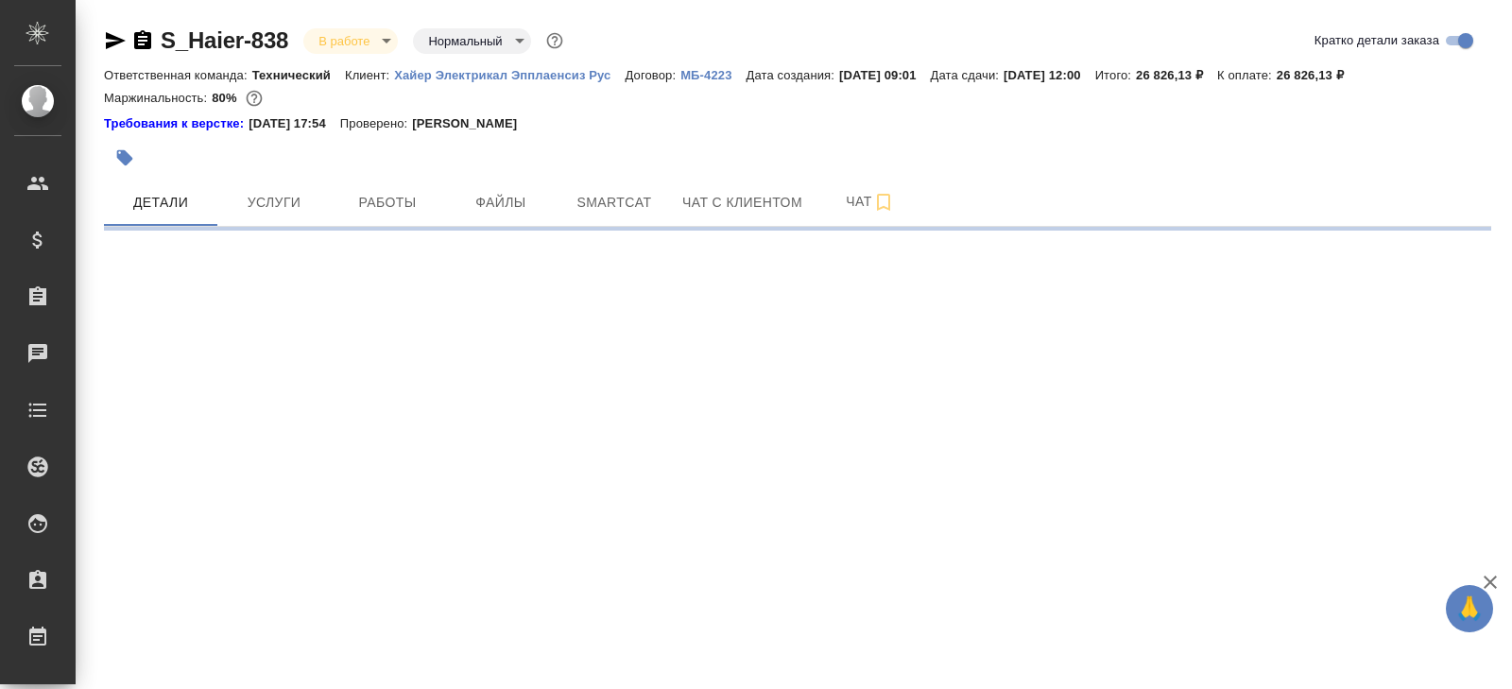
select select "RU"
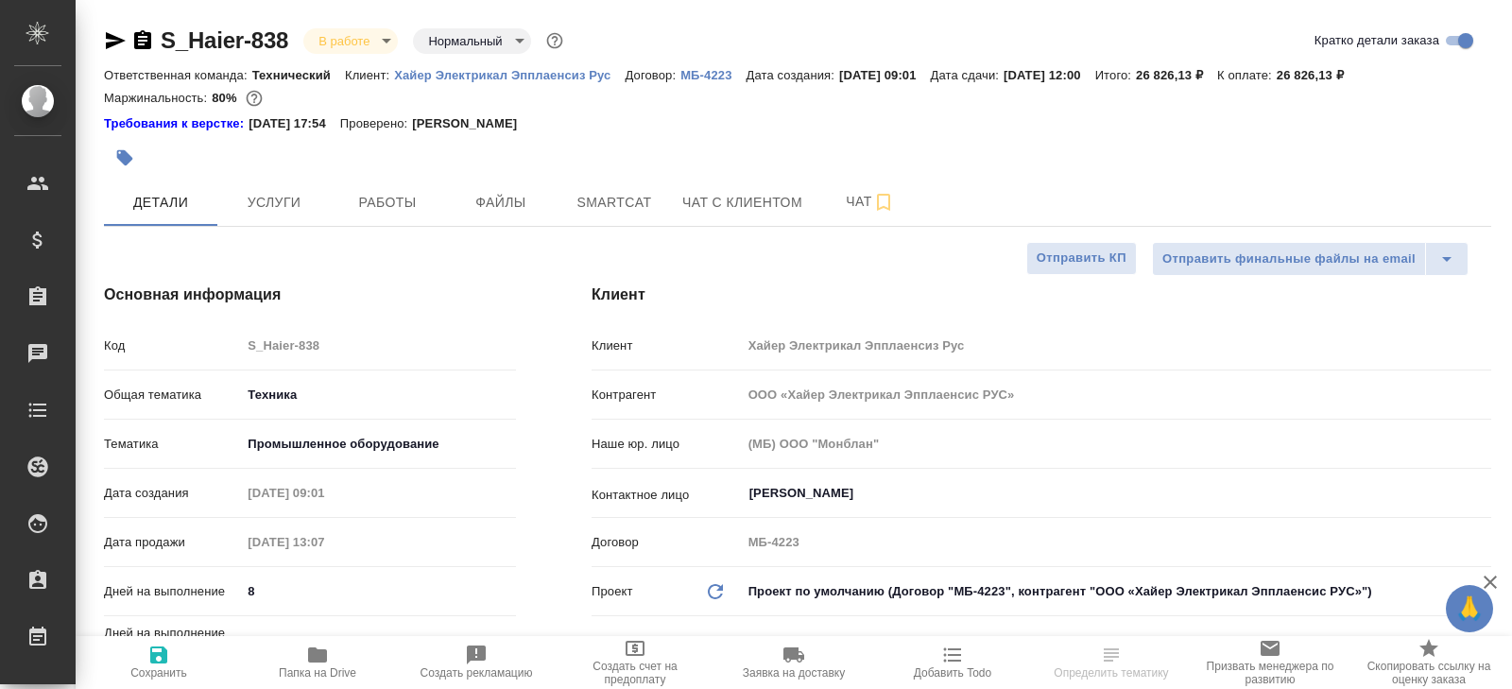
type textarea "x"
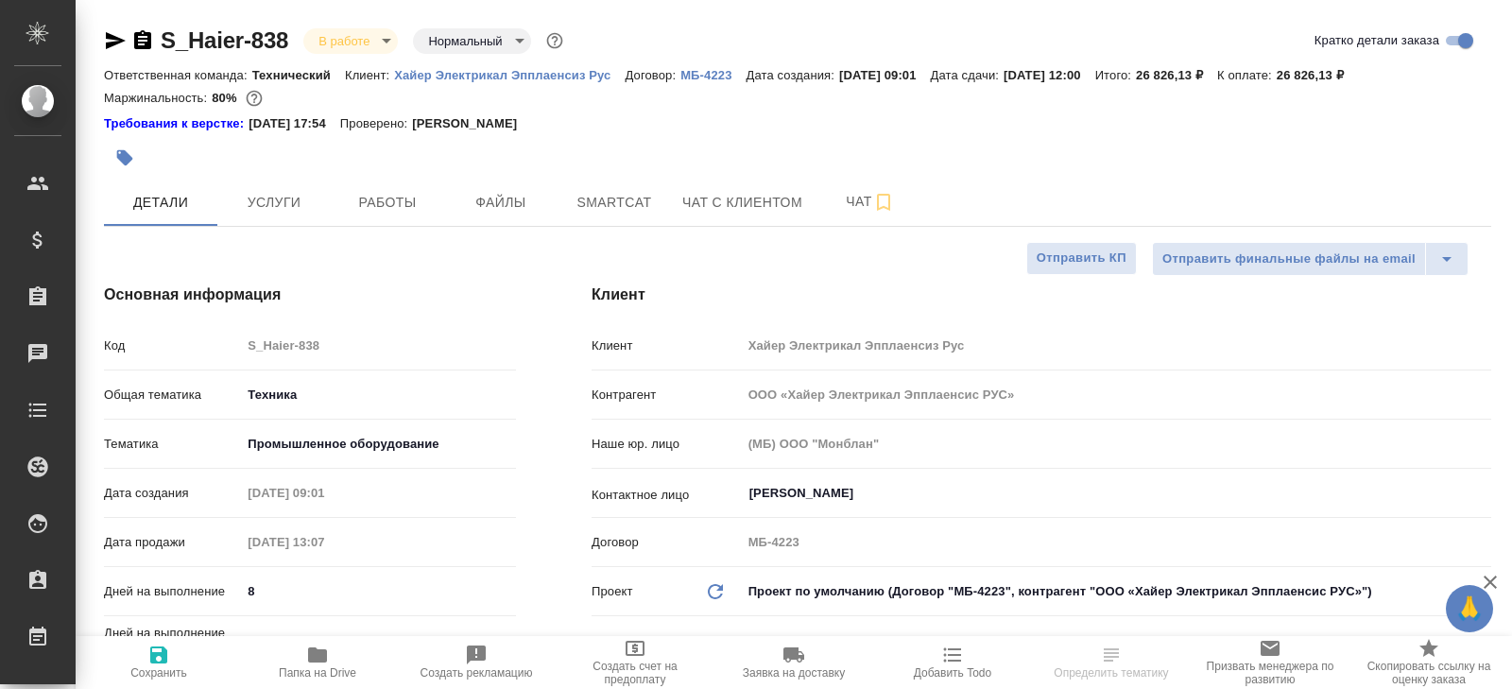
type textarea "x"
click at [843, 210] on span "Чат" at bounding box center [870, 202] width 91 height 24
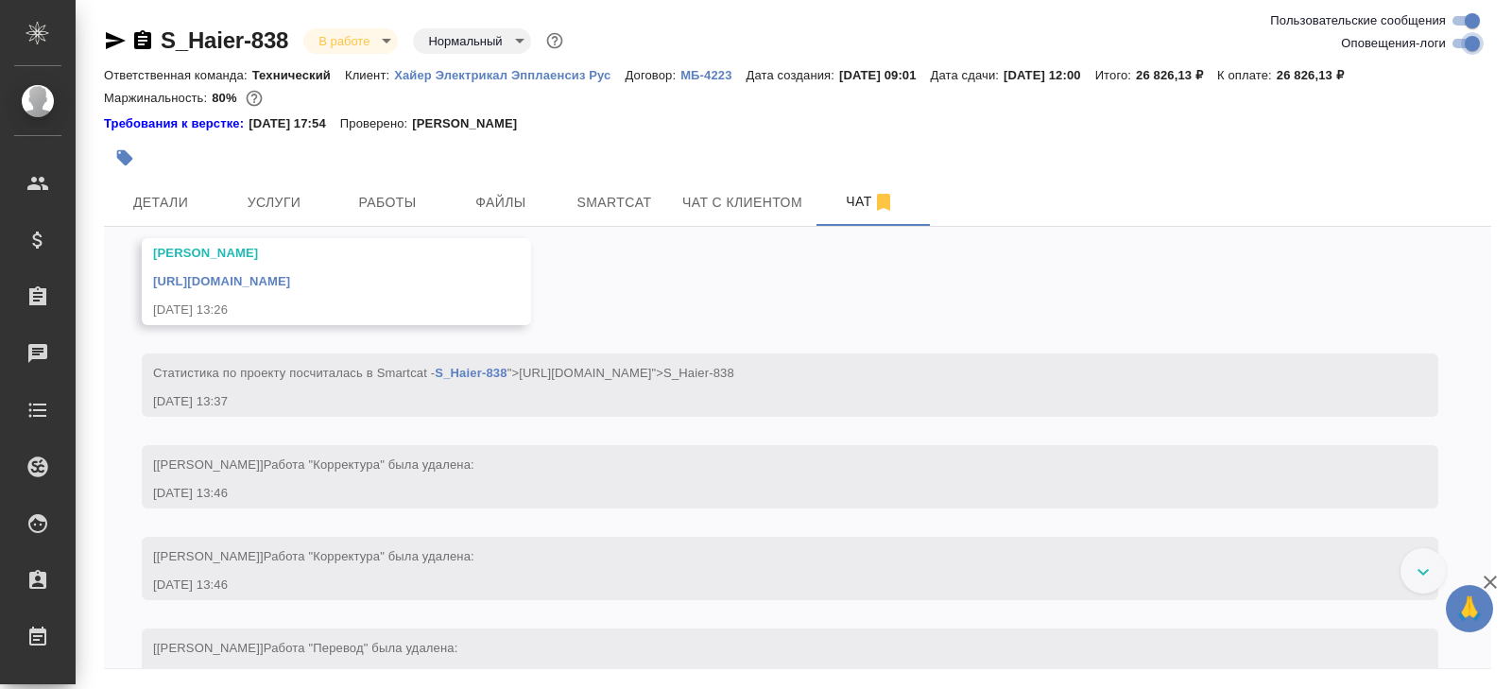
click at [1465, 34] on input "Оповещения-логи" at bounding box center [1473, 43] width 68 height 23
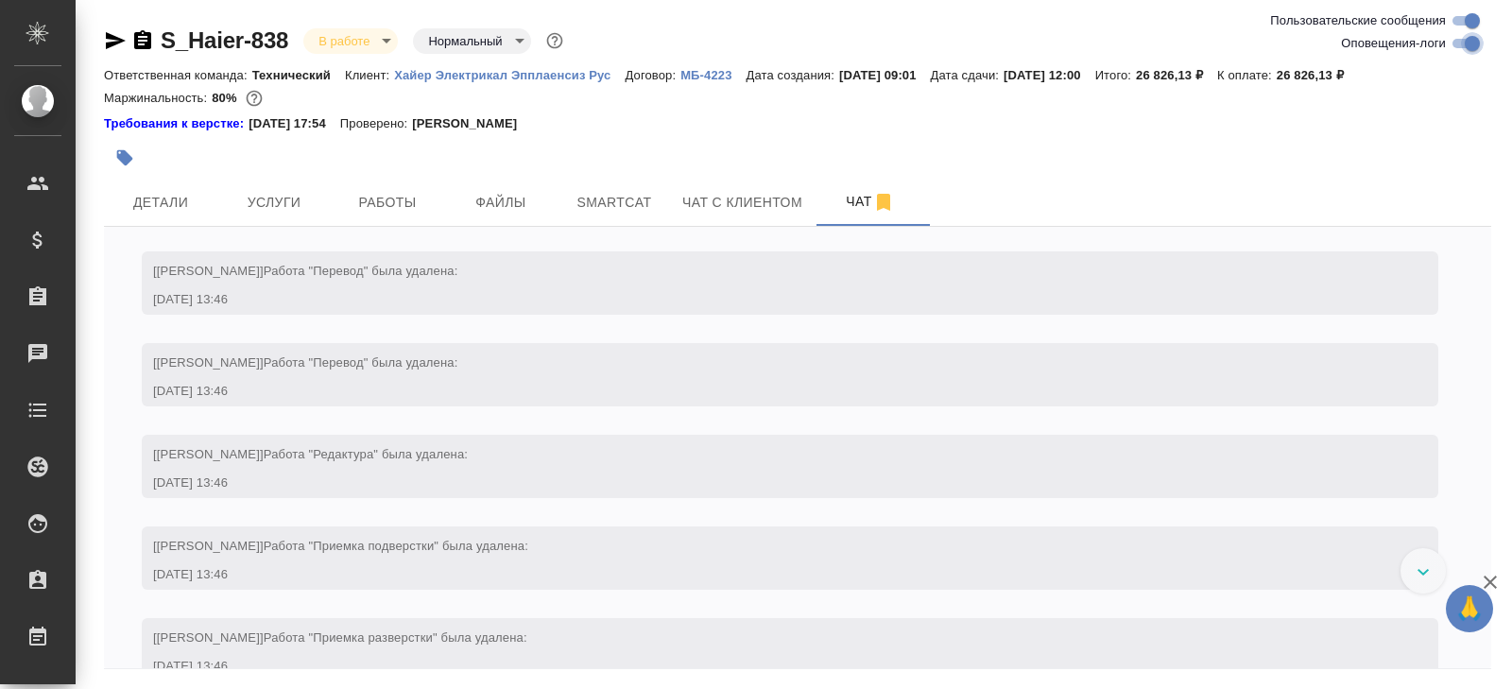
checkbox input "false"
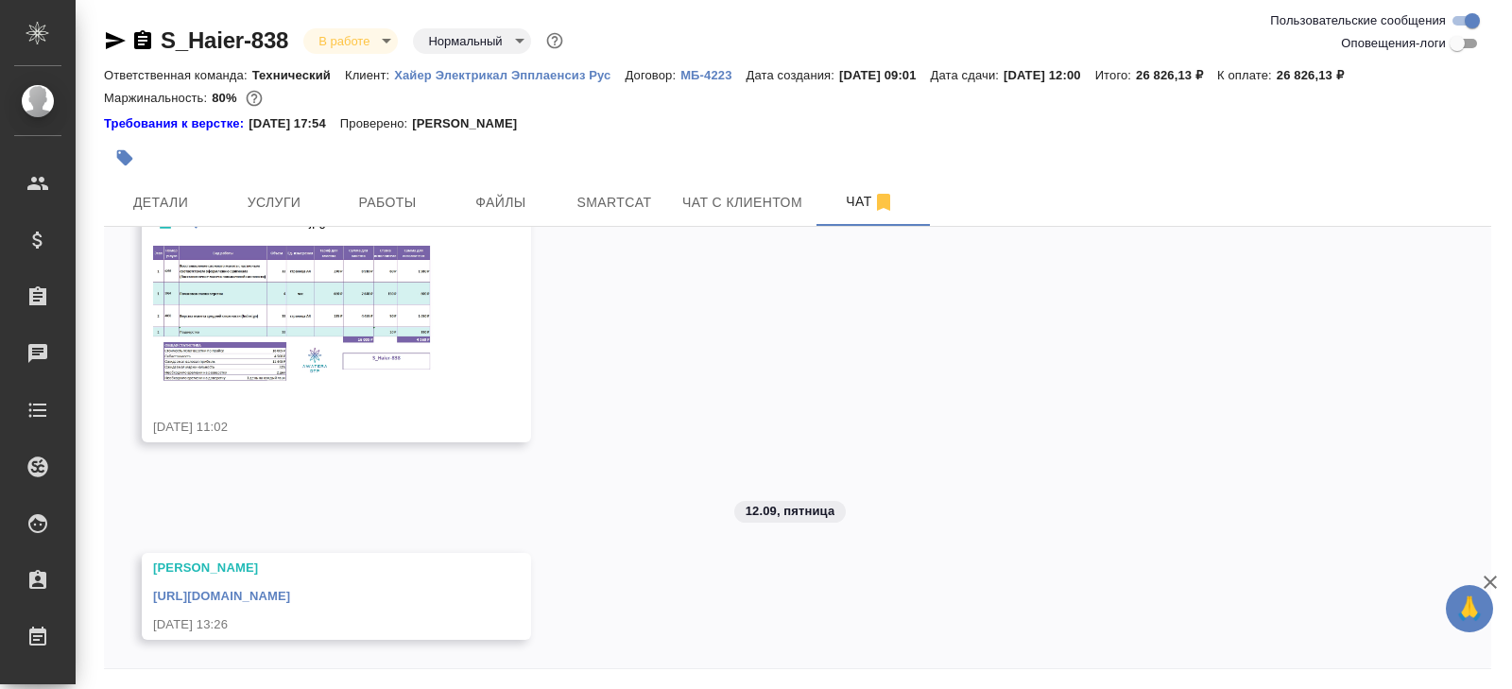
scroll to position [64, 0]
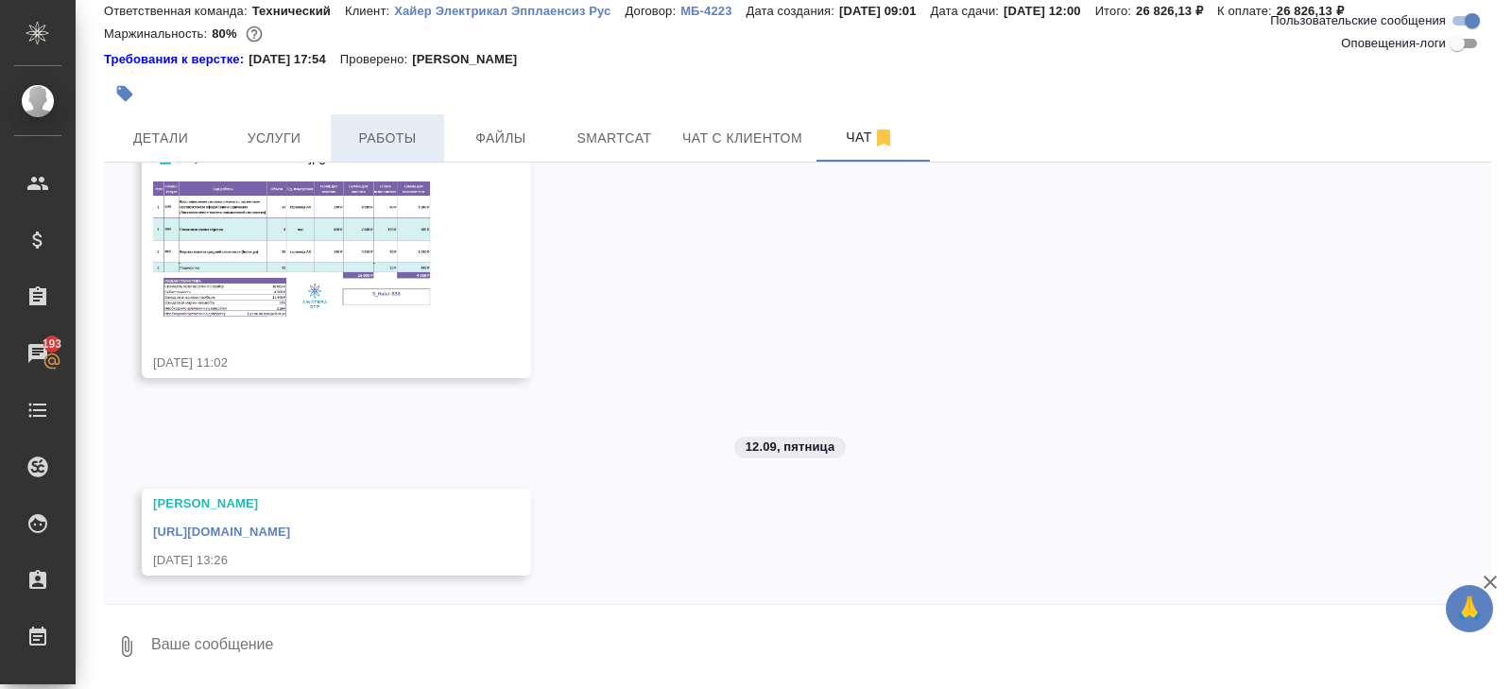
click at [363, 132] on span "Работы" at bounding box center [387, 139] width 91 height 24
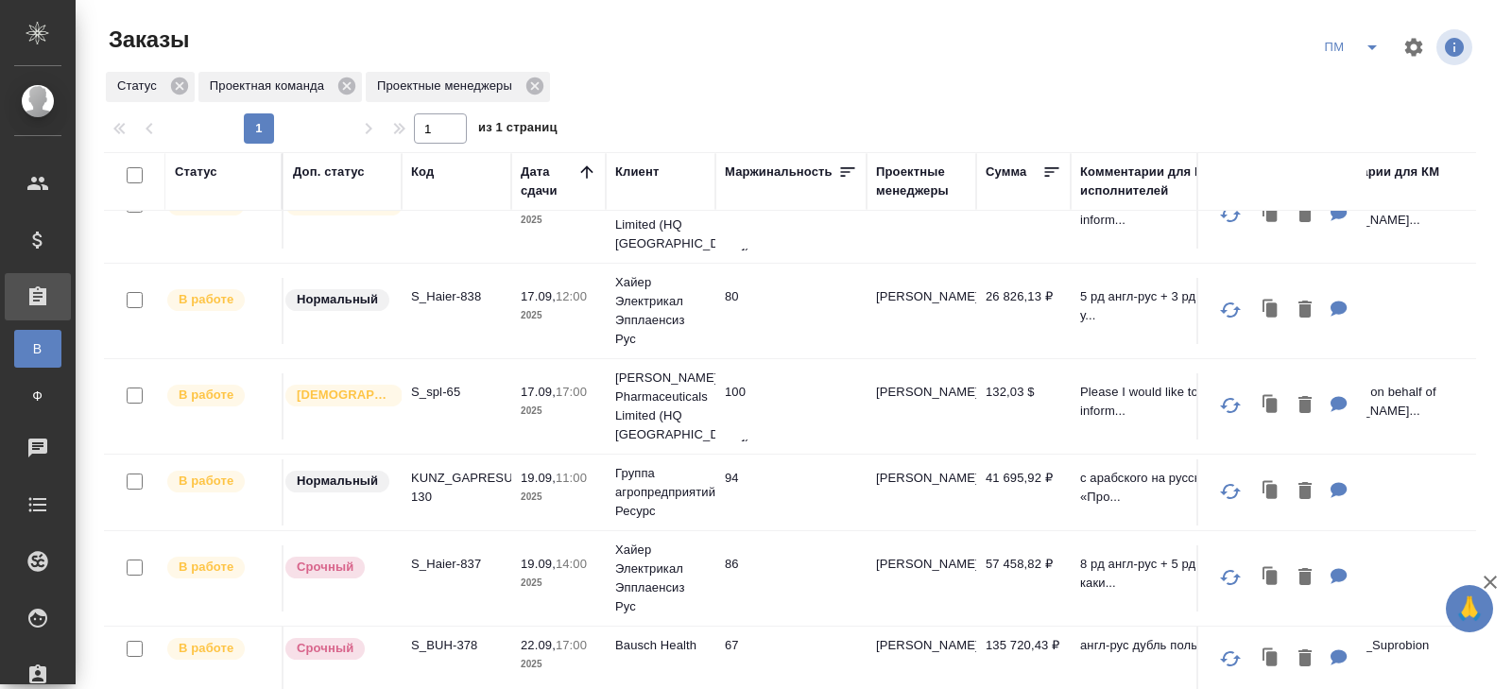
scroll to position [112, 0]
click at [438, 558] on p "S_Haier-837" at bounding box center [456, 563] width 91 height 19
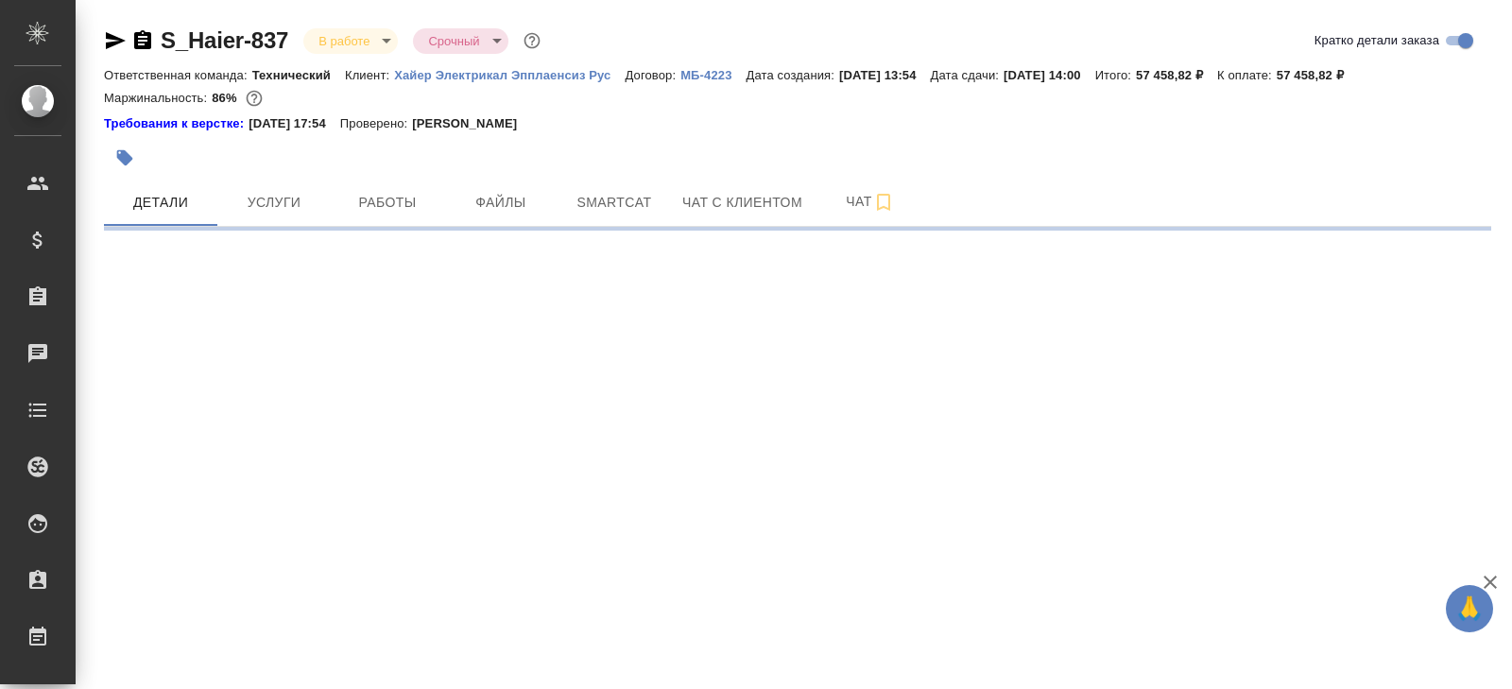
select select "RU"
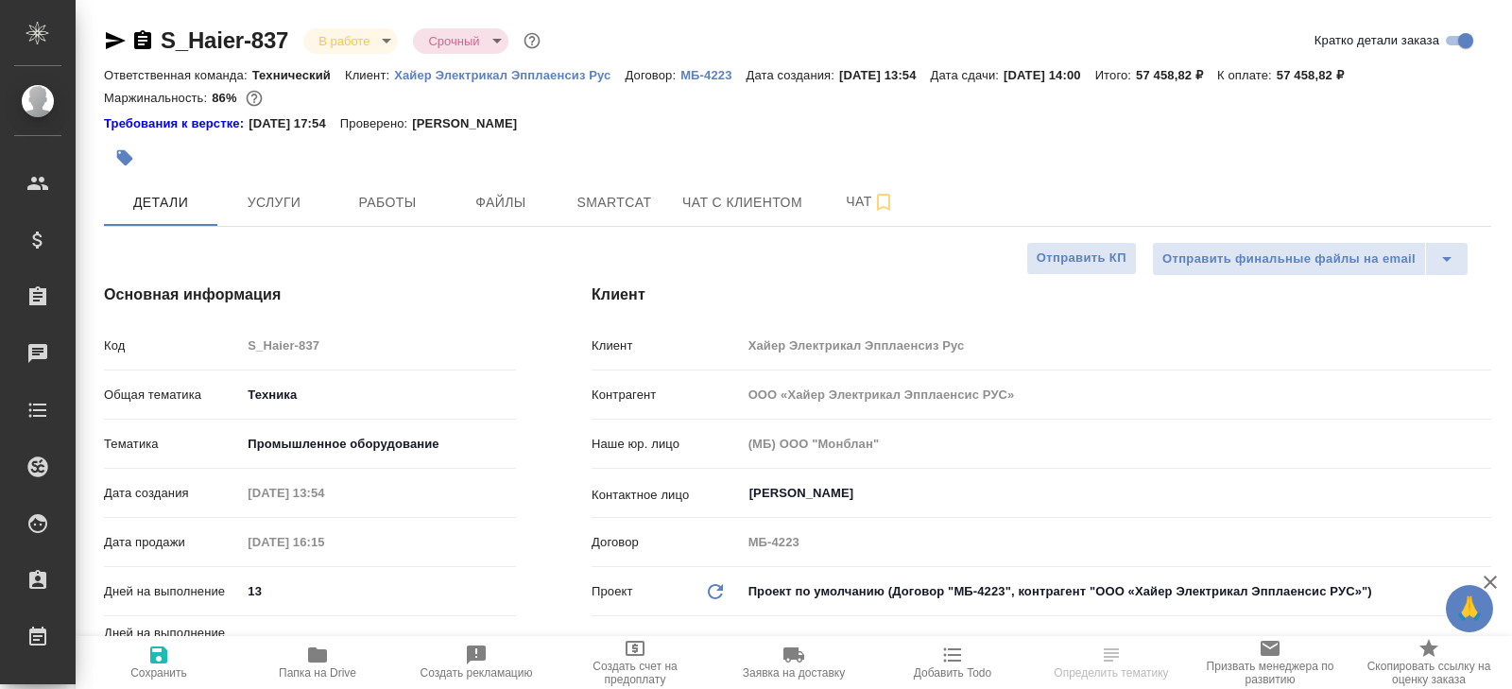
type textarea "x"
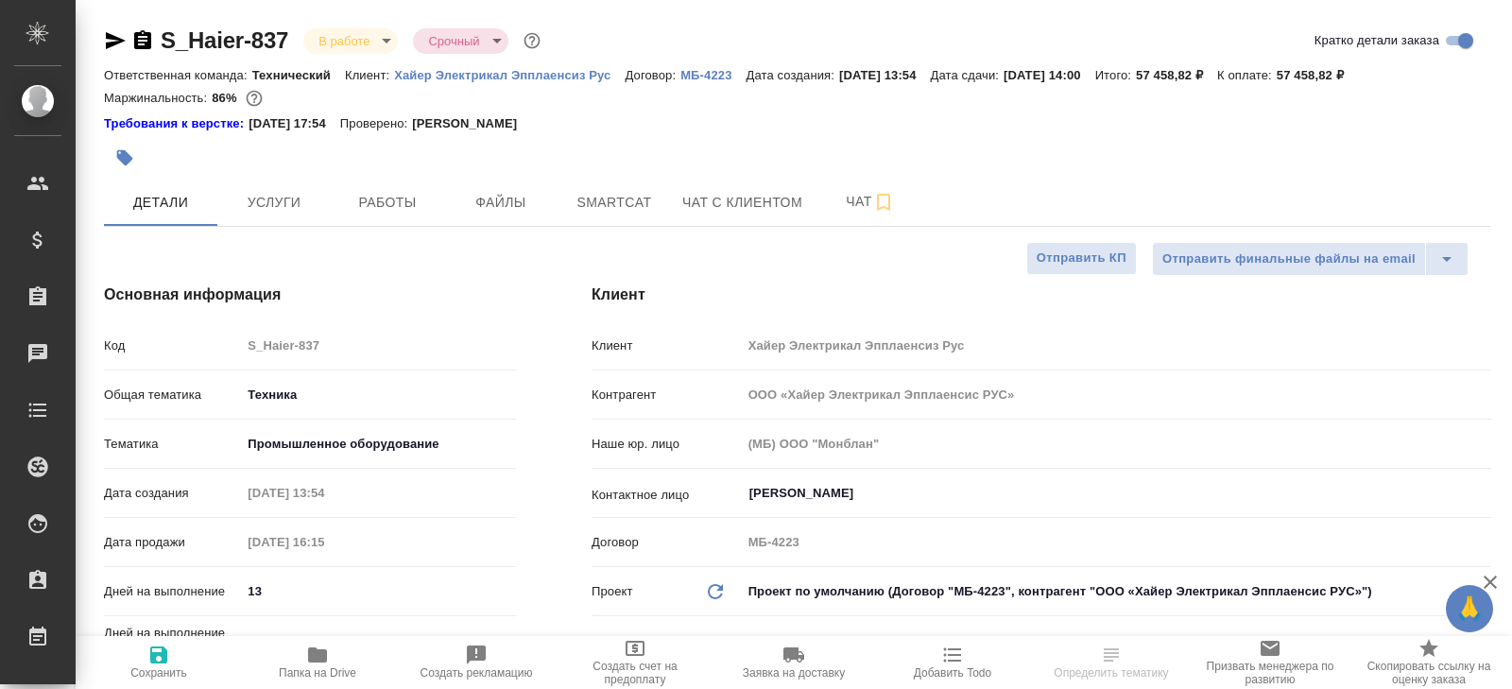
type textarea "x"
click at [858, 192] on span "Чат" at bounding box center [870, 202] width 91 height 24
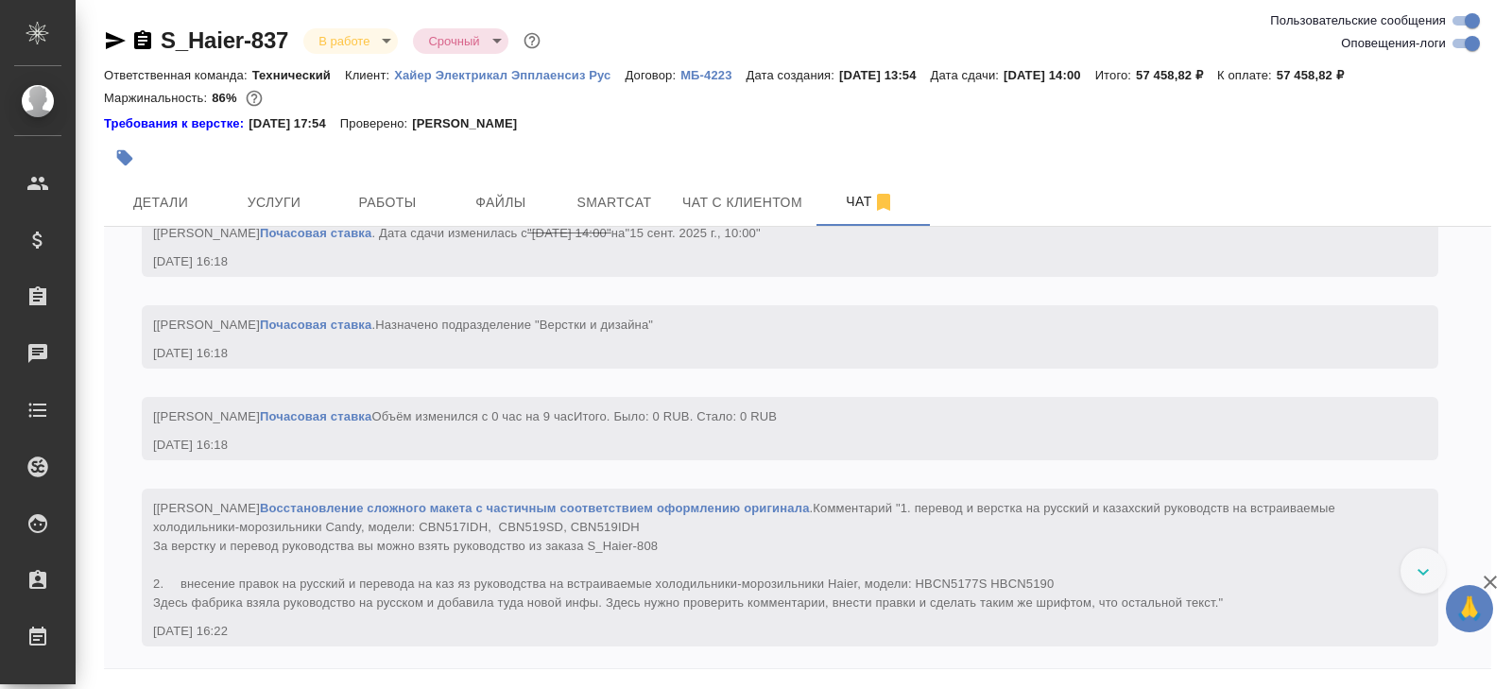
scroll to position [5660, 0]
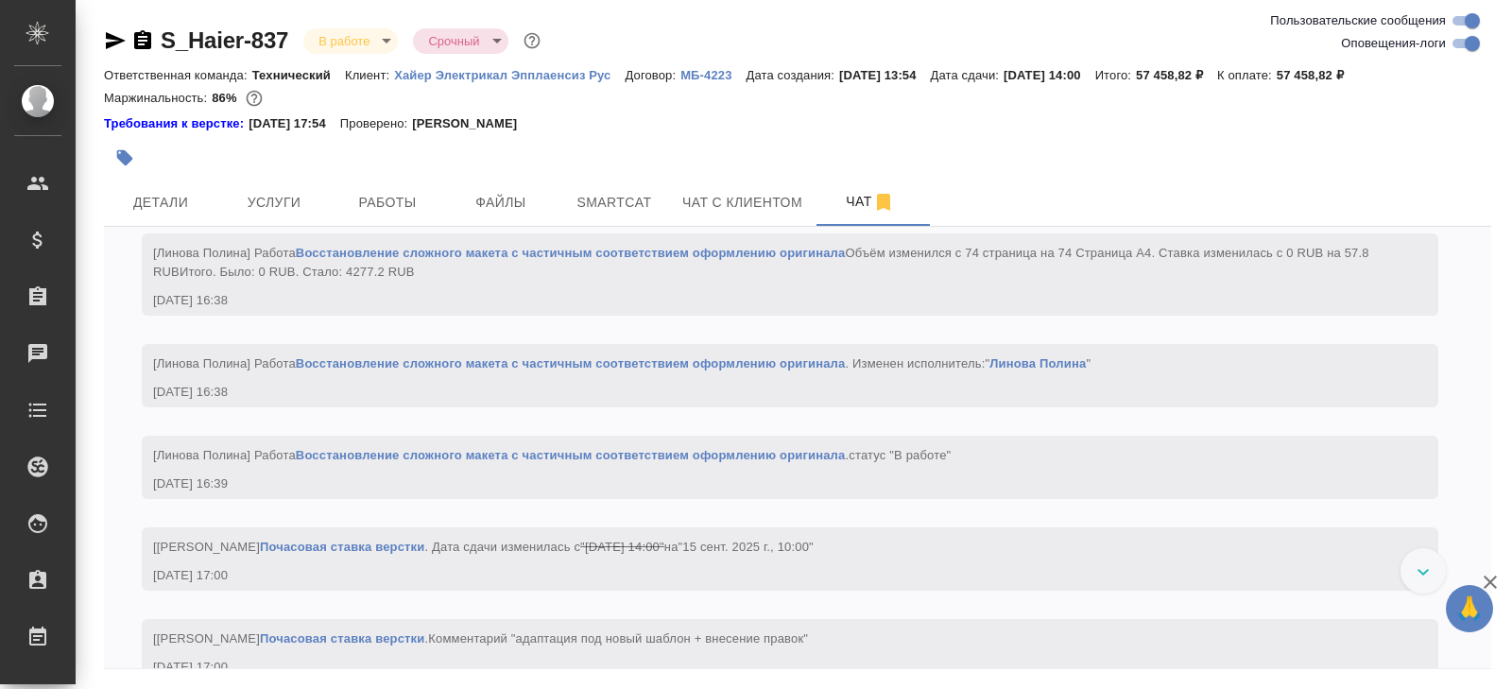
click at [1471, 46] on input "Оповещения-логи" at bounding box center [1473, 43] width 68 height 23
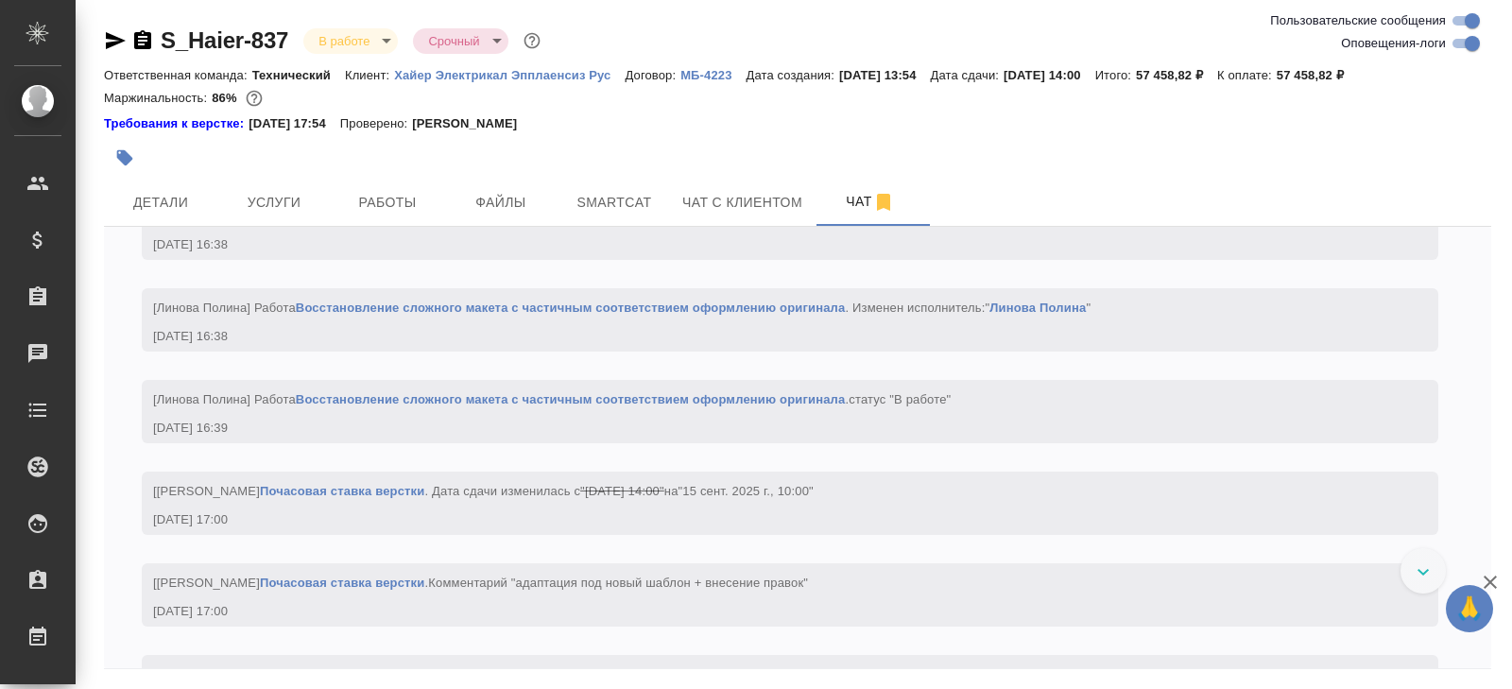
checkbox input "false"
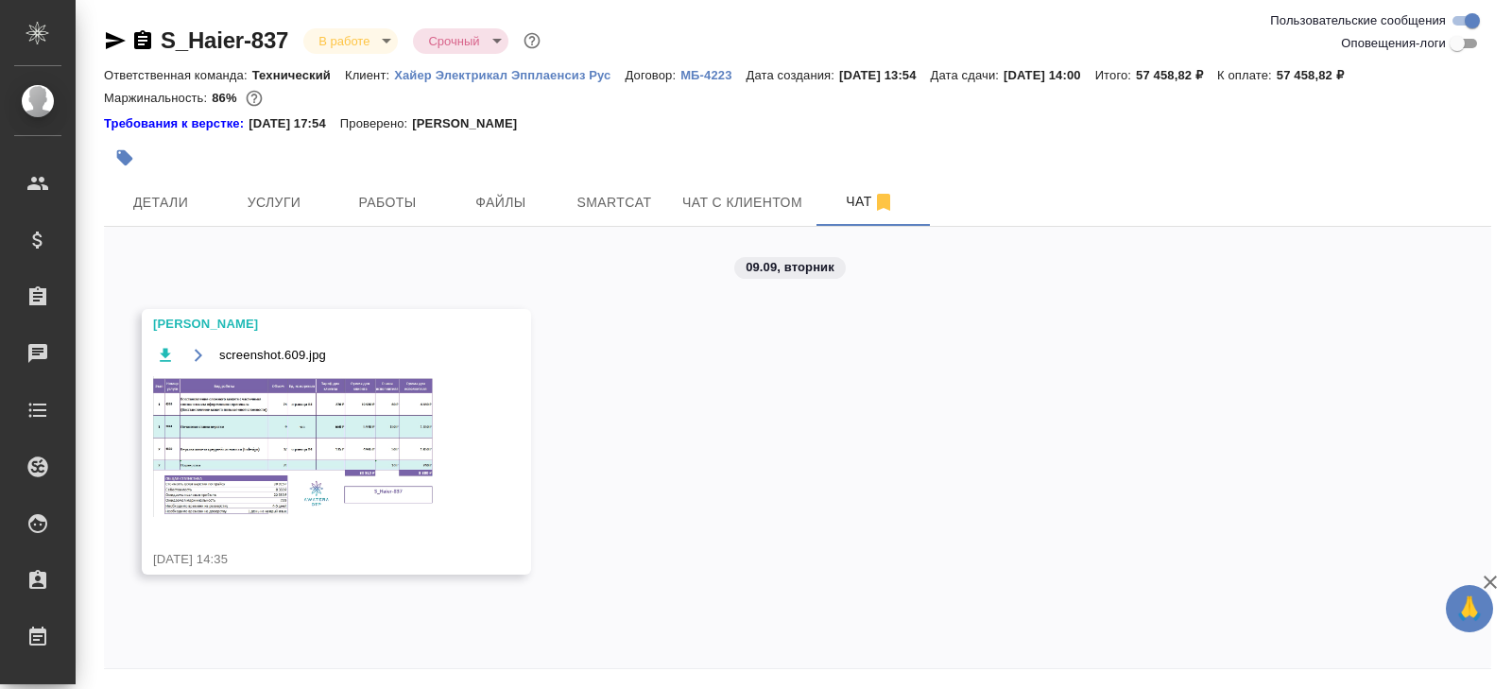
scroll to position [64, 0]
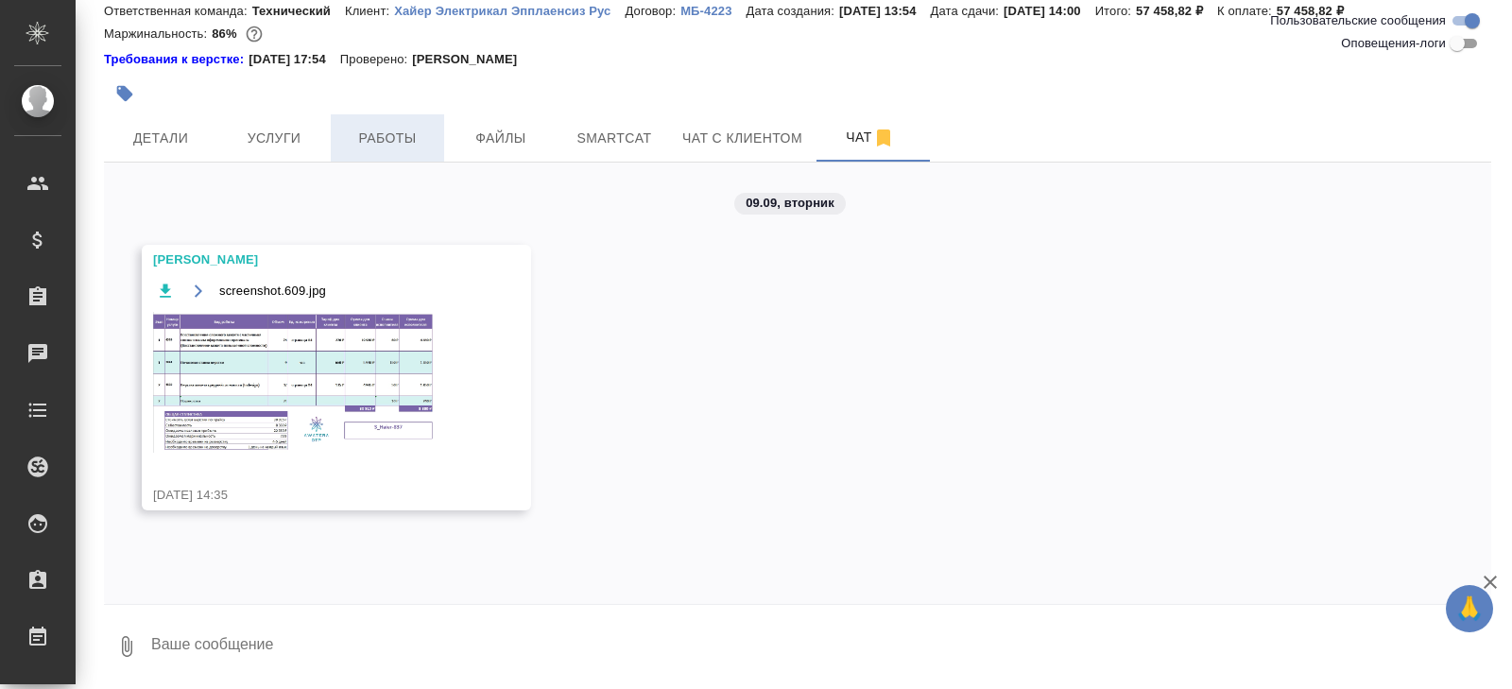
click at [364, 147] on span "Работы" at bounding box center [387, 139] width 91 height 24
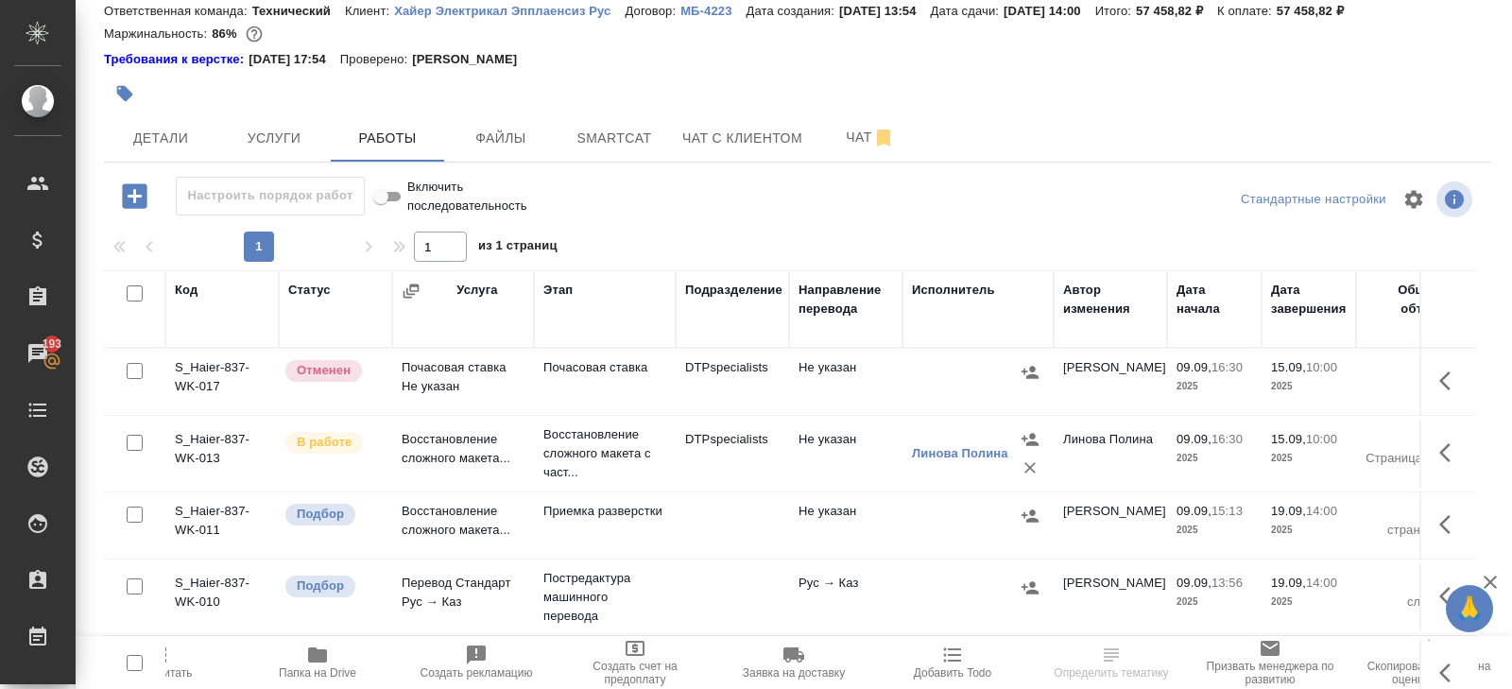
click at [140, 291] on input "checkbox" at bounding box center [135, 293] width 16 height 16
checkbox input "true"
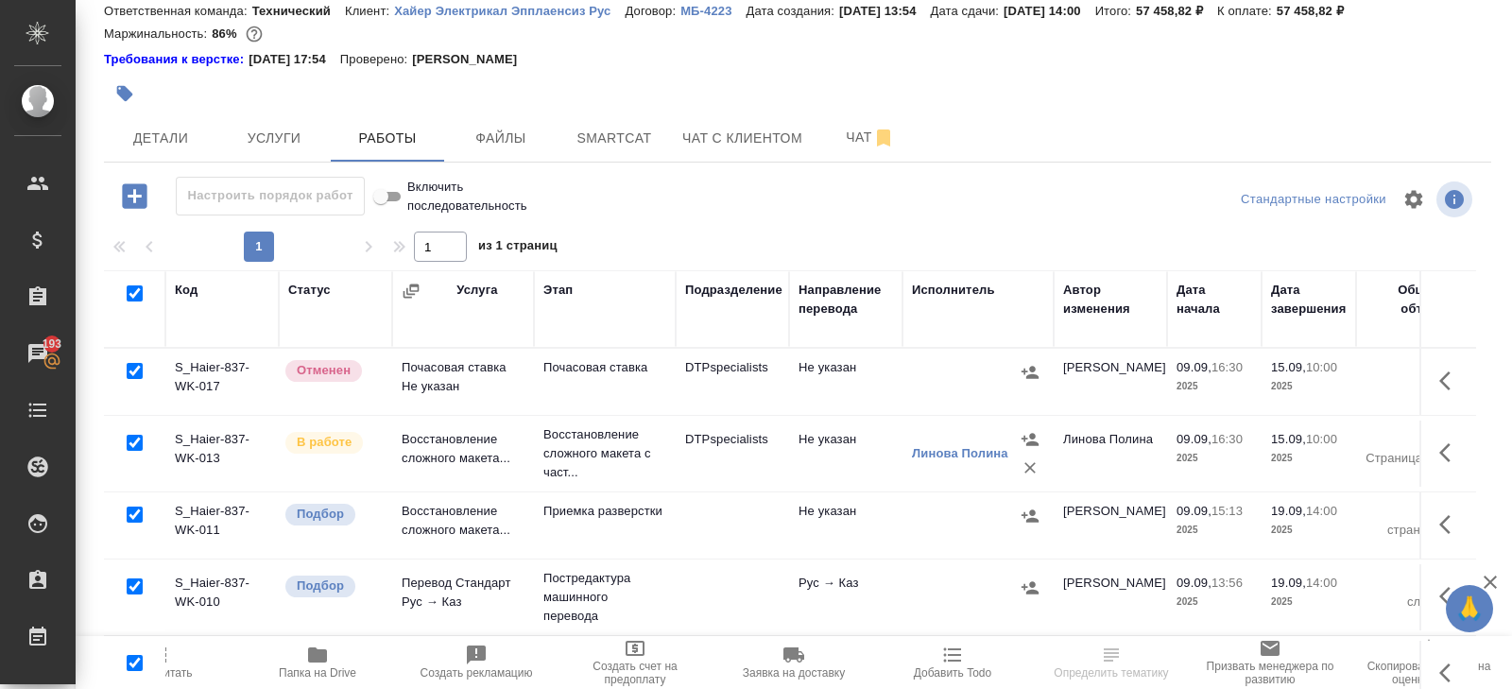
checkbox input "true"
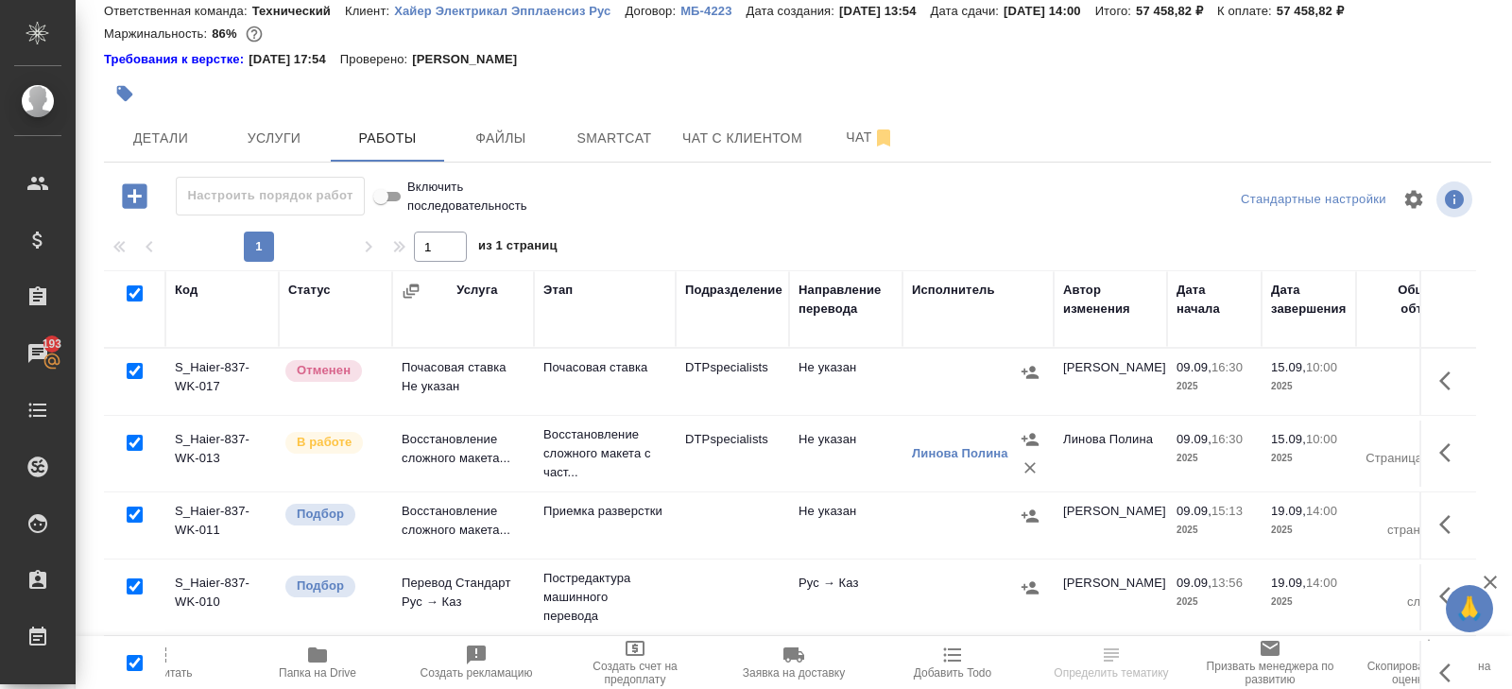
checkbox input "true"
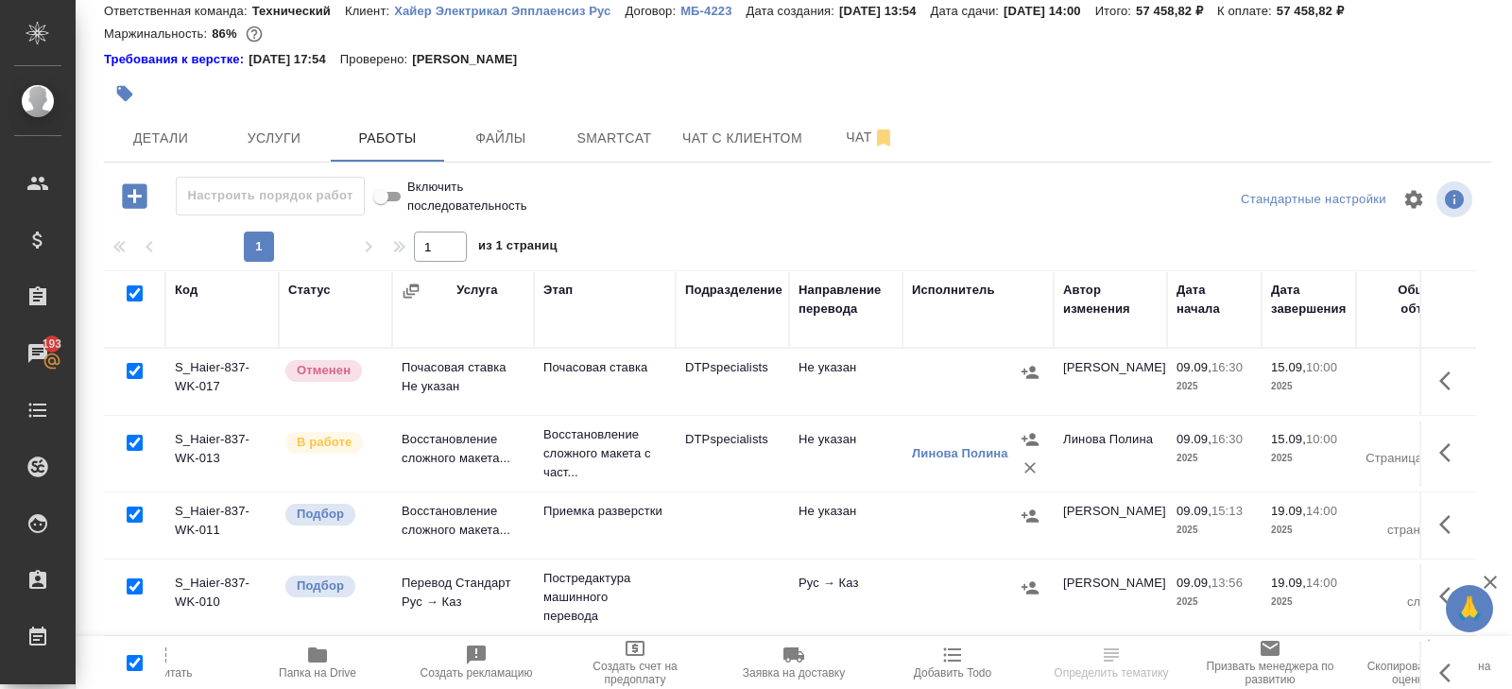
checkbox input "true"
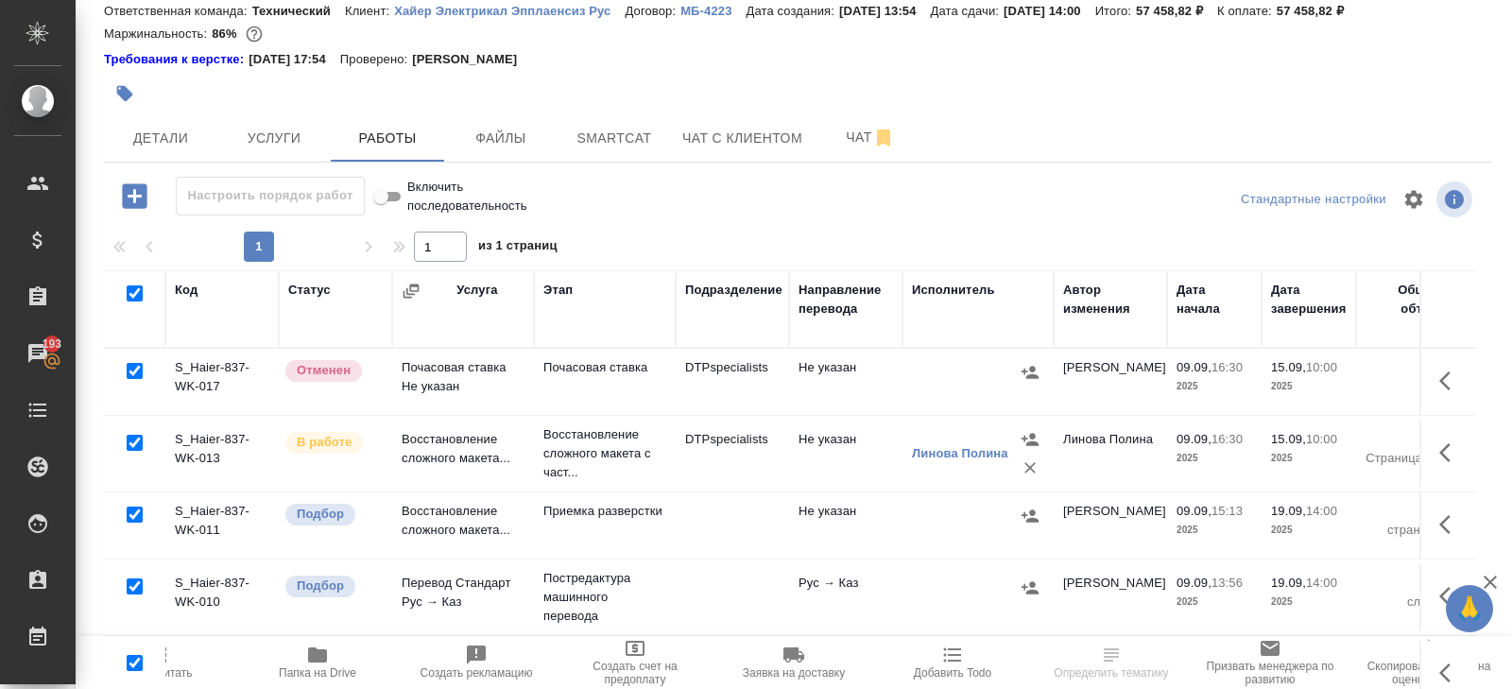
checkbox input "true"
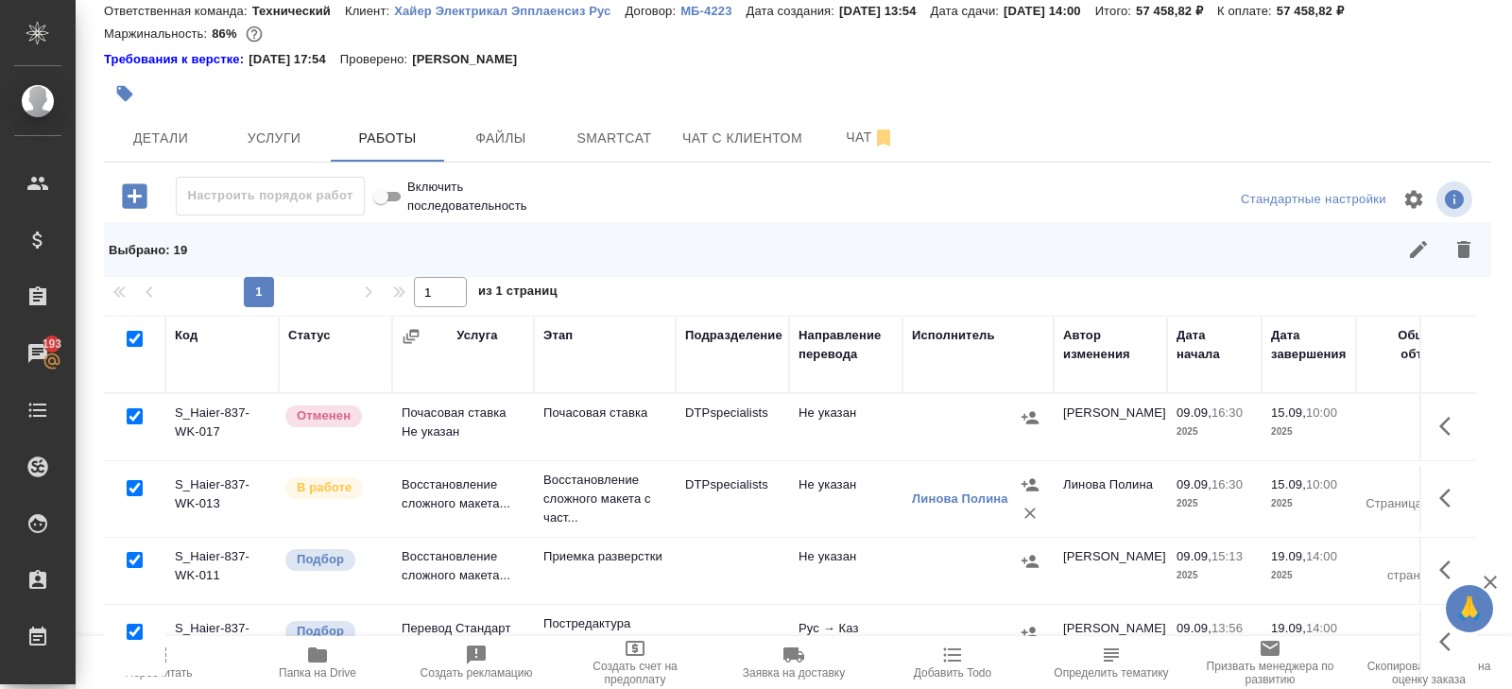
click at [134, 415] on input "checkbox" at bounding box center [135, 416] width 16 height 16
checkbox input "false"
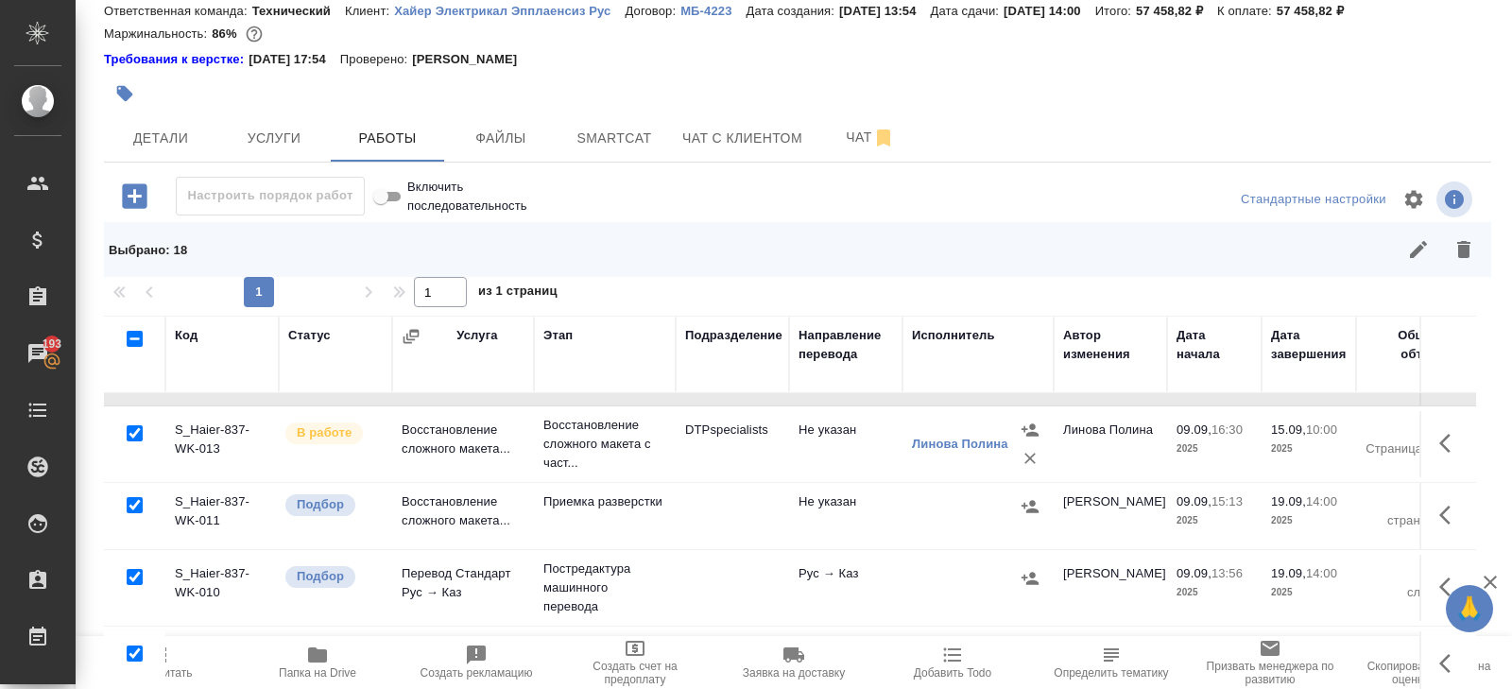
scroll to position [97, 0]
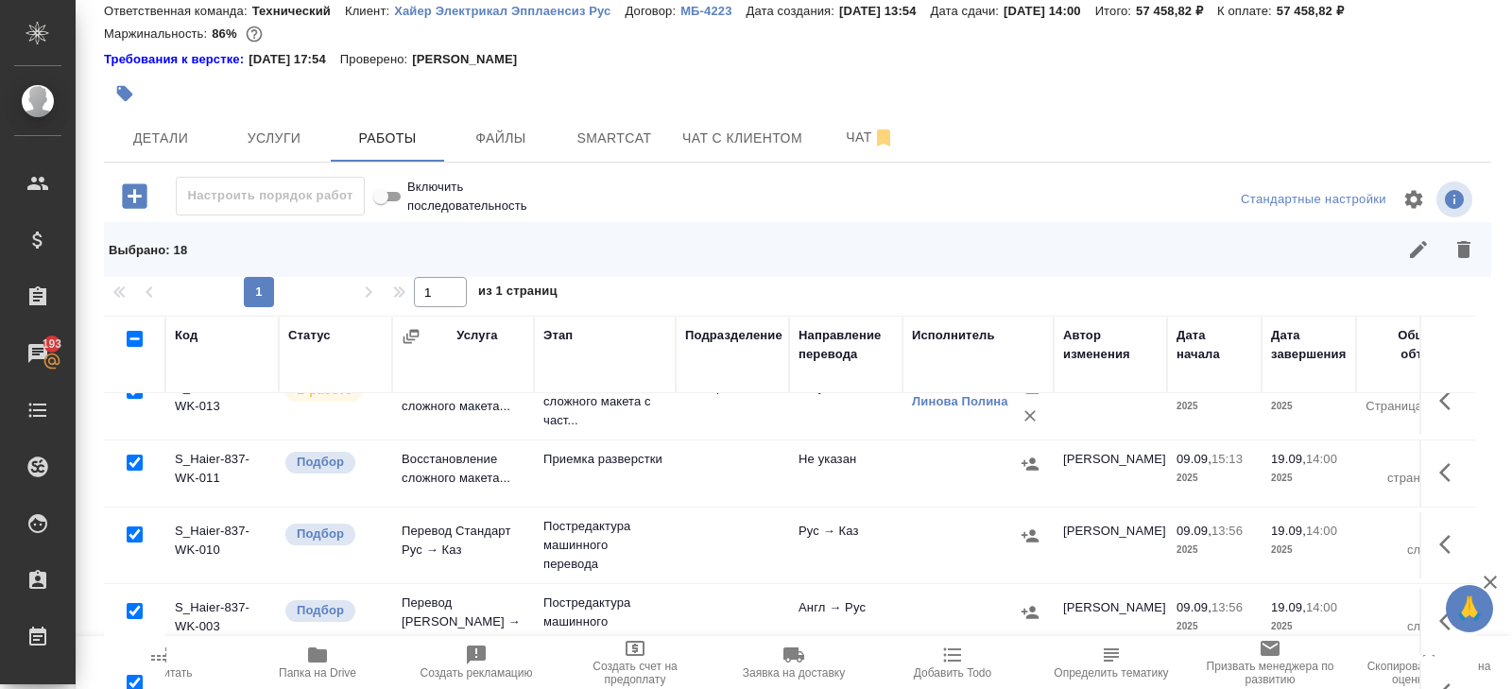
click at [135, 532] on input "checkbox" at bounding box center [135, 534] width 16 height 16
checkbox input "false"
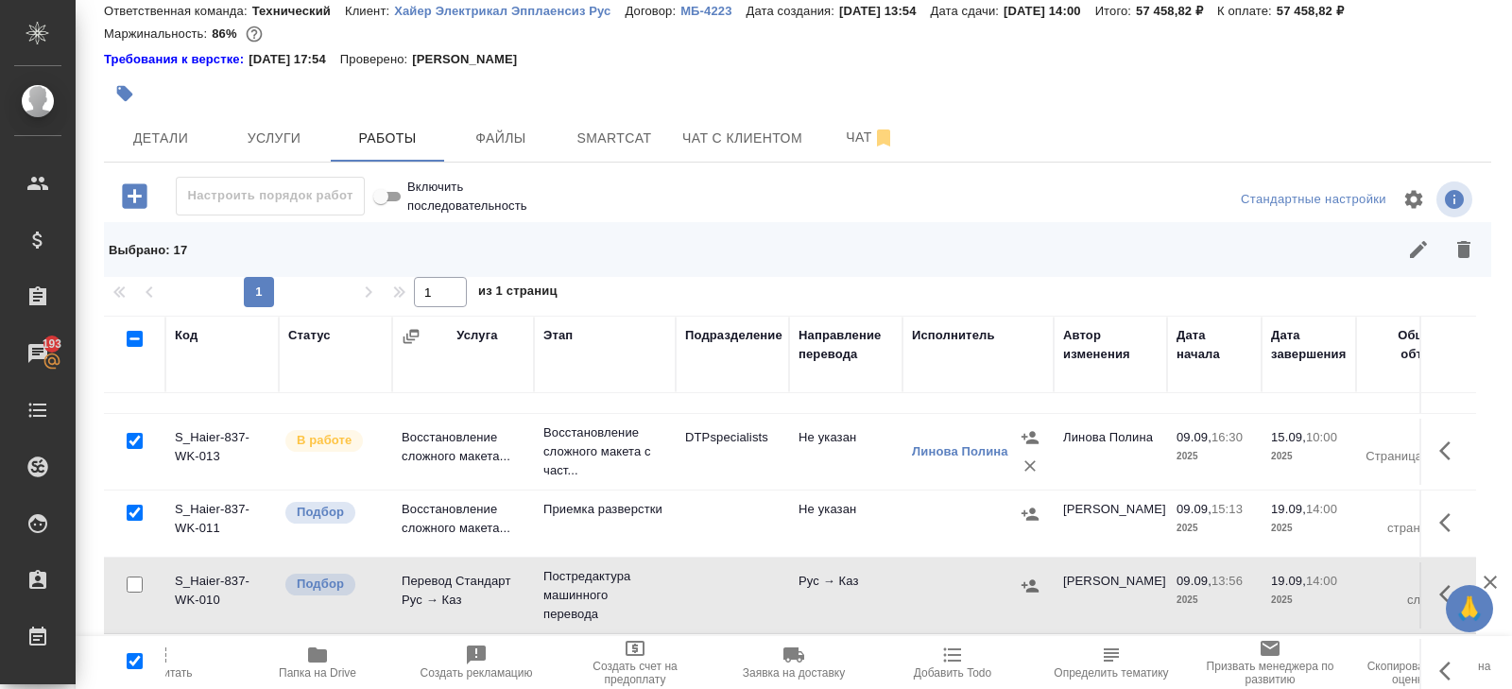
scroll to position [43, 0]
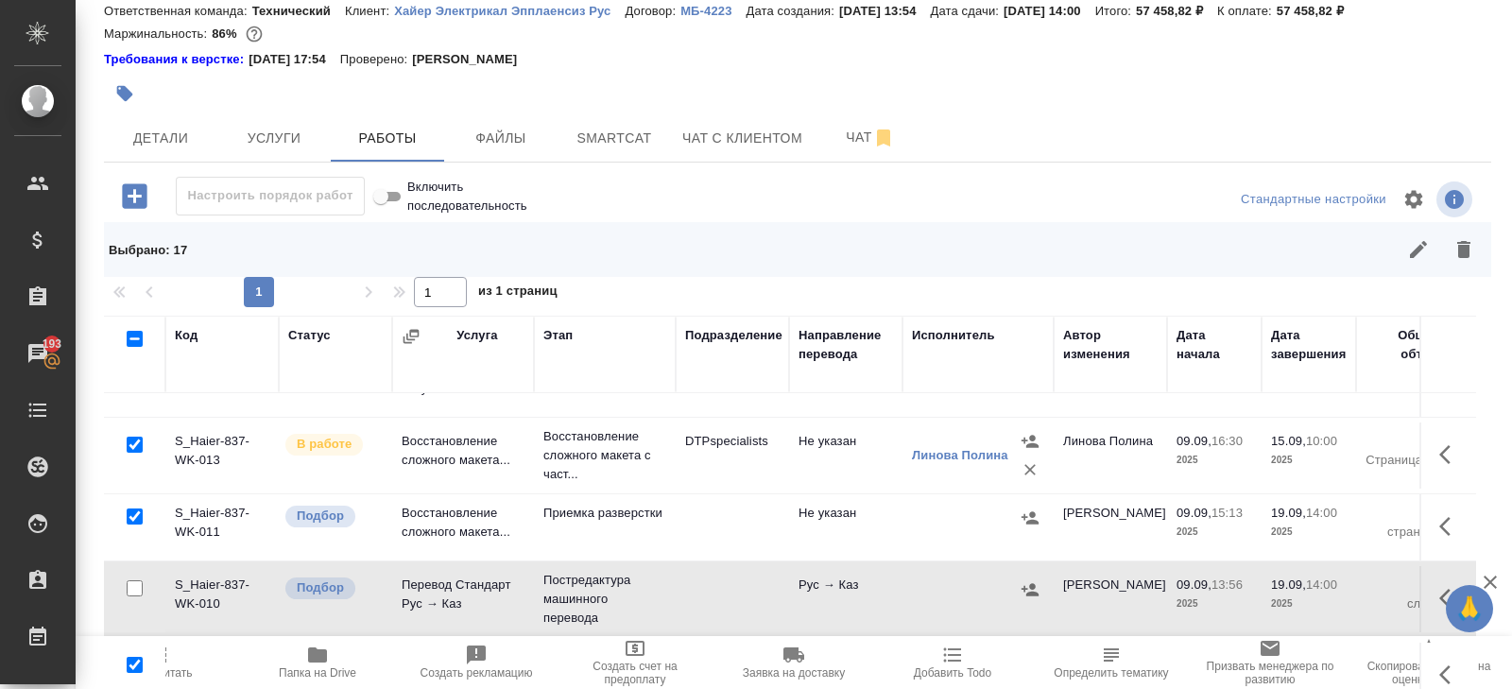
click at [135, 441] on input "checkbox" at bounding box center [135, 445] width 16 height 16
checkbox input "false"
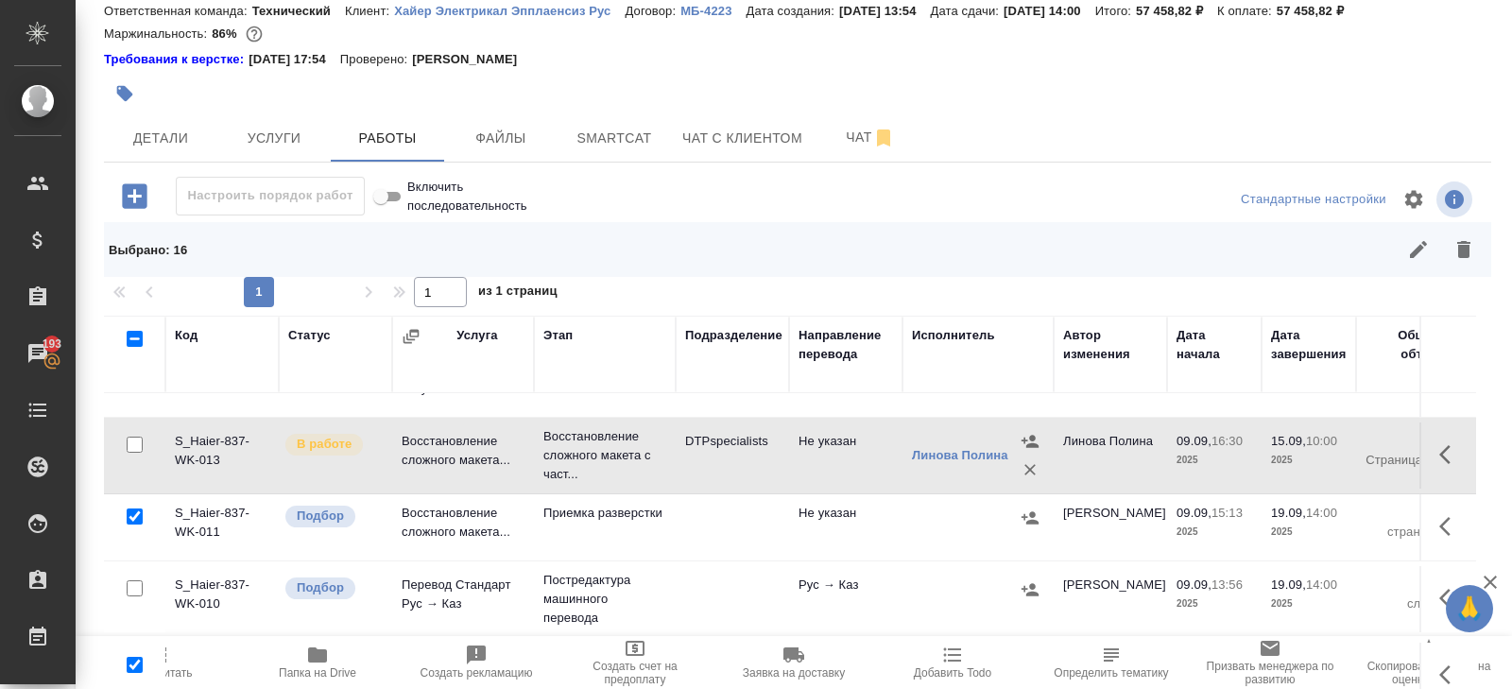
scroll to position [0, 0]
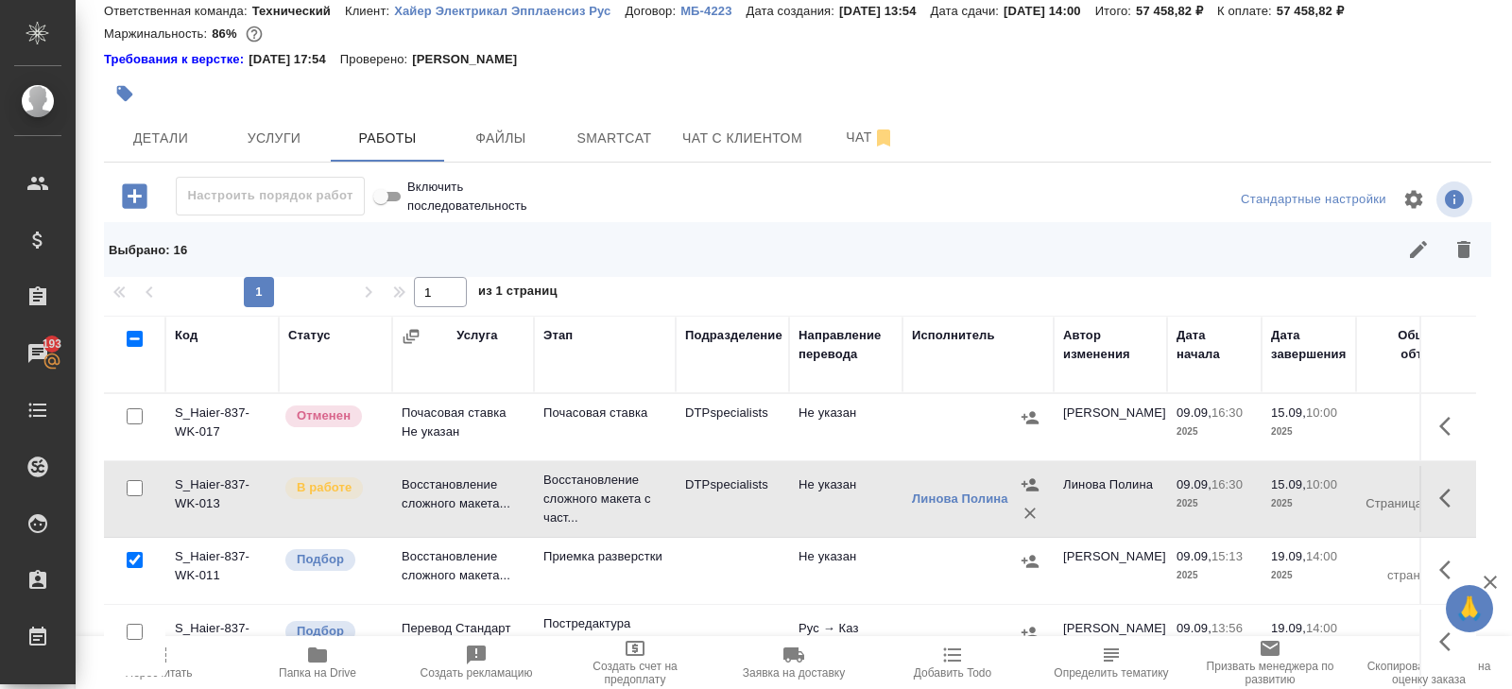
click at [132, 408] on input "checkbox" at bounding box center [135, 416] width 16 height 16
checkbox input "true"
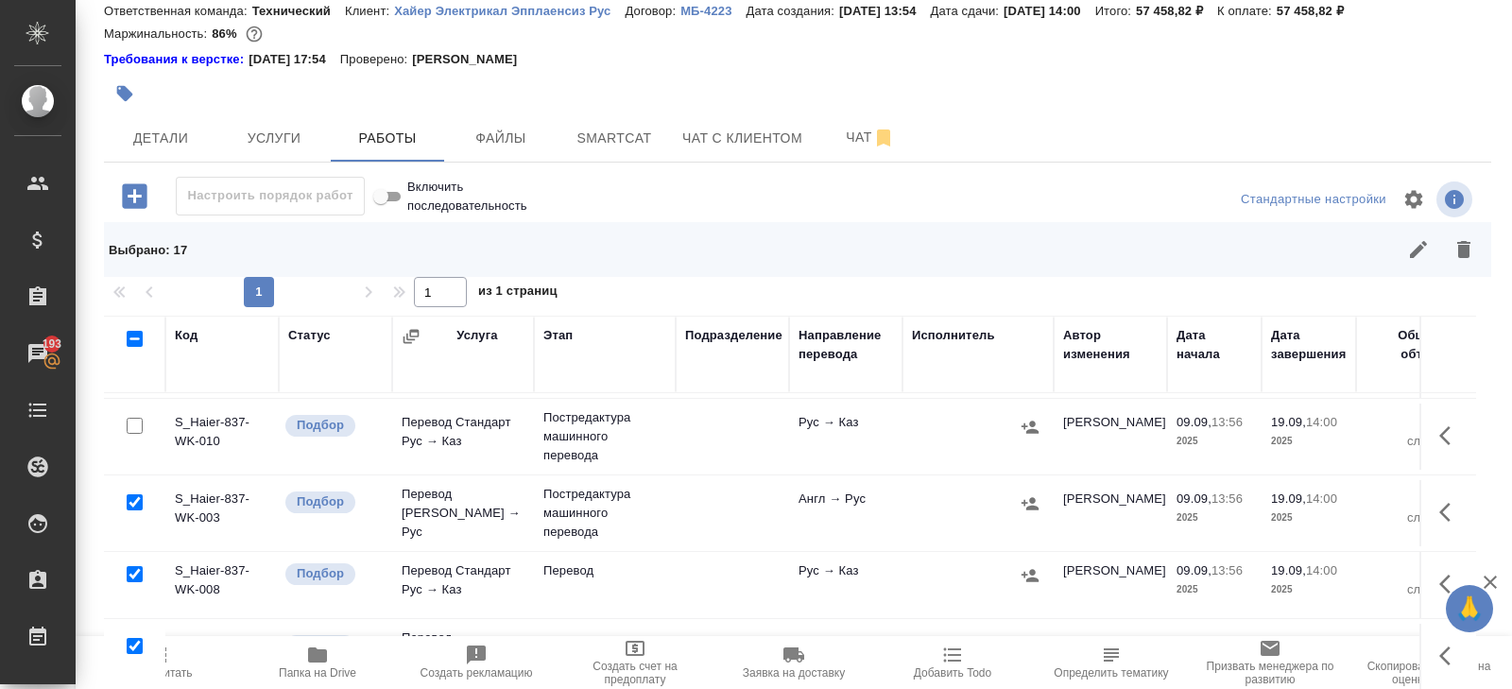
scroll to position [210, 0]
click at [134, 494] on input "checkbox" at bounding box center [135, 499] width 16 height 16
checkbox input "false"
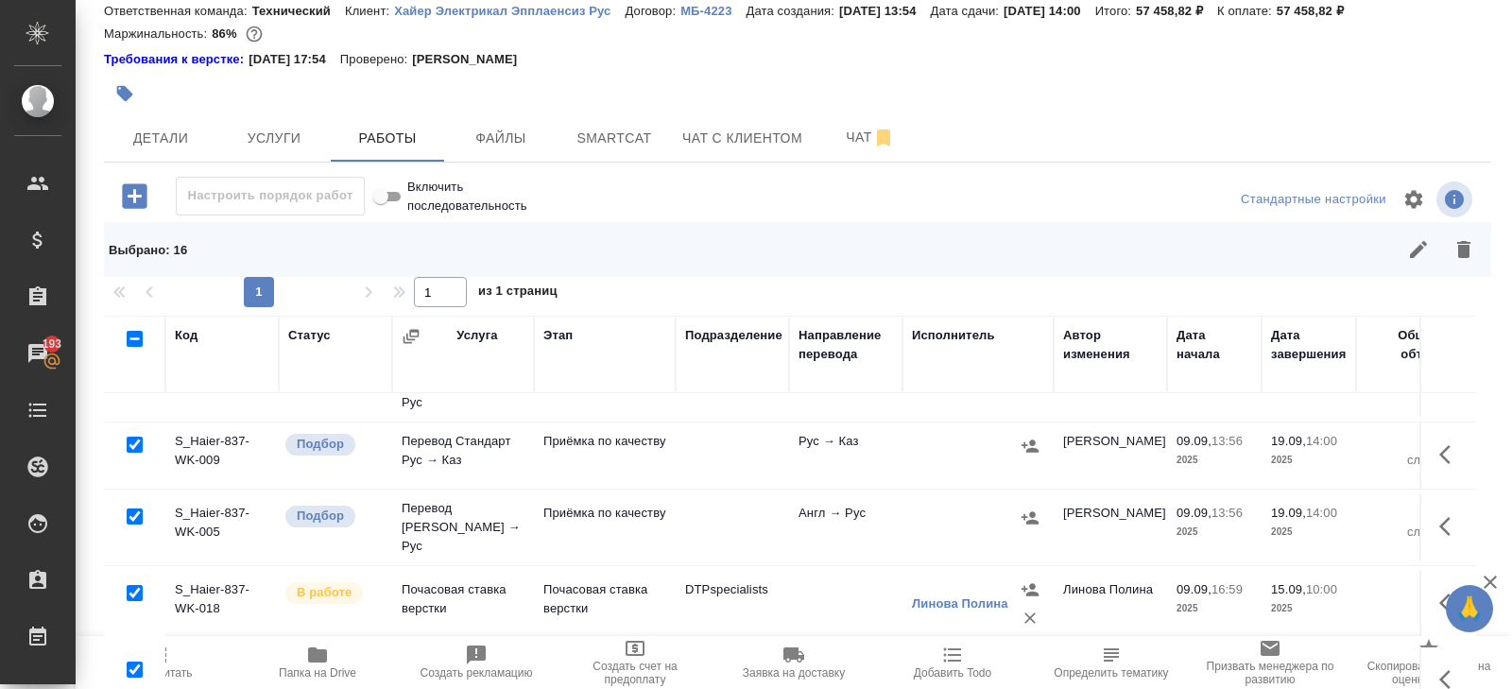
scroll to position [815, 0]
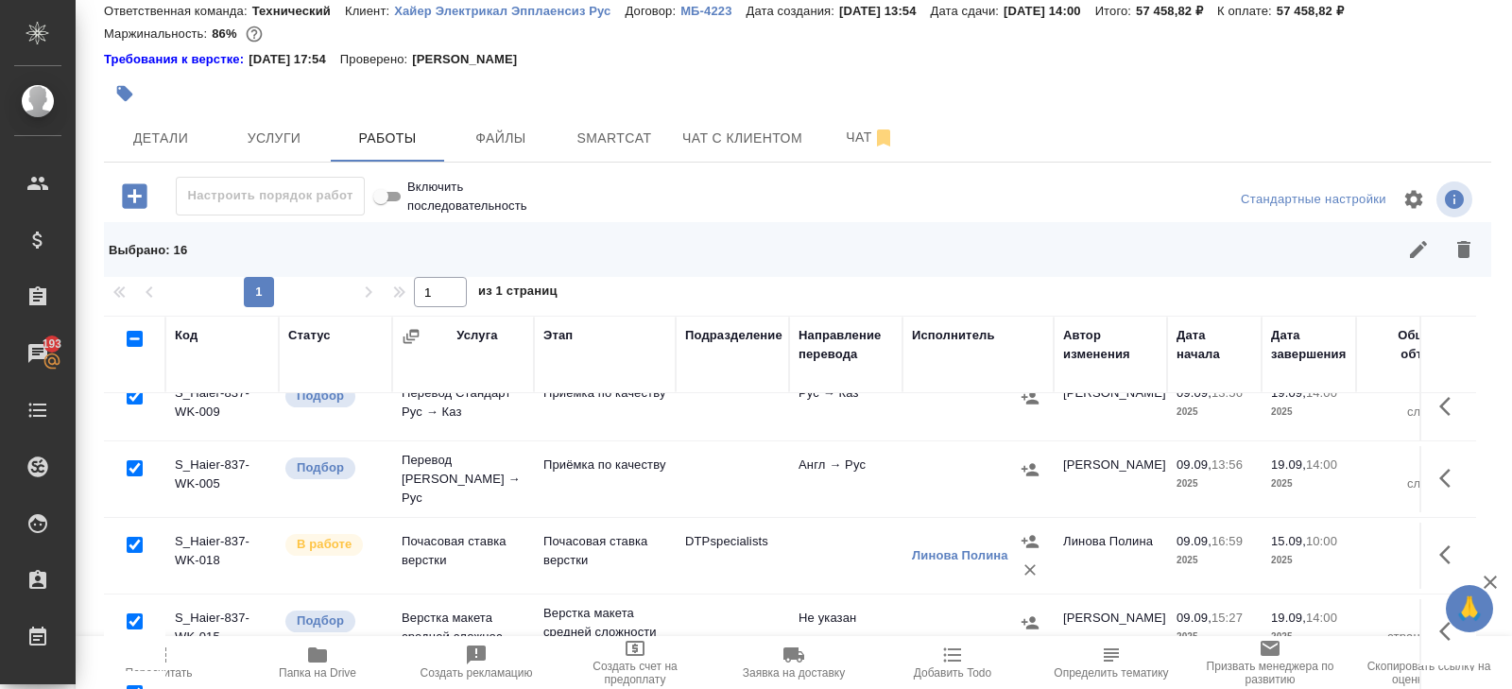
click at [133, 537] on input "checkbox" at bounding box center [135, 545] width 16 height 16
checkbox input "false"
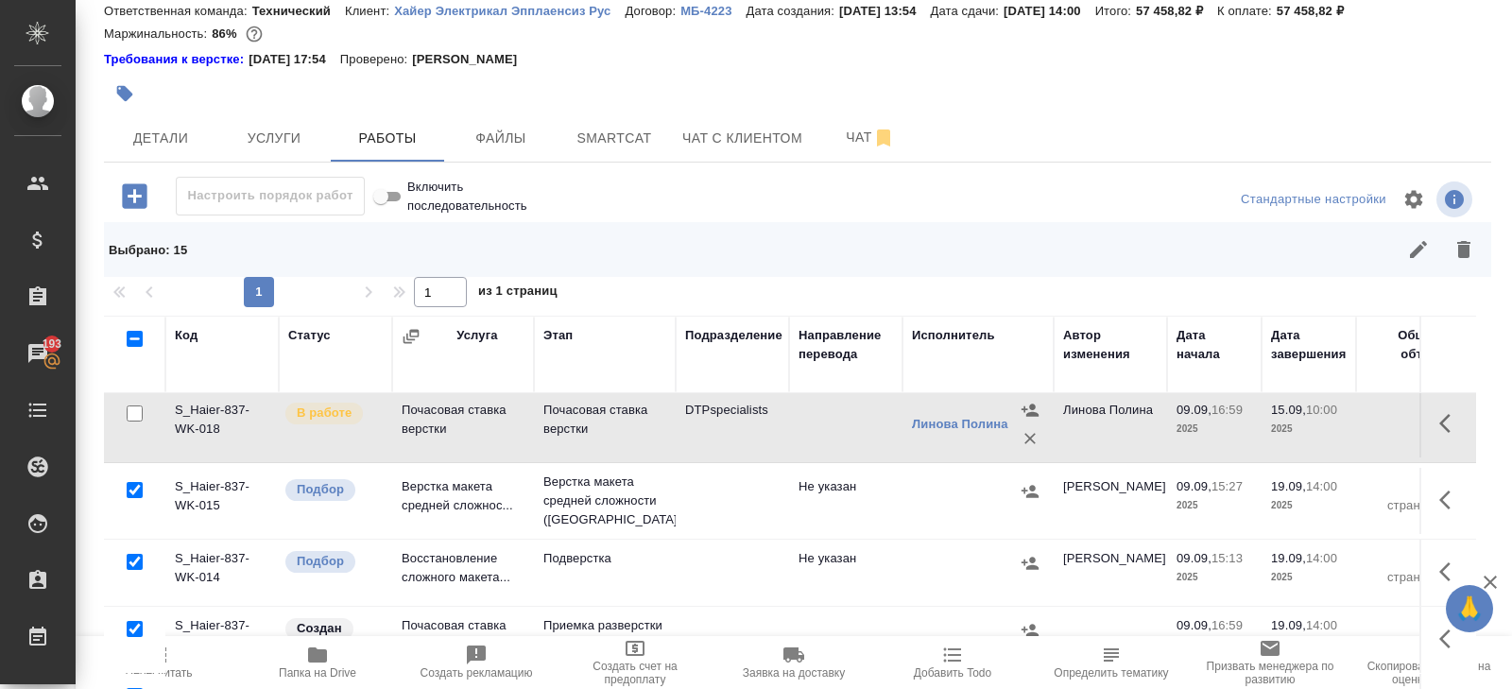
scroll to position [966, 0]
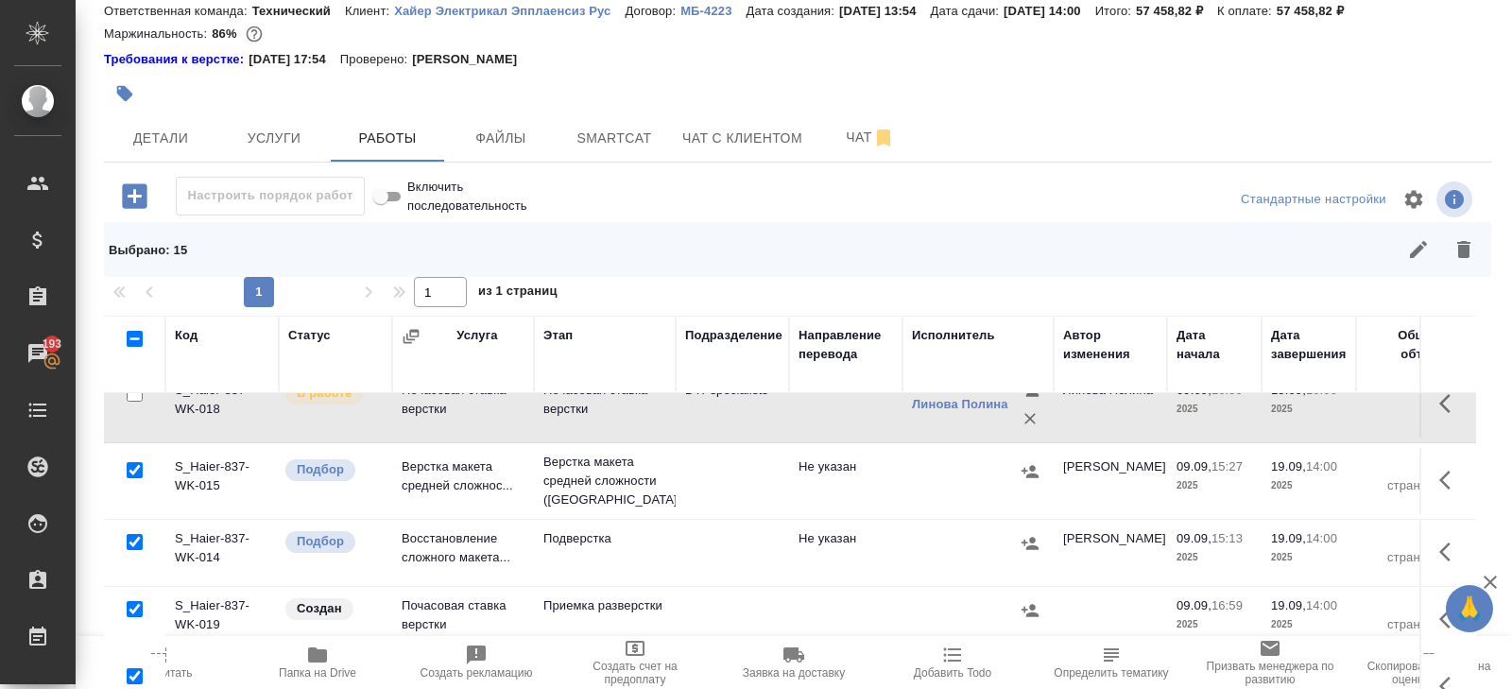
click at [135, 462] on input "checkbox" at bounding box center [135, 470] width 16 height 16
checkbox input "false"
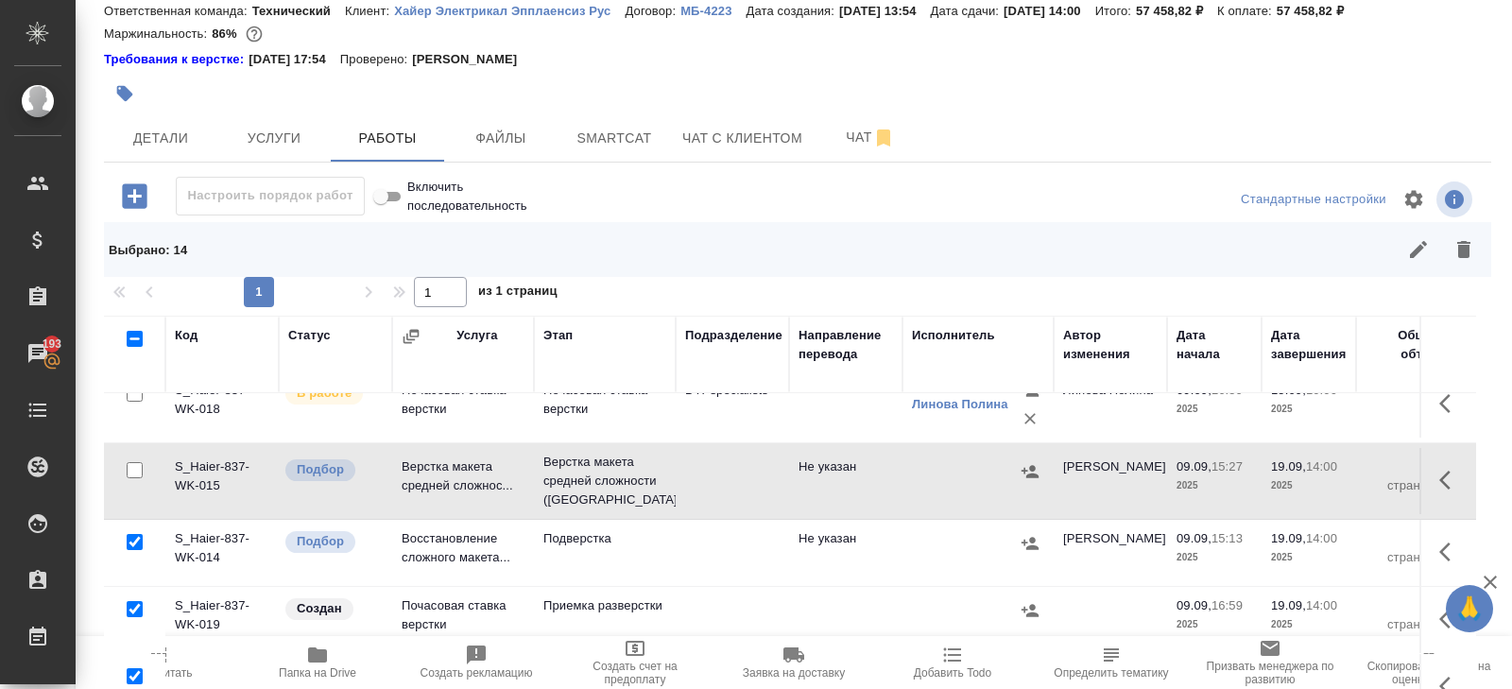
click at [134, 534] on input "checkbox" at bounding box center [135, 542] width 16 height 16
checkbox input "false"
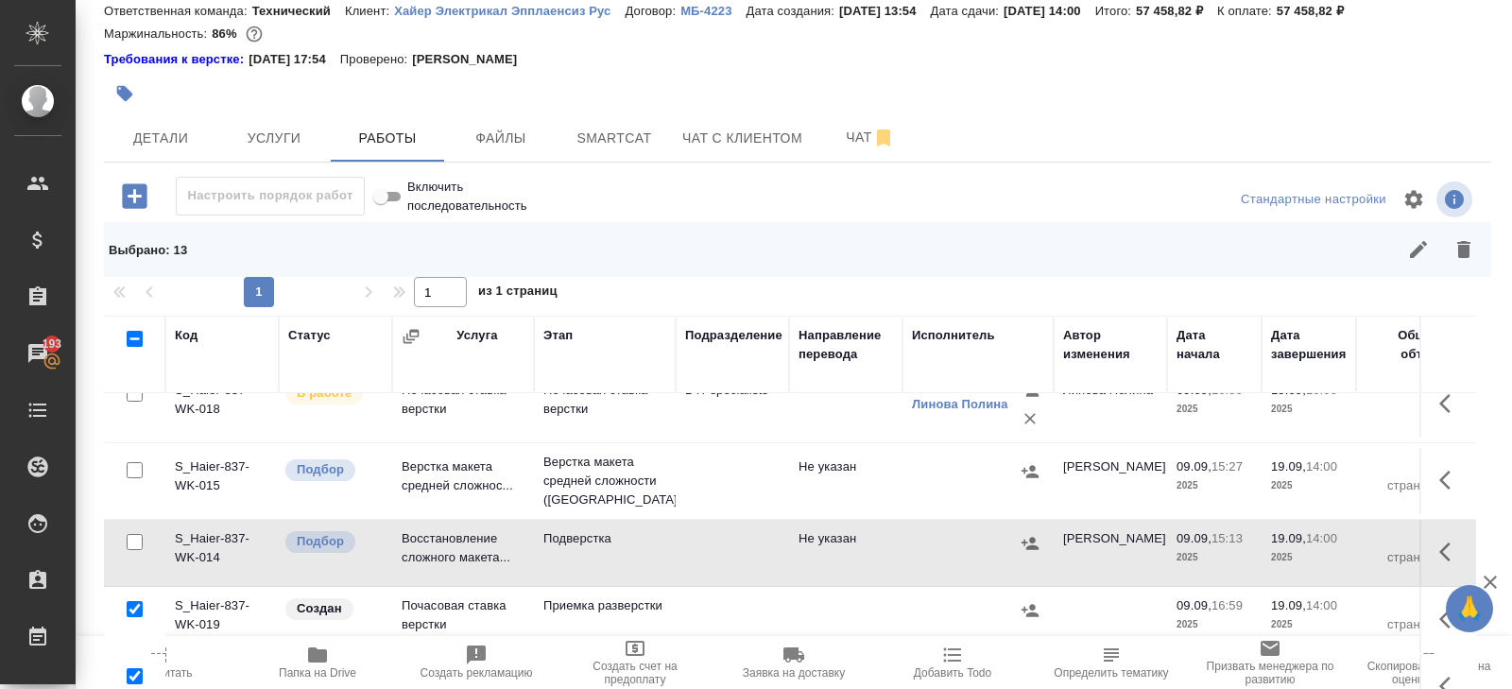
scroll to position [164, 0]
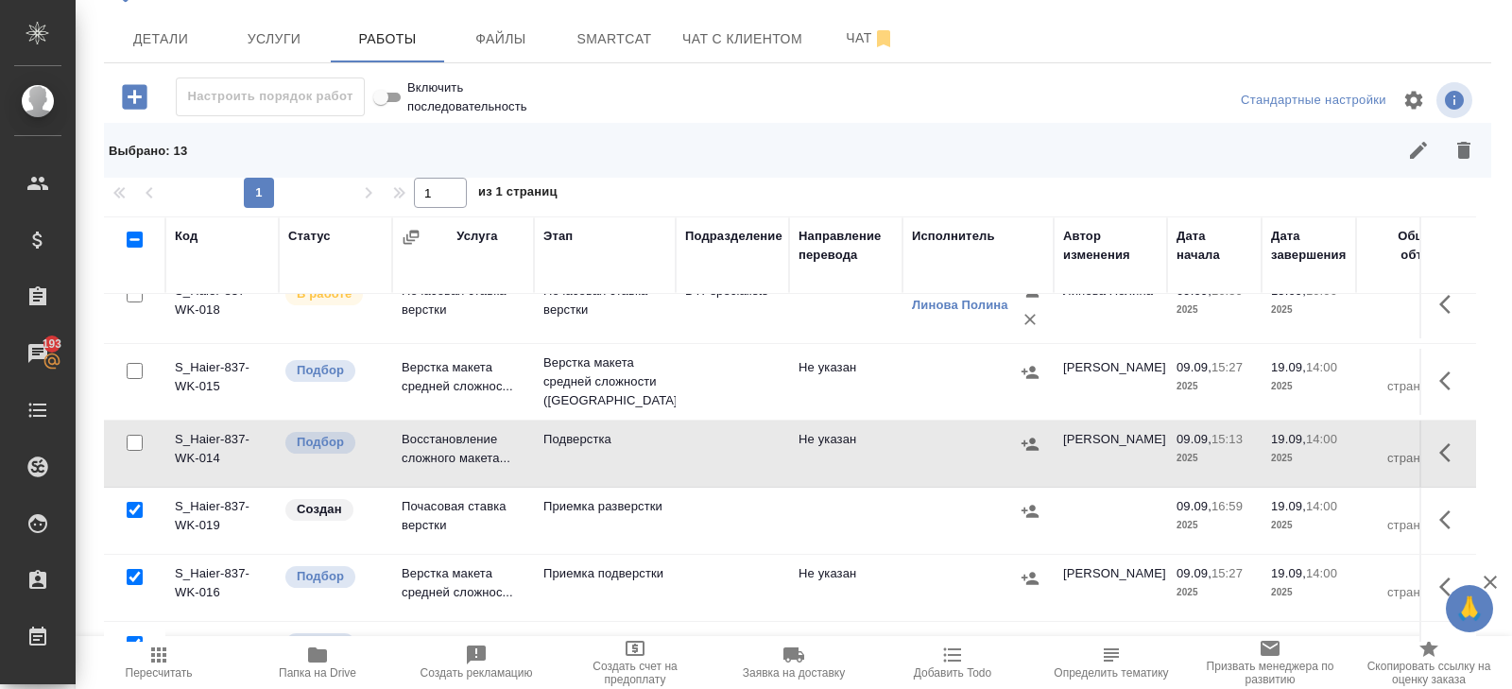
click at [1471, 145] on icon "button" at bounding box center [1464, 150] width 23 height 23
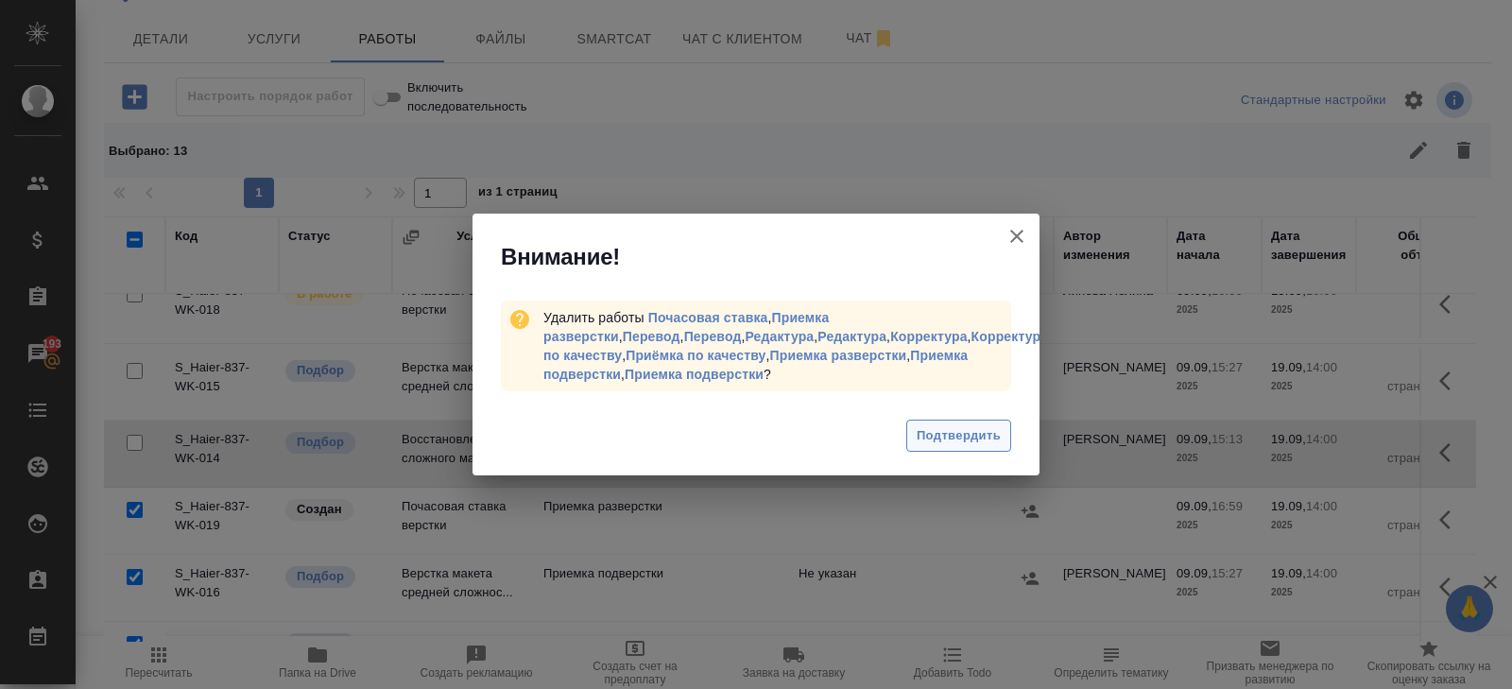
click at [947, 423] on button "Подтвердить" at bounding box center [958, 436] width 105 height 33
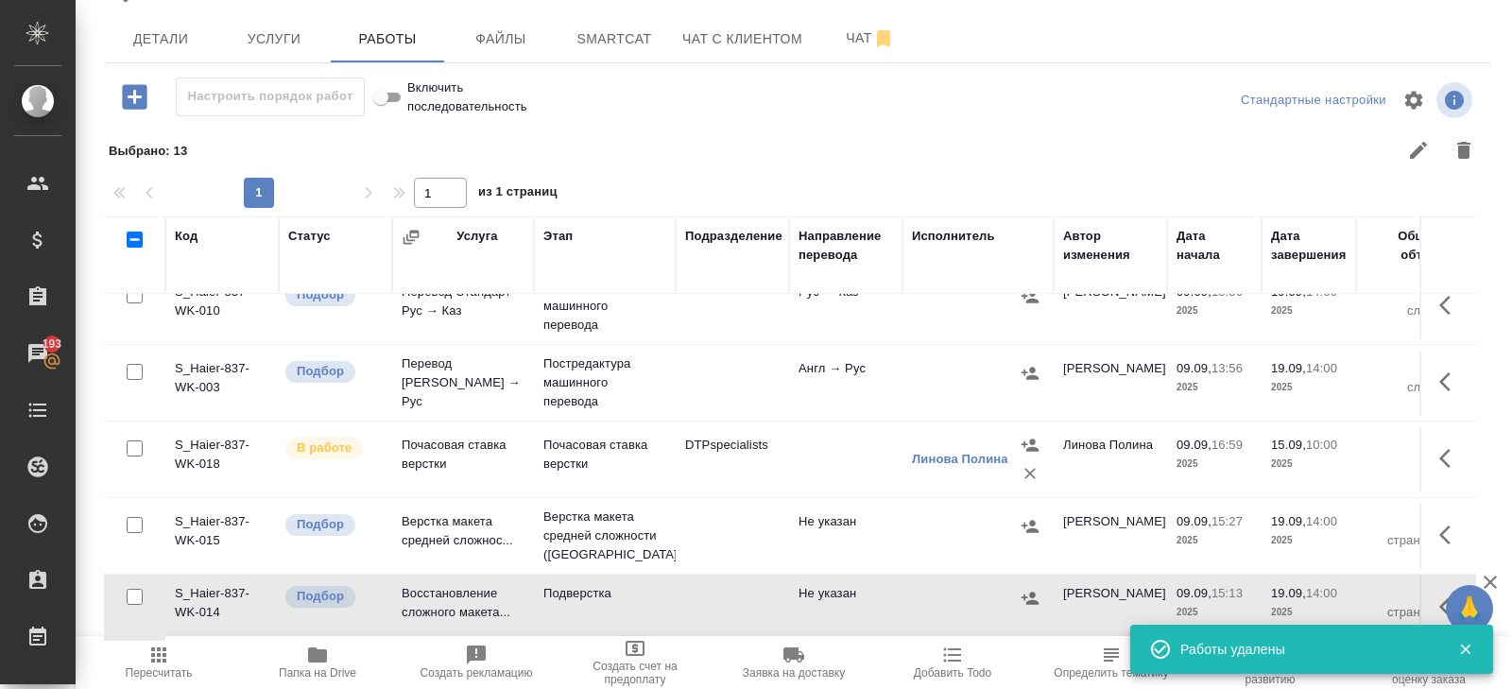
scroll to position [99, 0]
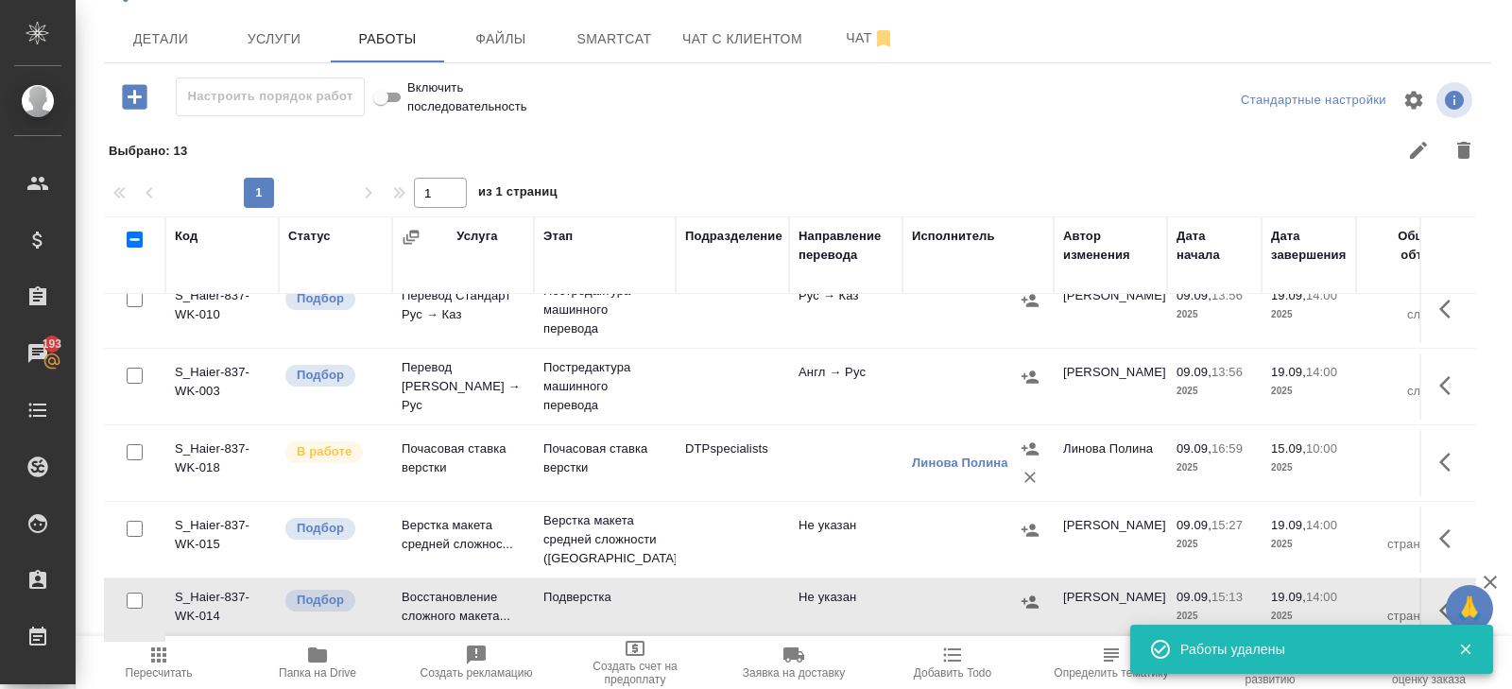
click at [277, 49] on span "Услуги" at bounding box center [274, 39] width 91 height 24
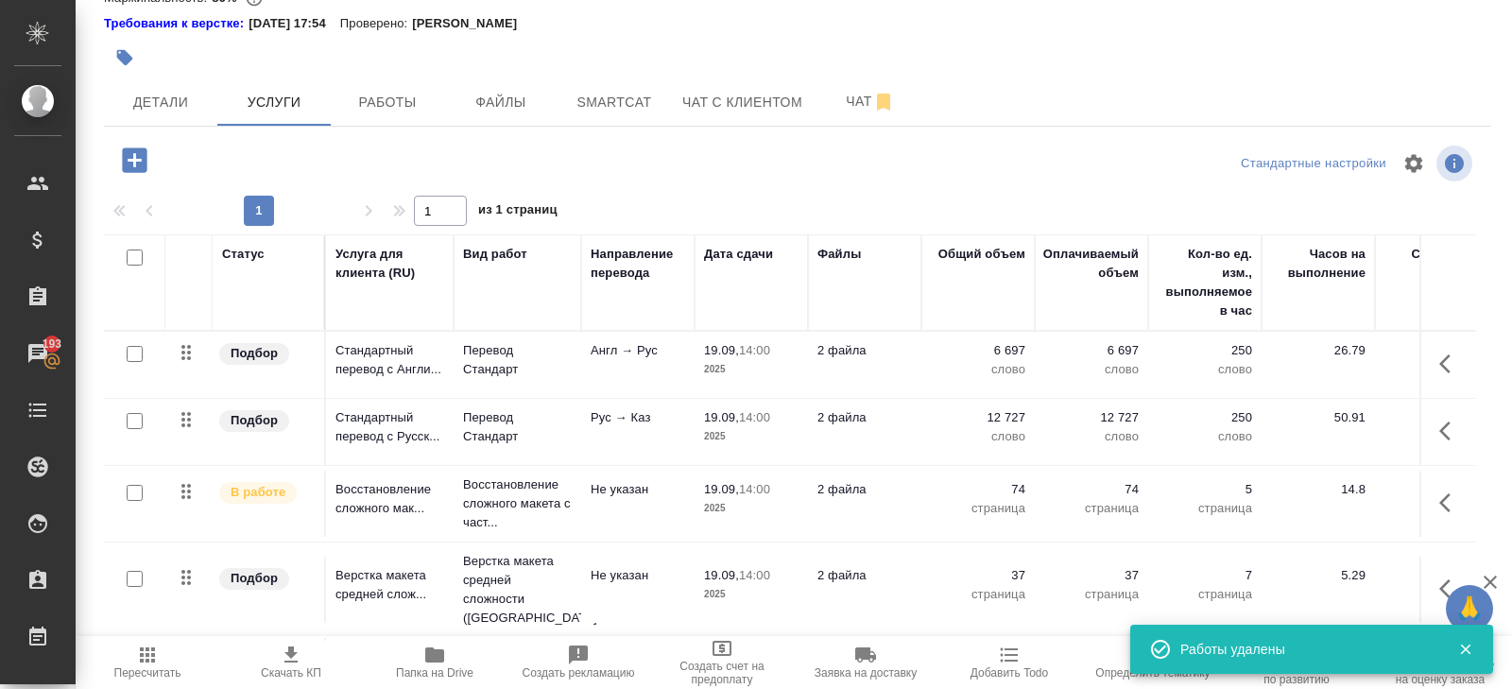
scroll to position [109, 0]
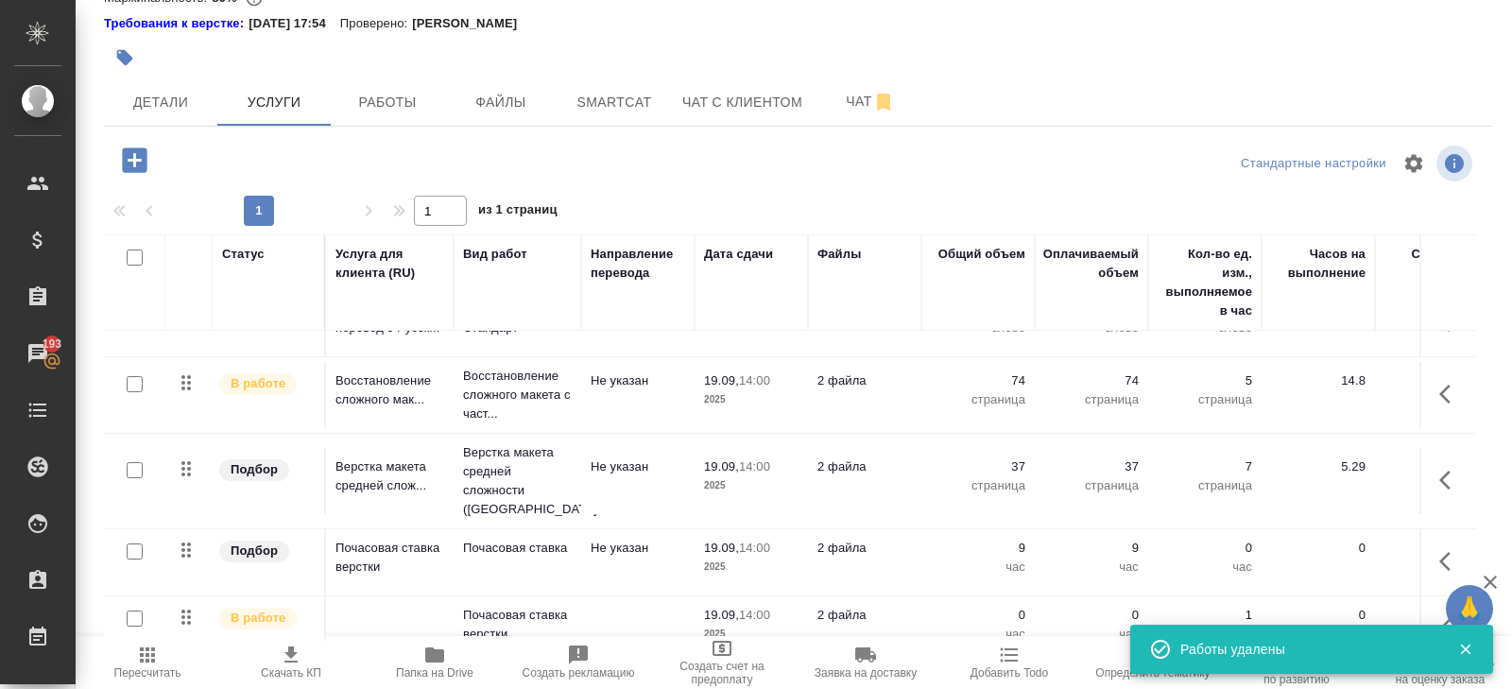
click at [144, 169] on icon "button" at bounding box center [134, 159] width 25 height 25
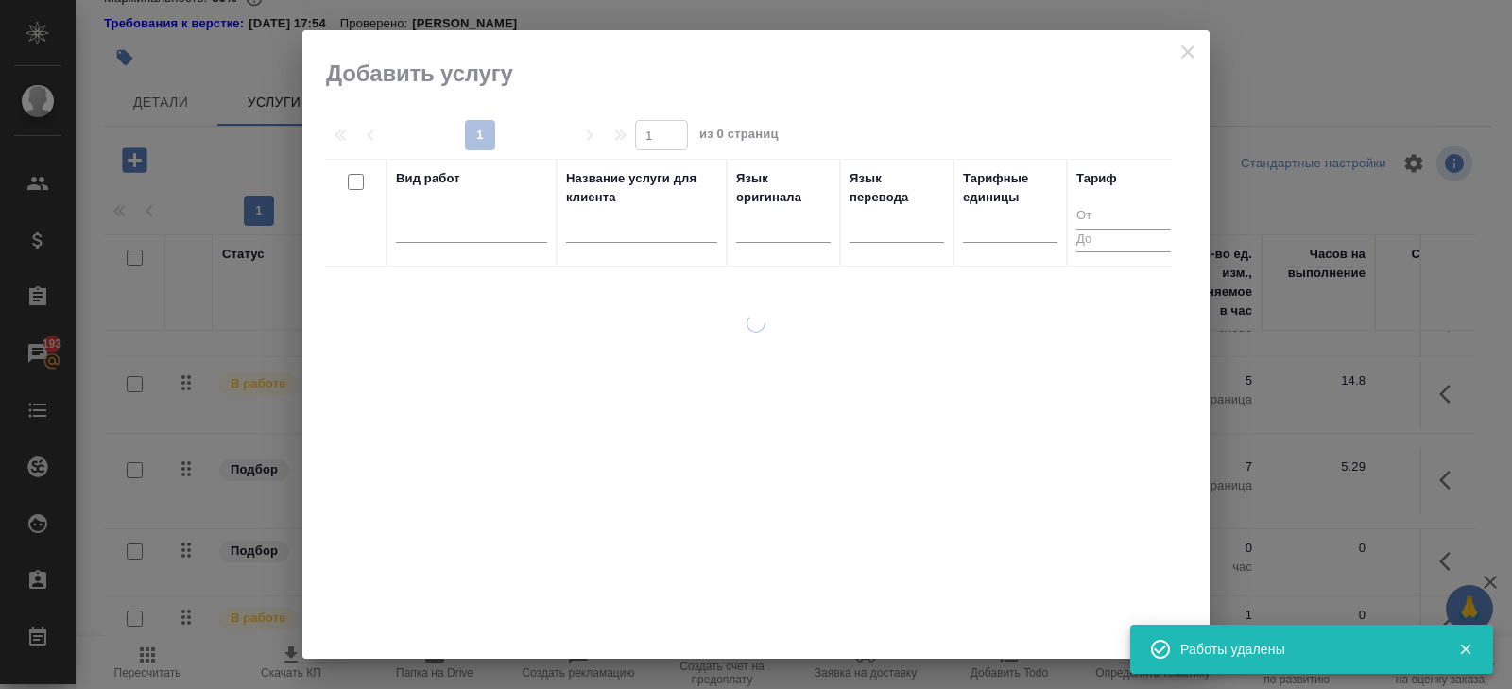
click at [463, 233] on div at bounding box center [471, 224] width 151 height 27
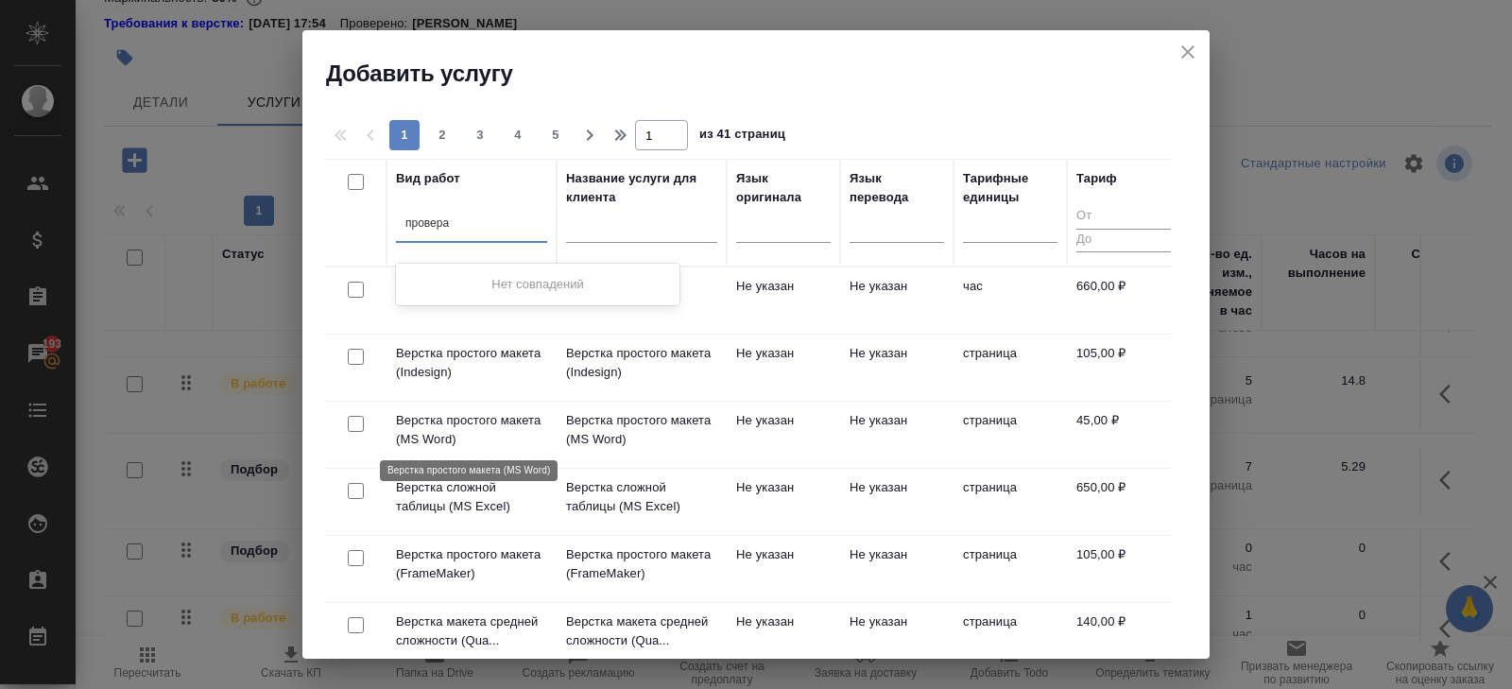
type input "провер"
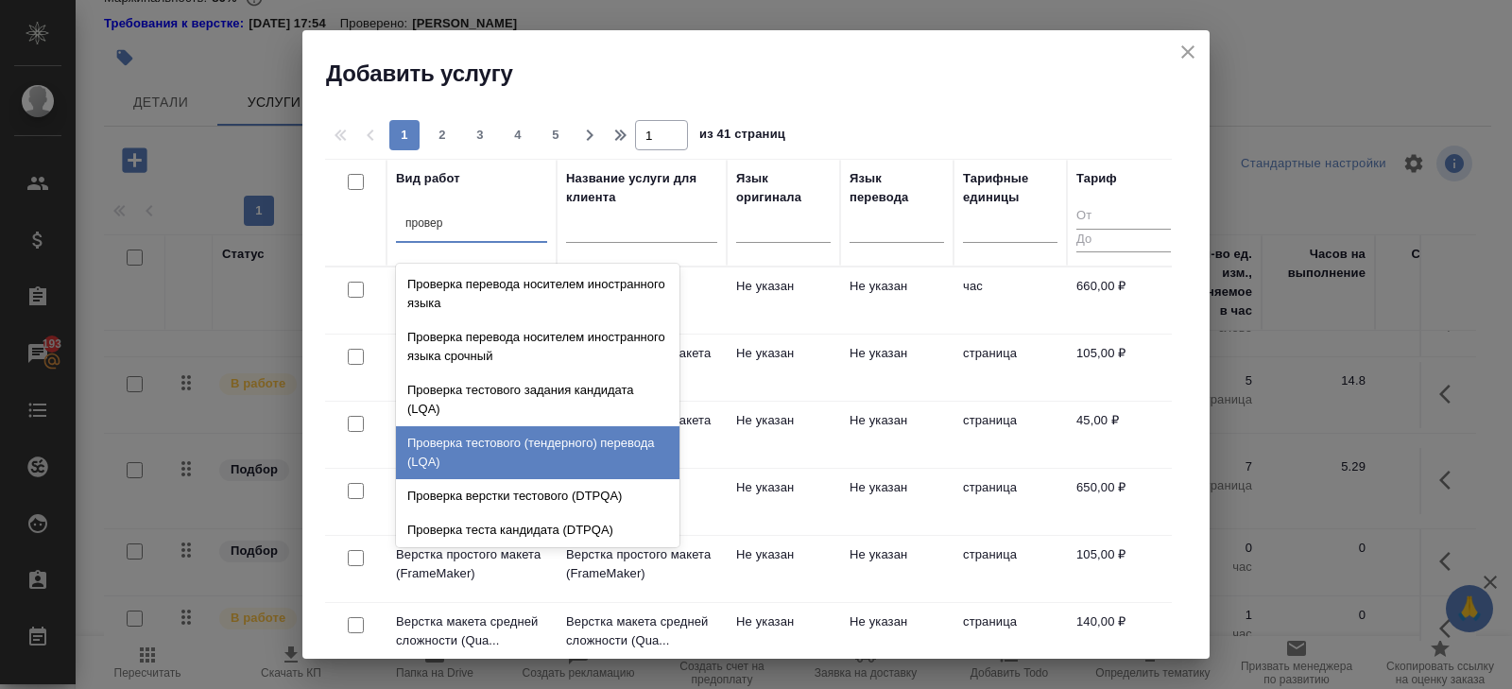
scroll to position [38, 0]
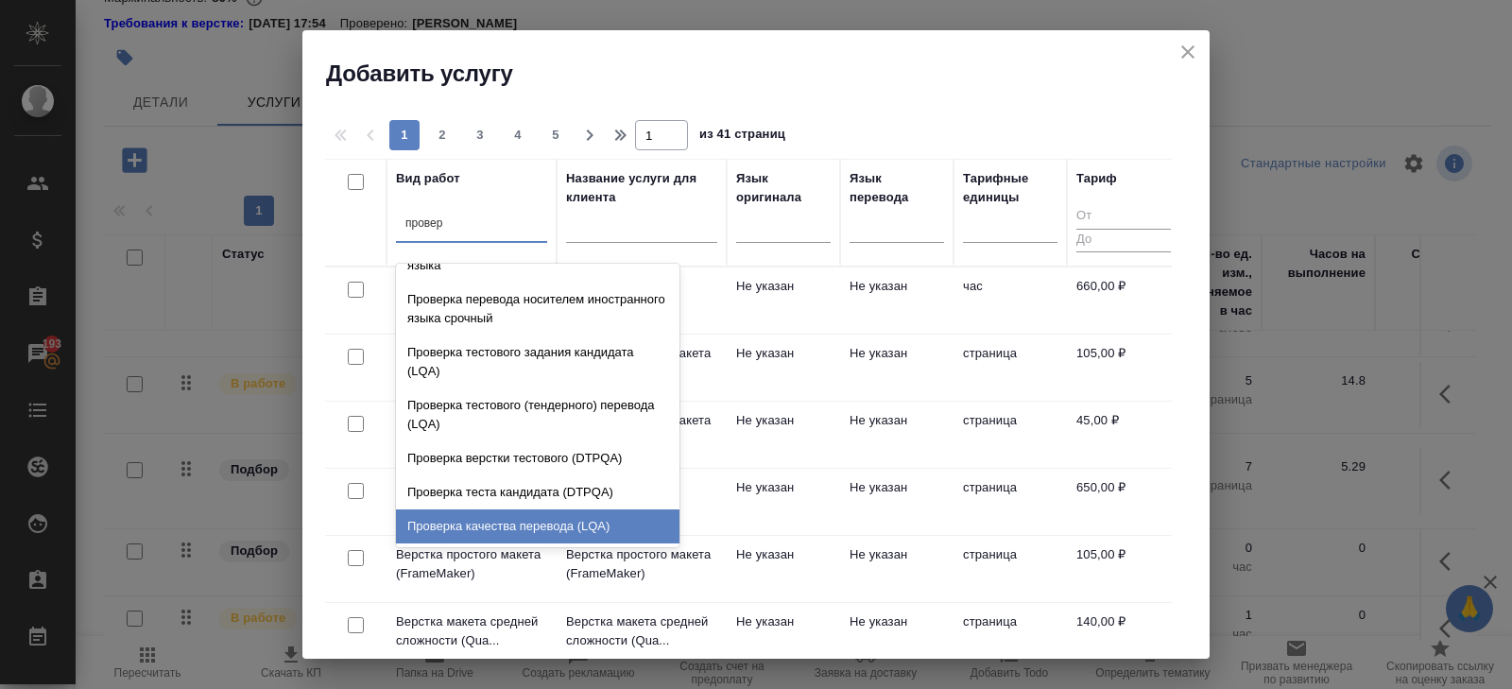
click at [488, 521] on div "Проверка качества перевода (LQA)" at bounding box center [538, 526] width 284 height 34
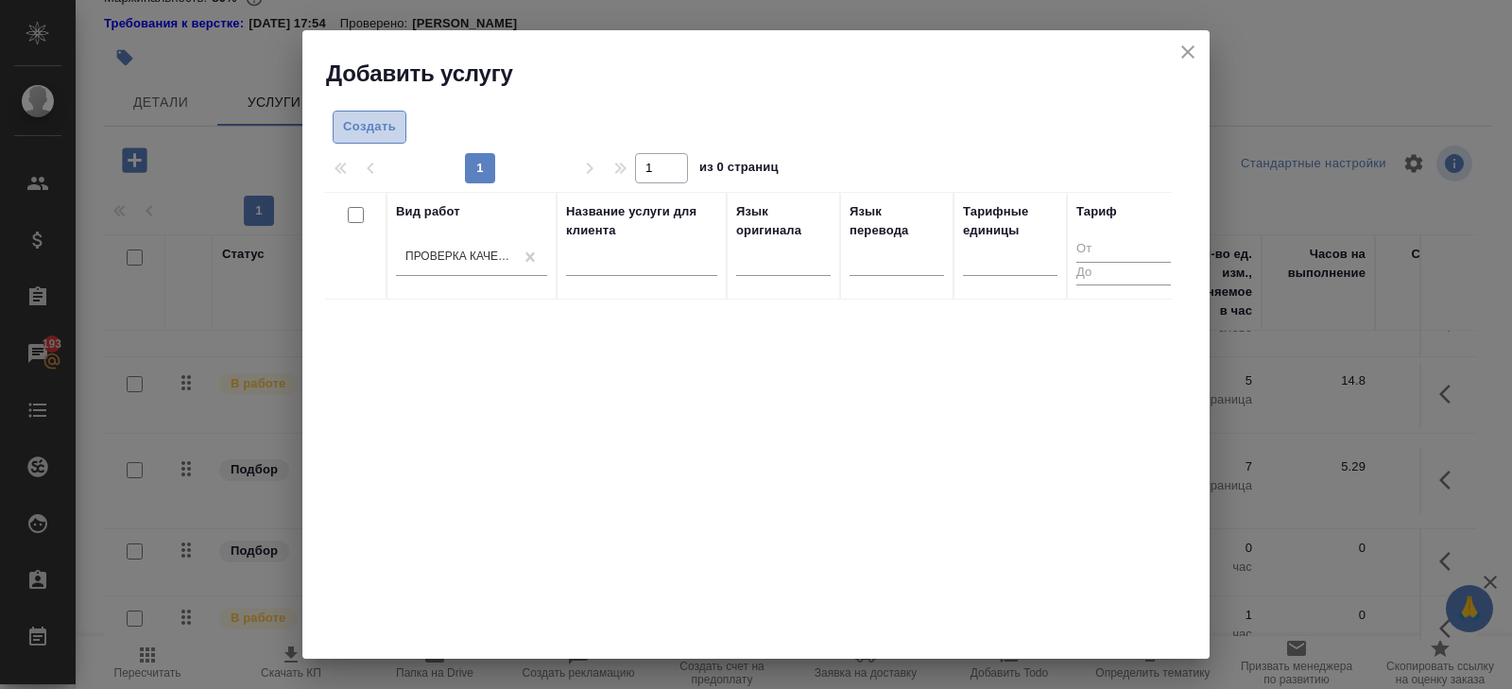
click at [375, 119] on span "Создать" at bounding box center [369, 127] width 53 height 22
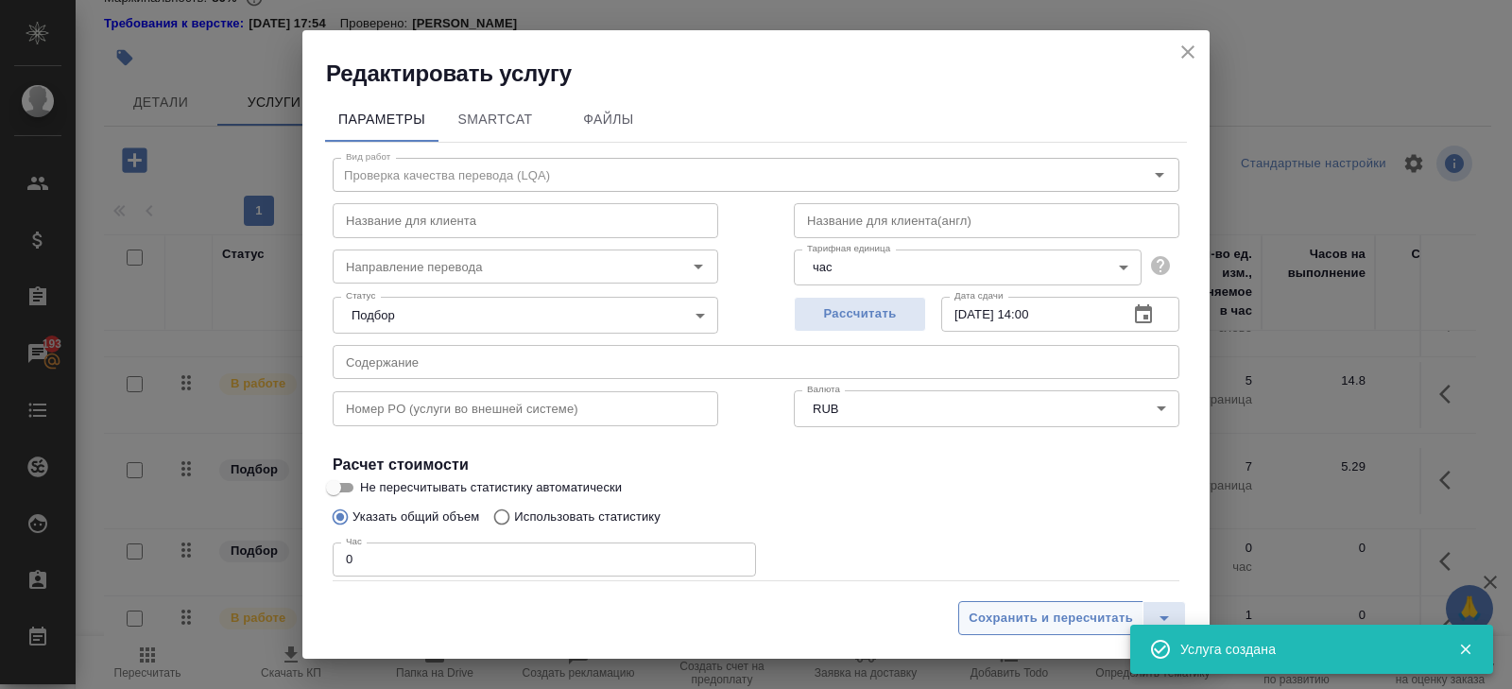
click at [1005, 617] on span "Сохранить и пересчитать" at bounding box center [1051, 619] width 164 height 22
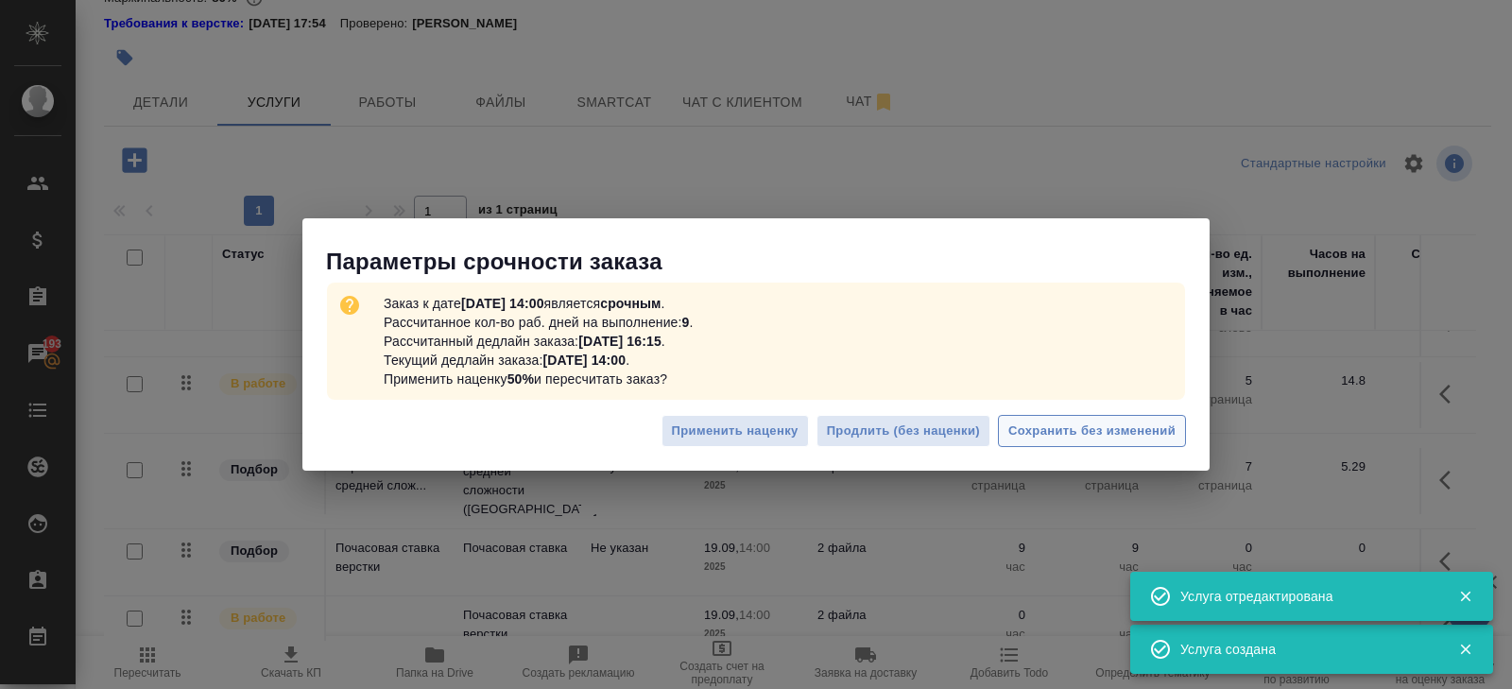
click at [1061, 440] on span "Сохранить без изменений" at bounding box center [1092, 432] width 167 height 22
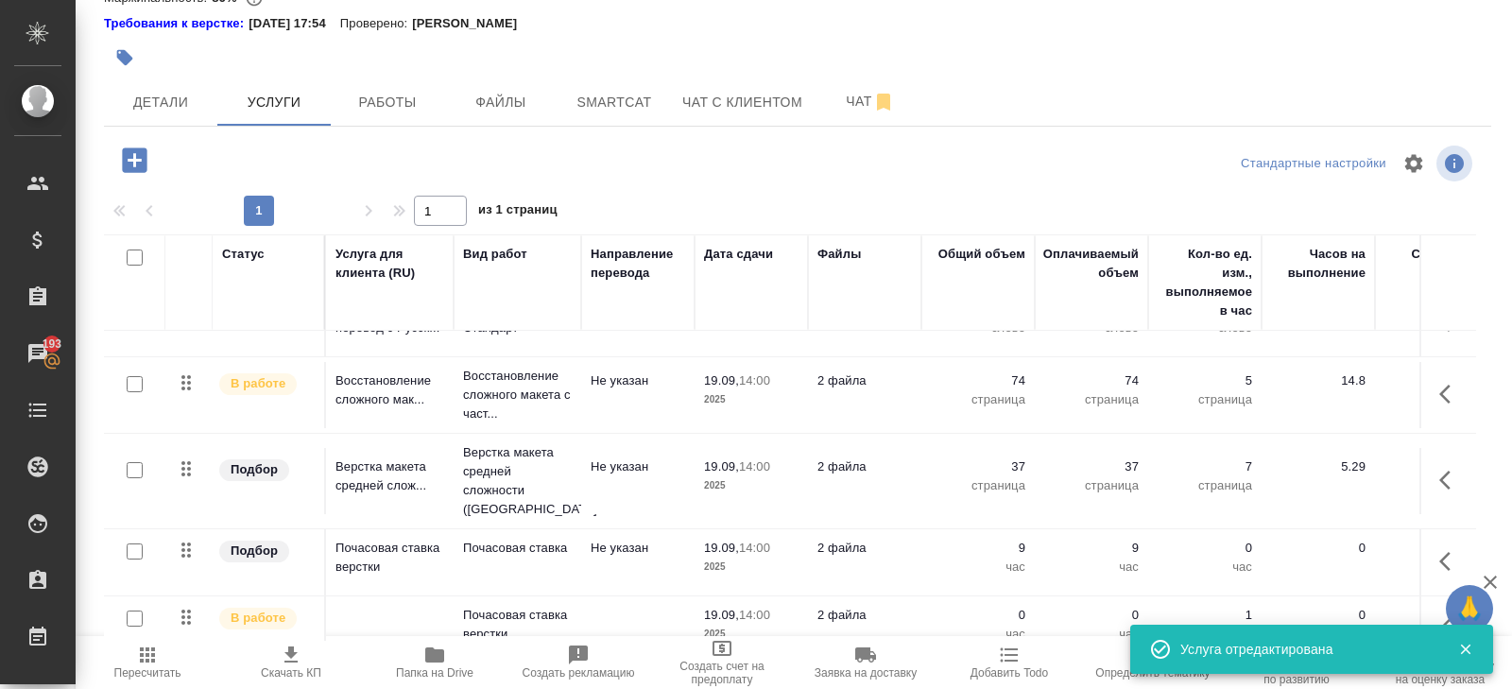
scroll to position [184, 0]
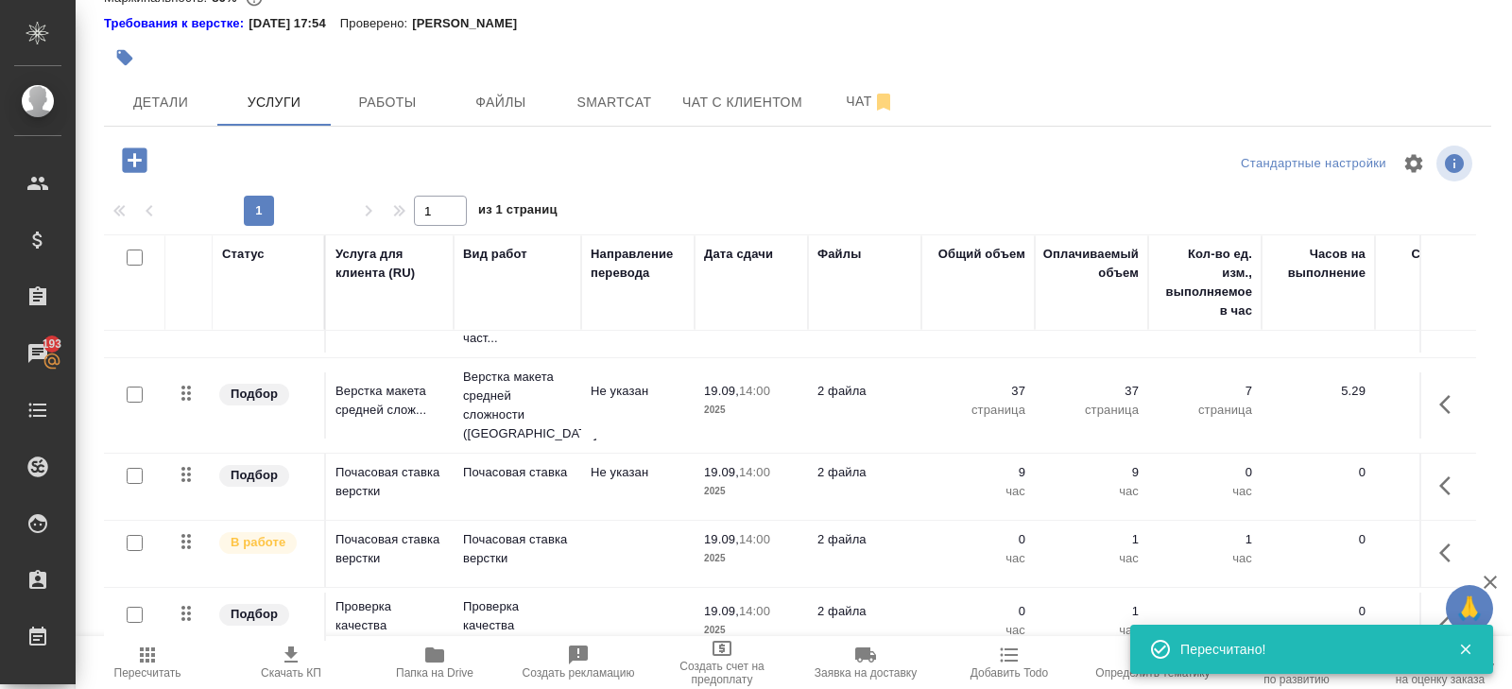
click at [1440, 613] on icon "button" at bounding box center [1451, 624] width 23 height 23
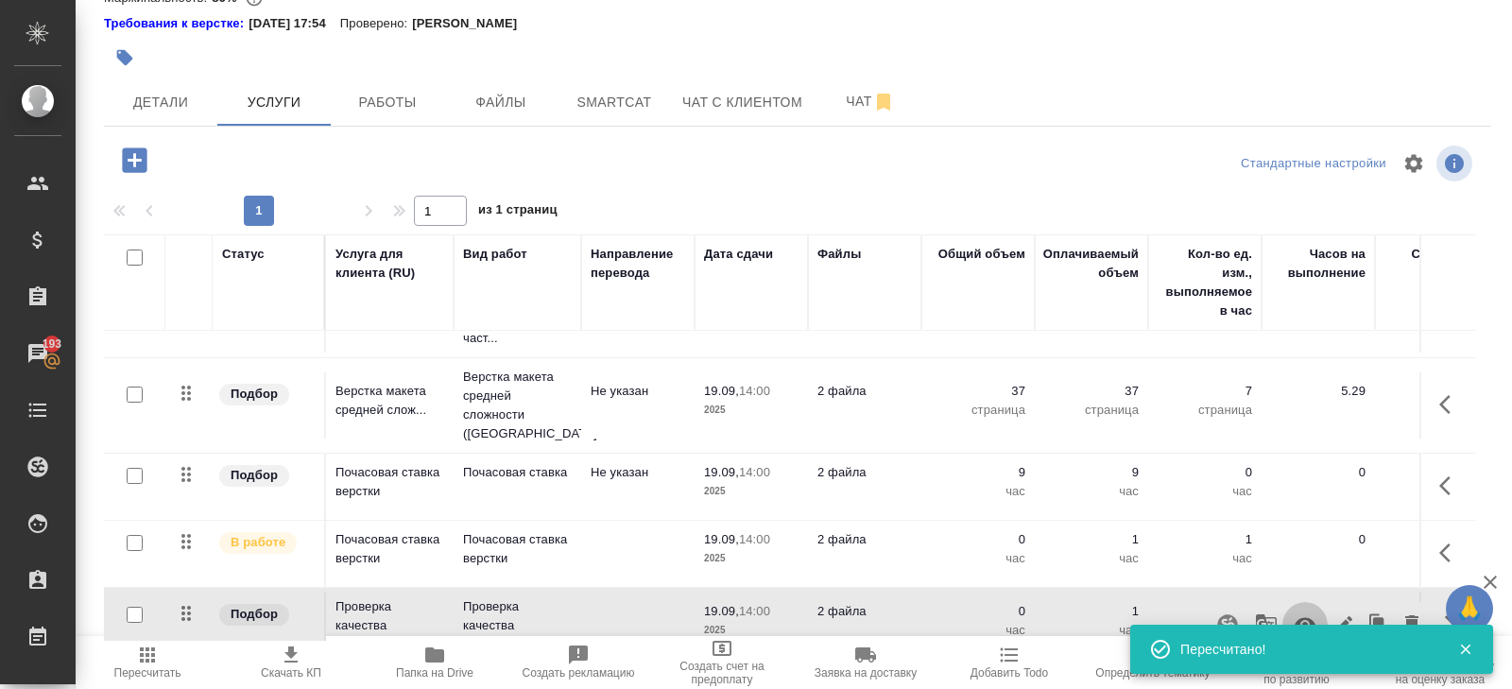
click at [1309, 613] on icon "button" at bounding box center [1305, 624] width 23 height 23
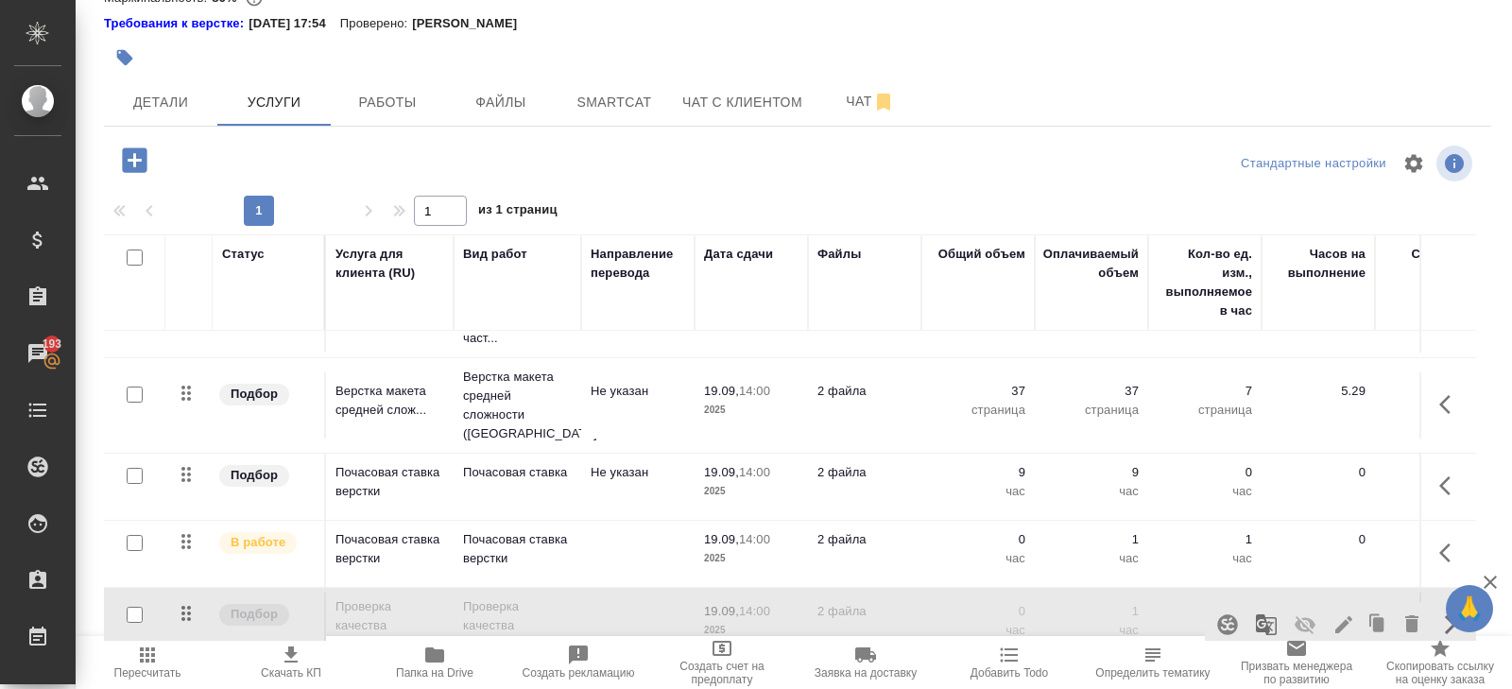
scroll to position [0, 0]
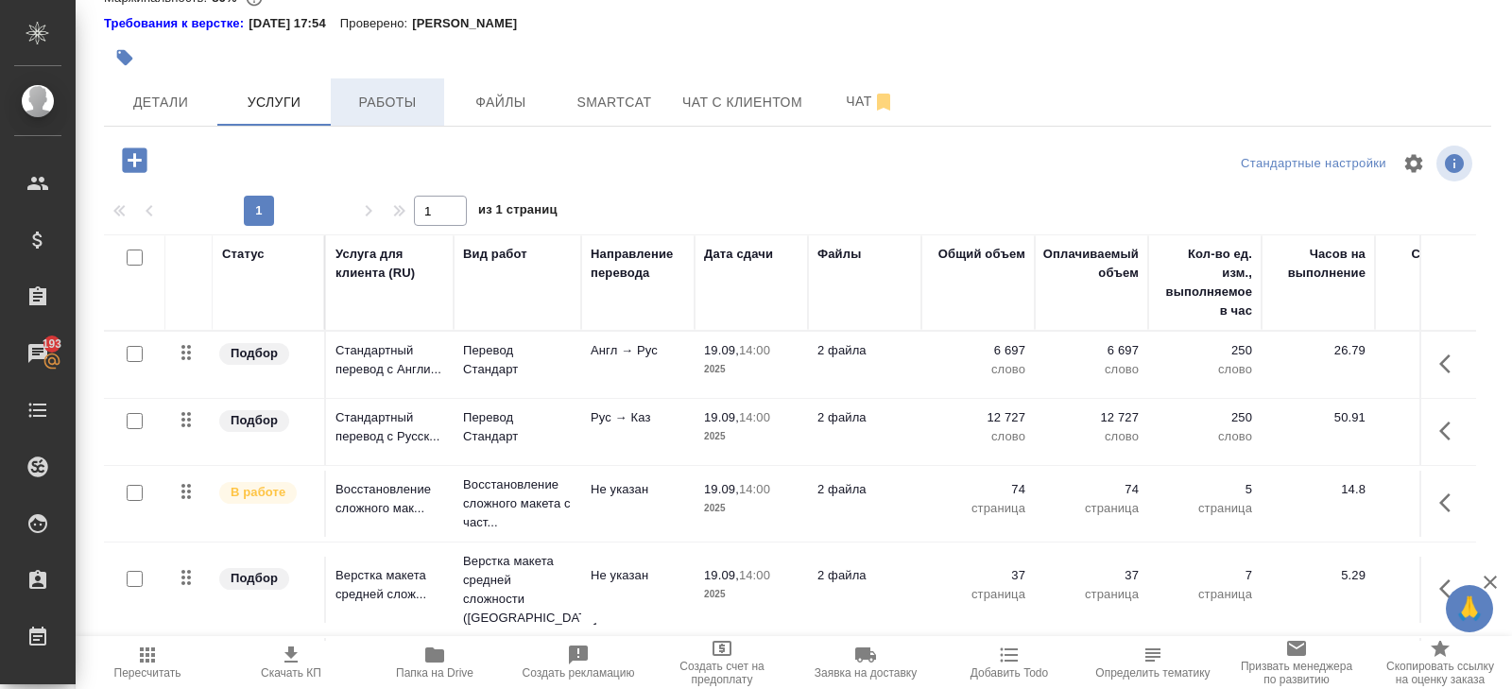
click at [378, 124] on button "Работы" at bounding box center [387, 101] width 113 height 47
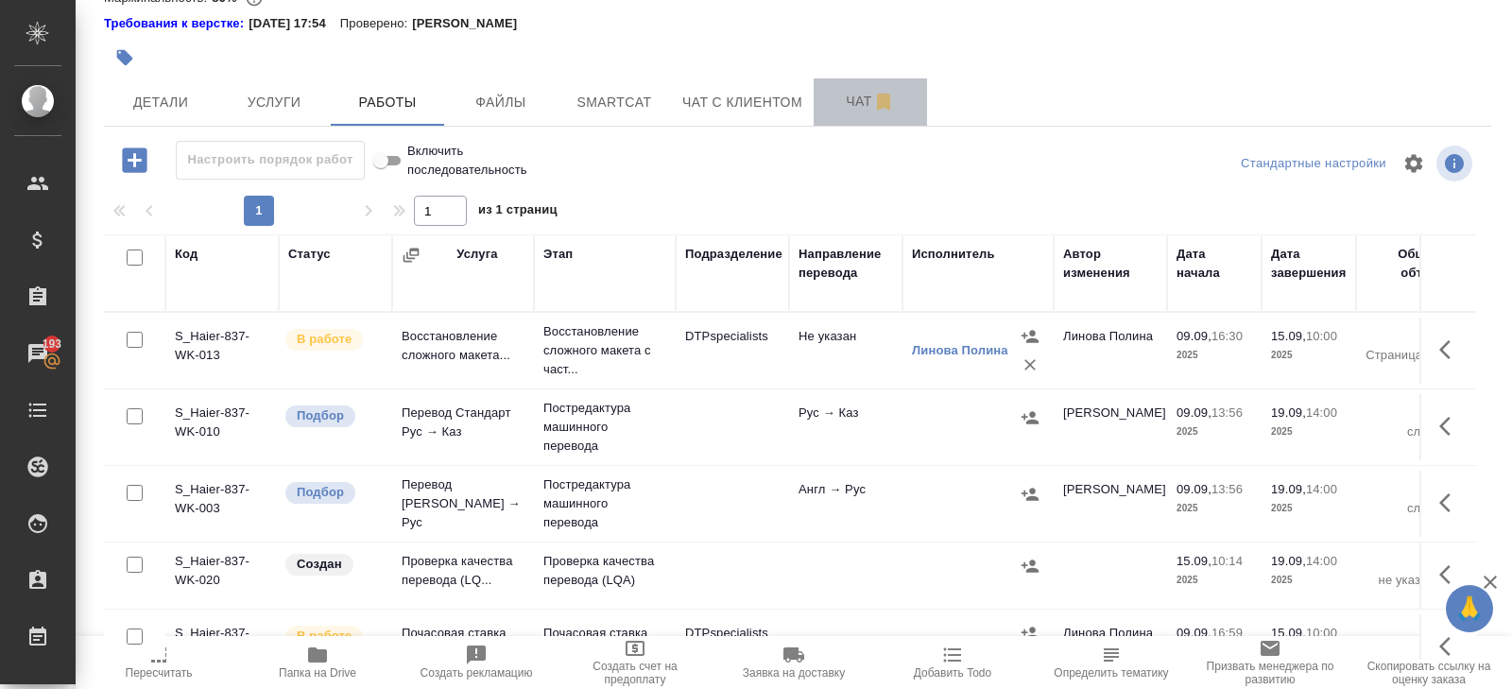
click at [856, 105] on span "Чат" at bounding box center [870, 102] width 91 height 24
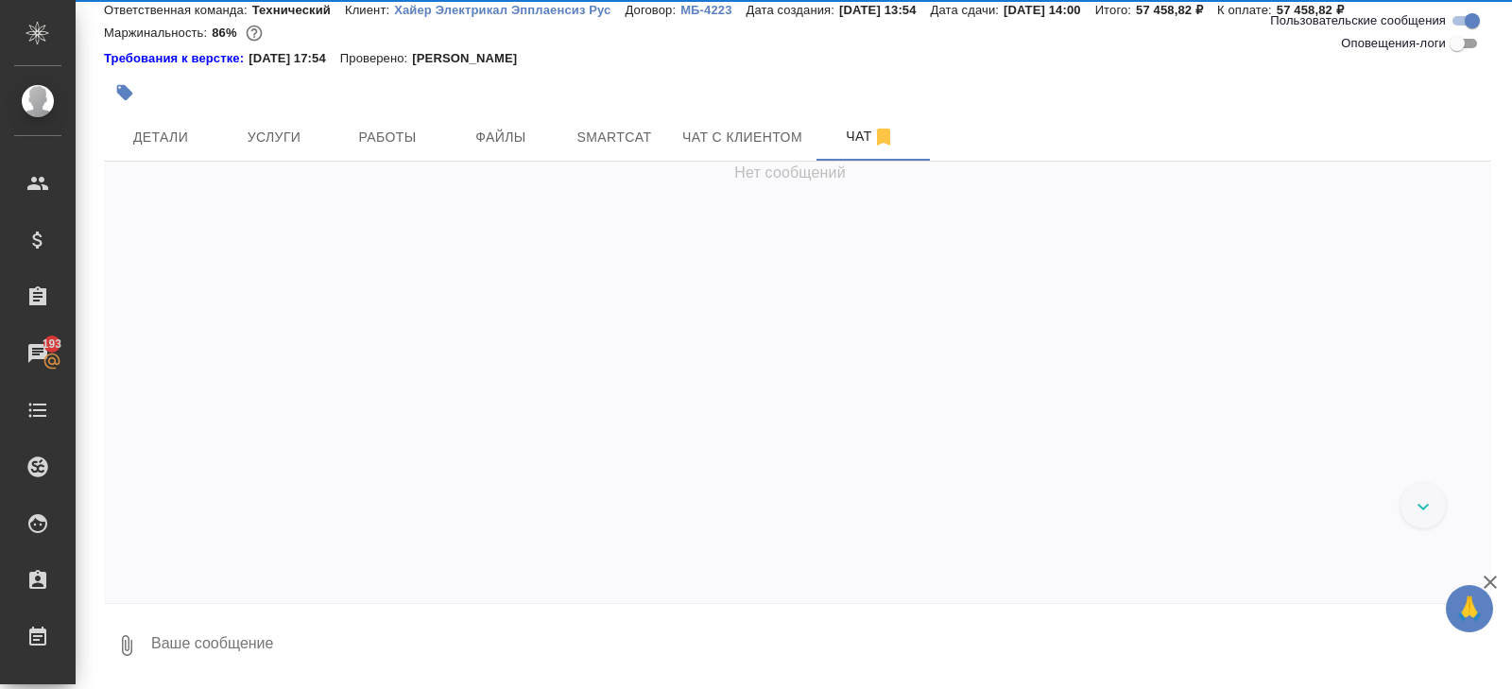
scroll to position [64, 0]
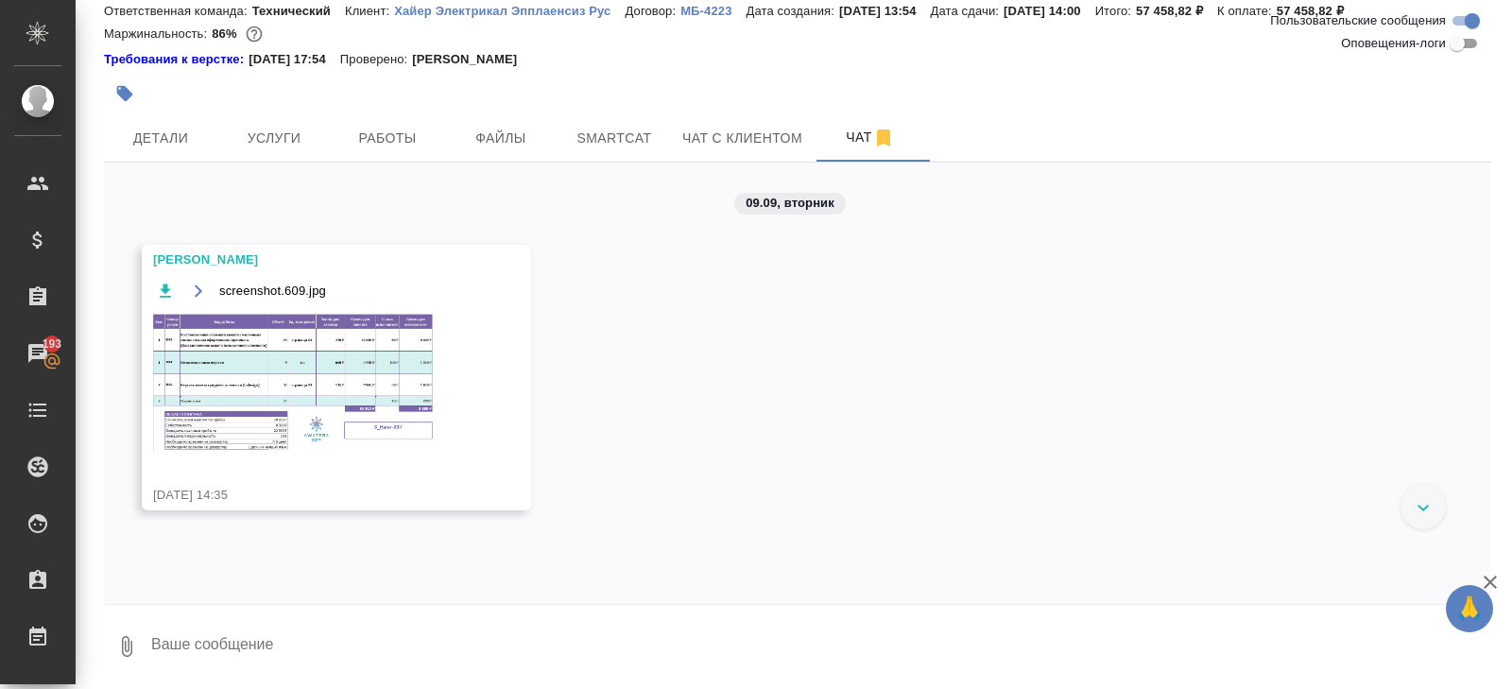
click at [329, 400] on img at bounding box center [295, 382] width 284 height 141
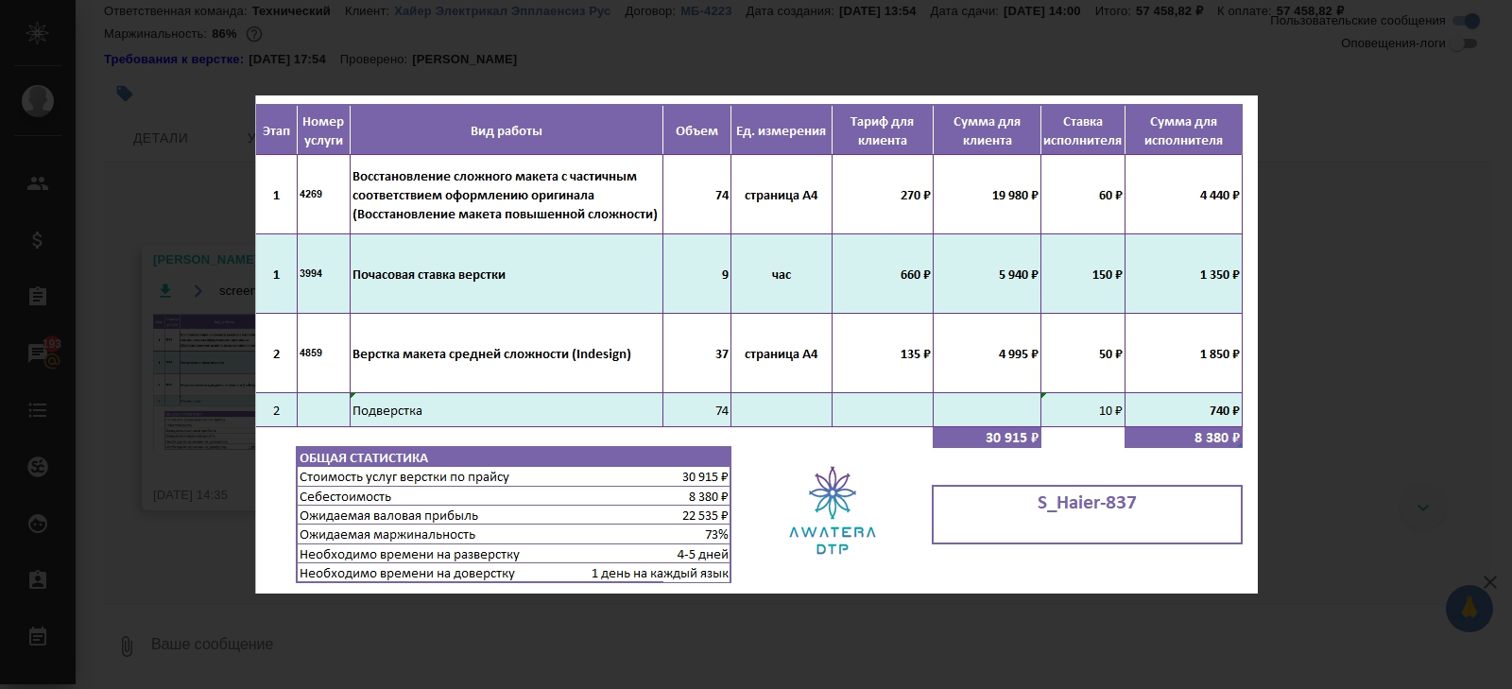
click at [399, 627] on div "screenshot.609.jpg 1 of 1" at bounding box center [756, 344] width 1512 height 689
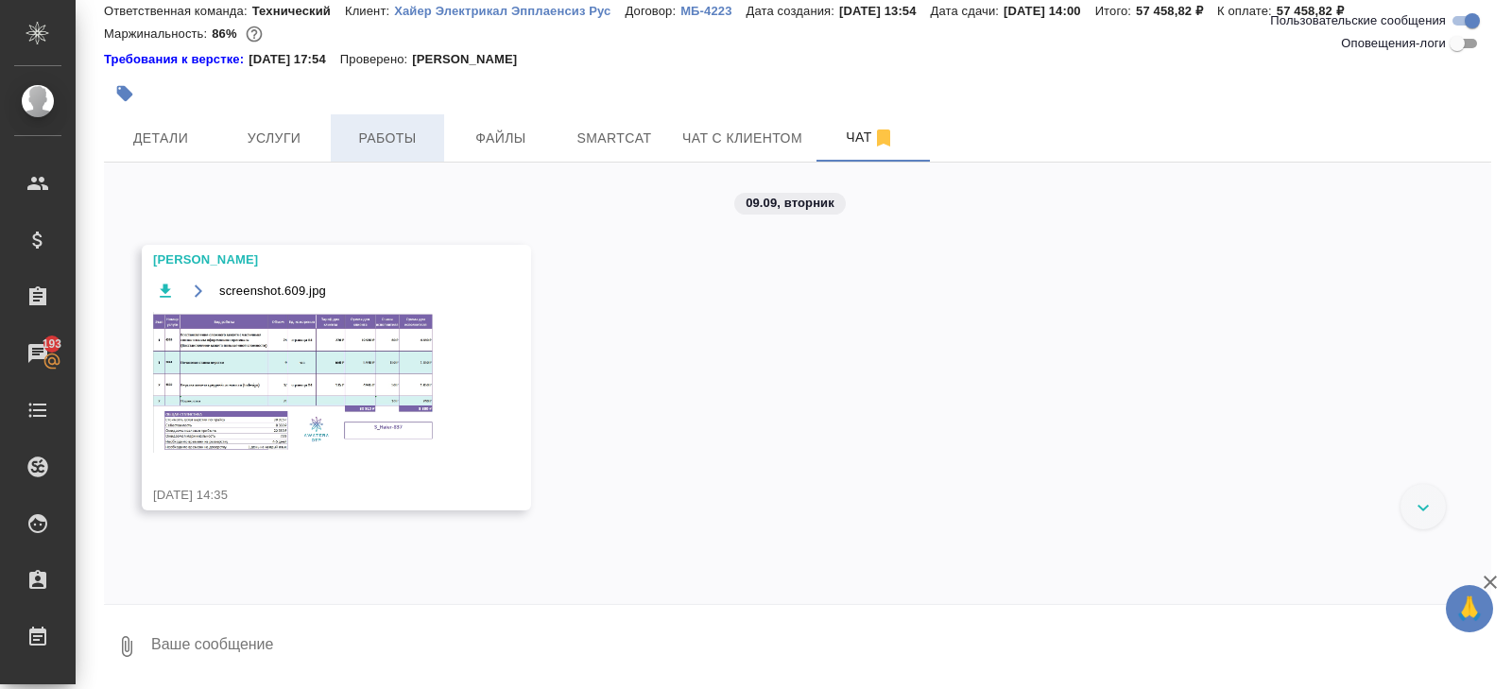
click at [365, 134] on span "Работы" at bounding box center [387, 139] width 91 height 24
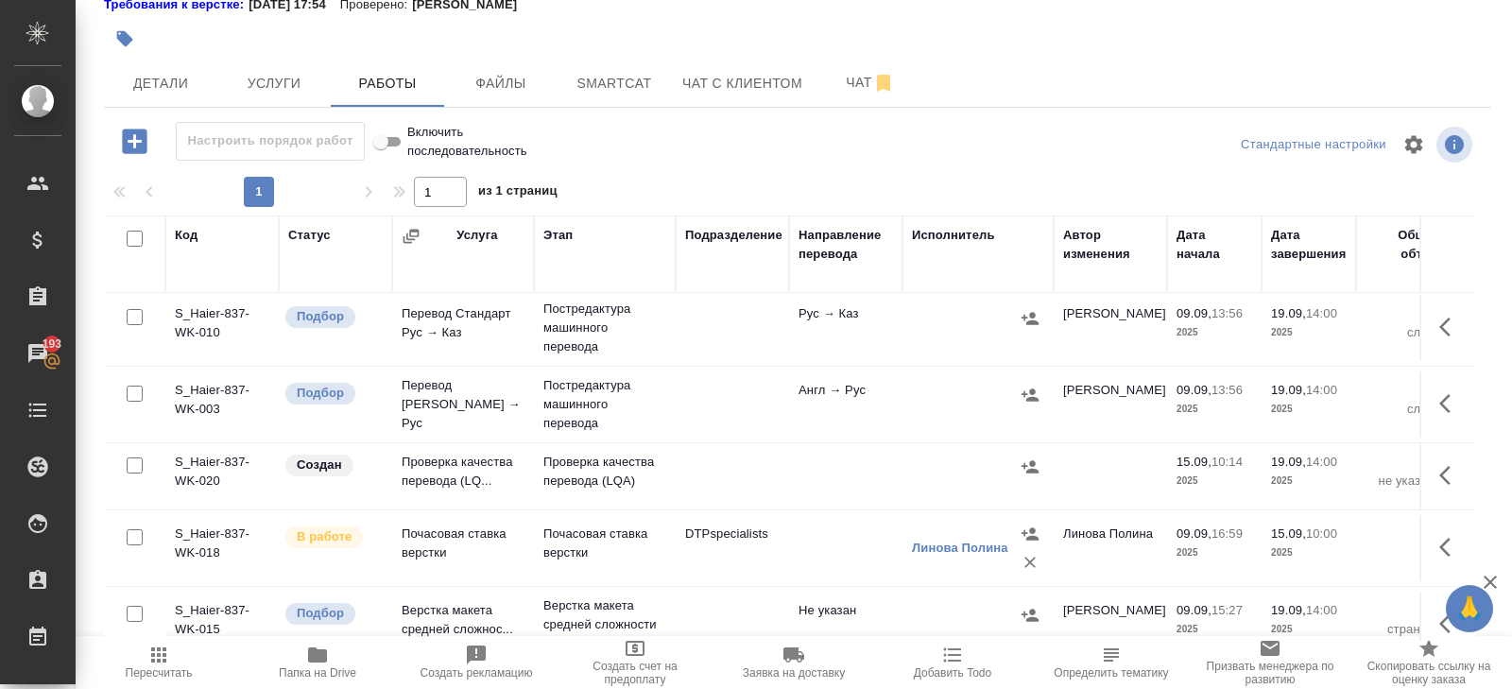
scroll to position [165, 0]
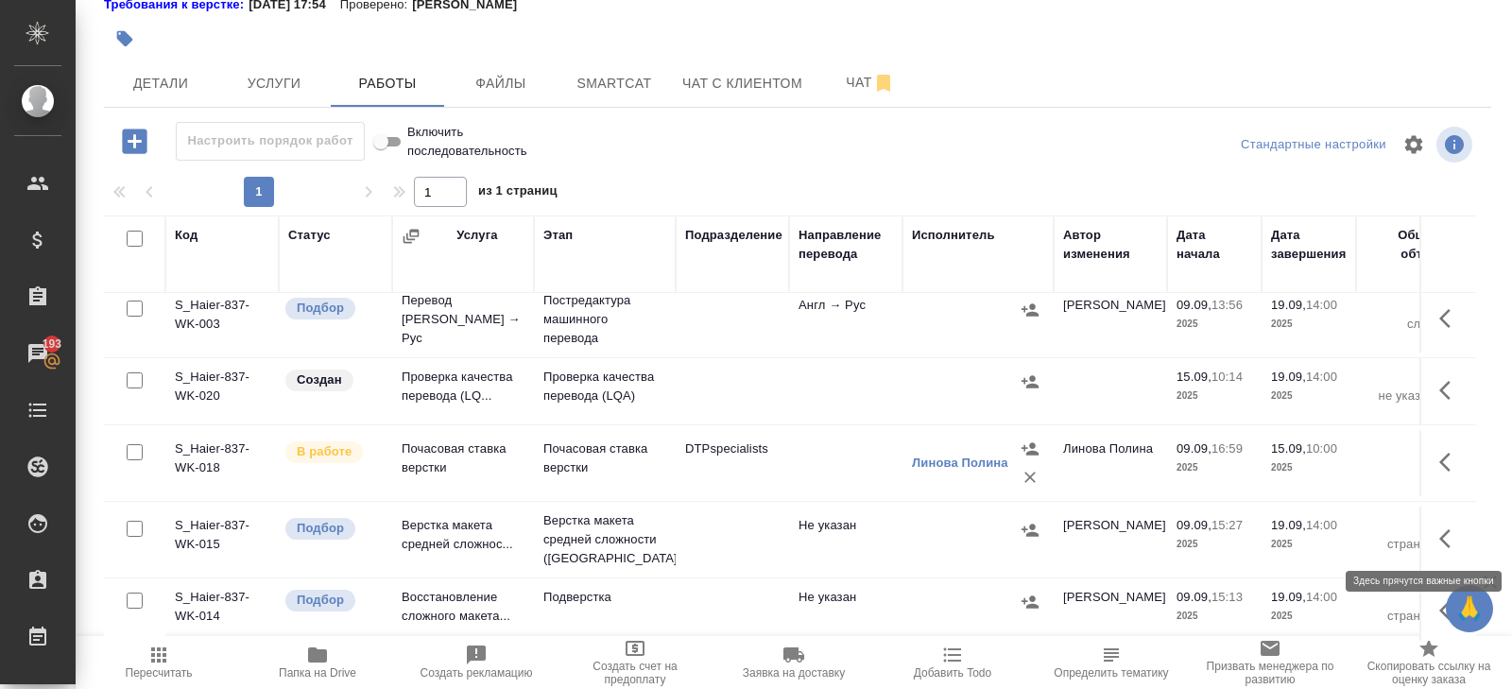
click at [1446, 534] on icon "button" at bounding box center [1451, 538] width 23 height 23
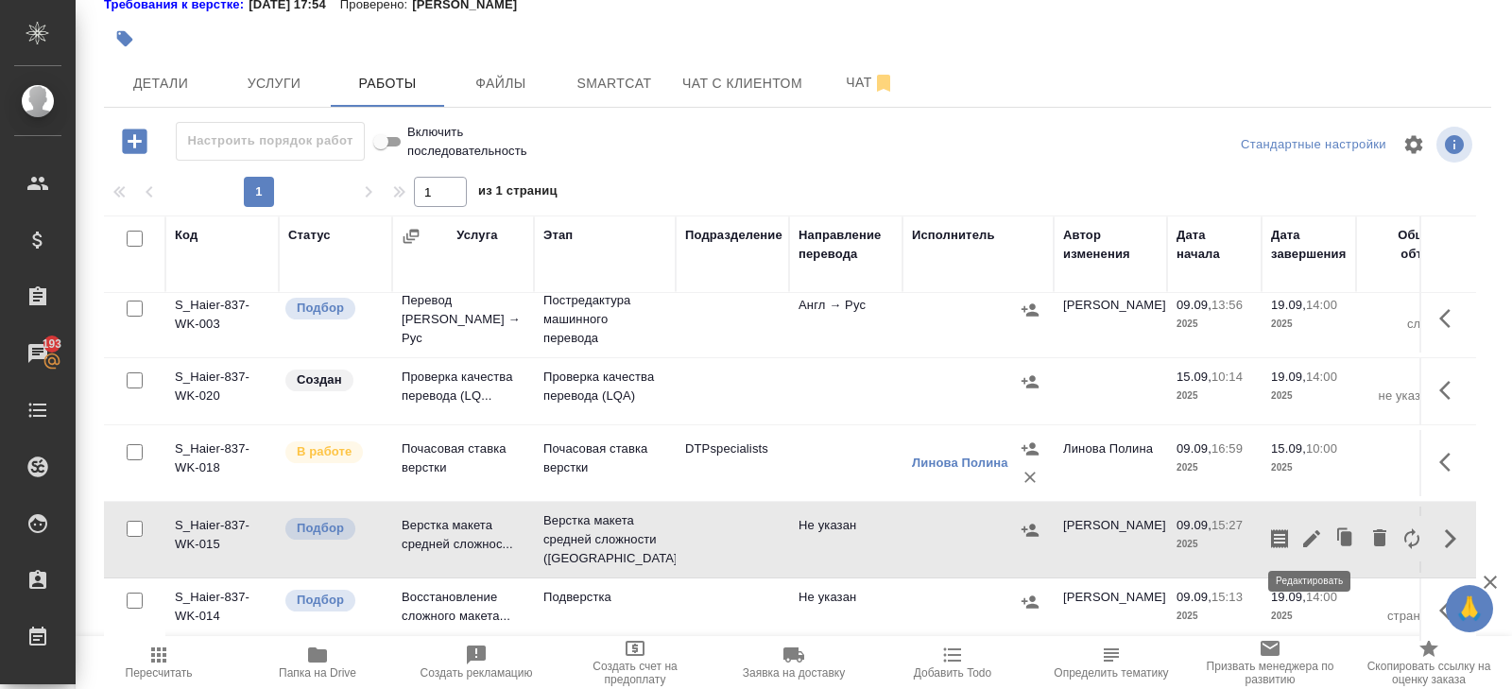
click at [1315, 544] on icon "button" at bounding box center [1312, 538] width 23 height 23
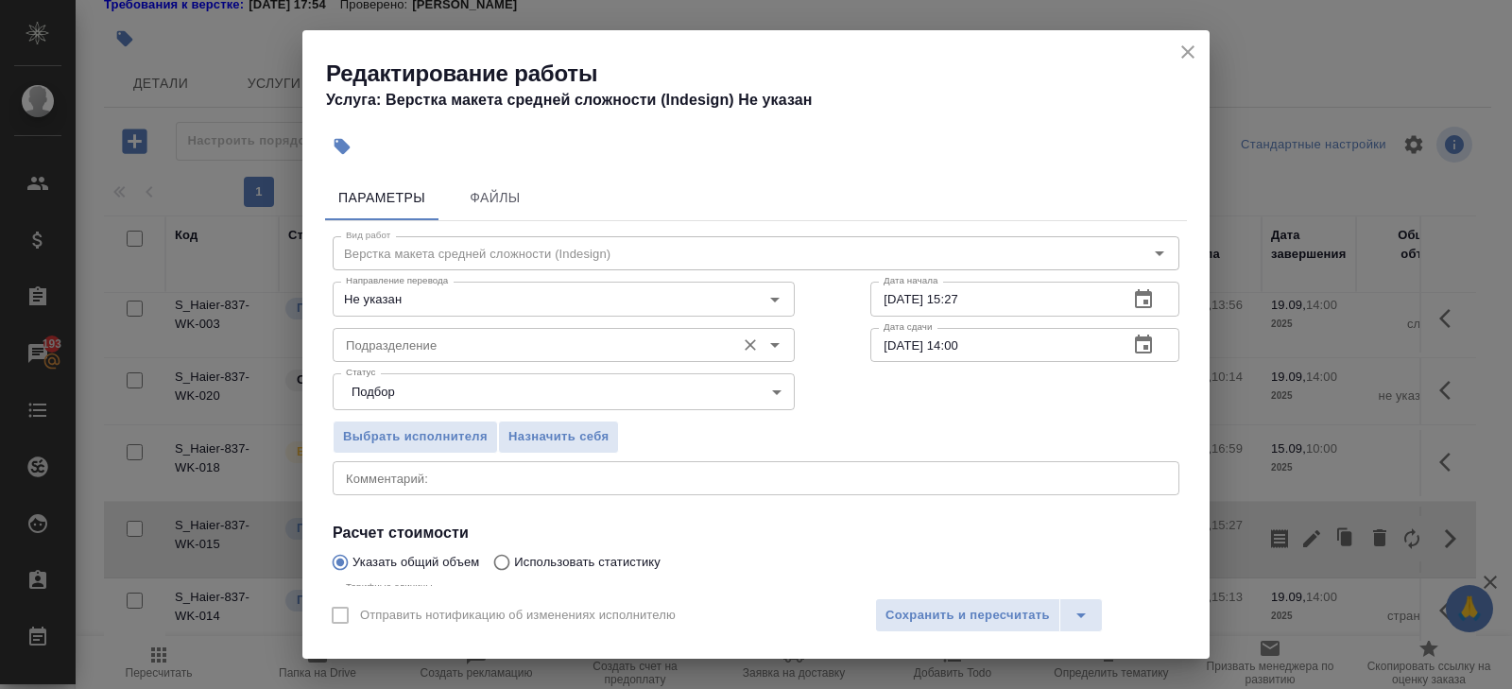
click at [503, 346] on input "Подразделение" at bounding box center [532, 345] width 388 height 23
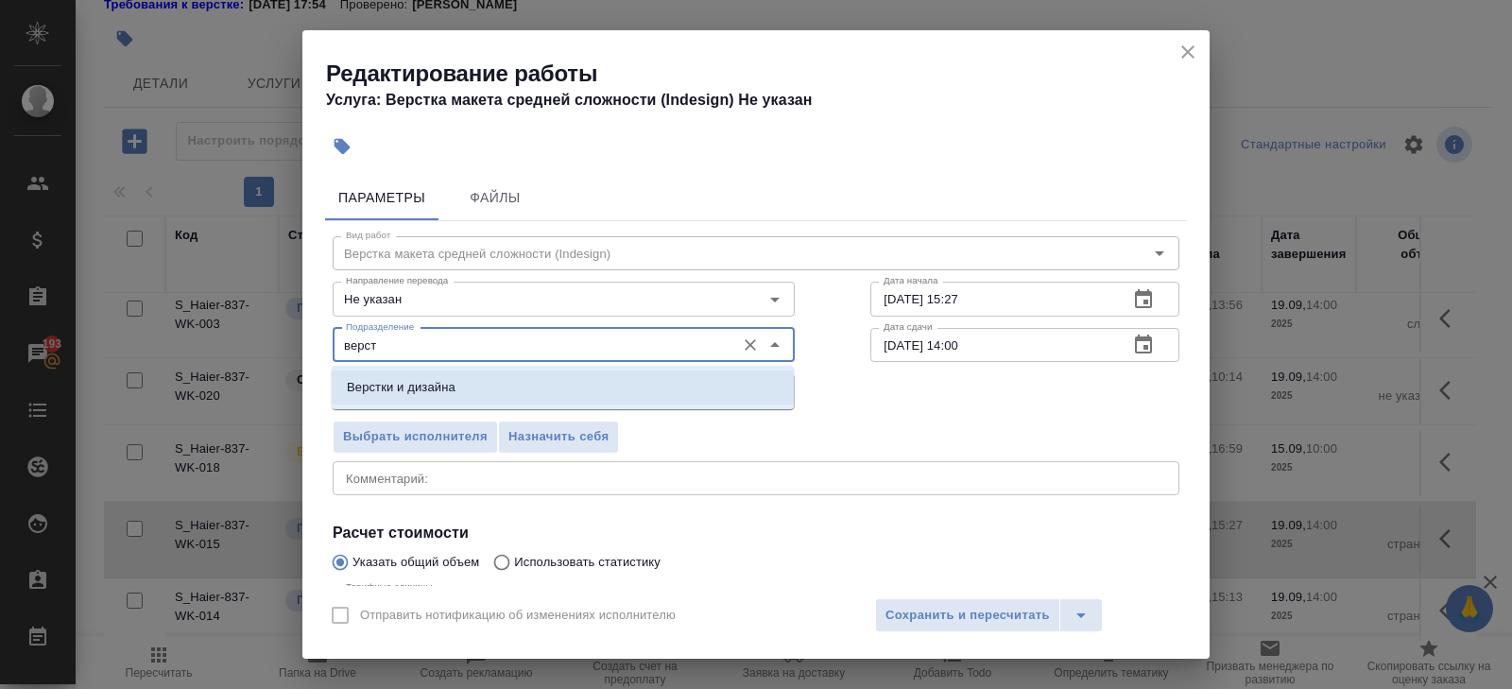
click at [420, 388] on p "Верстки и дизайна" at bounding box center [401, 387] width 109 height 19
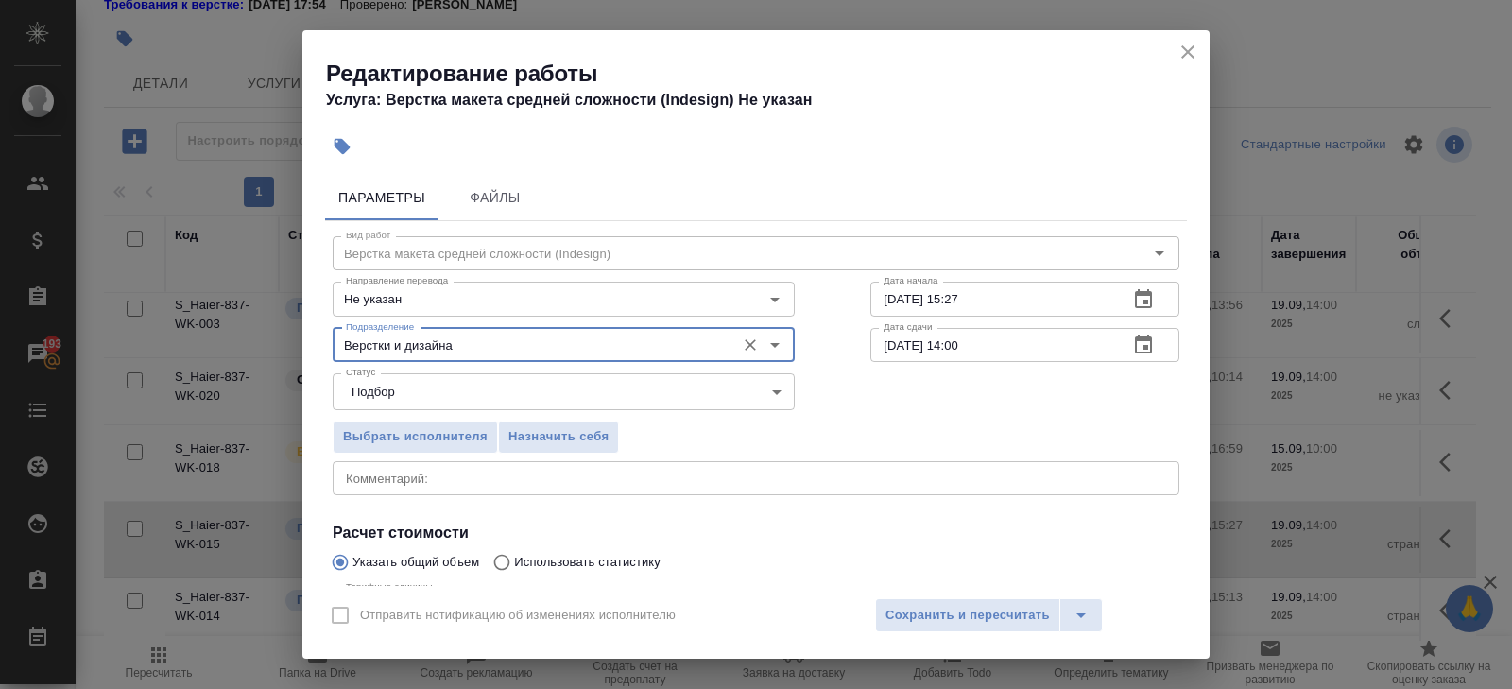
scroll to position [200, 0]
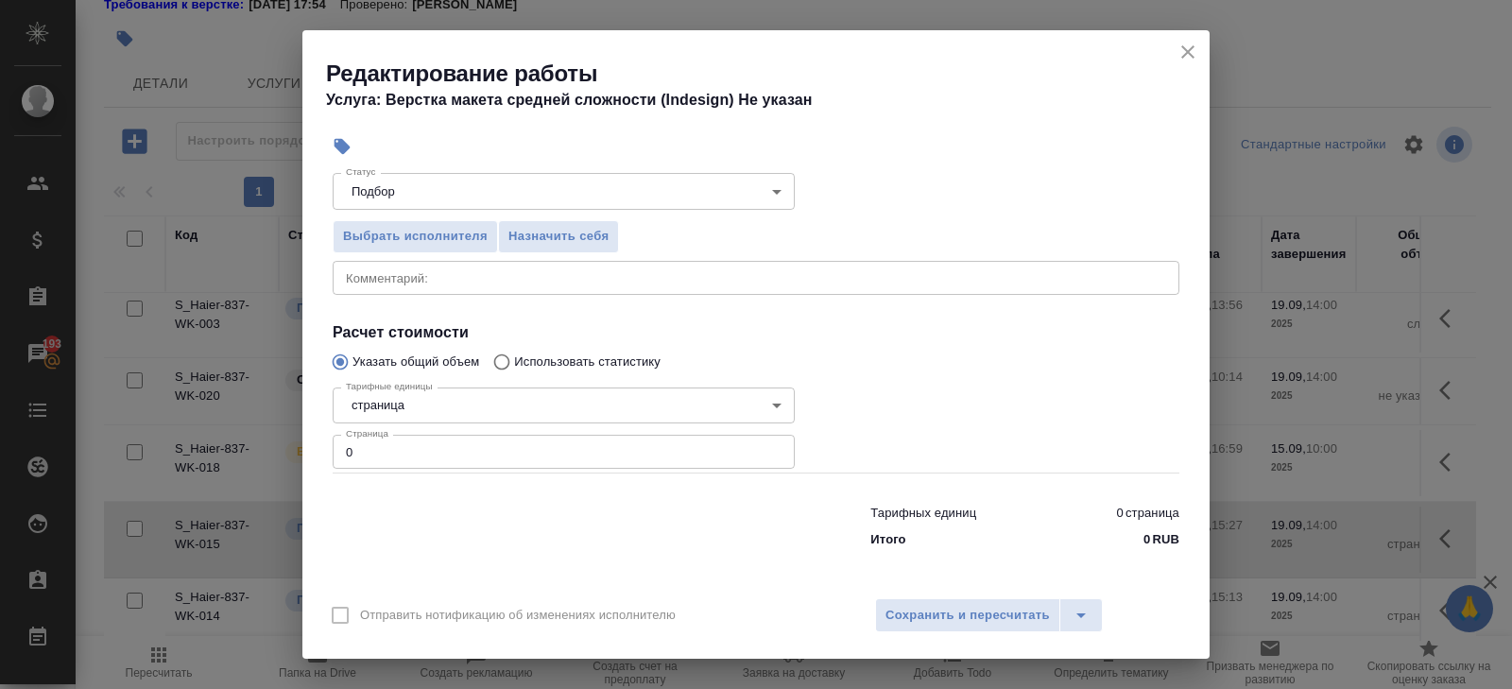
type input "Верстки и дизайна"
drag, startPoint x: 393, startPoint y: 451, endPoint x: 127, endPoint y: 452, distance: 266.6
click at [127, 452] on div "Редактирование работы Услуга: Верстка макета средней сложности (Indesign) Не ук…" at bounding box center [756, 344] width 1512 height 689
type input "74"
click at [348, 285] on div "x Комментарий:" at bounding box center [756, 278] width 847 height 34
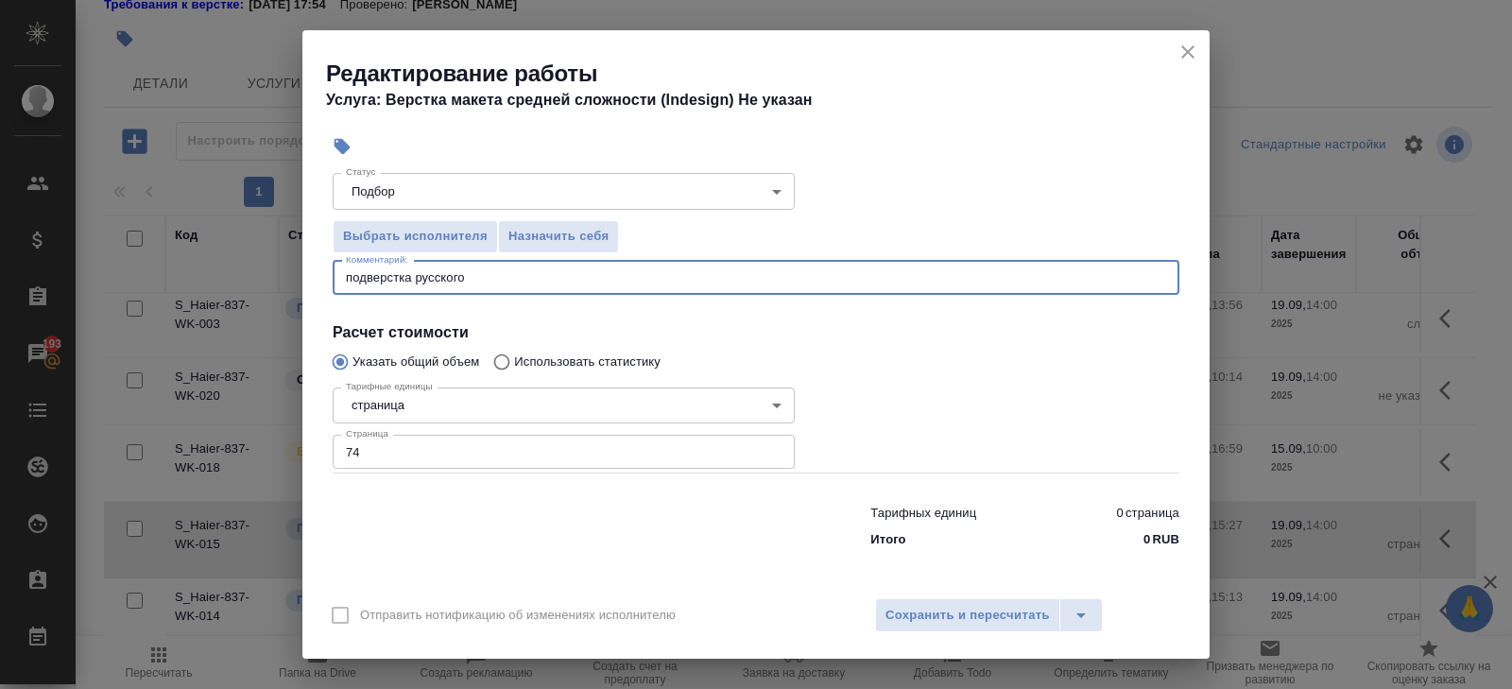
scroll to position [0, 0]
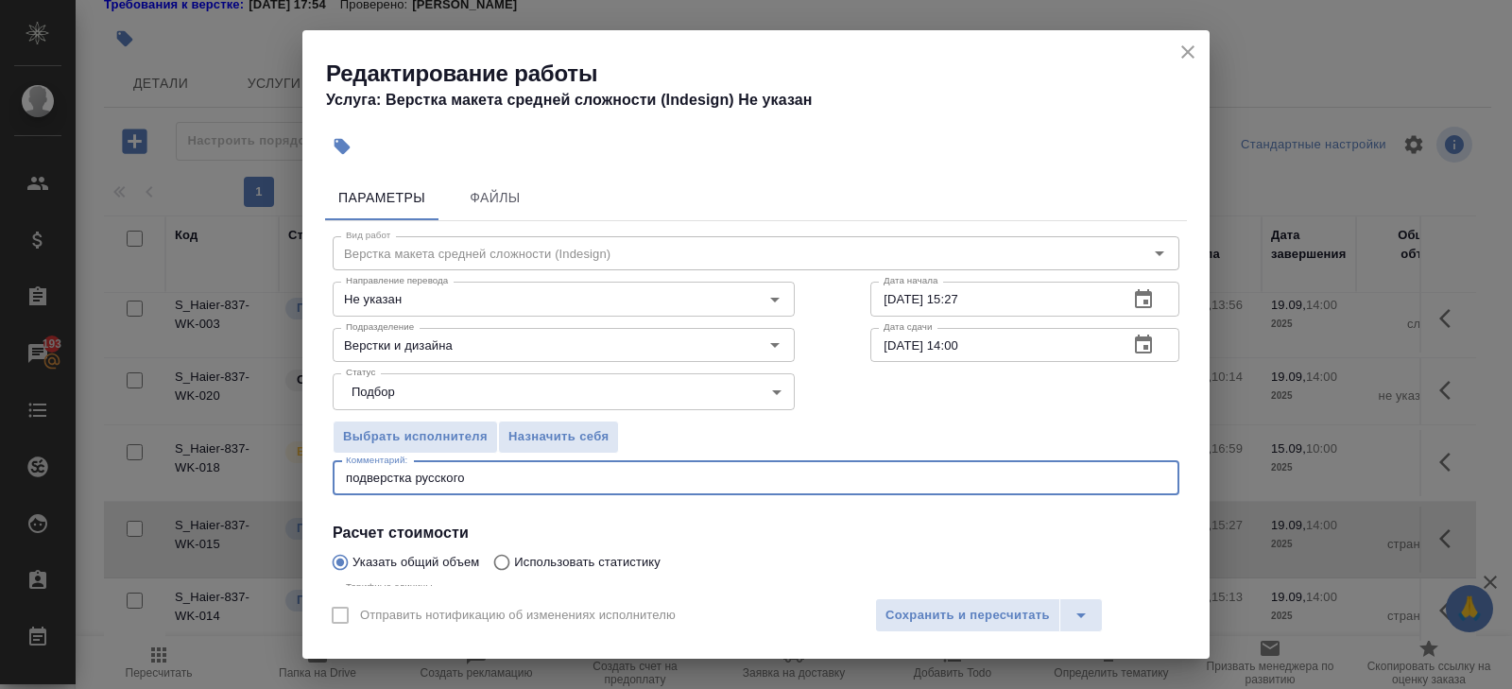
type textarea "подверстка русского"
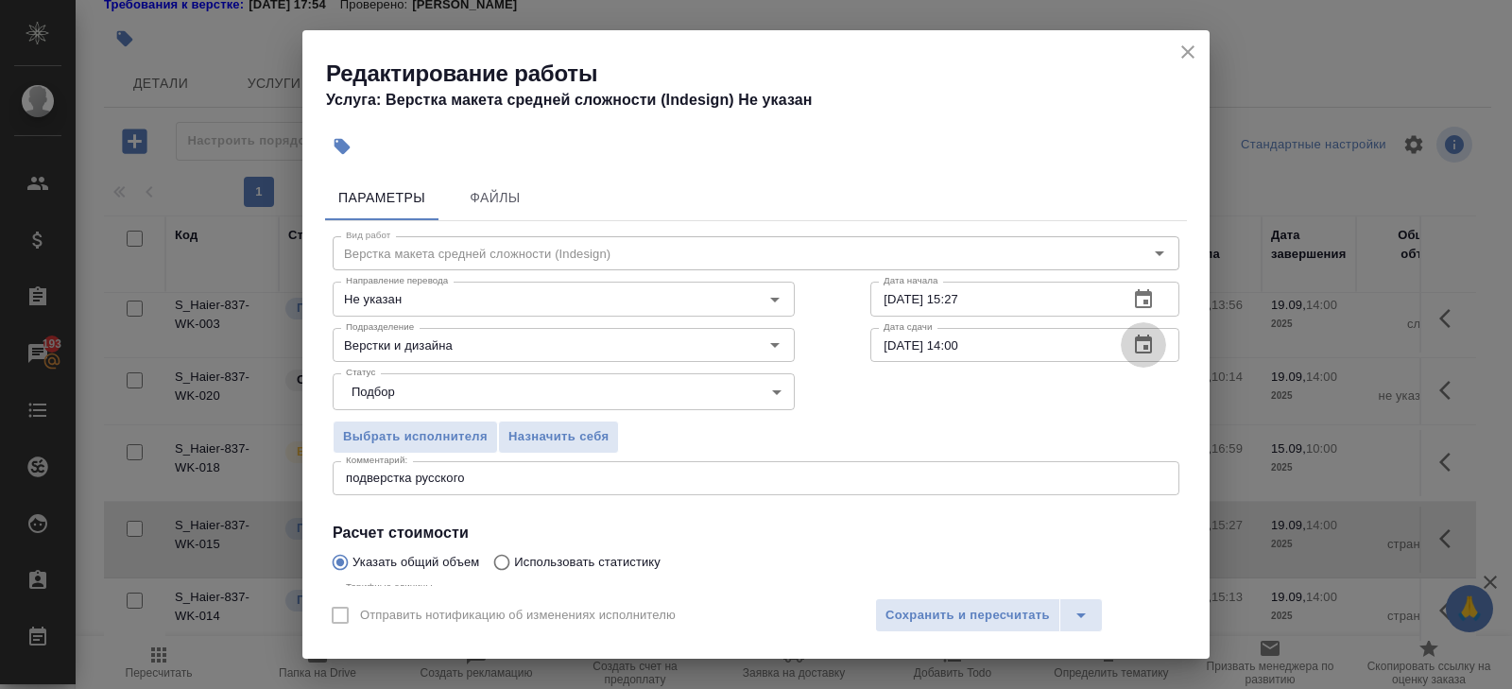
click at [1143, 337] on icon "button" at bounding box center [1143, 344] width 17 height 19
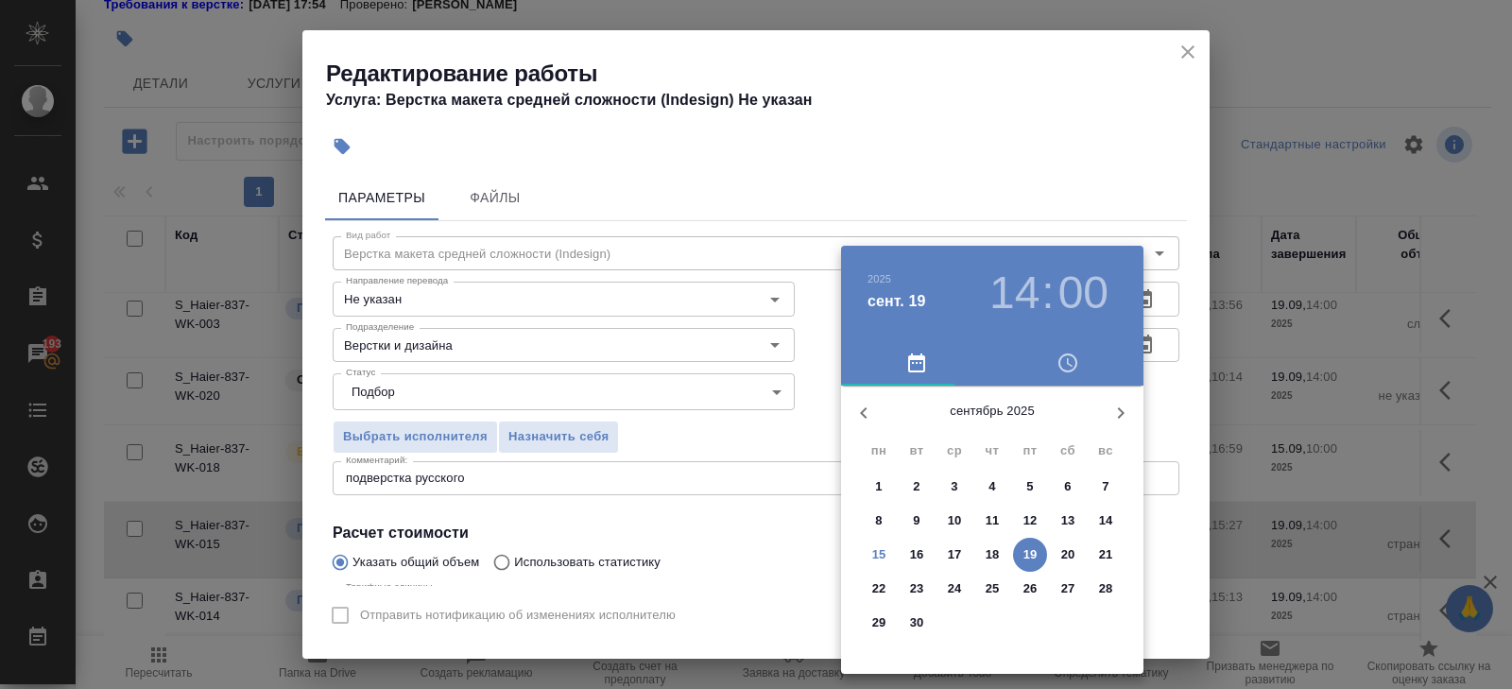
click at [994, 557] on p "18" at bounding box center [993, 554] width 14 height 19
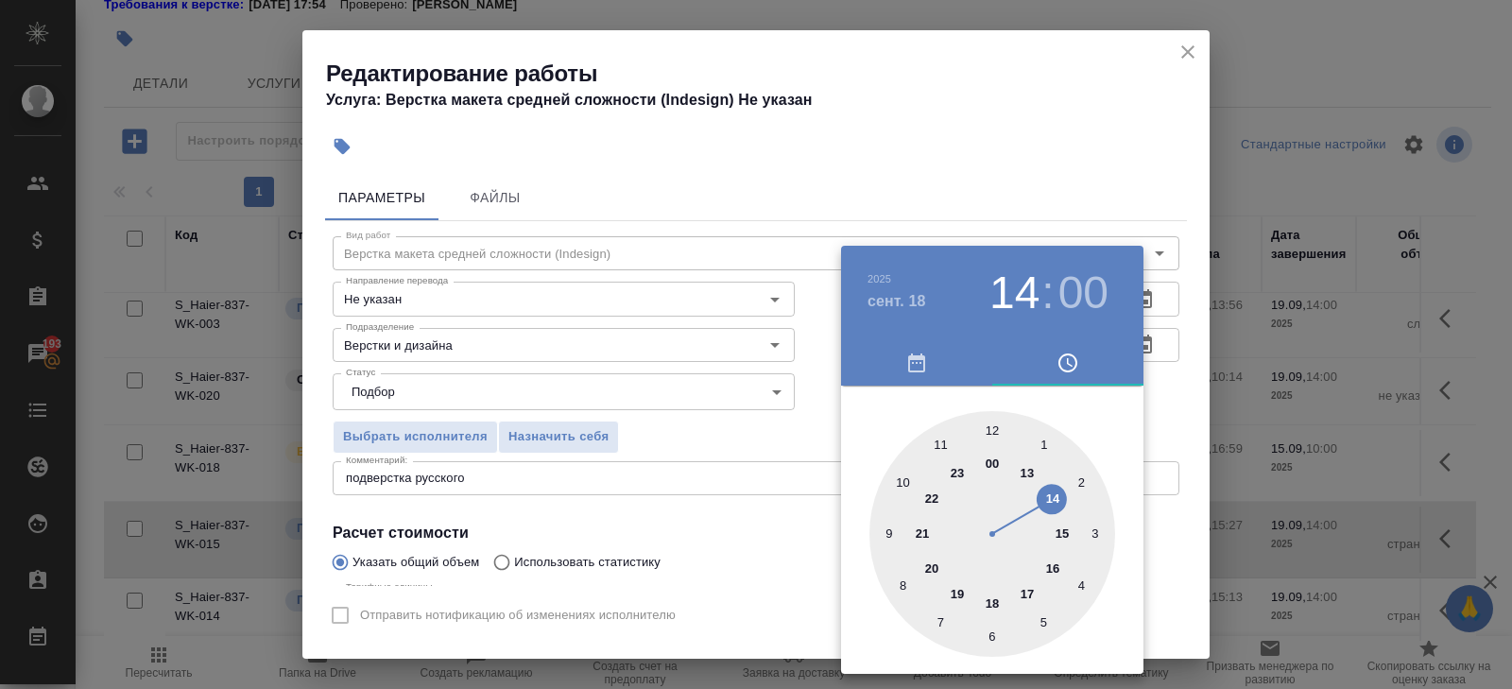
click at [1029, 594] on div at bounding box center [993, 534] width 246 height 246
type input "[DATE] 17:00"
click at [1166, 451] on div at bounding box center [756, 344] width 1512 height 689
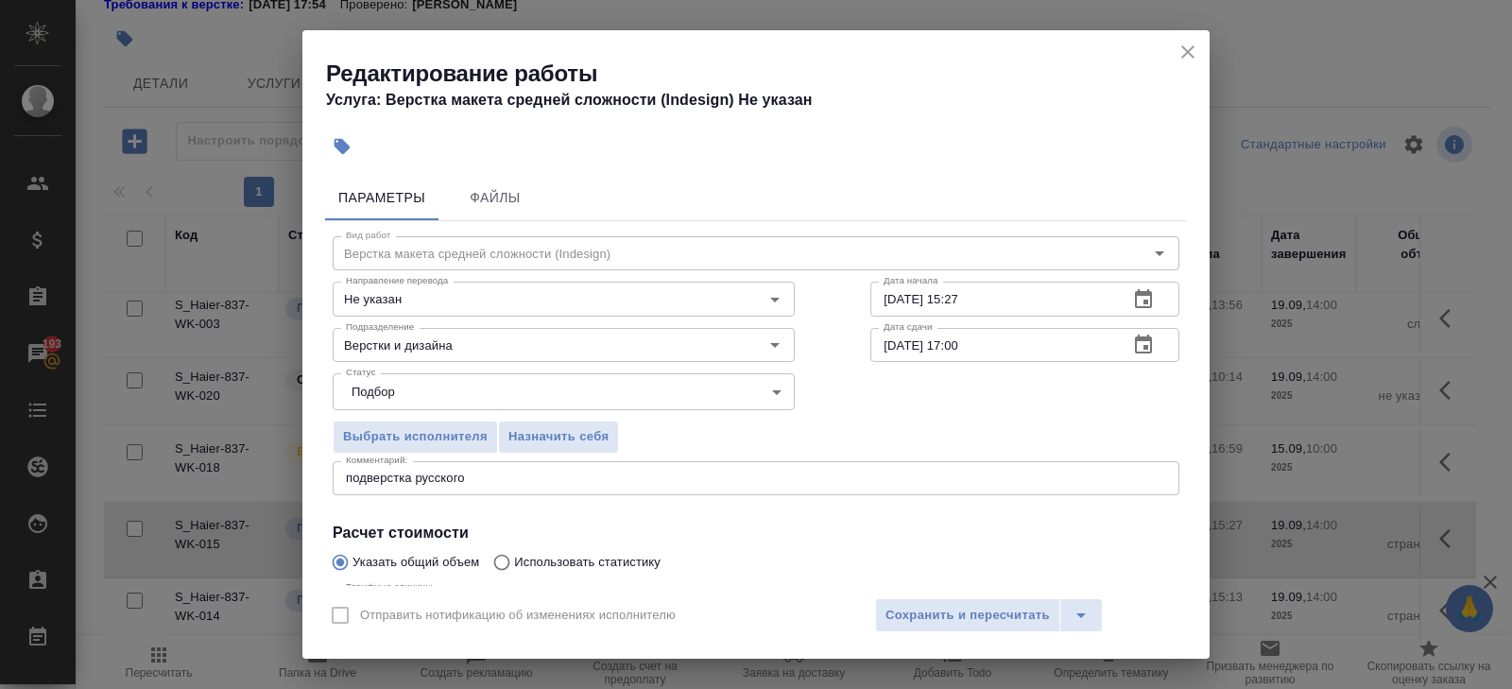
click at [1145, 289] on icon "button" at bounding box center [1143, 299] width 23 height 23
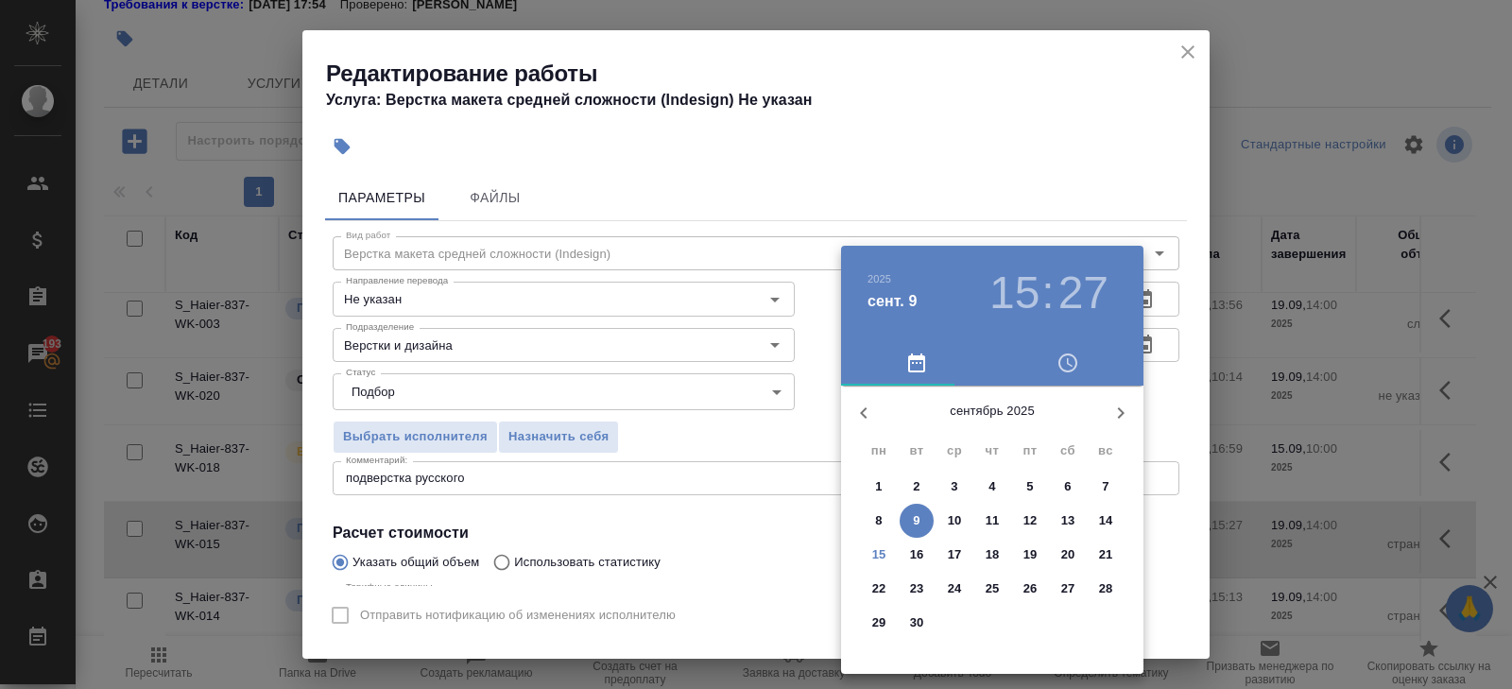
click at [956, 552] on p "17" at bounding box center [955, 554] width 14 height 19
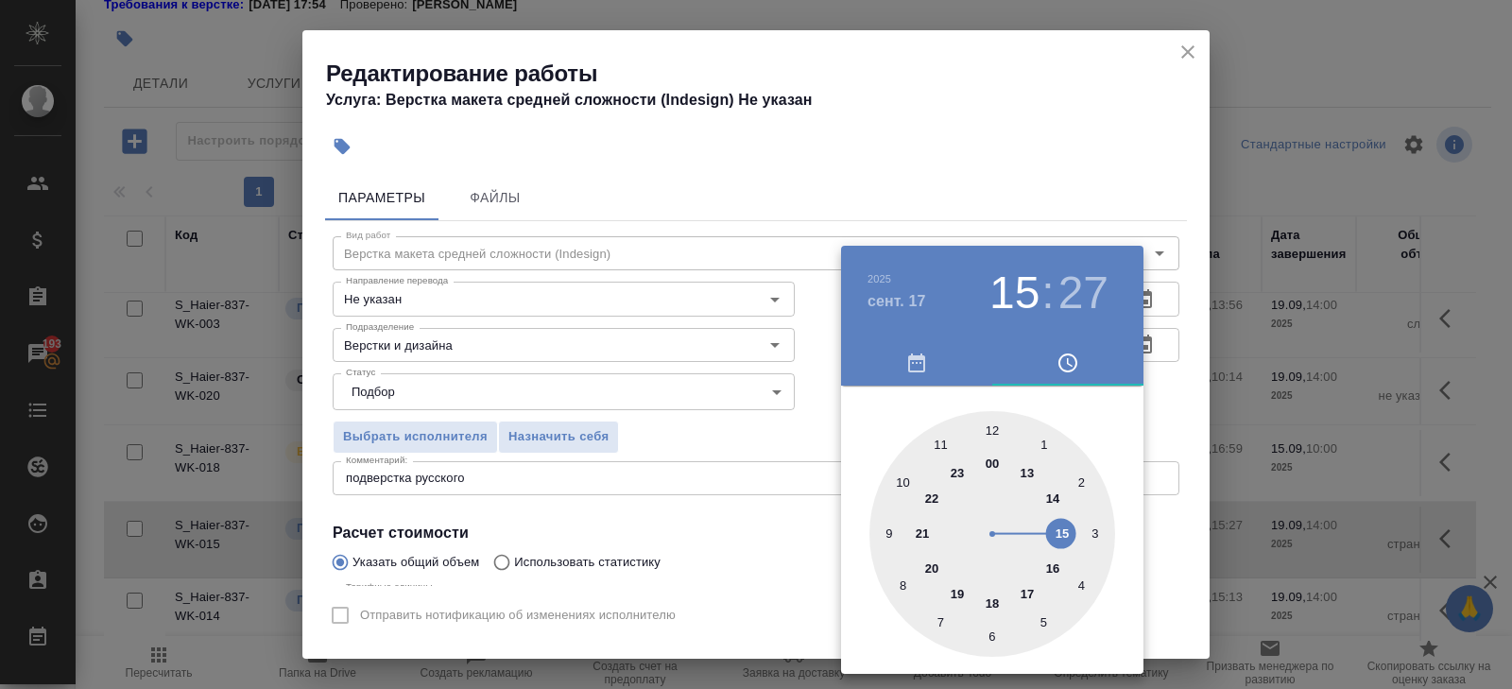
click at [1029, 593] on div at bounding box center [993, 534] width 246 height 246
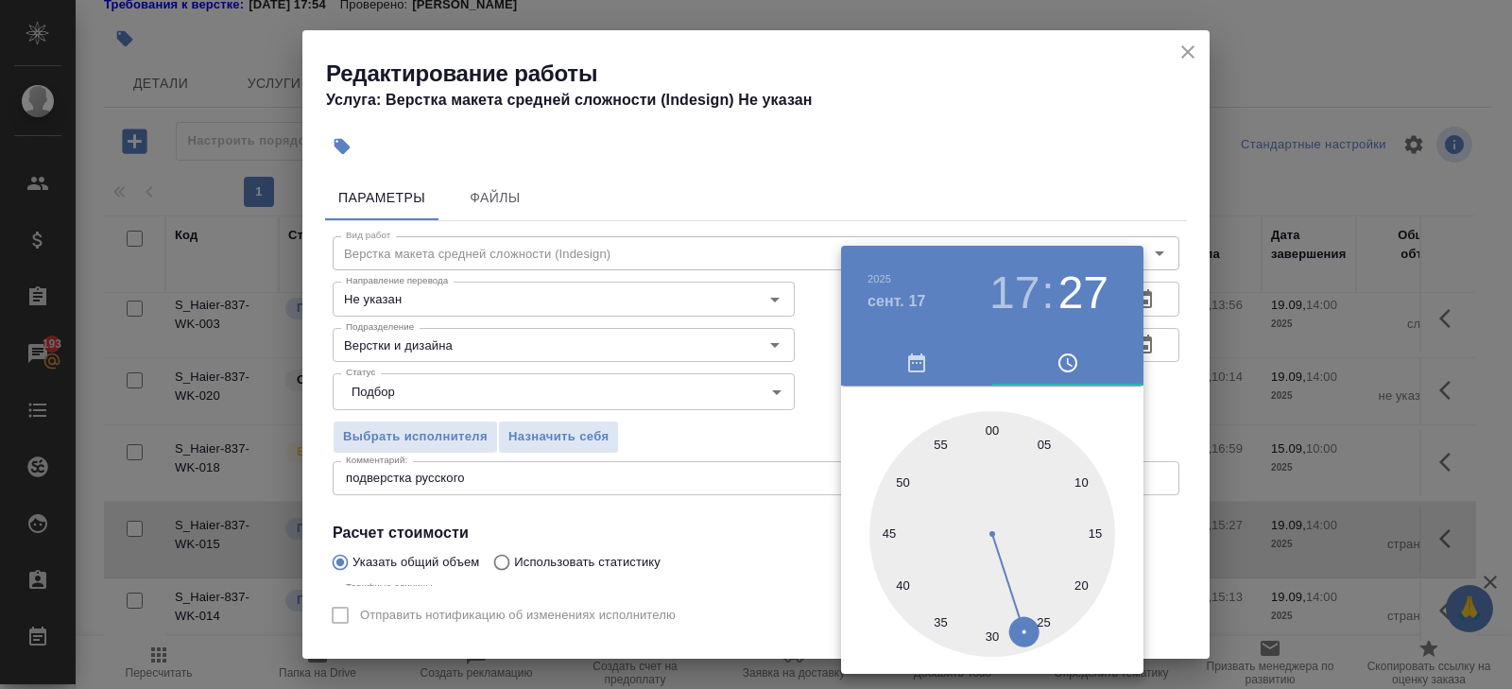
type input "[DATE] 17:00"
click at [994, 425] on div at bounding box center [993, 534] width 246 height 246
click at [775, 504] on div at bounding box center [756, 344] width 1512 height 689
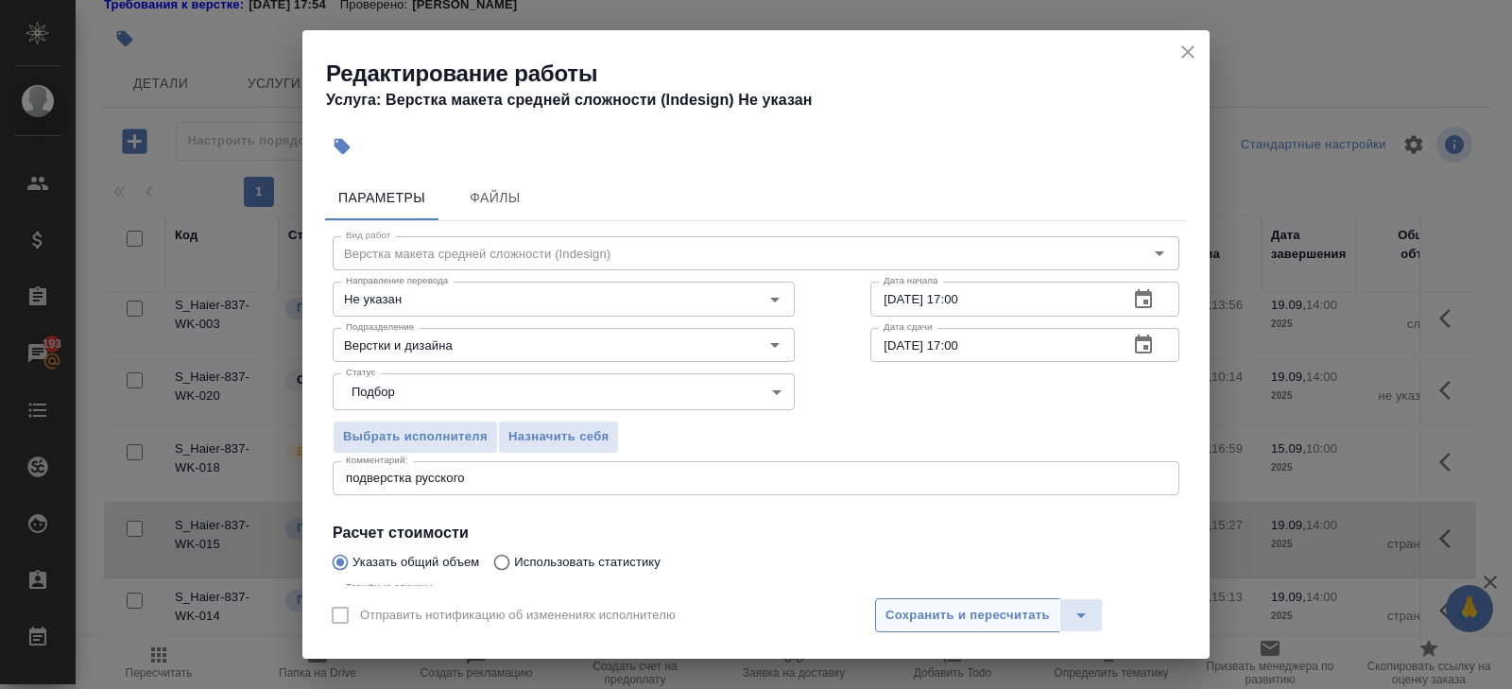
click at [897, 611] on span "Сохранить и пересчитать" at bounding box center [968, 616] width 164 height 22
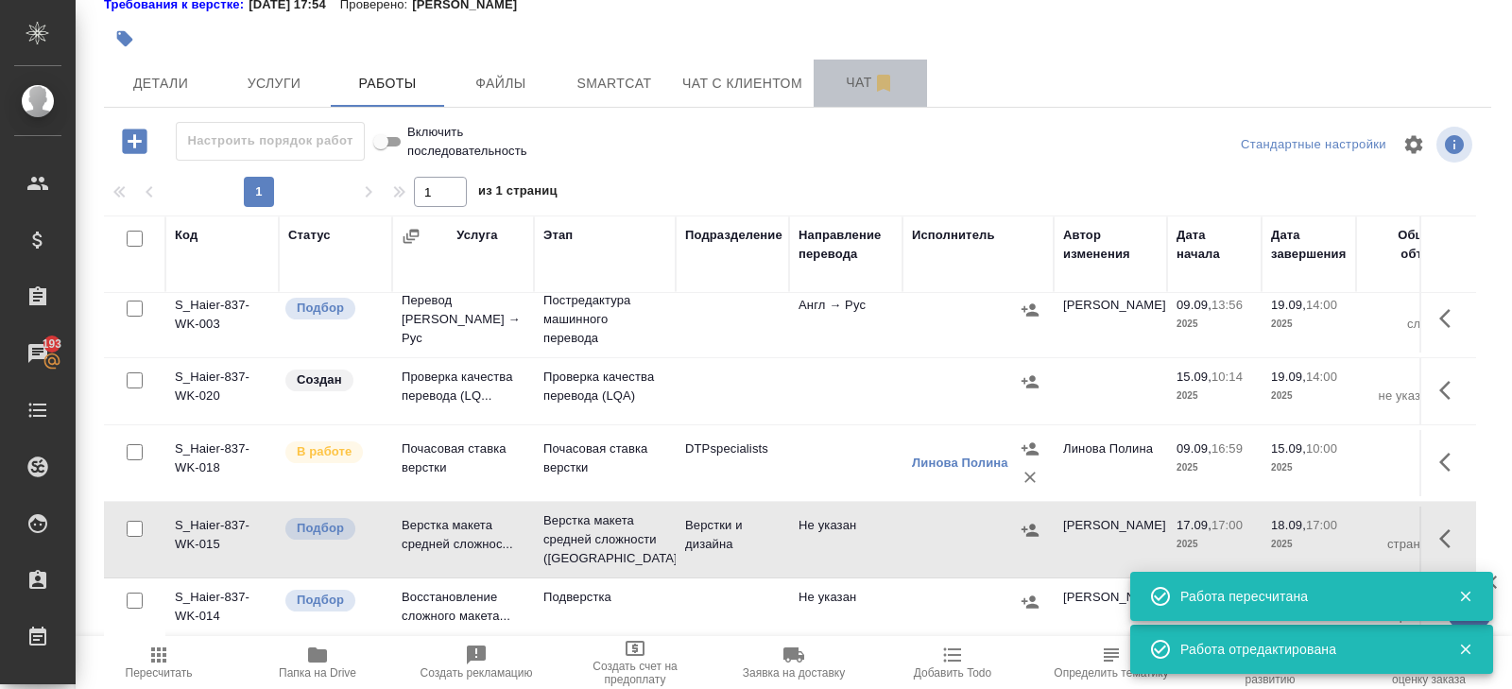
click at [863, 73] on span "Чат" at bounding box center [870, 83] width 91 height 24
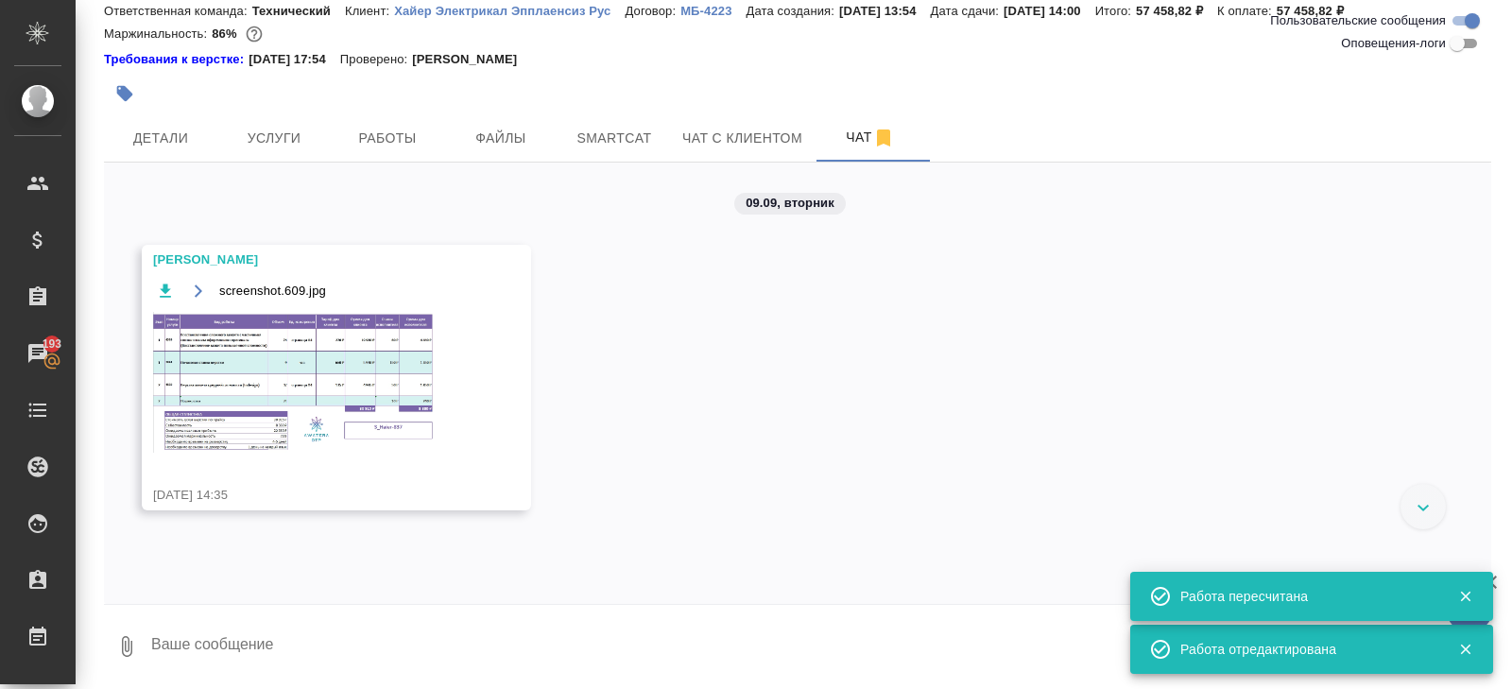
click at [291, 365] on img at bounding box center [295, 382] width 284 height 141
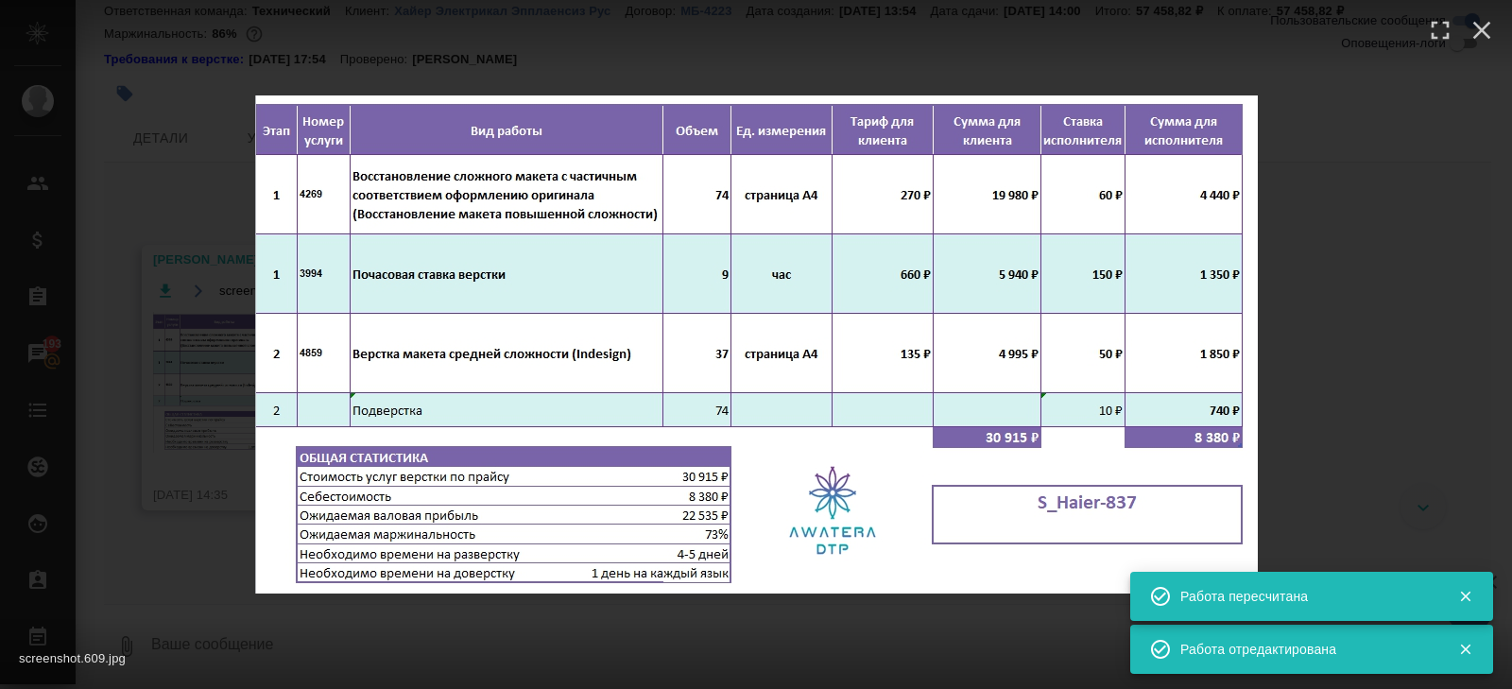
click at [346, 635] on div "screenshot.609.jpg 1 of 1" at bounding box center [756, 654] width 1512 height 70
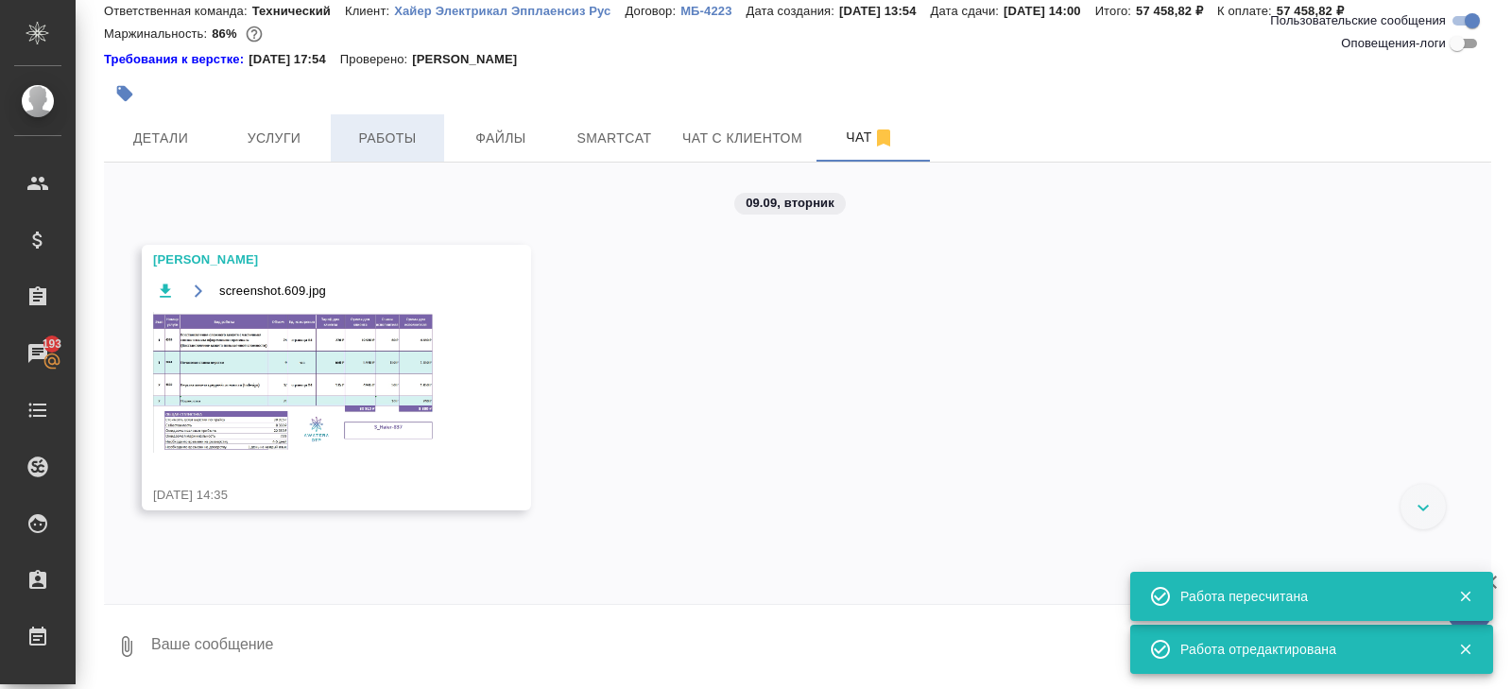
click at [384, 135] on span "Работы" at bounding box center [387, 139] width 91 height 24
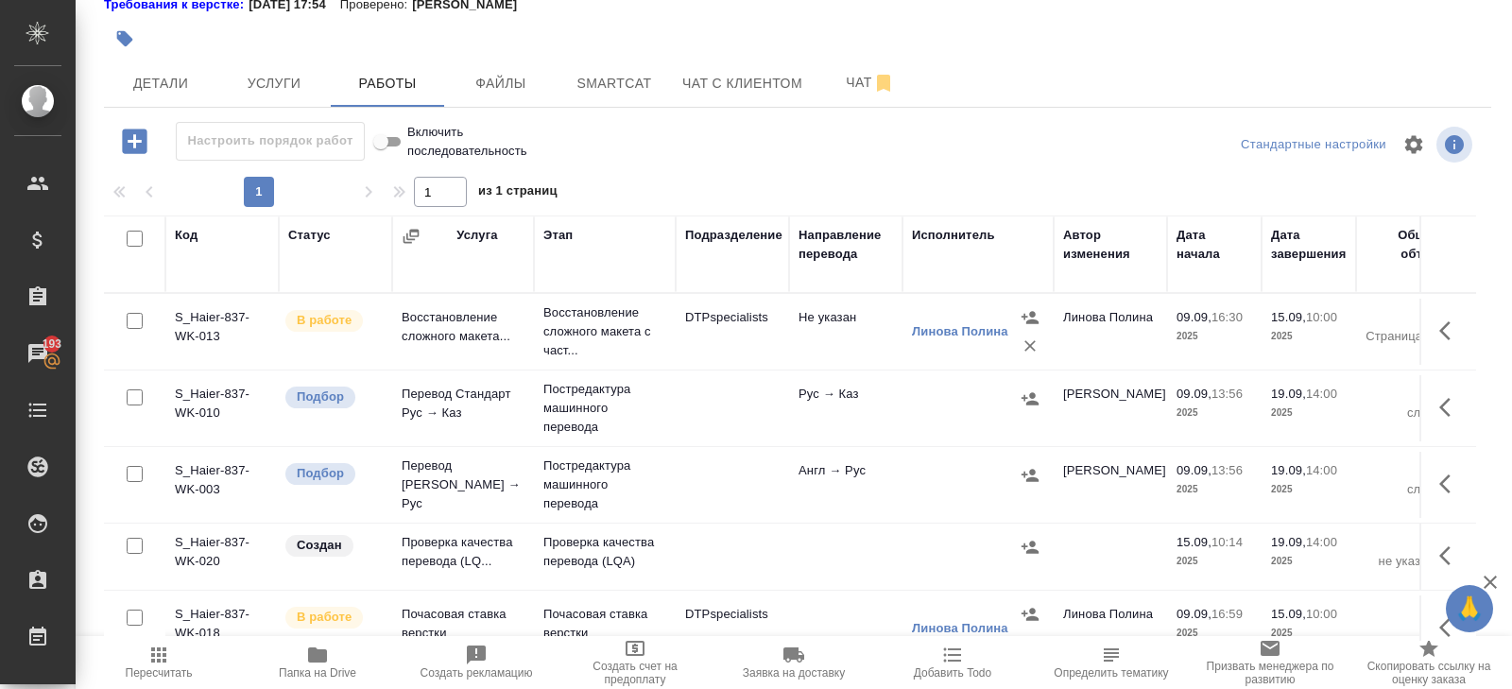
scroll to position [165, 0]
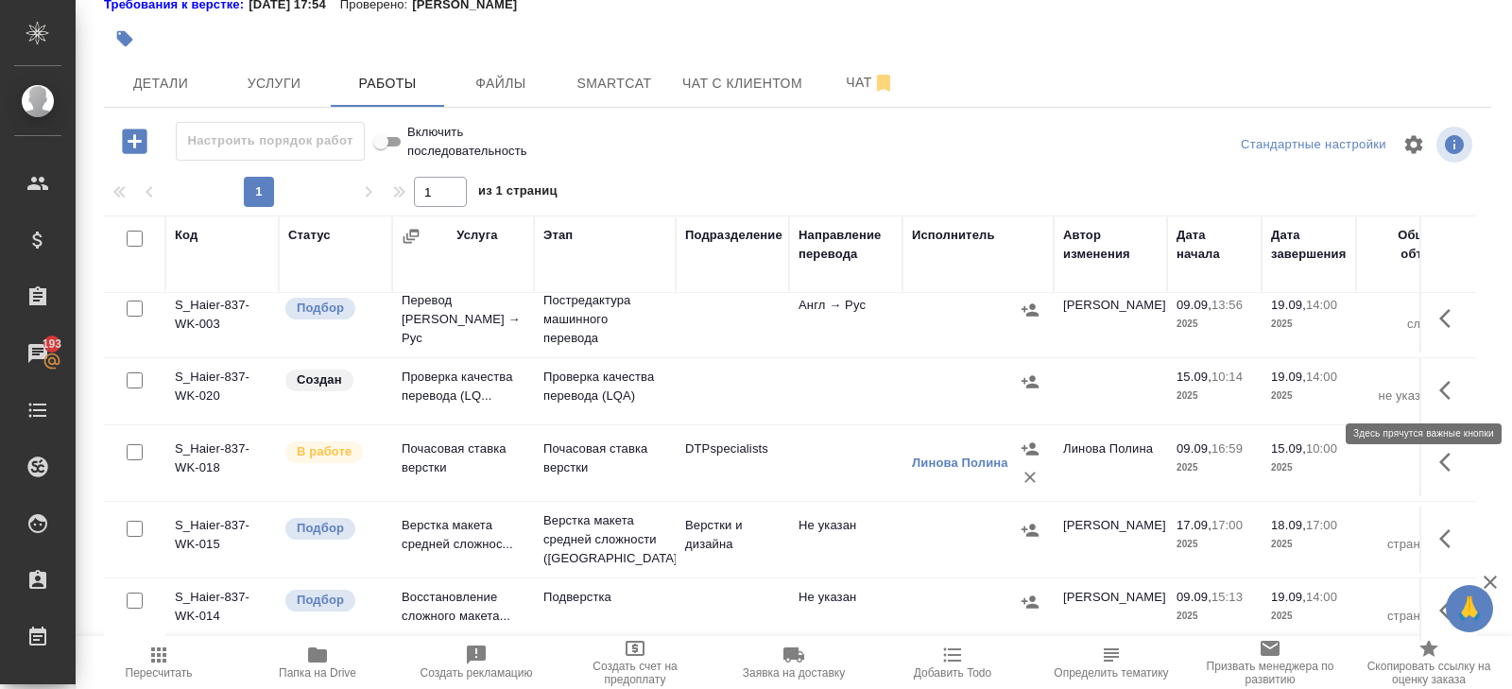
click at [1446, 385] on icon "button" at bounding box center [1451, 390] width 23 height 23
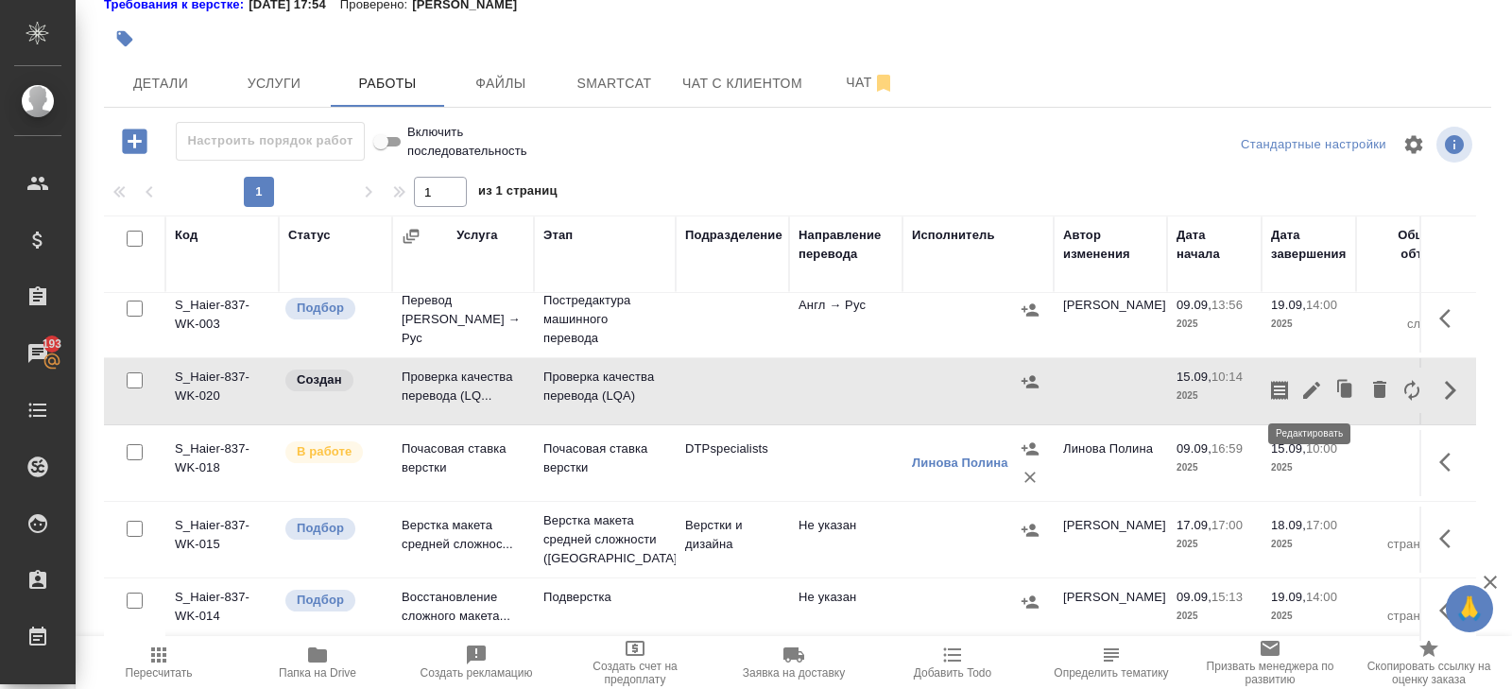
click at [1317, 389] on icon "button" at bounding box center [1312, 390] width 23 height 23
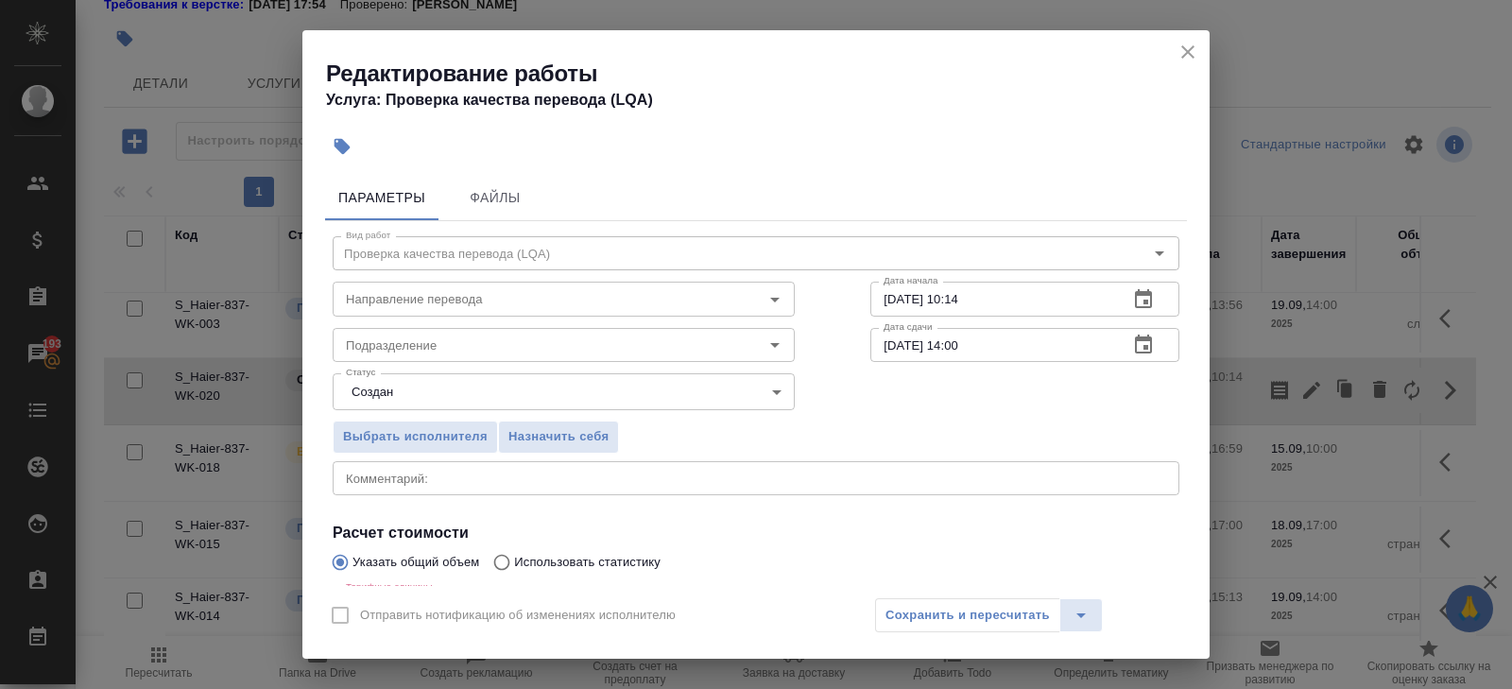
click at [1140, 302] on icon "button" at bounding box center [1143, 299] width 23 height 23
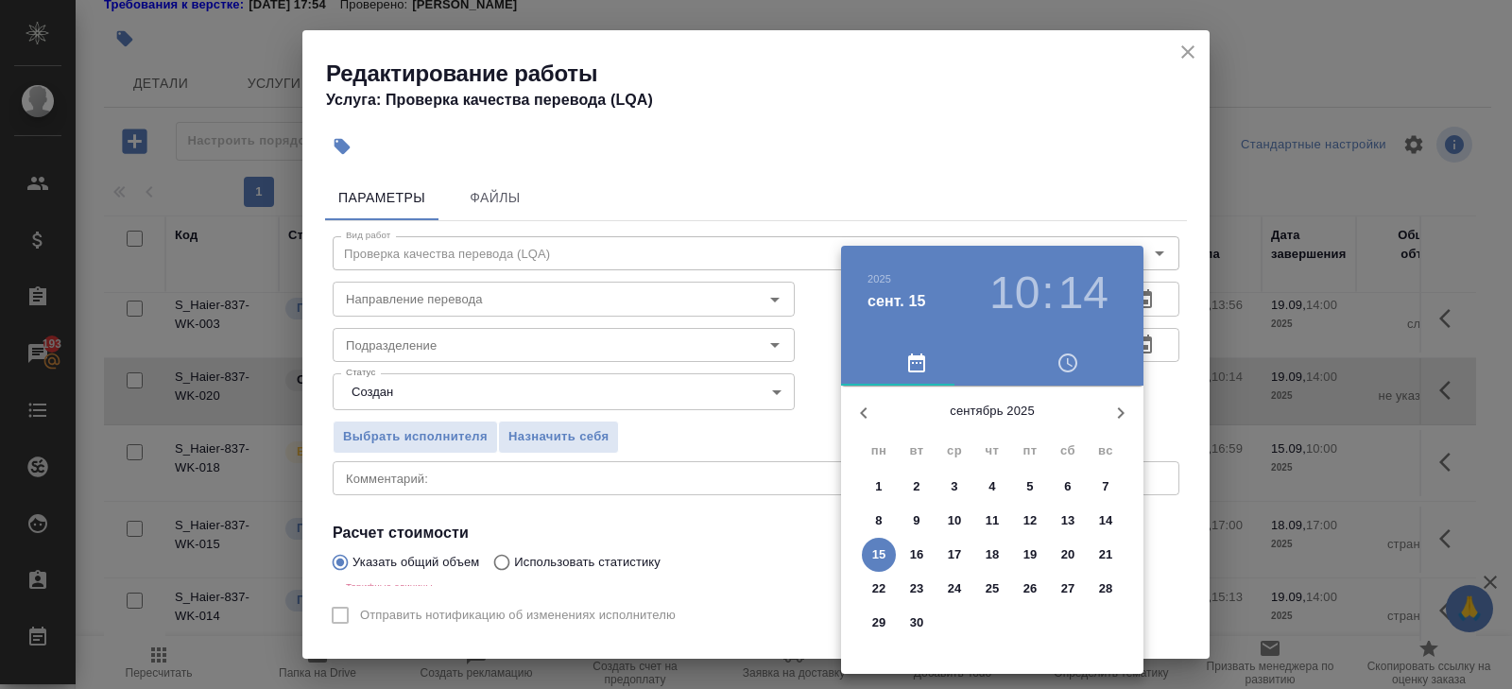
click at [998, 553] on p "18" at bounding box center [993, 554] width 14 height 19
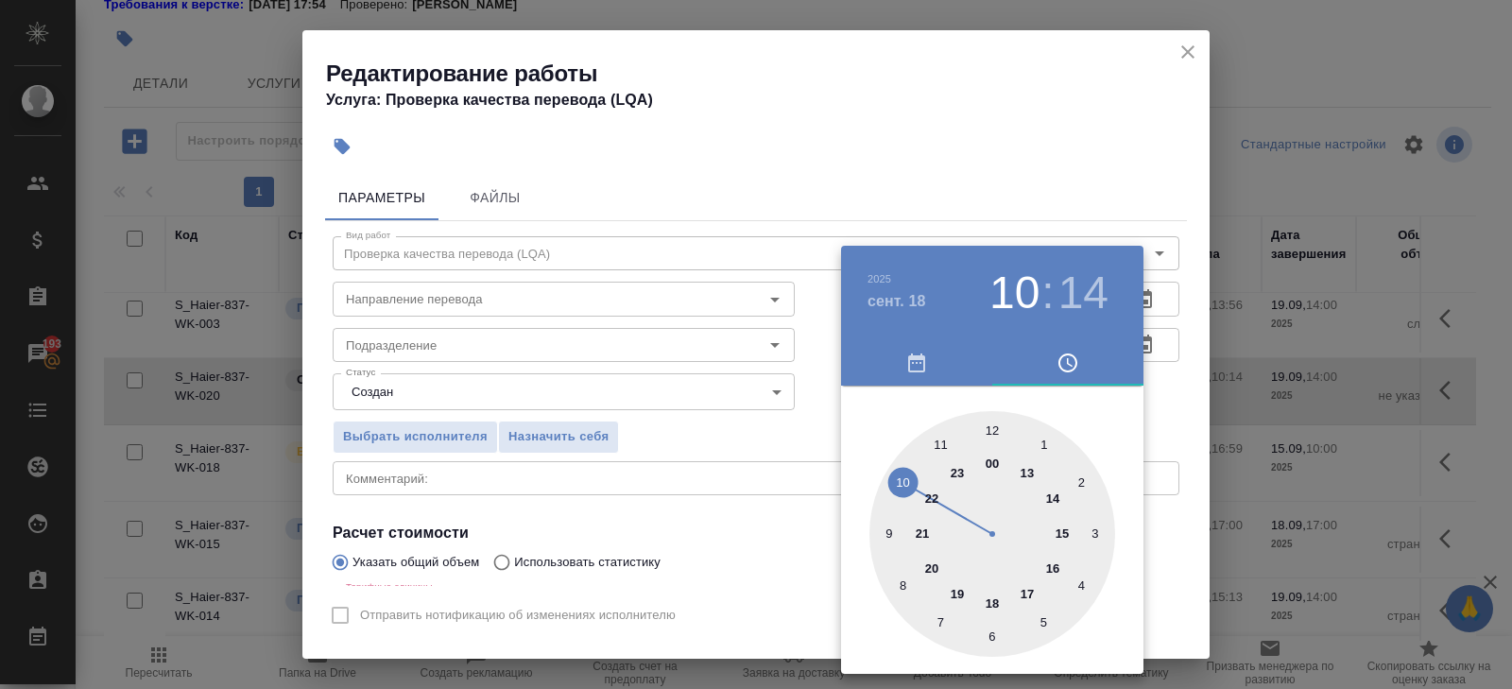
click at [1030, 588] on div at bounding box center [993, 534] width 246 height 246
click at [992, 431] on div at bounding box center [993, 534] width 246 height 246
type input "[DATE] 17:00"
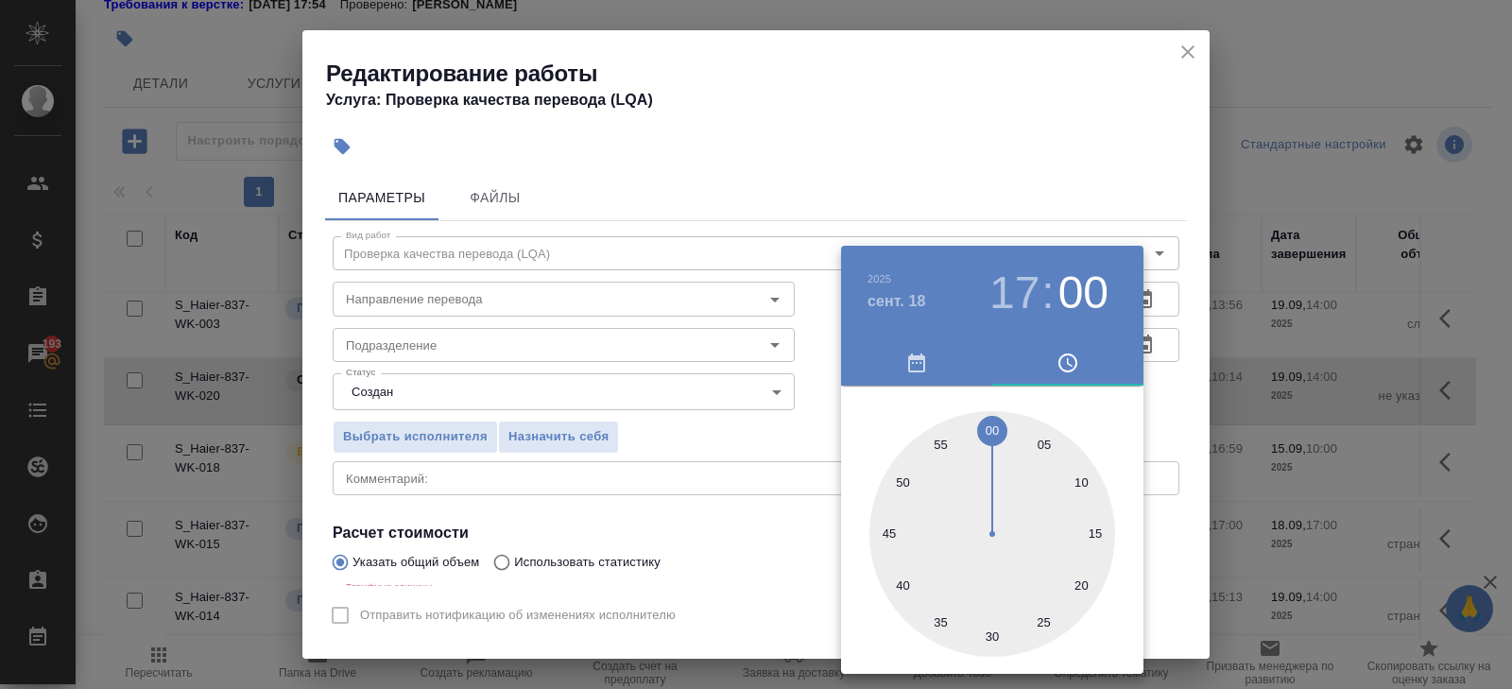
click at [1136, 383] on button "button" at bounding box center [1067, 362] width 151 height 45
click at [1164, 348] on div at bounding box center [756, 344] width 1512 height 689
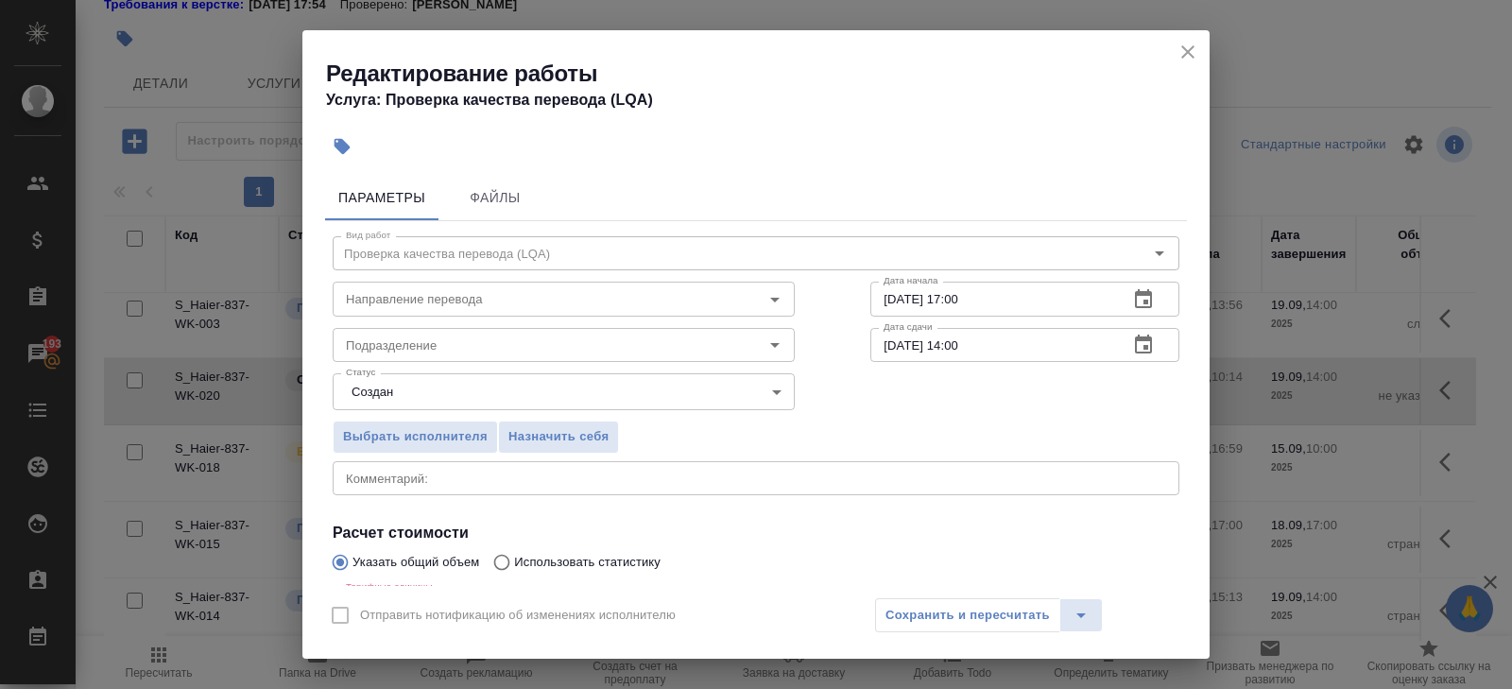
click at [1139, 344] on icon "button" at bounding box center [1143, 345] width 23 height 23
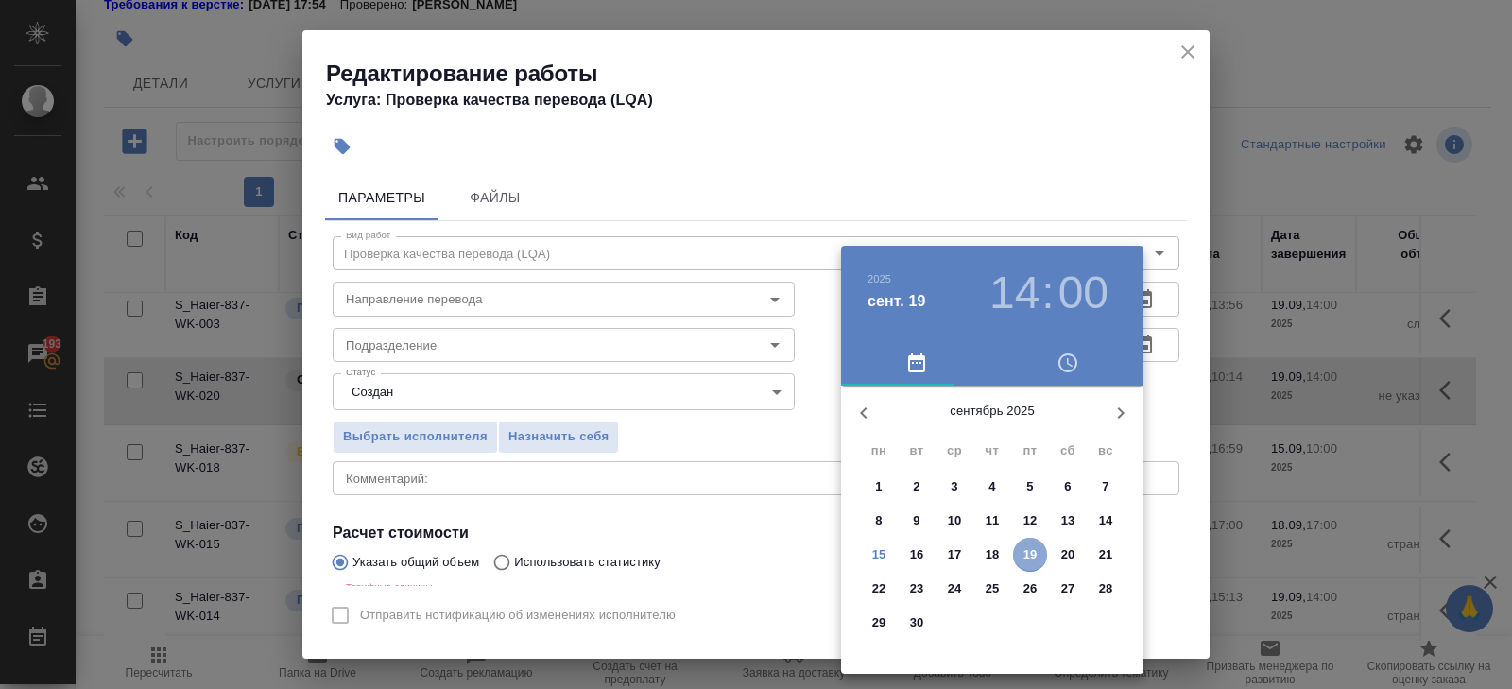
click at [1040, 543] on button "19" at bounding box center [1030, 555] width 34 height 34
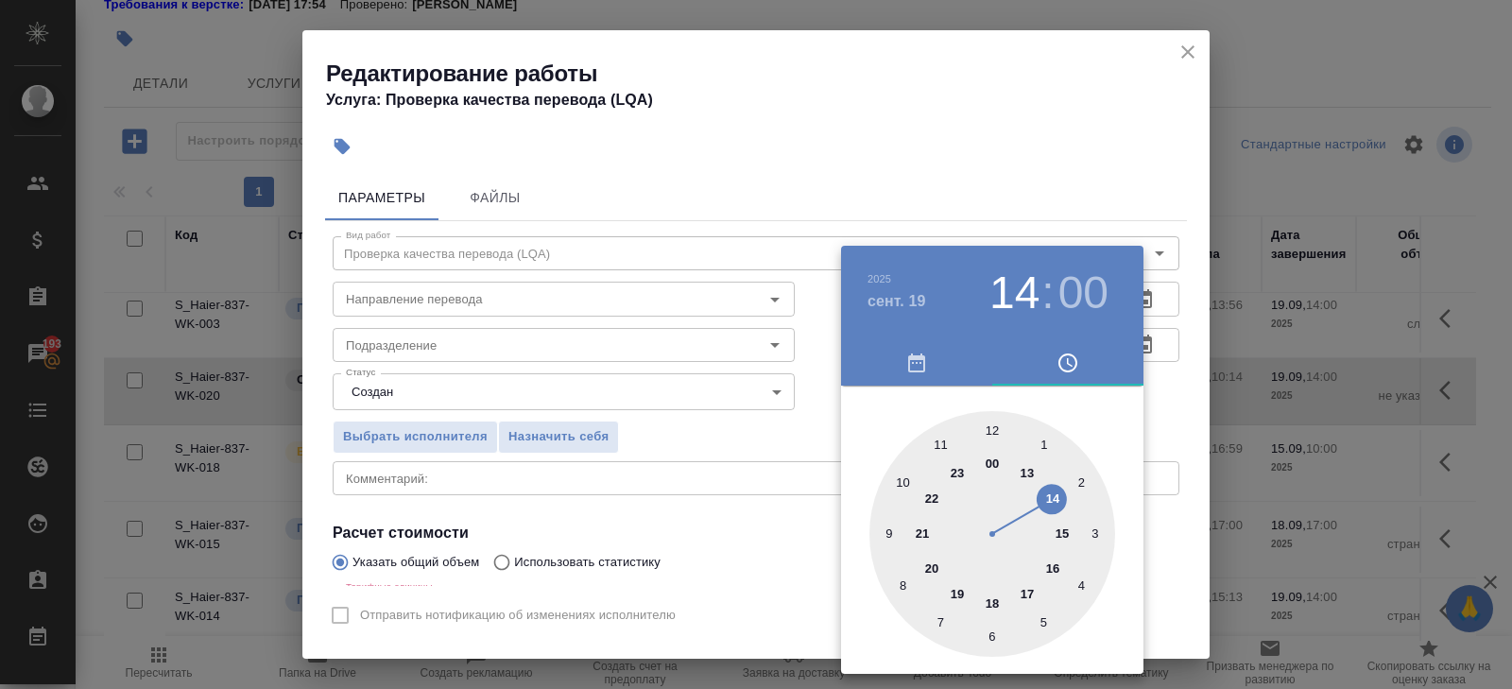
type input "[DATE] 11:00"
click at [938, 441] on div at bounding box center [993, 534] width 246 height 246
click at [730, 446] on div at bounding box center [756, 344] width 1512 height 689
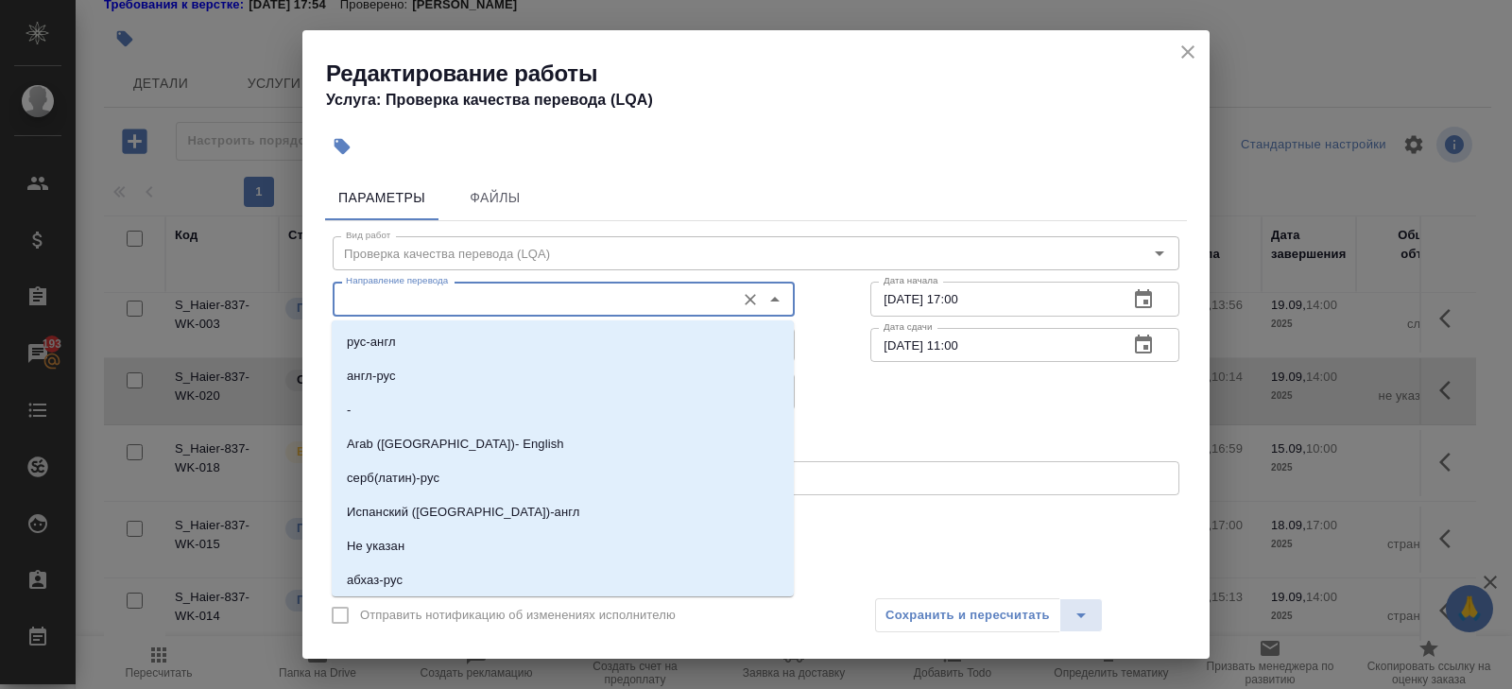
click at [405, 296] on input "Направление перевода" at bounding box center [532, 298] width 388 height 23
click at [401, 372] on li "англ-рус" at bounding box center [563, 376] width 462 height 34
type input "англ-рус"
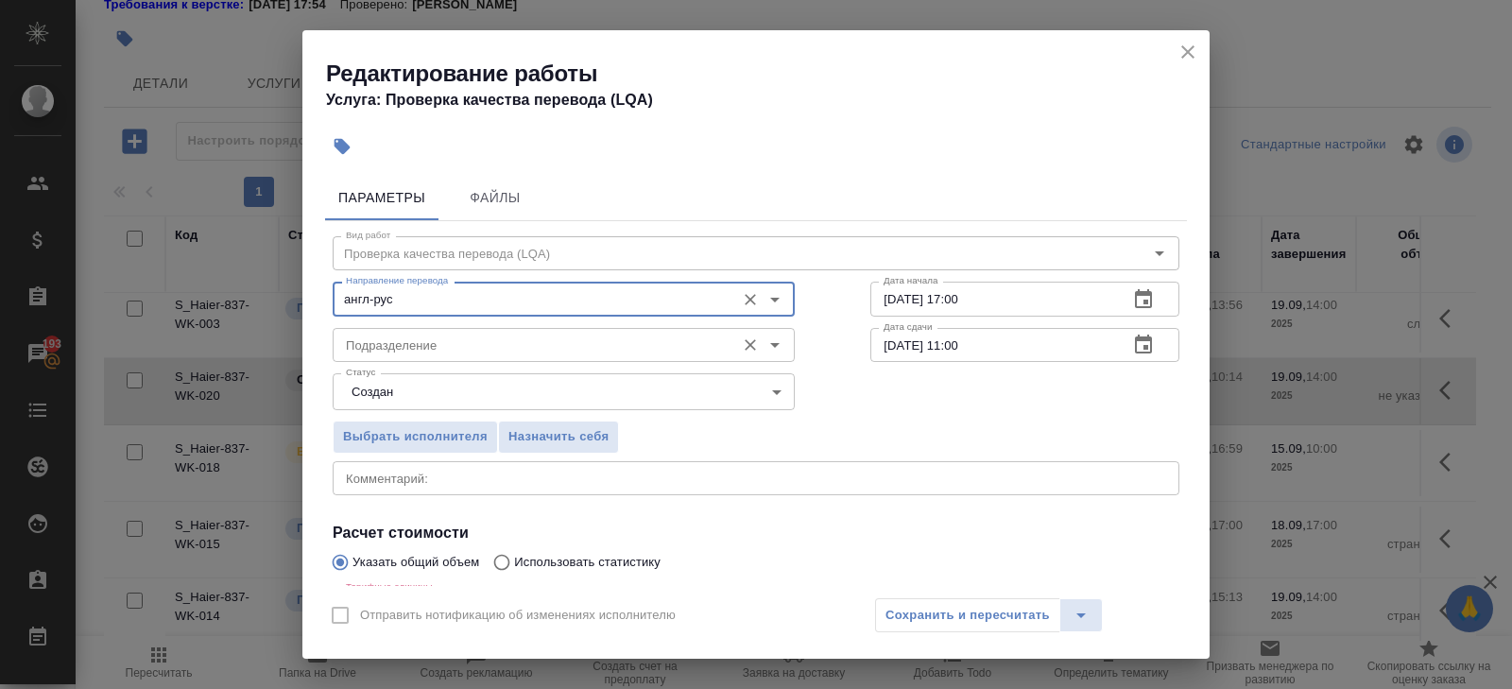
click at [396, 353] on input "Подразделение" at bounding box center [532, 345] width 388 height 23
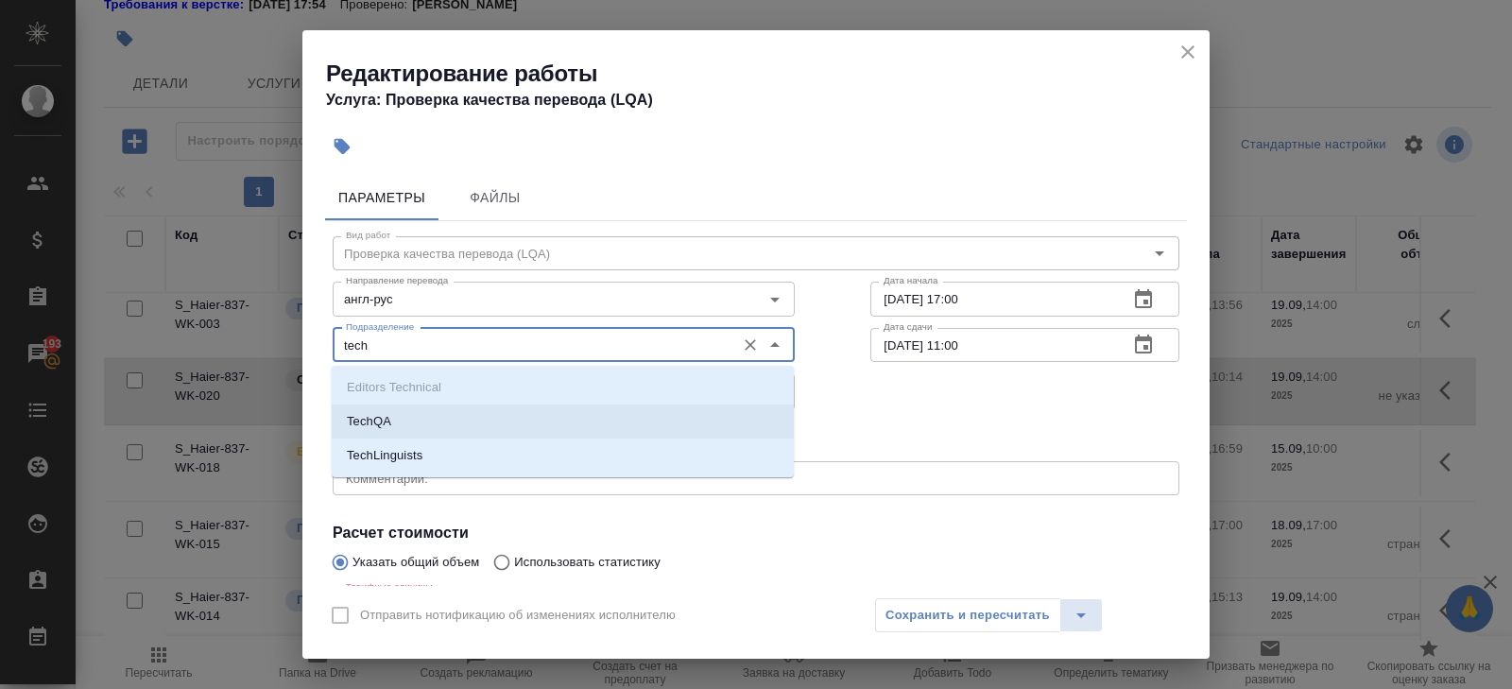
click at [390, 423] on p "TechQA" at bounding box center [369, 421] width 44 height 19
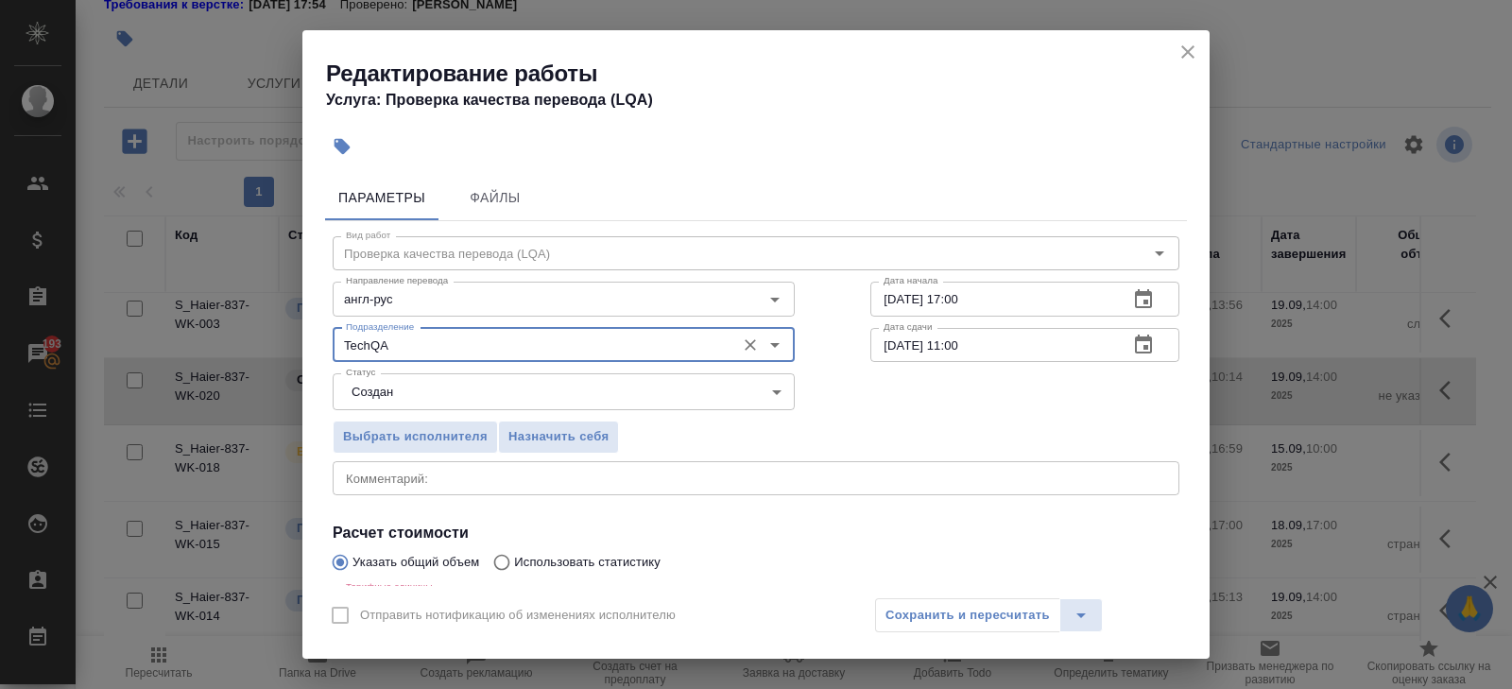
type input "TechQA"
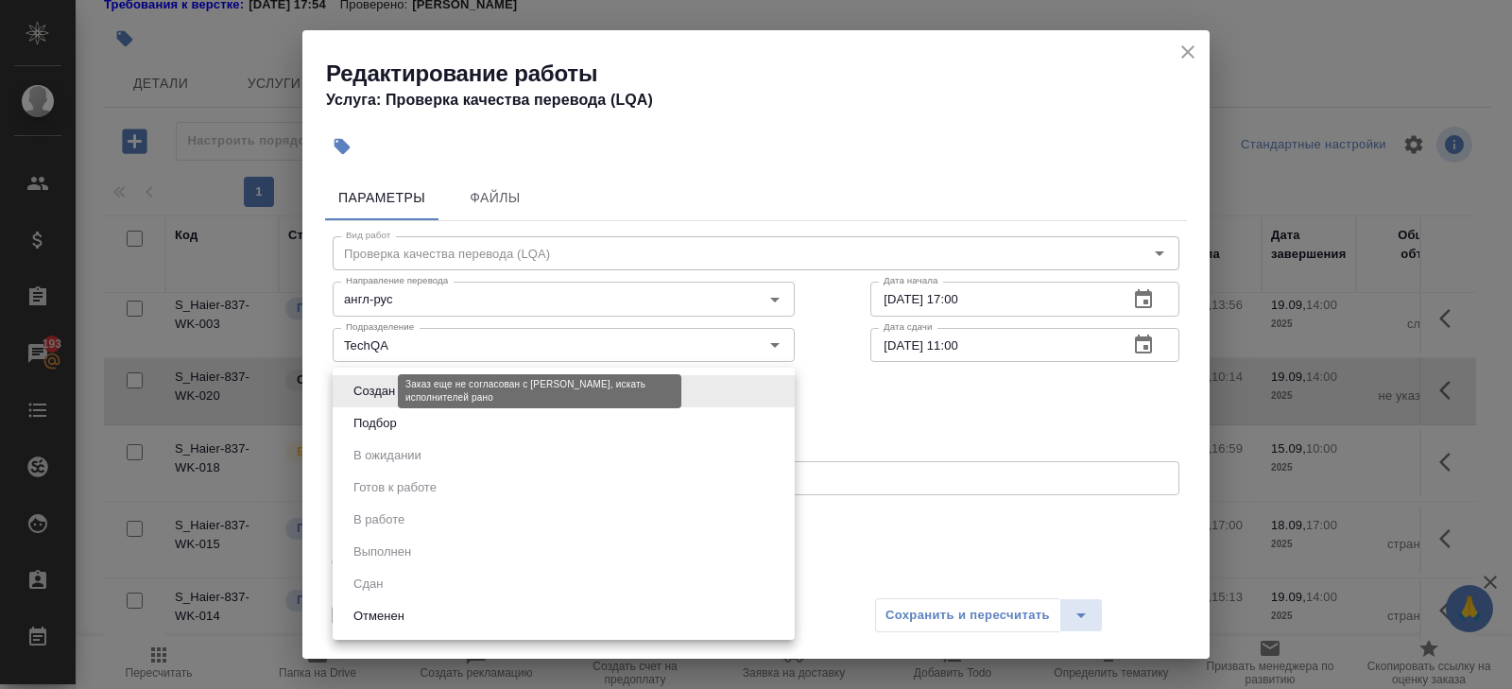
click at [381, 393] on body "🙏 .cls-1 fill:#fff; AWATERA [PERSON_NAME] Спецификации Заказы 193 Чаты Todo Про…" at bounding box center [756, 344] width 1512 height 689
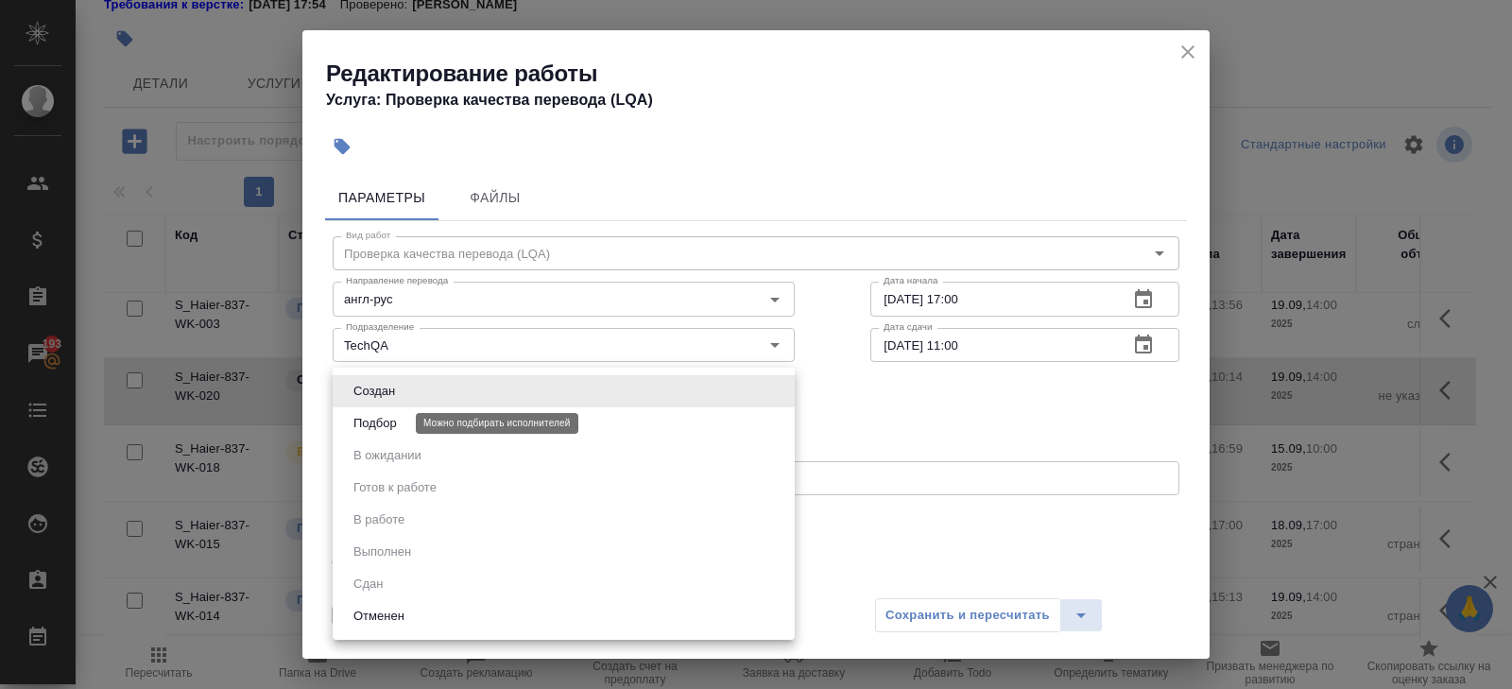
click at [381, 423] on button "Подбор" at bounding box center [375, 423] width 55 height 21
type input "recruiting"
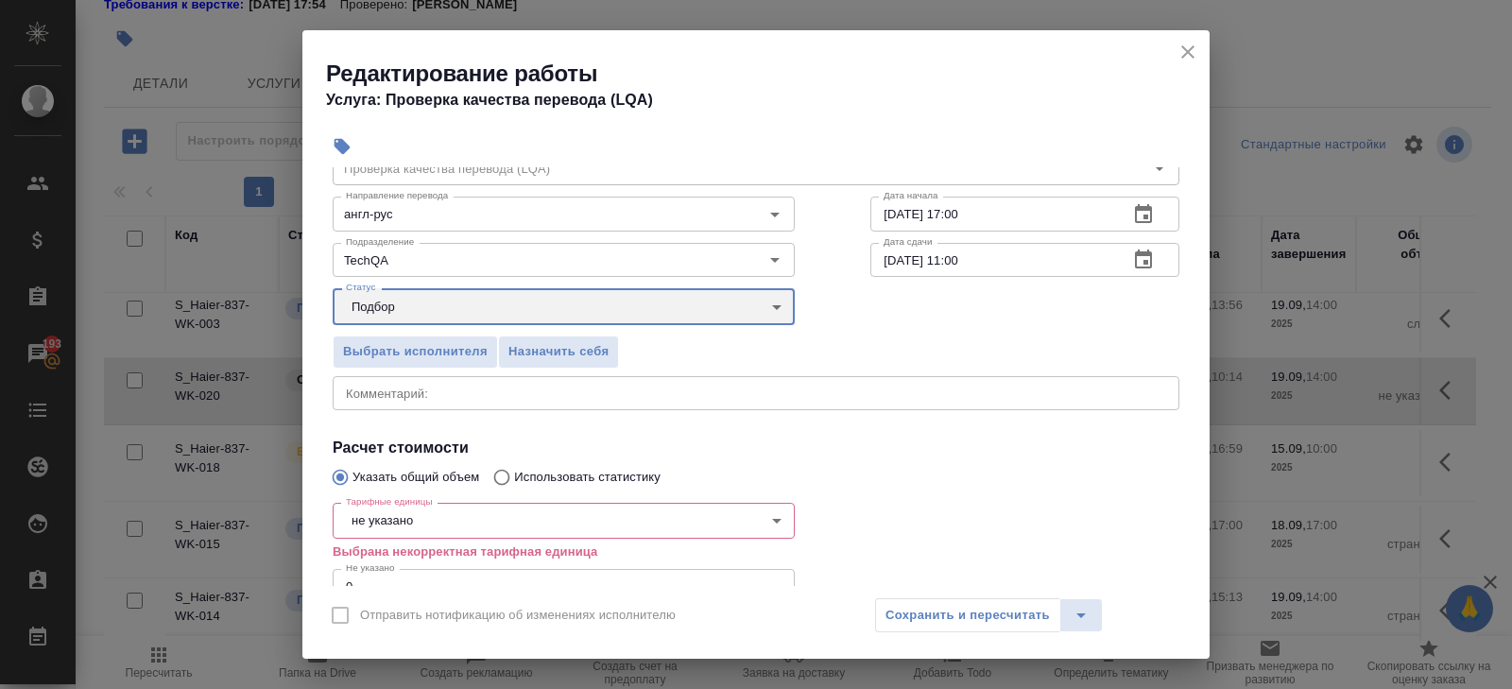
scroll to position [219, 0]
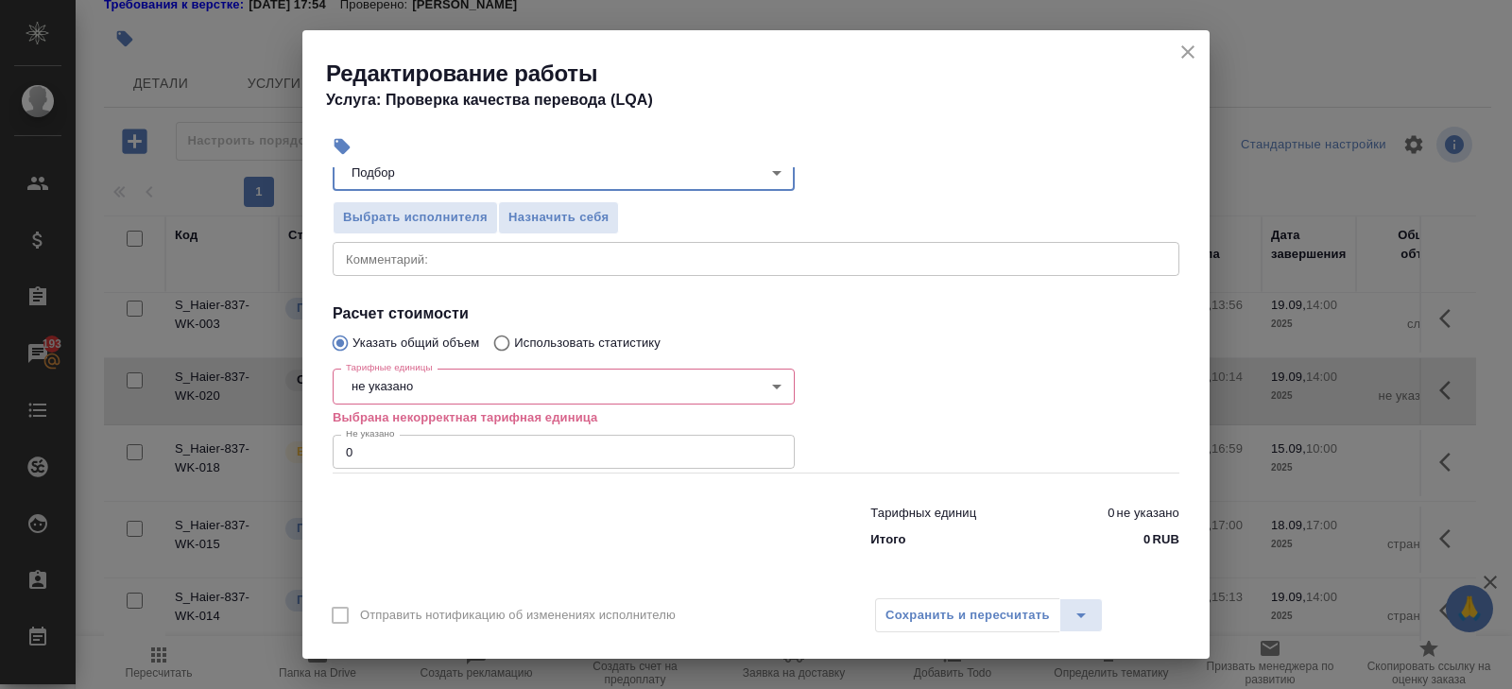
click at [390, 377] on body "🙏 .cls-1 fill:#fff; AWATERA [PERSON_NAME] Спецификации Заказы 193 Чаты Todo Про…" at bounding box center [756, 344] width 1512 height 689
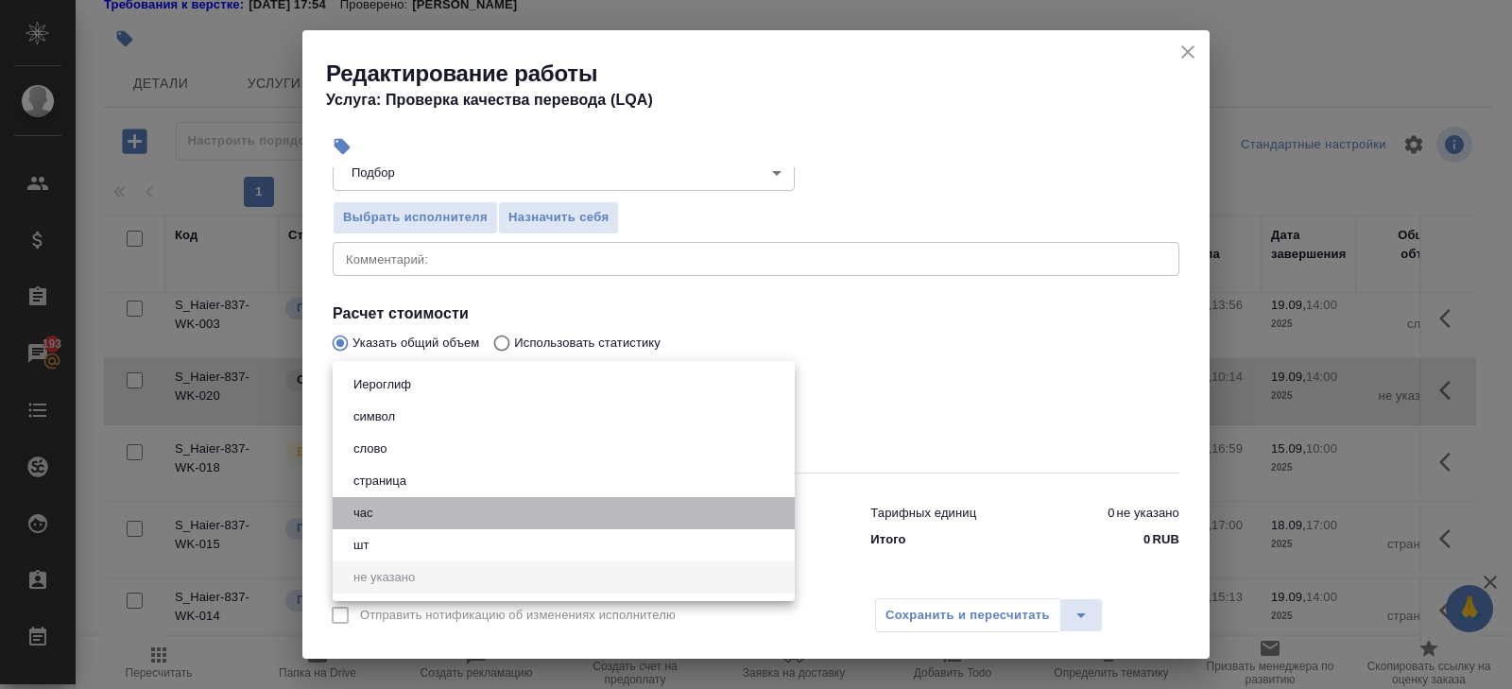
click at [374, 507] on button "час" at bounding box center [363, 513] width 31 height 21
type input "5a8b1489cc6b4906c91bfd93"
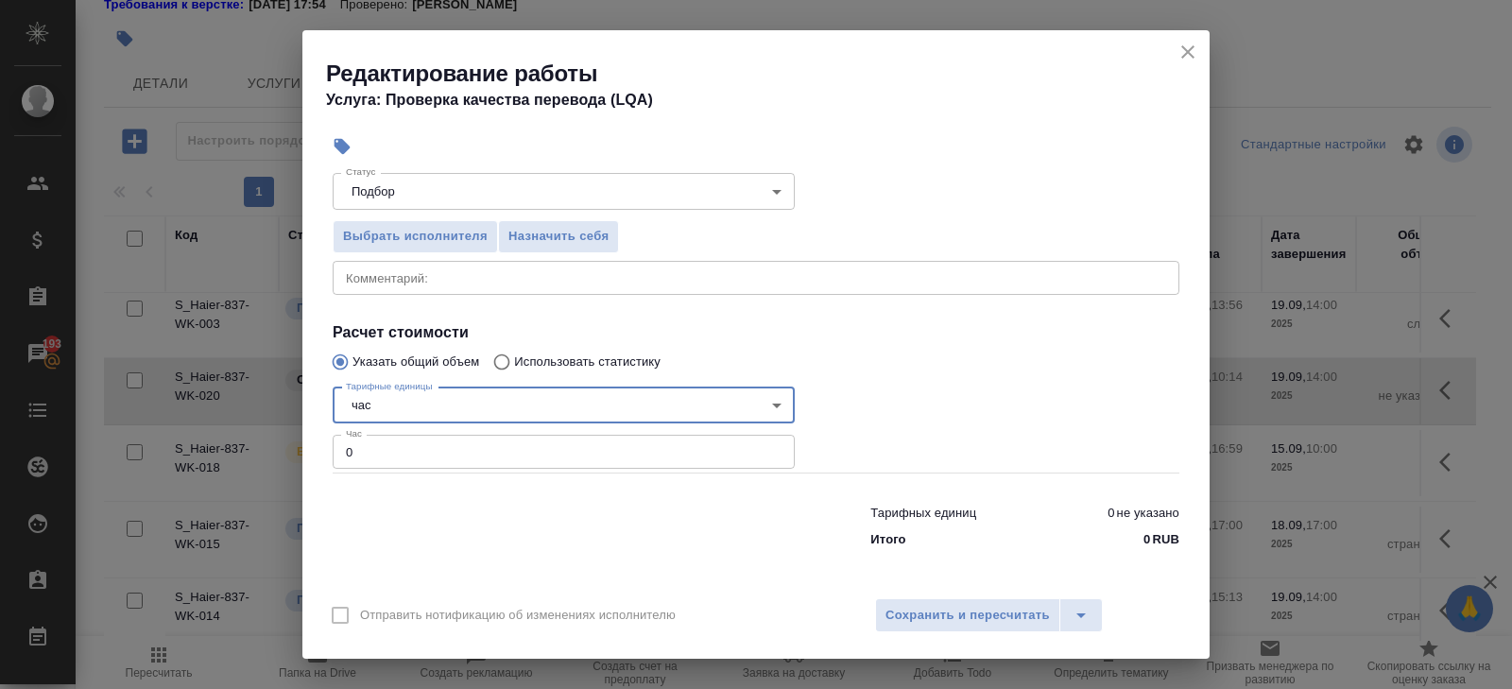
click at [376, 459] on input "0" at bounding box center [564, 452] width 462 height 34
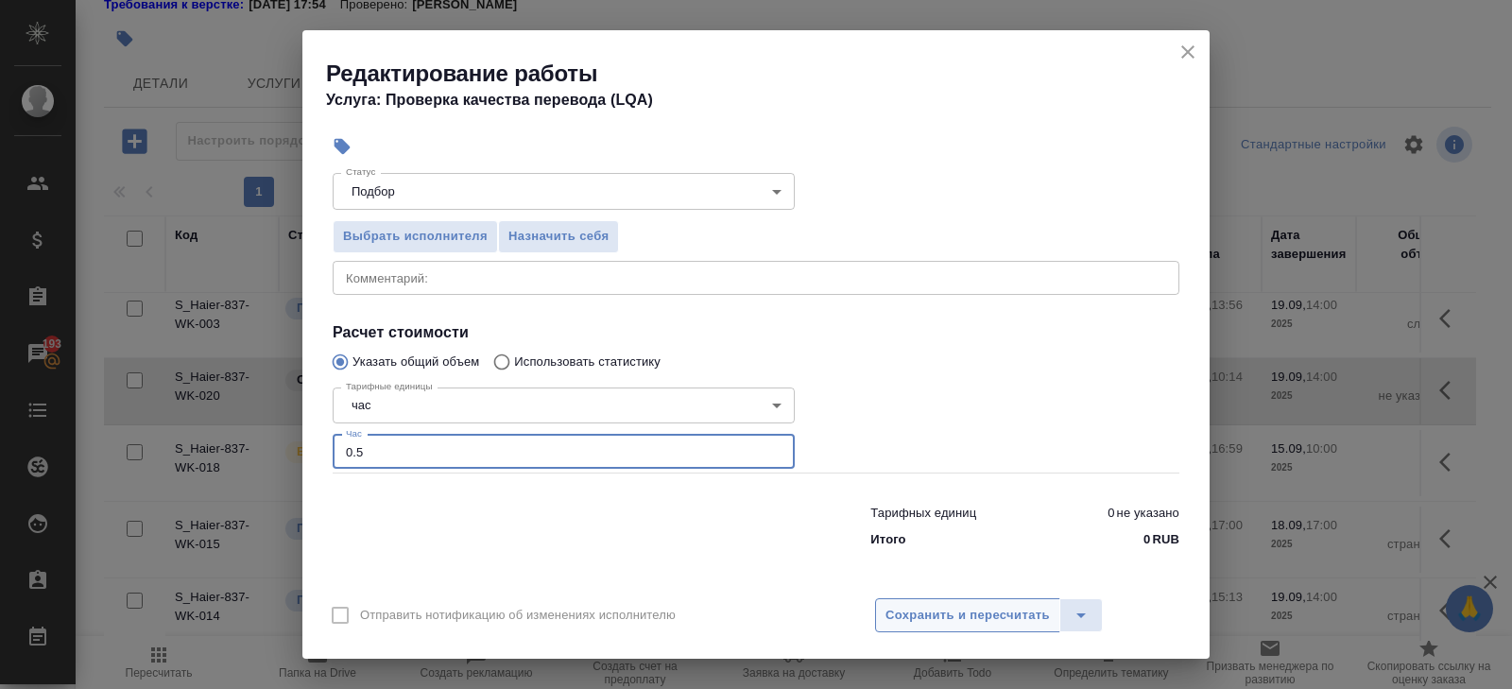
type input "0.5"
click at [923, 621] on span "Сохранить и пересчитать" at bounding box center [968, 616] width 164 height 22
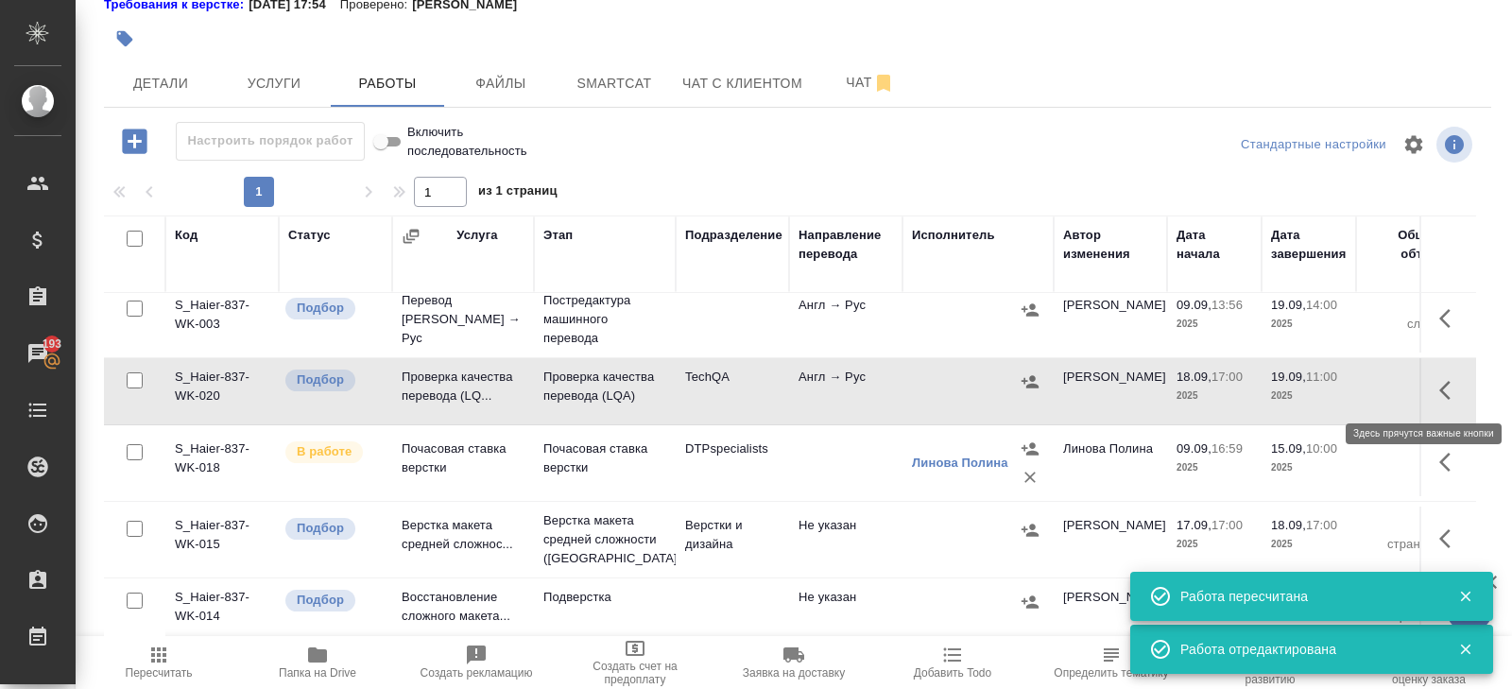
click at [1447, 387] on icon "button" at bounding box center [1451, 390] width 23 height 23
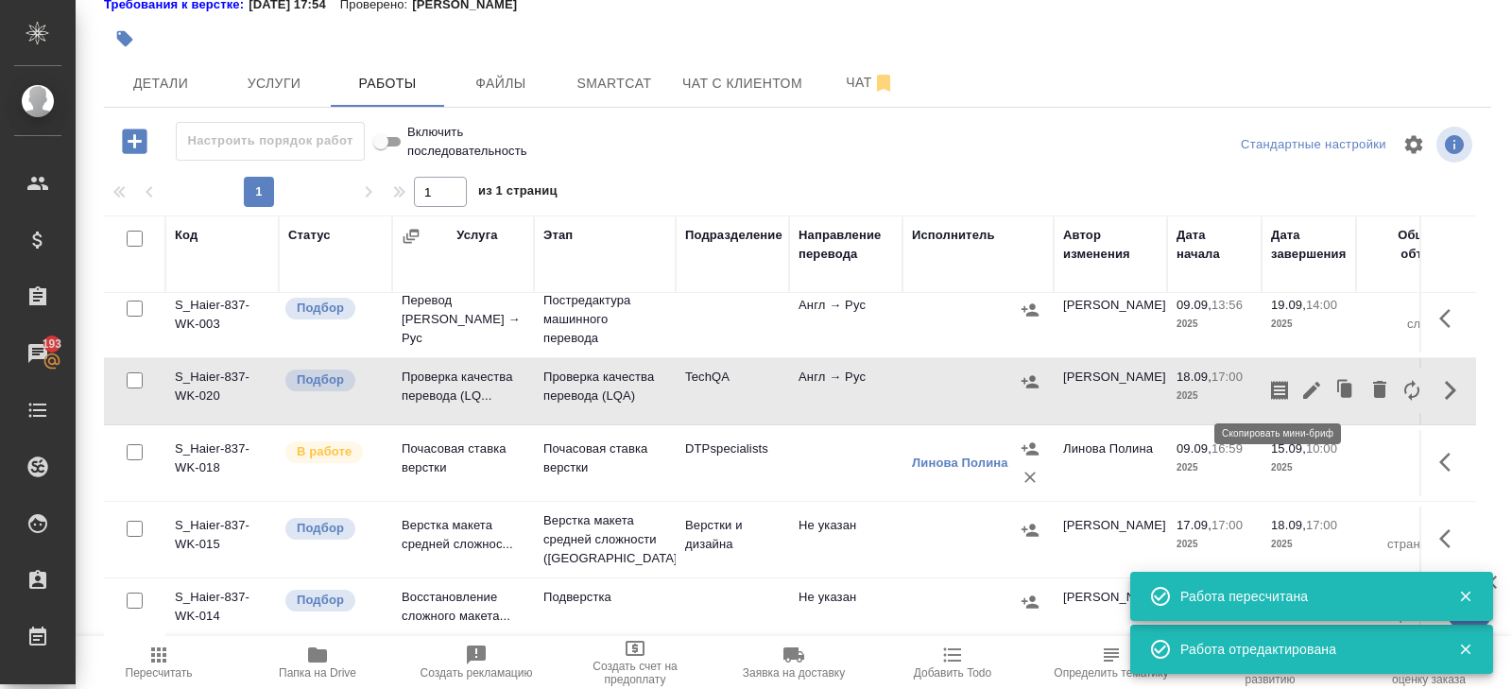
click at [1287, 381] on icon "button" at bounding box center [1279, 390] width 17 height 19
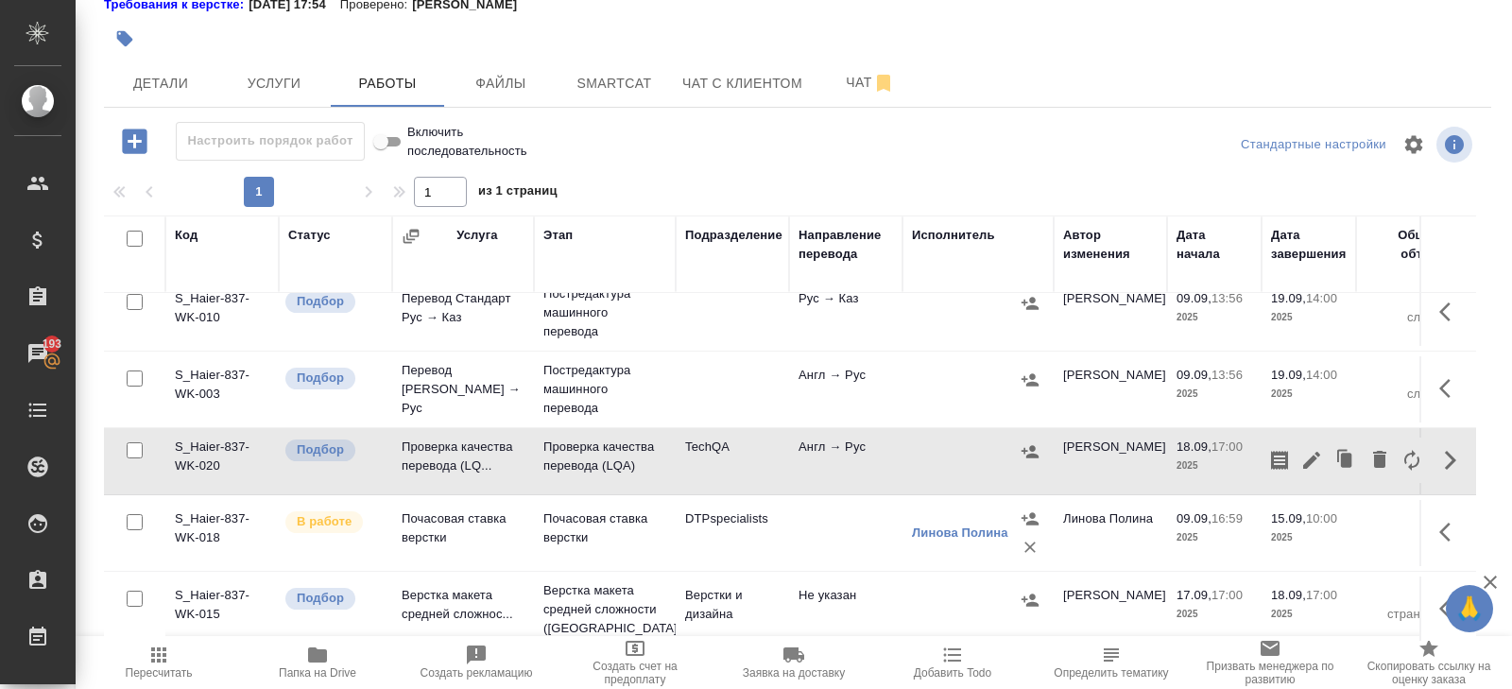
scroll to position [90, 0]
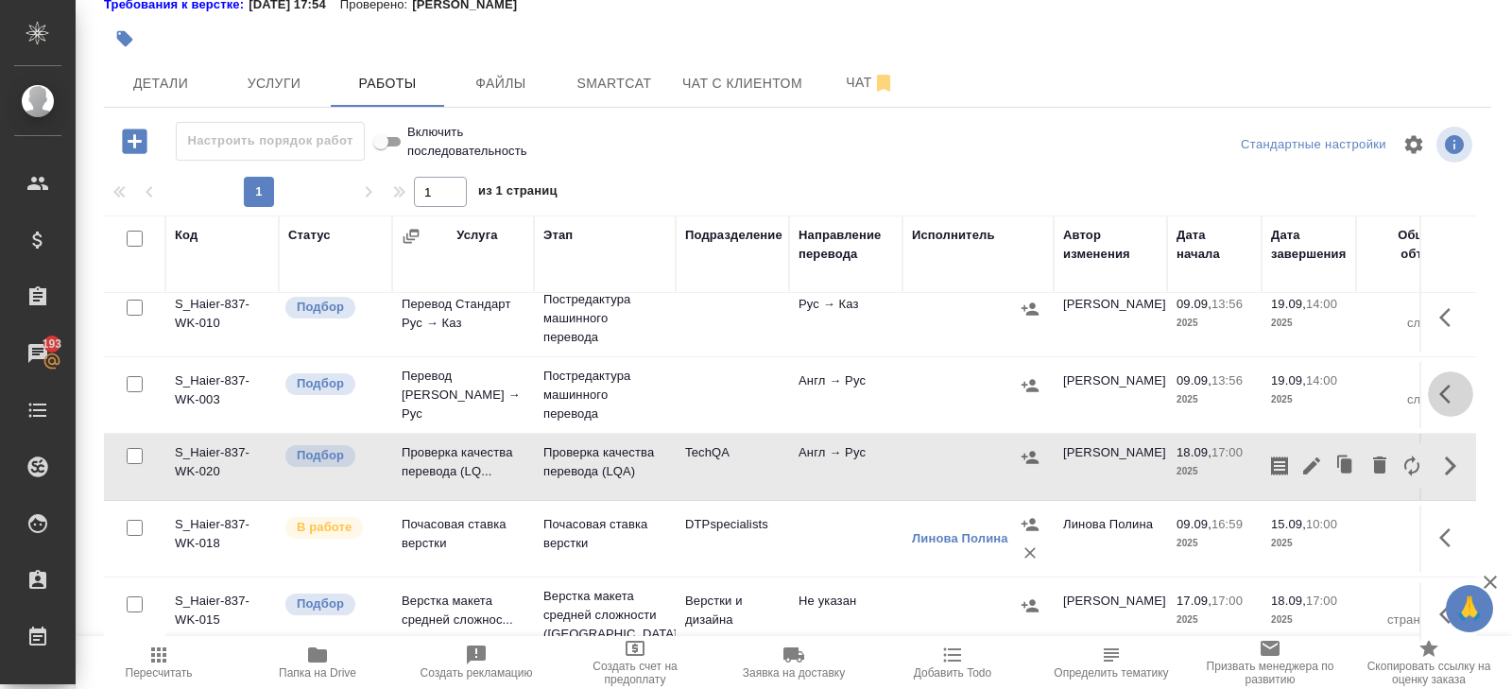
click at [1449, 386] on icon "button" at bounding box center [1451, 394] width 23 height 23
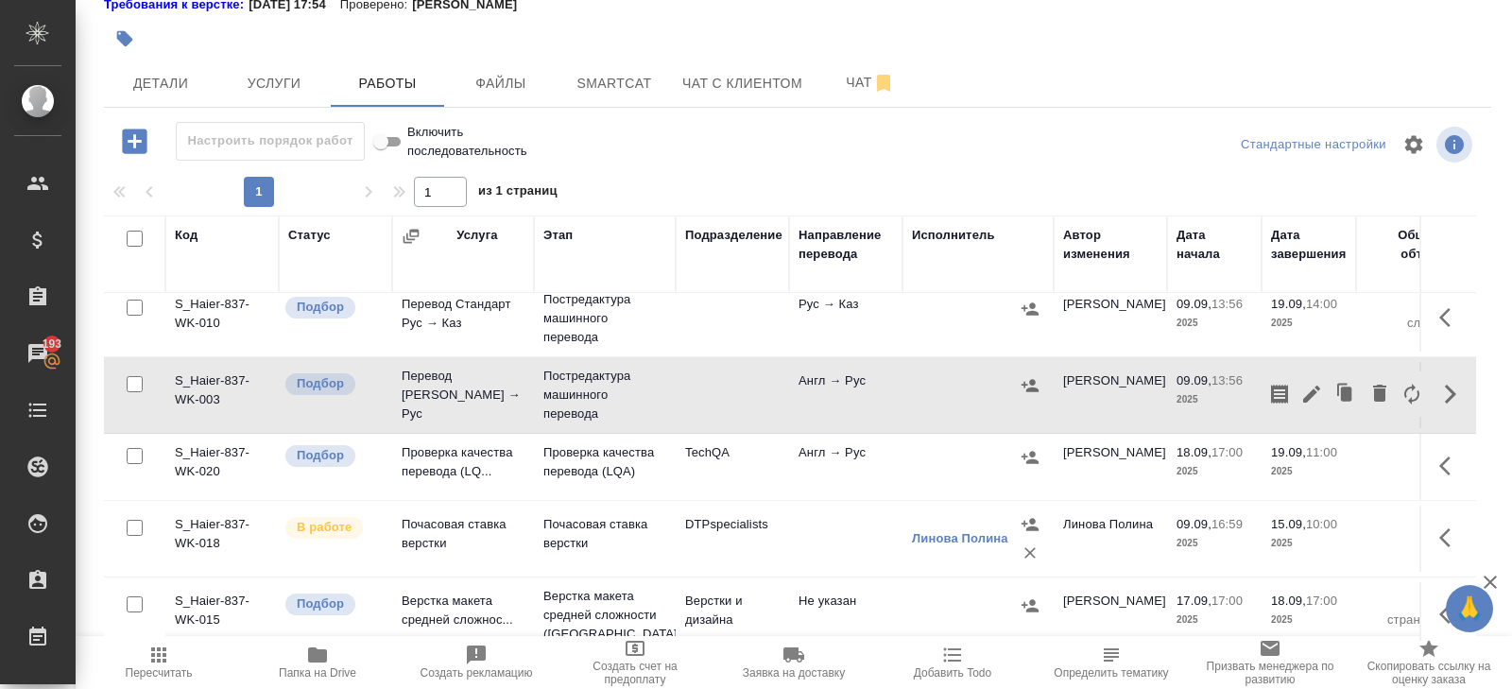
click at [1304, 395] on icon "button" at bounding box center [1311, 394] width 17 height 17
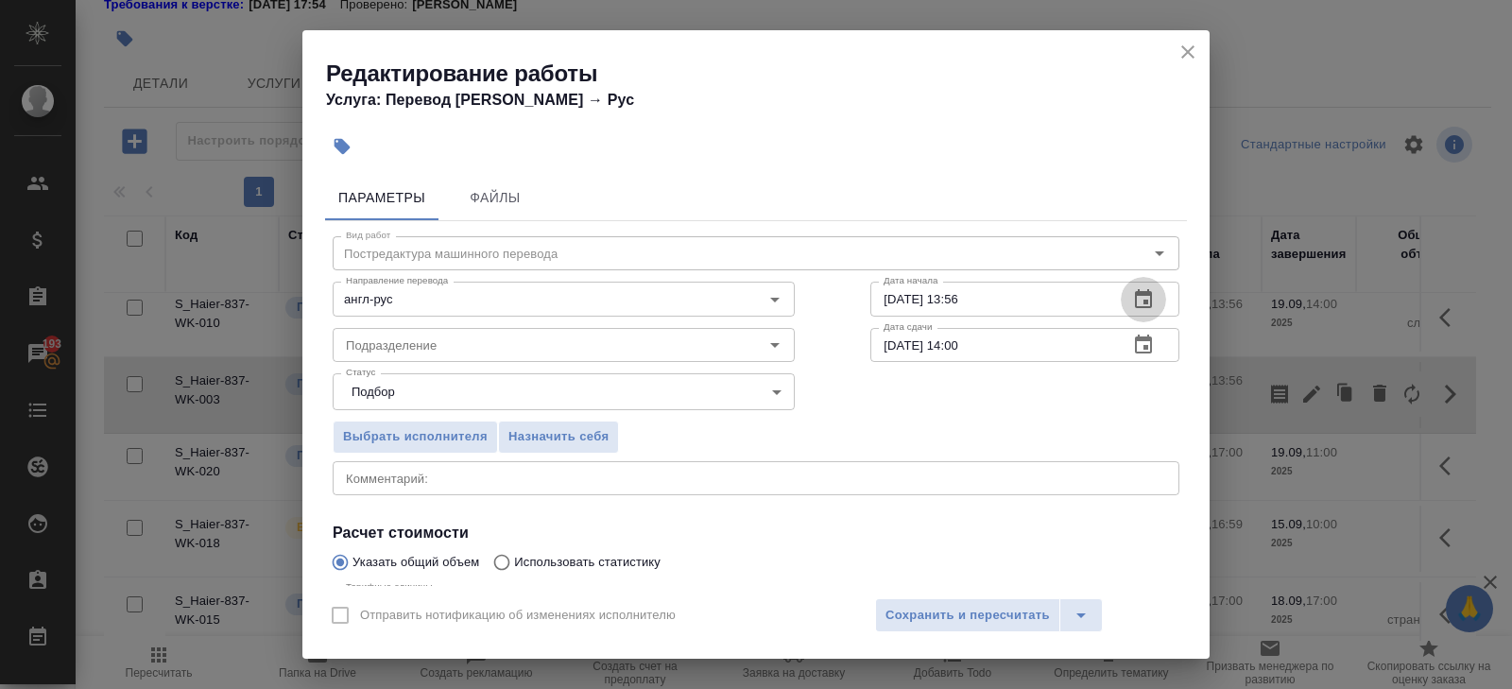
click at [1151, 295] on icon "button" at bounding box center [1143, 298] width 17 height 19
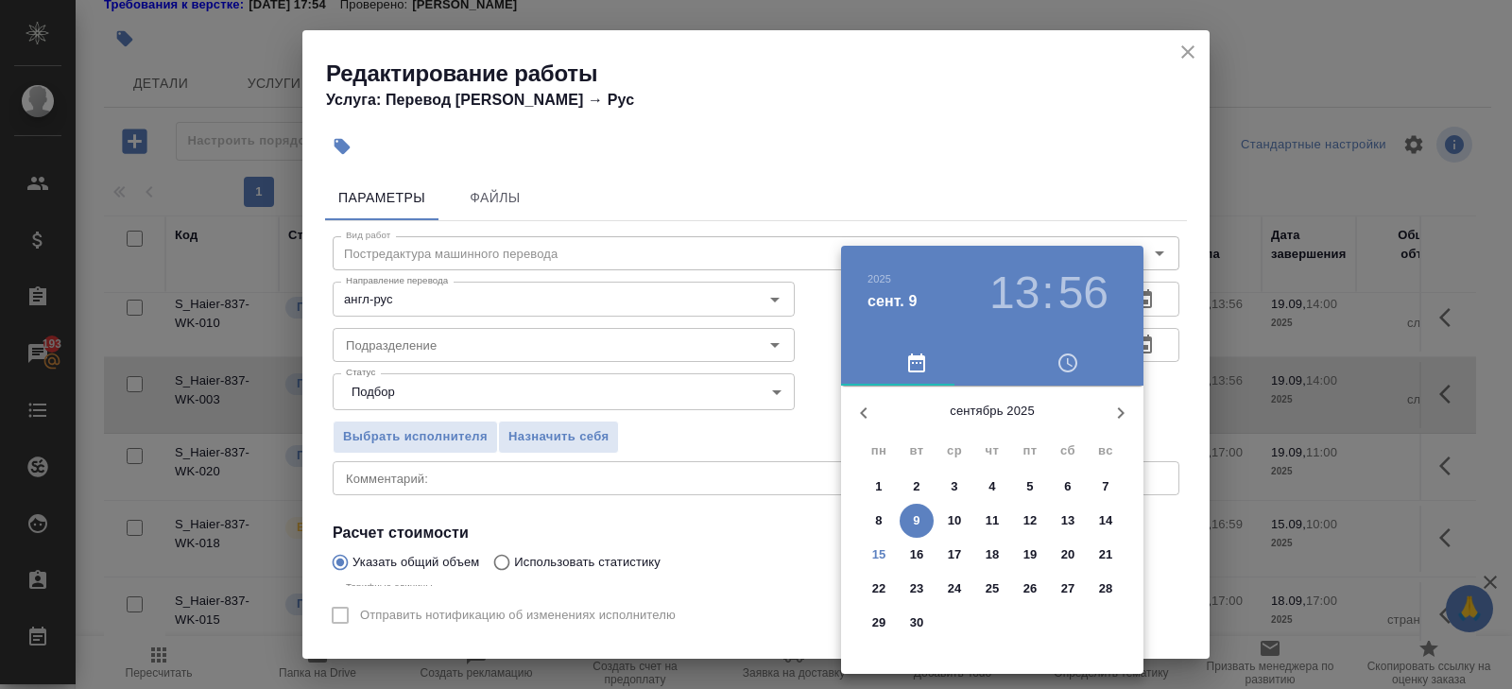
click at [887, 549] on span "15" at bounding box center [879, 554] width 34 height 19
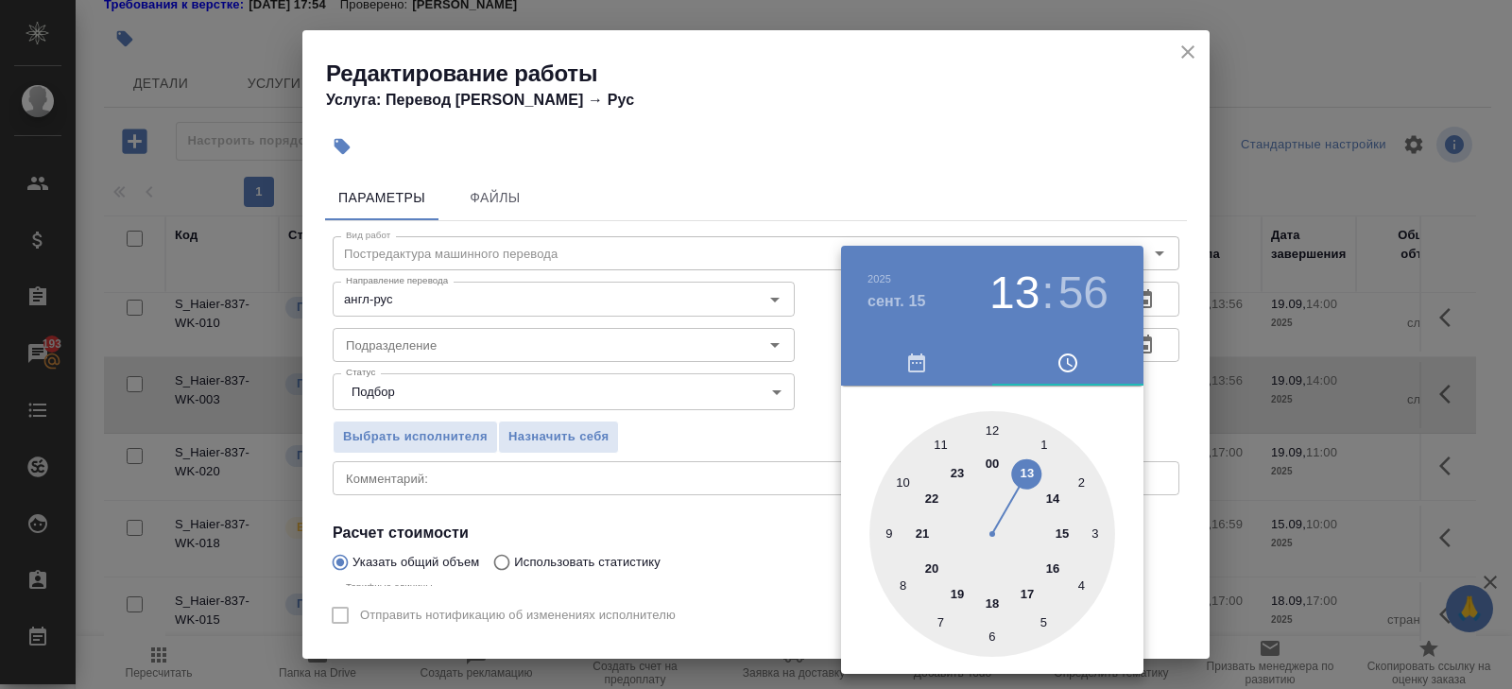
click at [900, 478] on div at bounding box center [993, 534] width 246 height 246
type input "[DATE] 10:00"
click at [993, 425] on div at bounding box center [993, 534] width 246 height 246
click at [1155, 343] on div at bounding box center [756, 344] width 1512 height 689
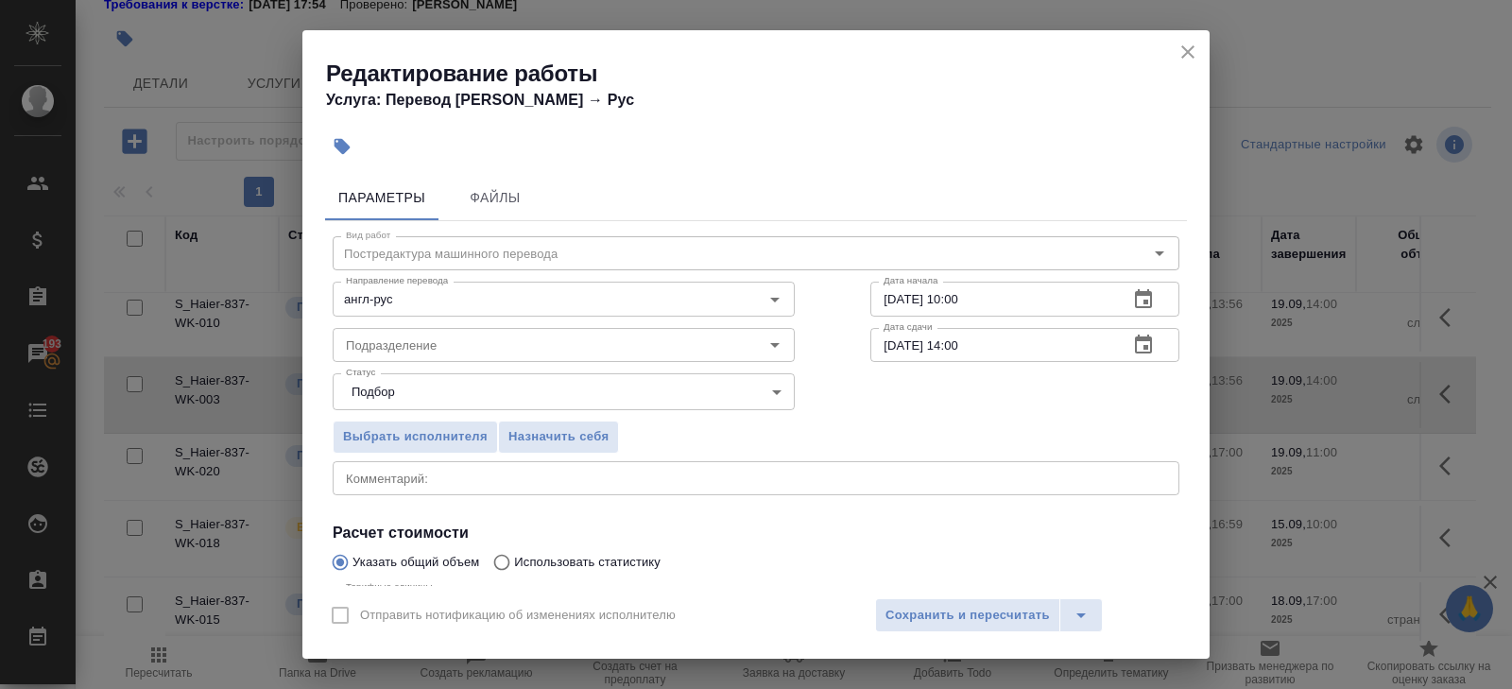
click at [1140, 343] on icon "button" at bounding box center [1143, 345] width 23 height 23
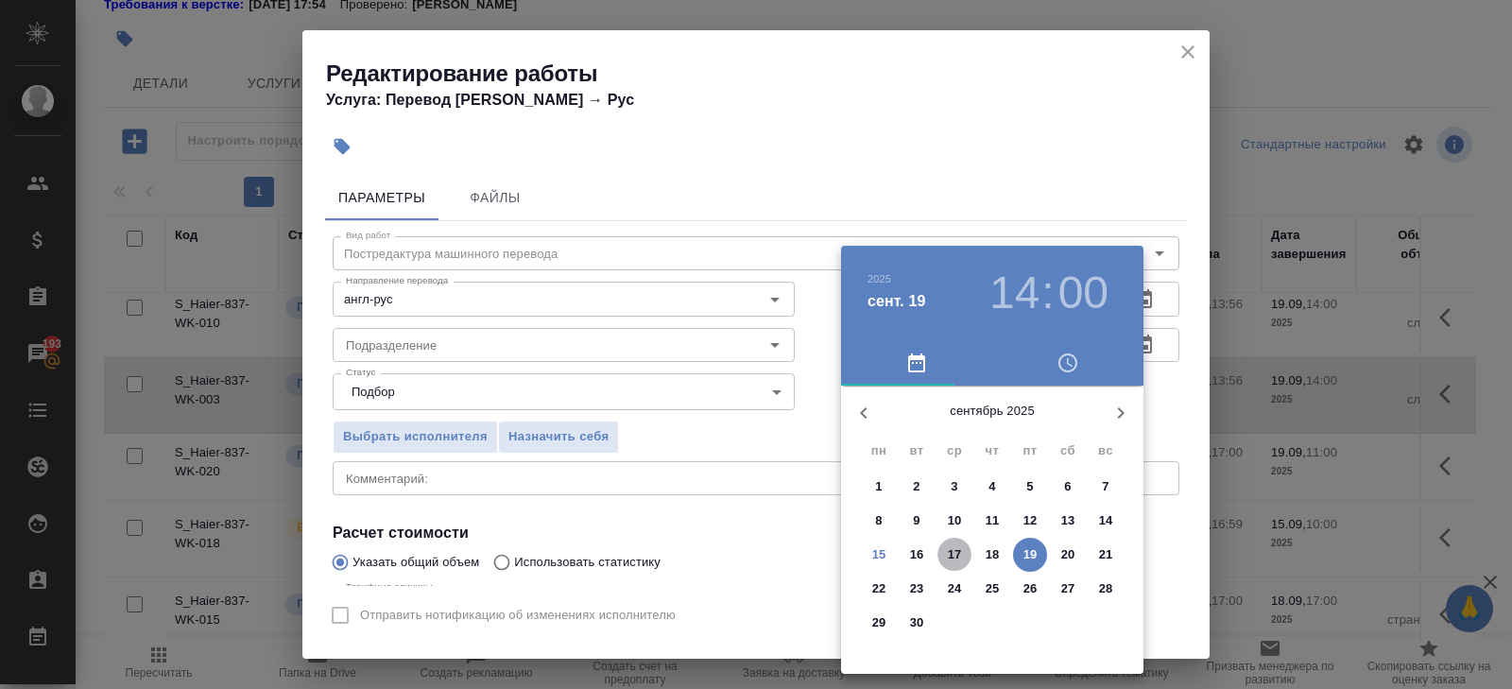
click at [957, 556] on p "17" at bounding box center [955, 554] width 14 height 19
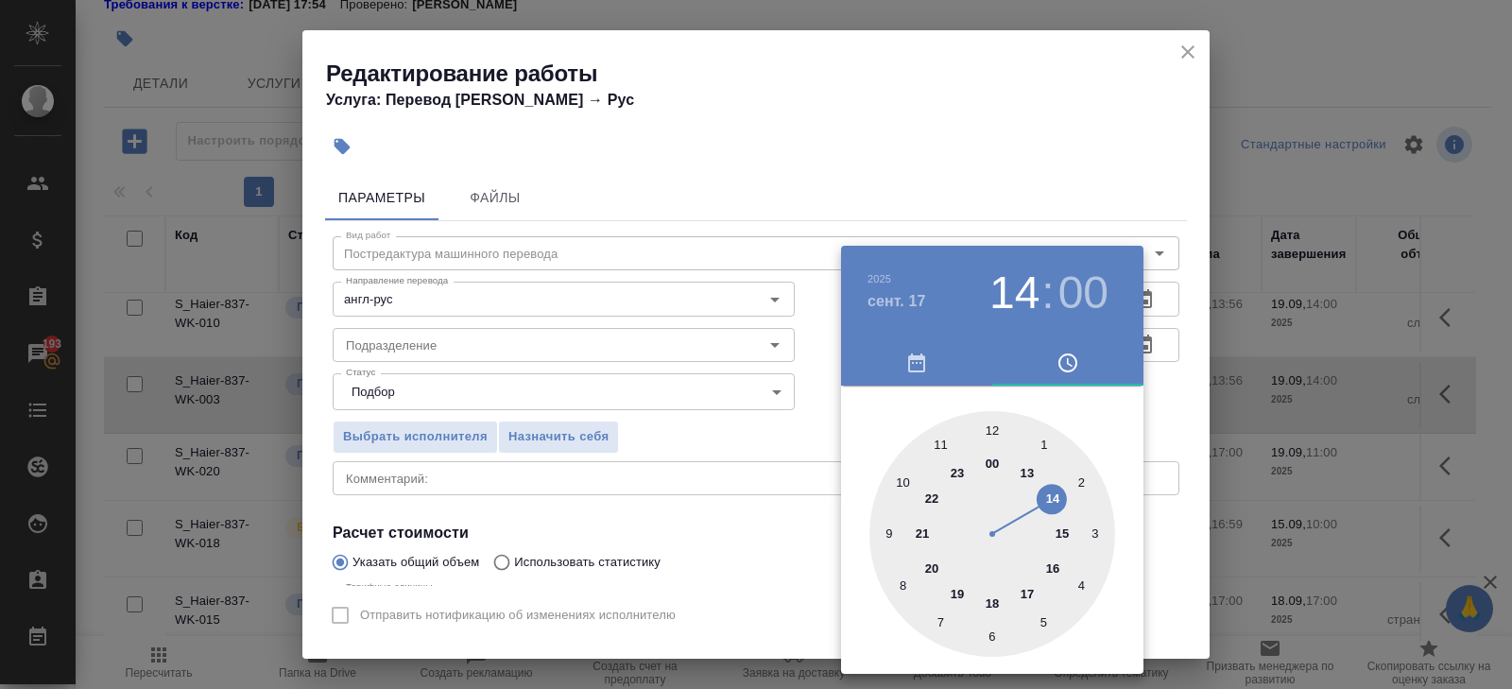
type input "[DATE] 17:00"
click at [1032, 595] on div at bounding box center [993, 534] width 246 height 246
click at [652, 497] on div at bounding box center [756, 344] width 1512 height 689
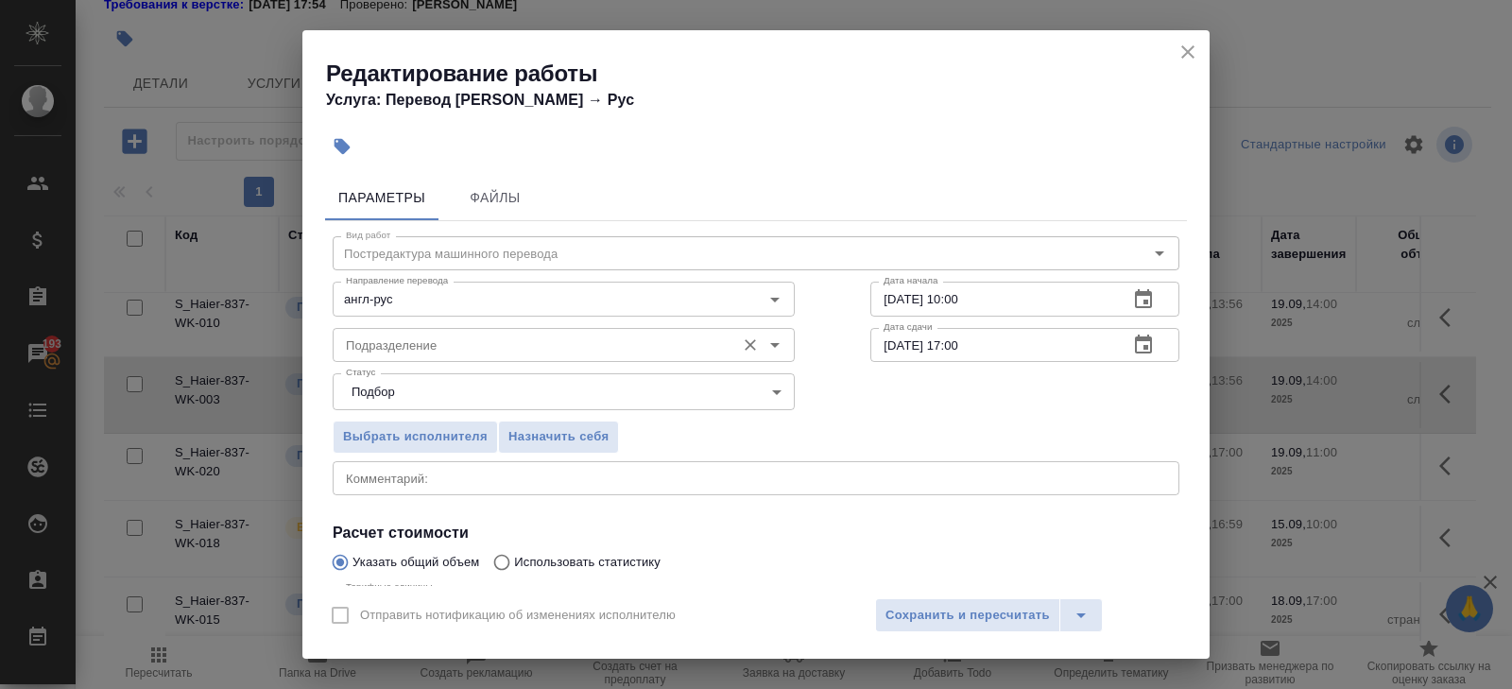
click at [426, 340] on input "Подразделение" at bounding box center [532, 345] width 388 height 23
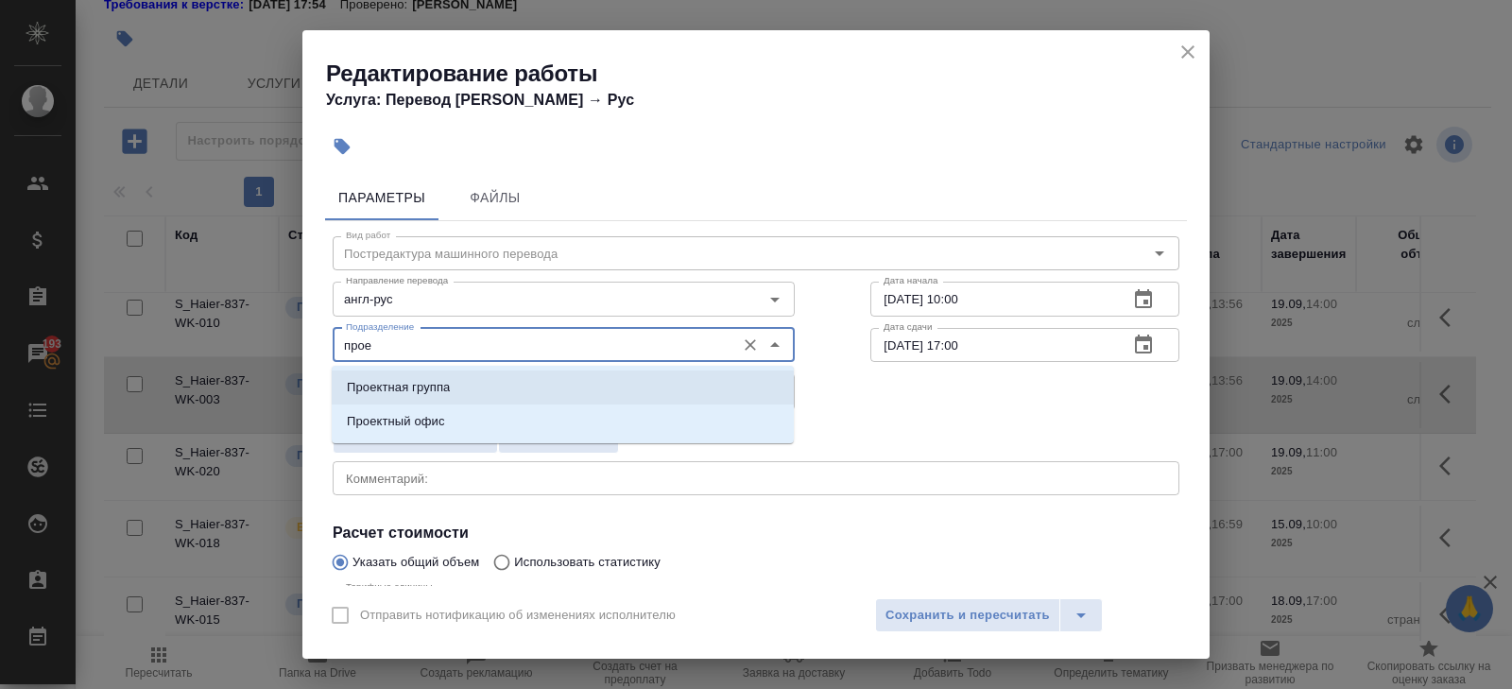
click at [430, 415] on p "Проектный офис" at bounding box center [396, 421] width 98 height 19
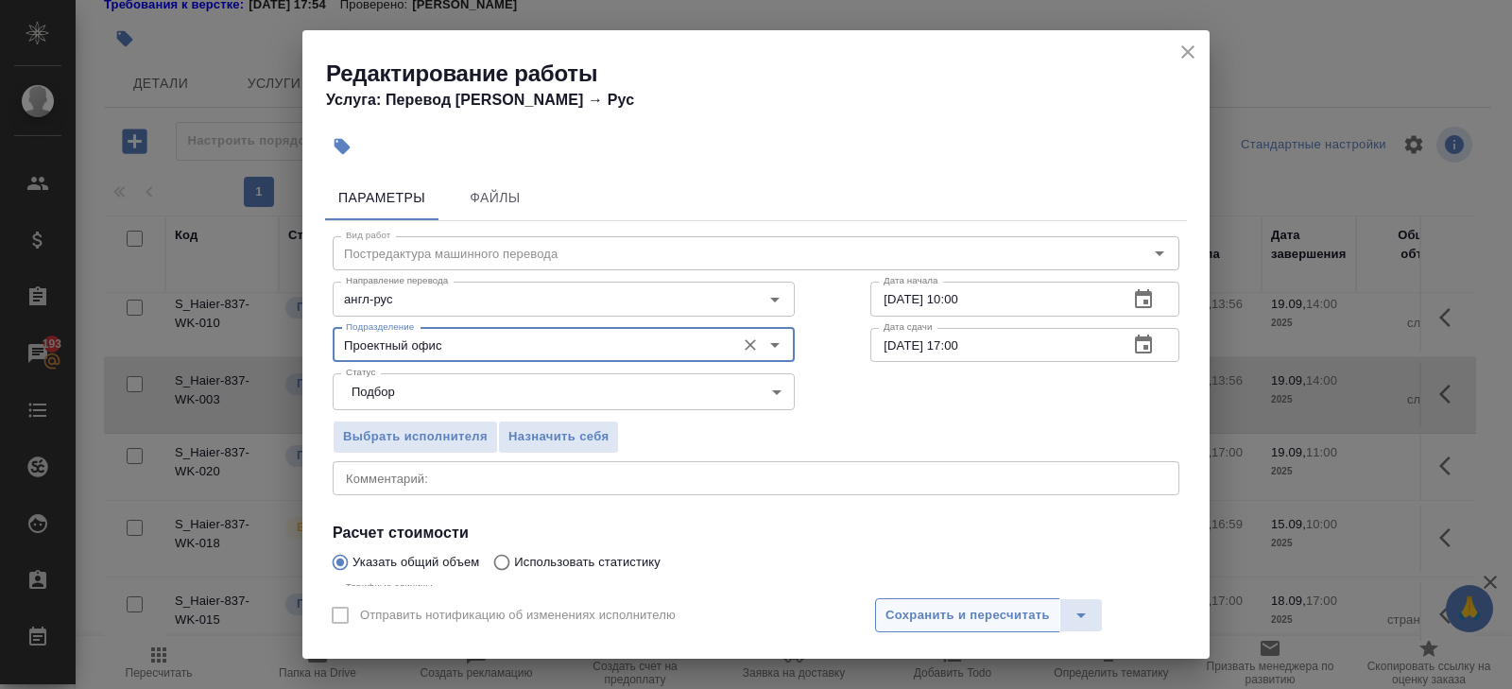
type input "Проектный офис"
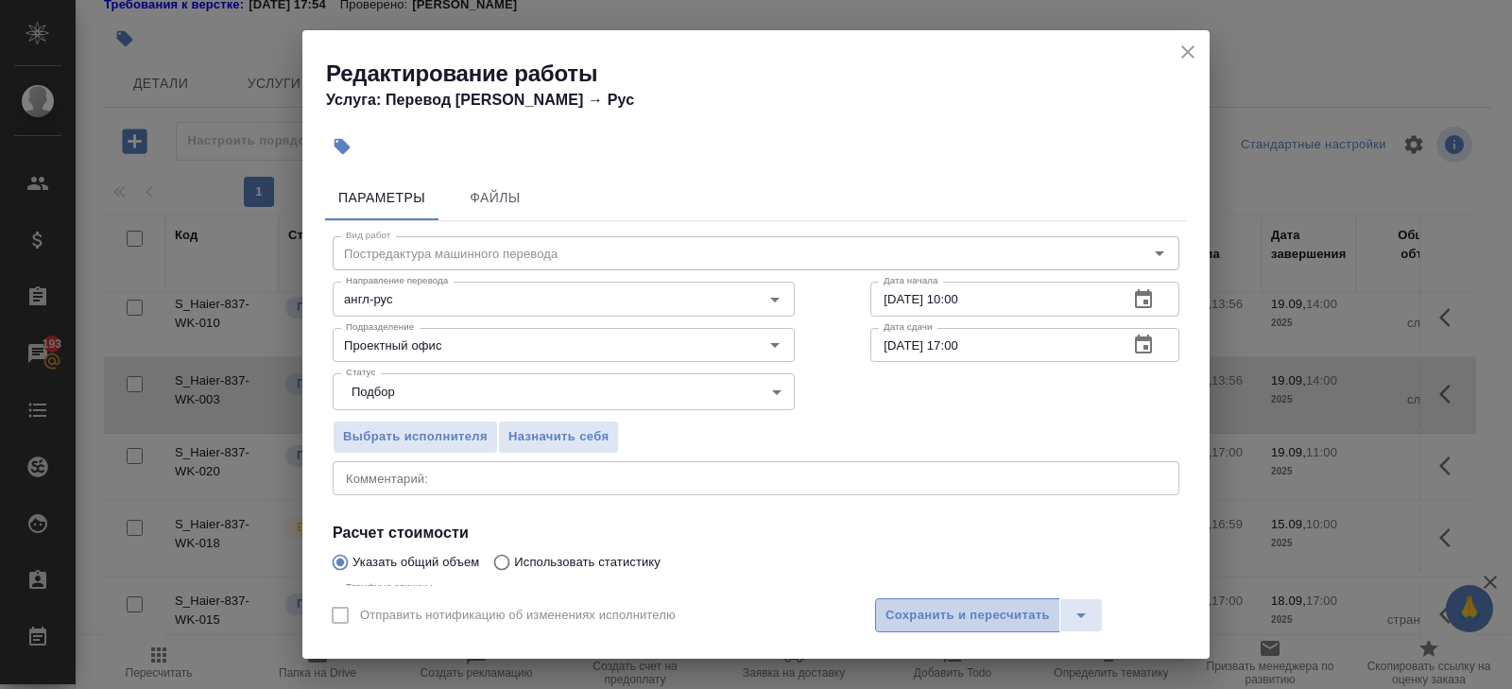
click at [908, 613] on span "Сохранить и пересчитать" at bounding box center [968, 616] width 164 height 22
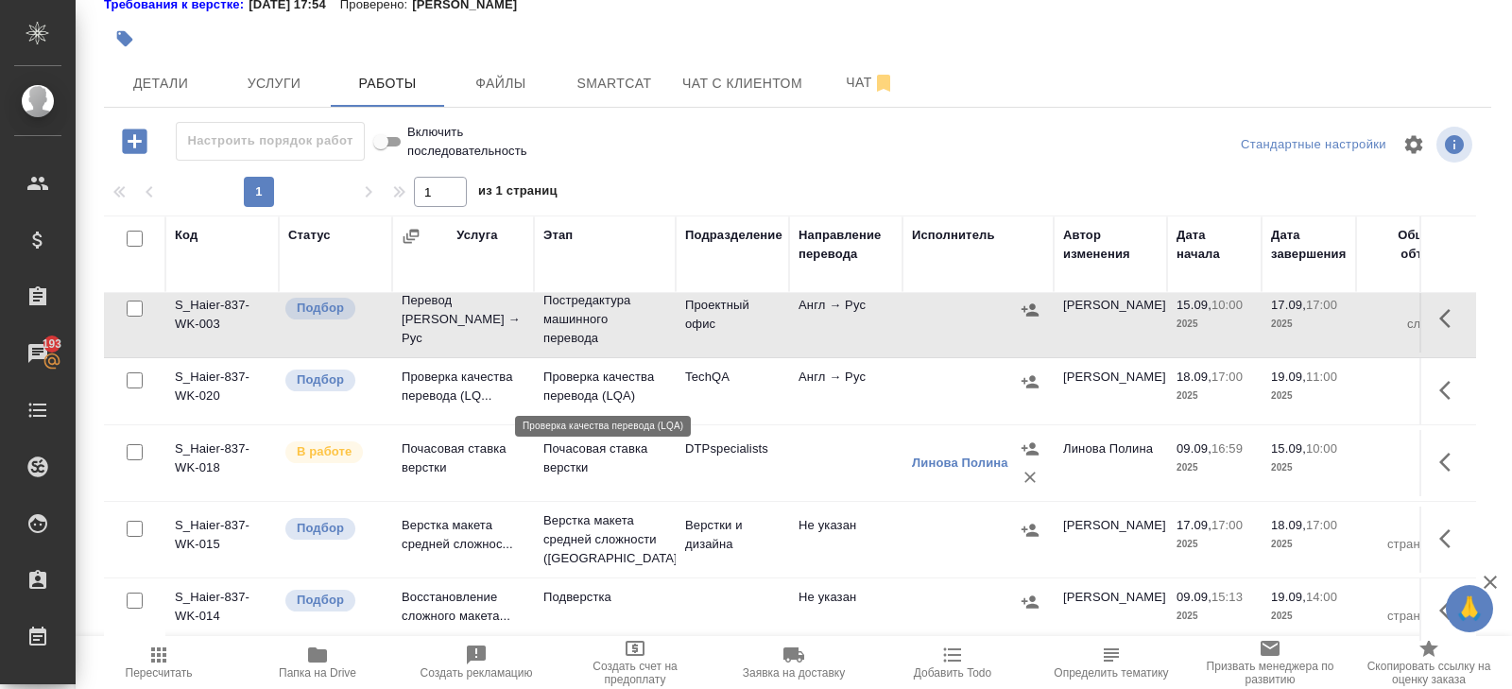
scroll to position [0, 0]
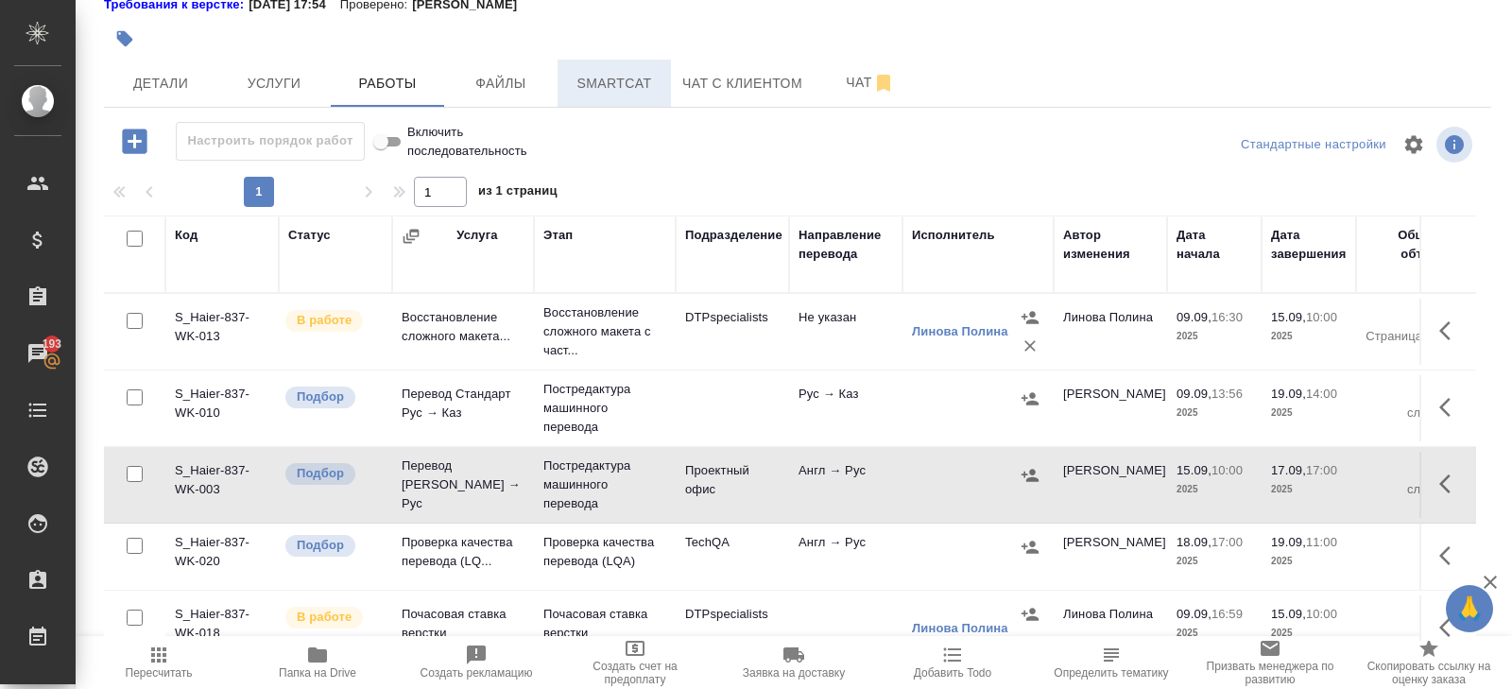
click at [609, 68] on button "Smartcat" at bounding box center [614, 83] width 113 height 47
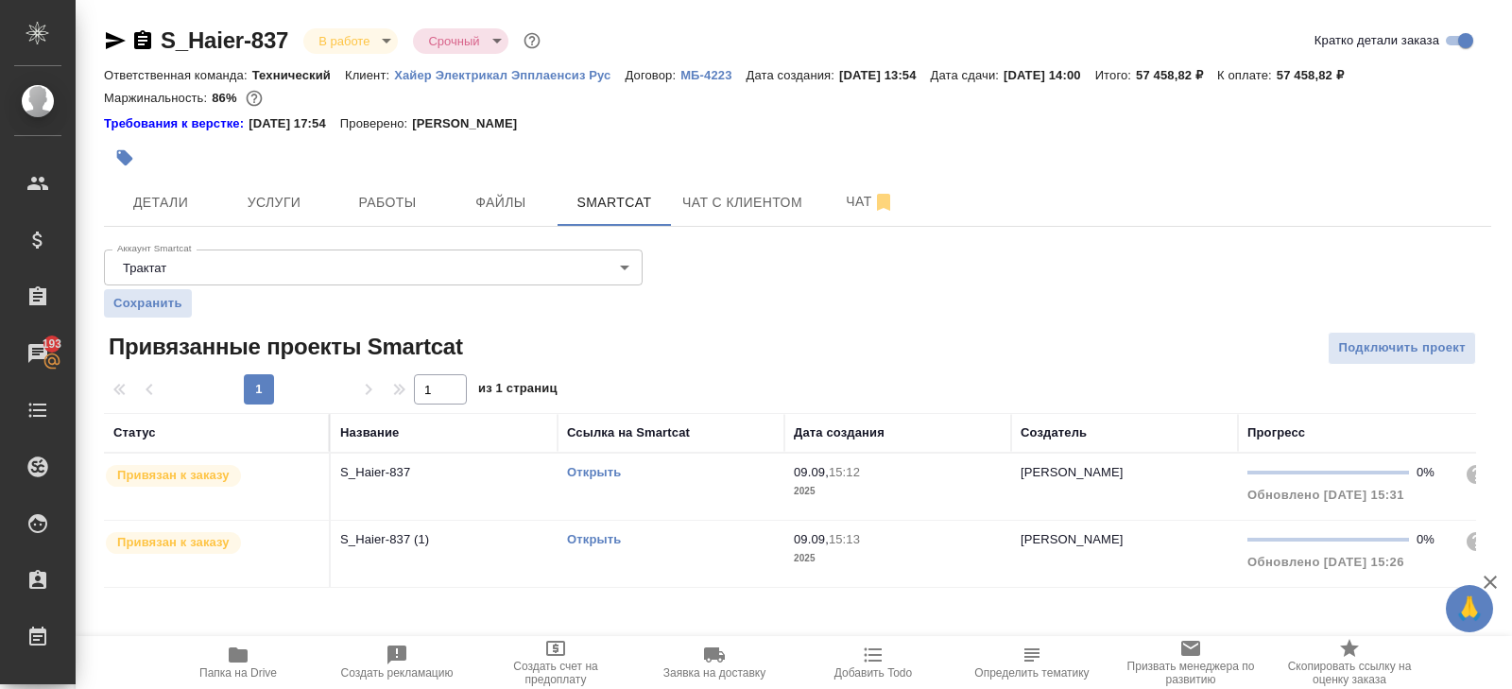
click at [582, 471] on link "Открыть" at bounding box center [594, 472] width 54 height 14
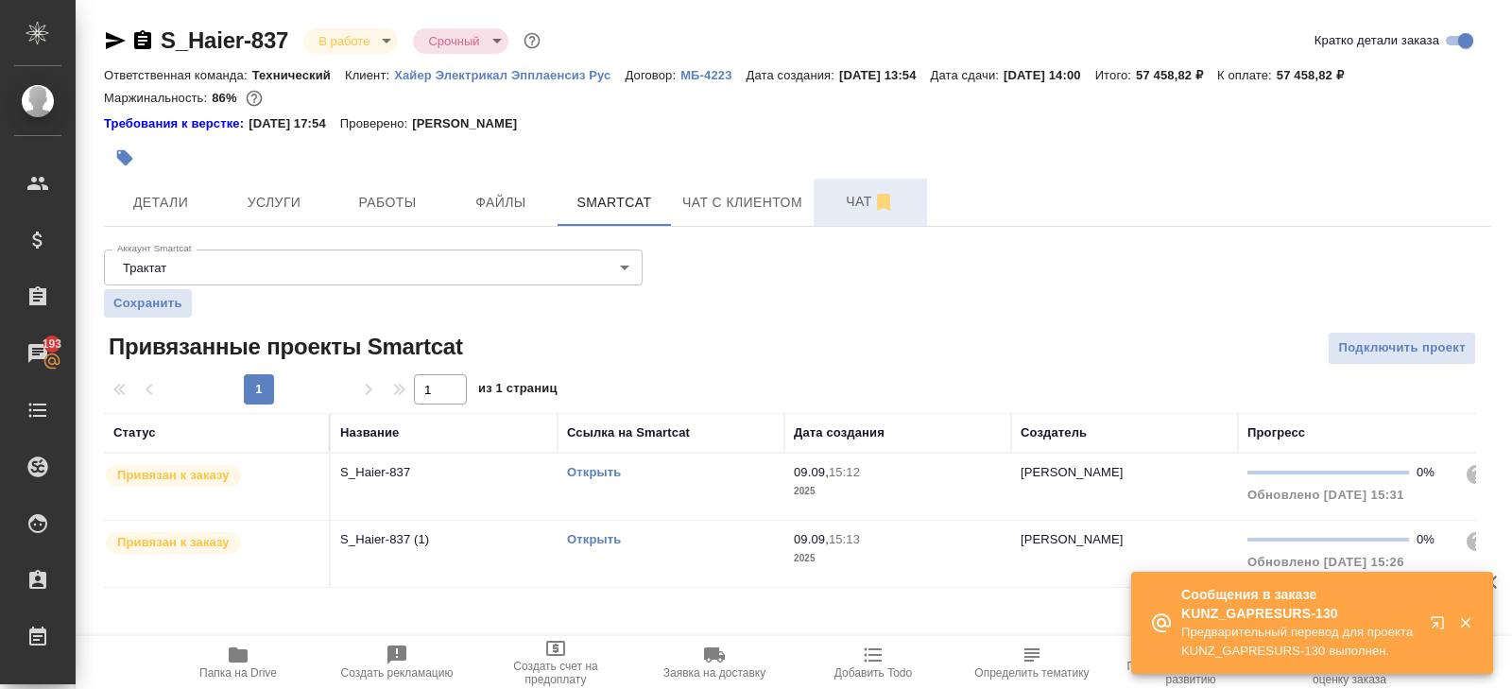
click at [862, 207] on span "Чат" at bounding box center [870, 202] width 91 height 24
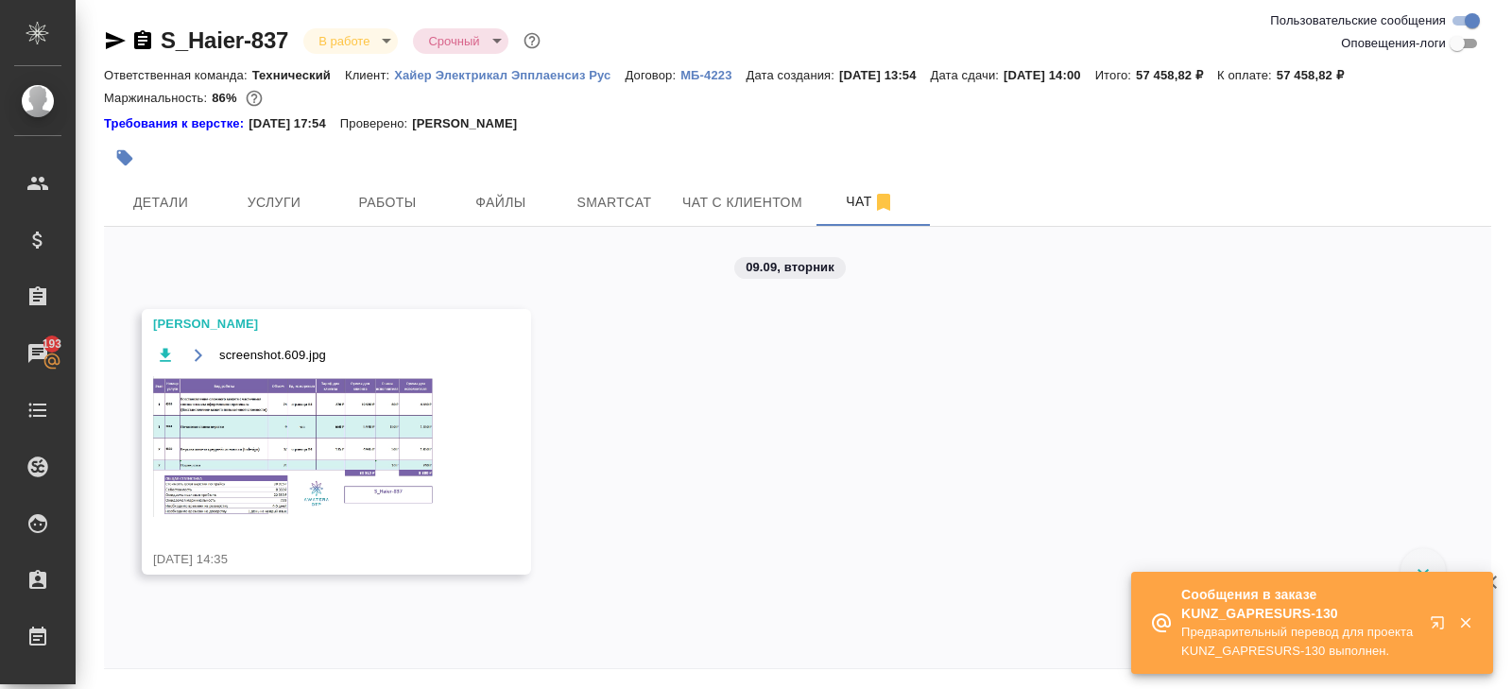
scroll to position [64, 0]
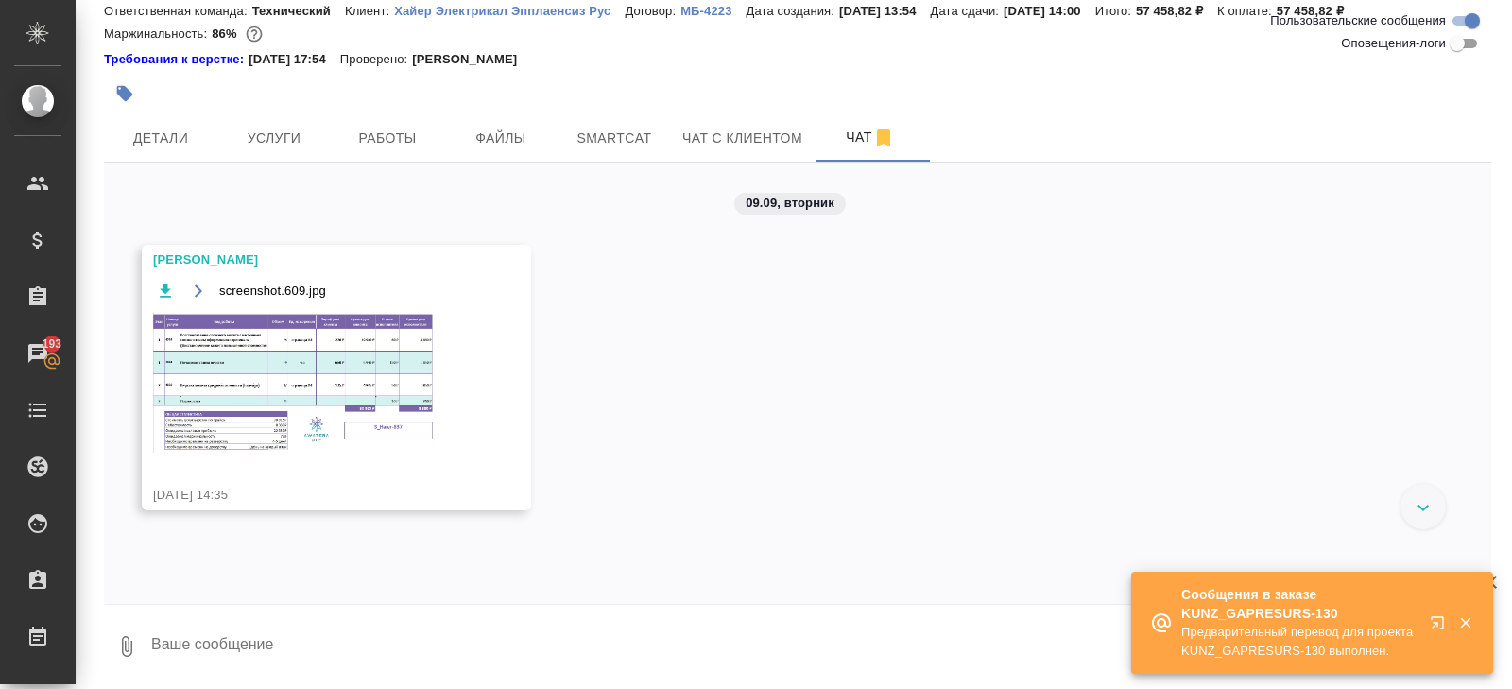
click at [381, 642] on textarea at bounding box center [820, 646] width 1342 height 64
type textarea """
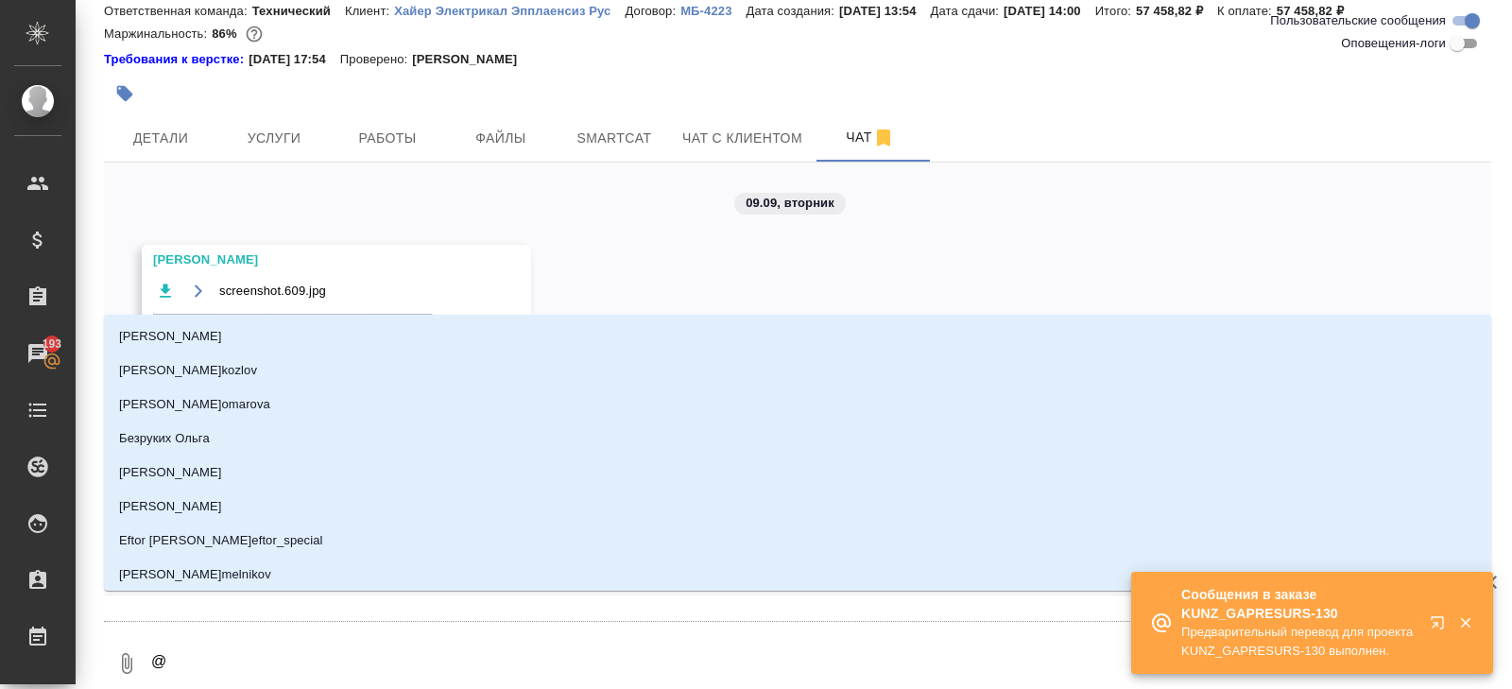
type textarea "@а"
type input "[PERSON_NAME]"
type textarea "@ар"
type input "ар"
type textarea "@арс"
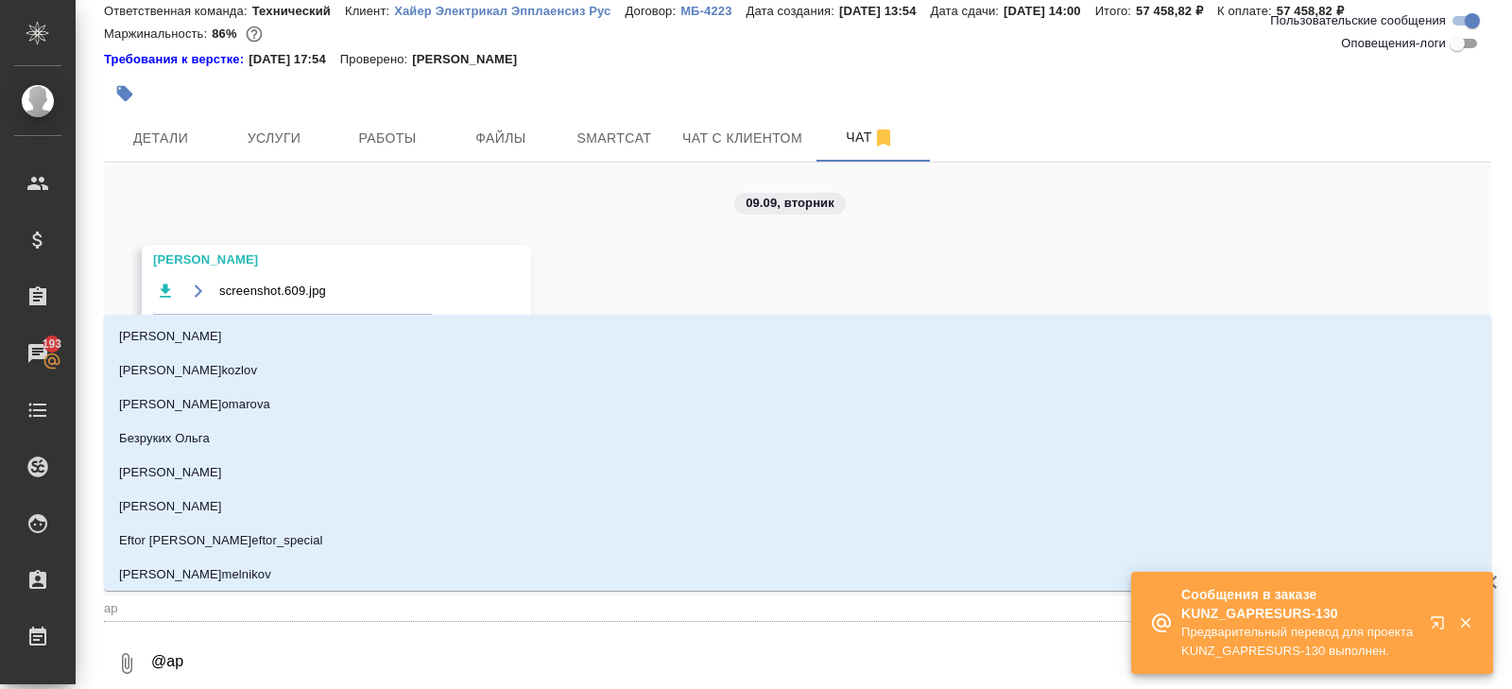
type input "арс"
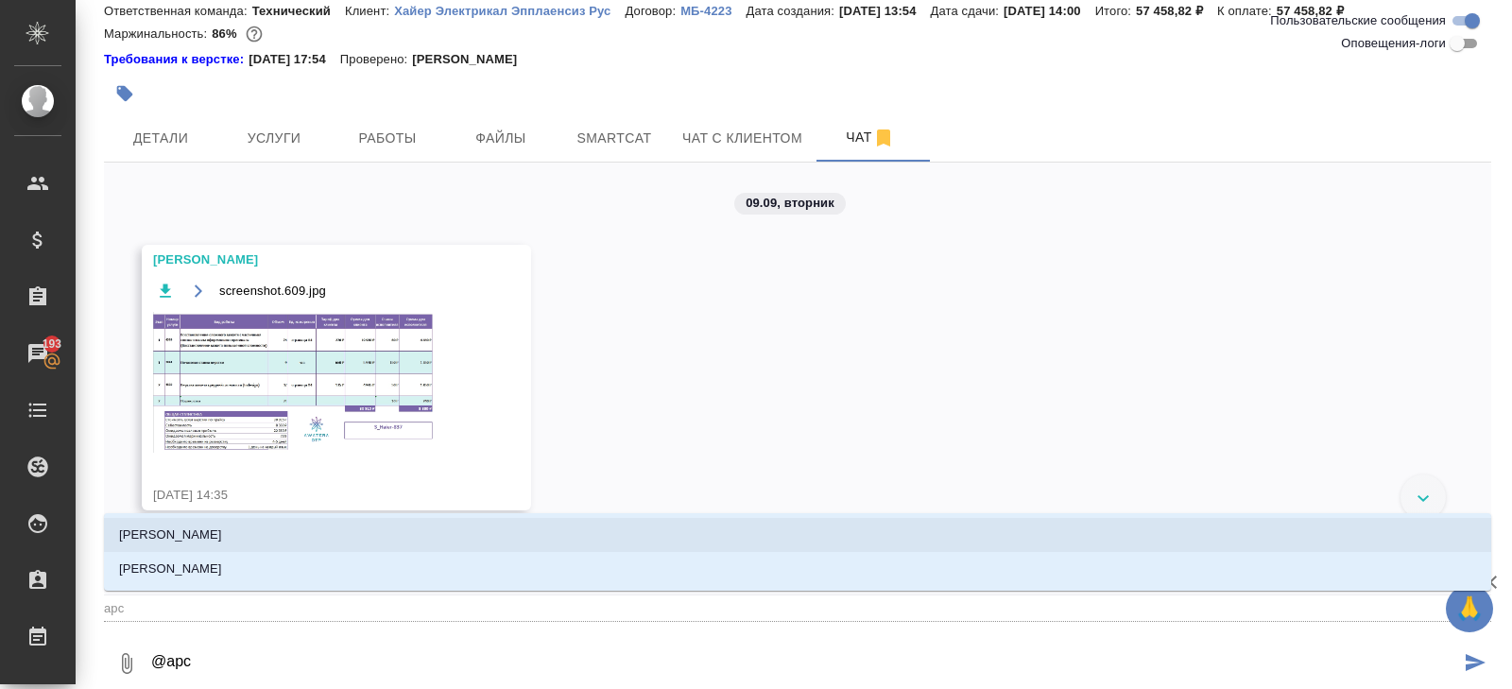
click at [303, 534] on li "[PERSON_NAME]" at bounding box center [798, 535] width 1388 height 34
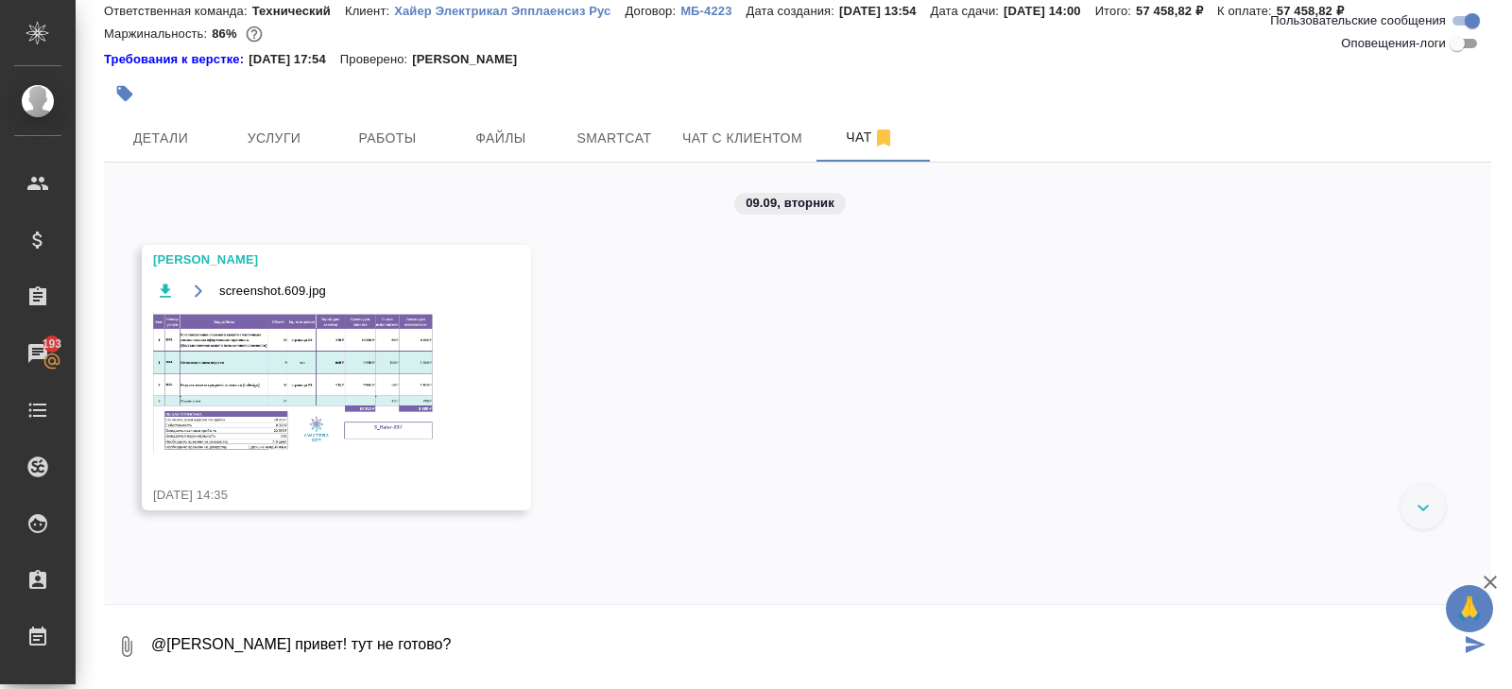
type textarea "@[PERSON_NAME] привет! тут не готово?"
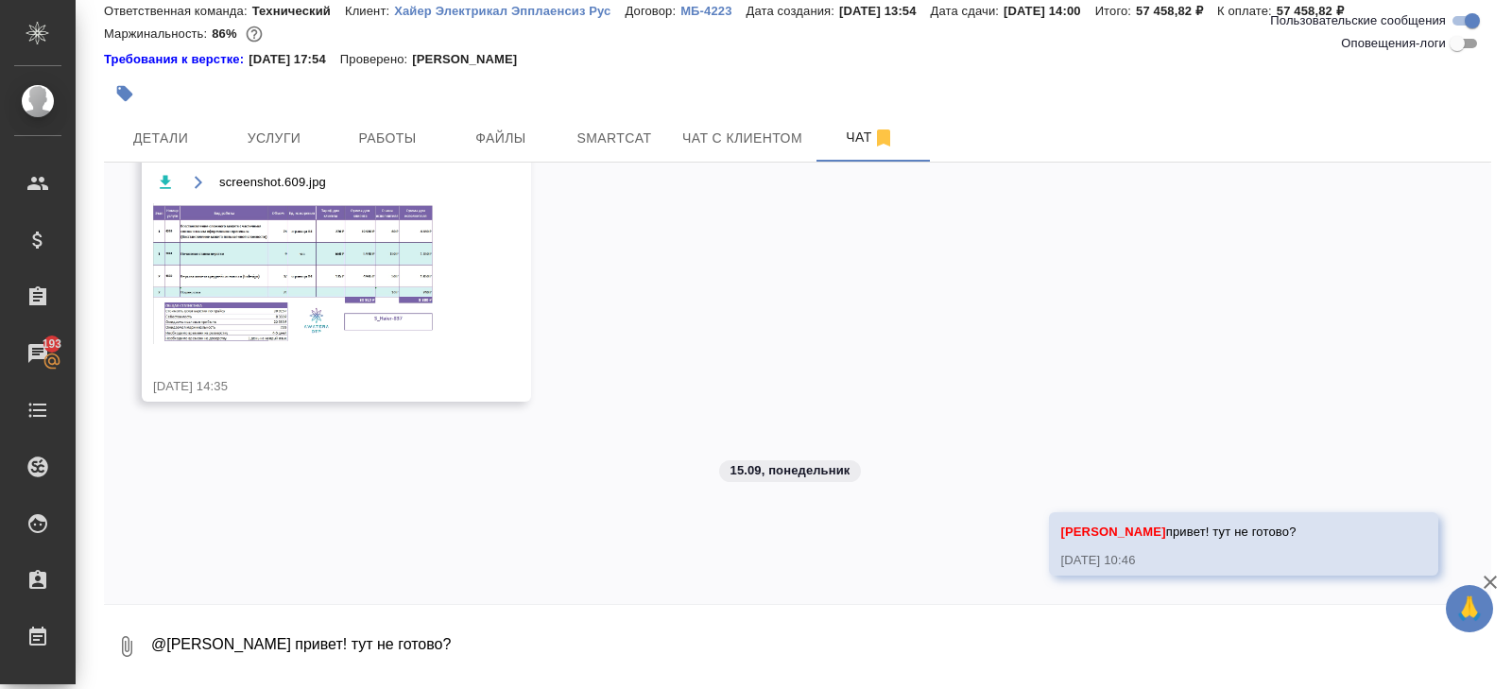
scroll to position [0, 0]
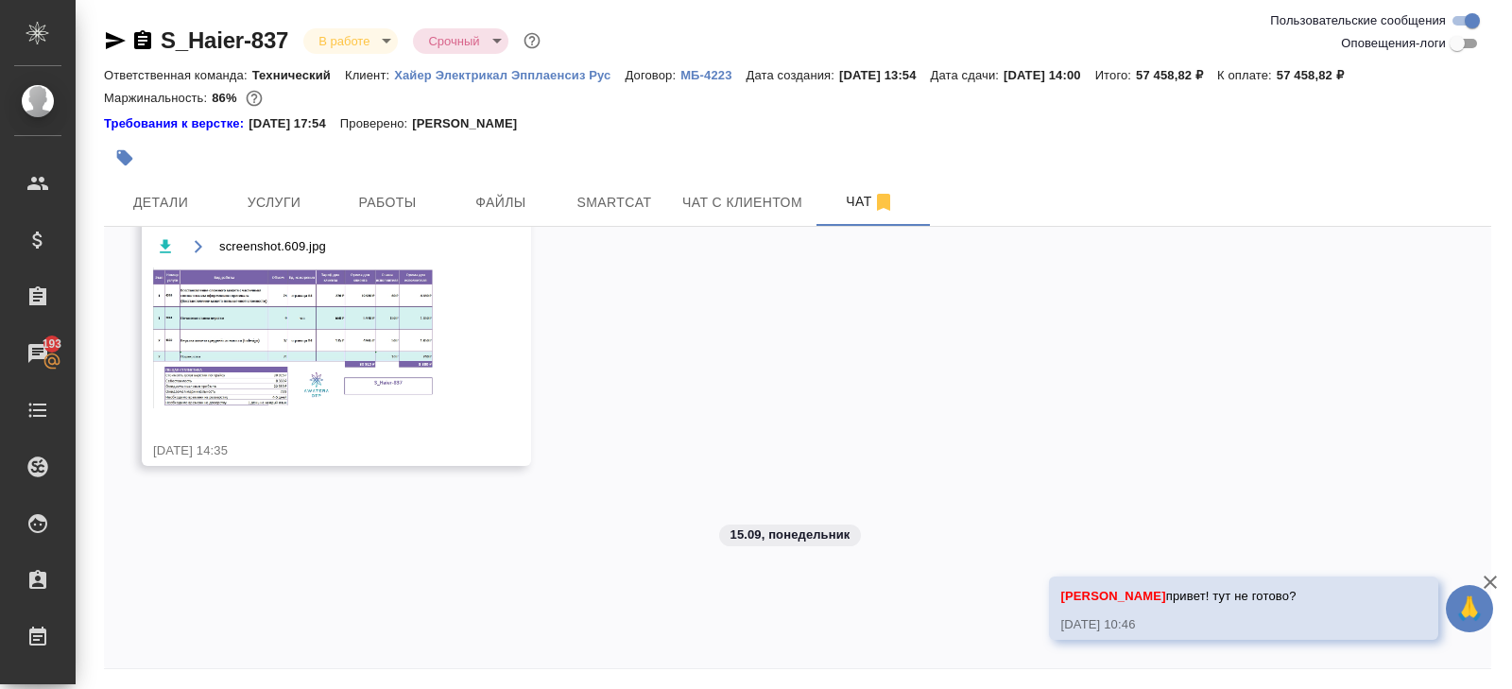
click at [111, 34] on icon "button" at bounding box center [116, 40] width 20 height 17
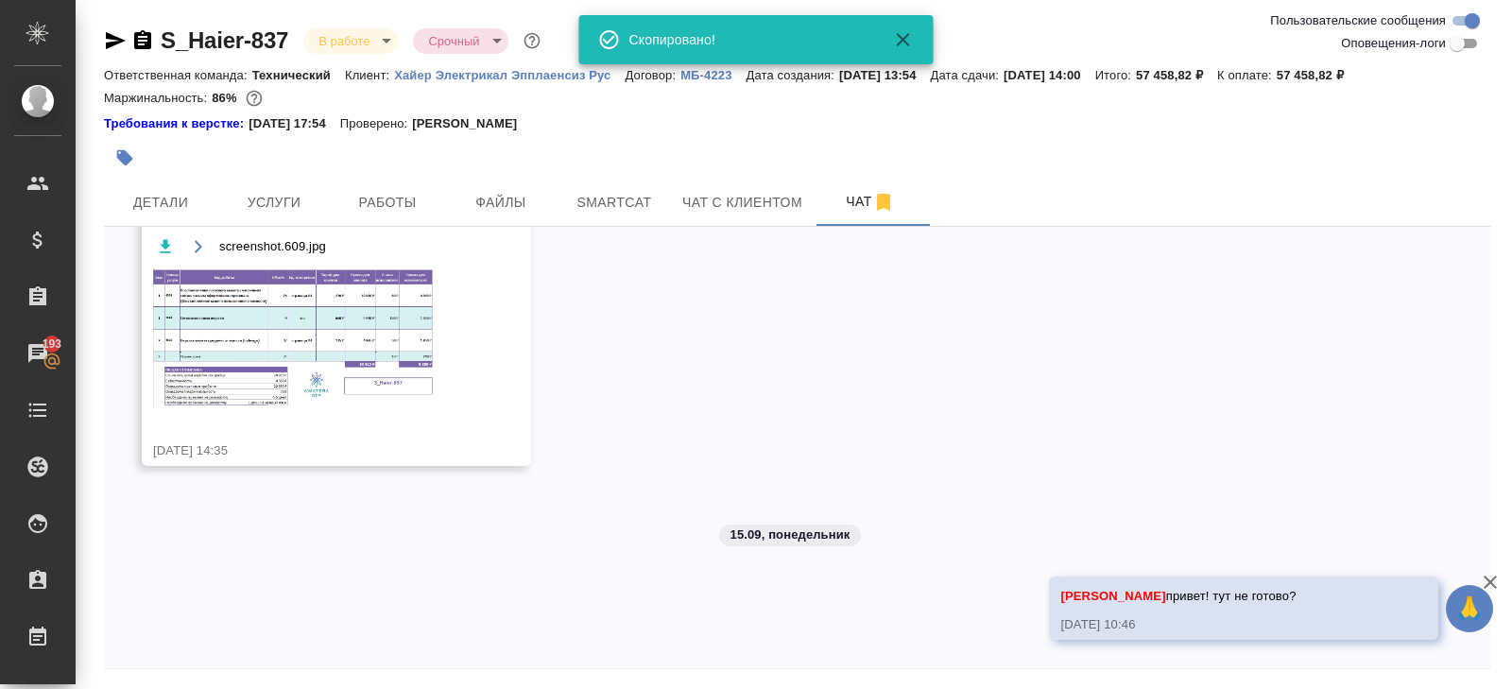
scroll to position [64, 0]
